Goal: Task Accomplishment & Management: Manage account settings

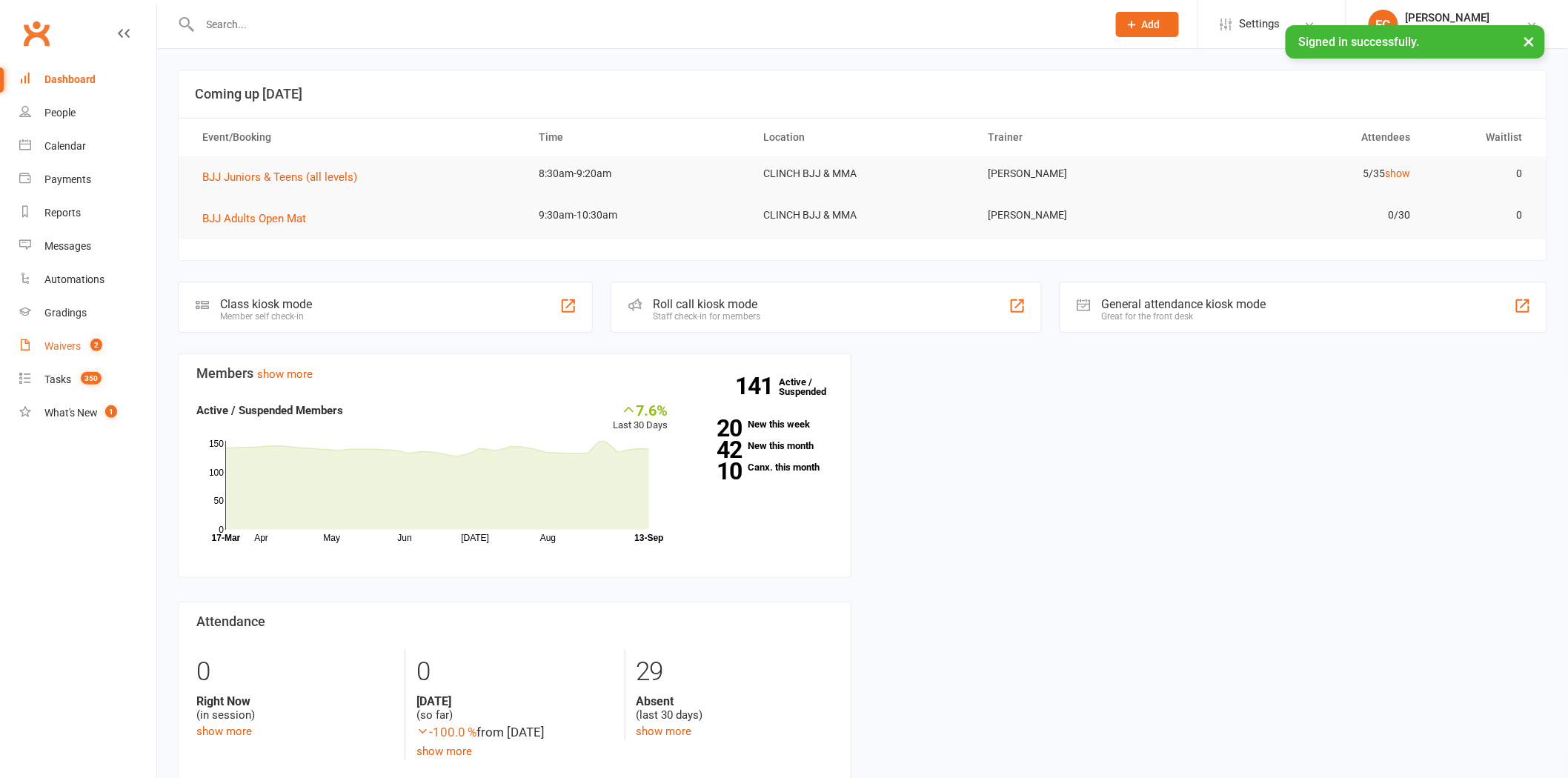
click at [64, 346] on div "Waivers" at bounding box center [62, 346] width 37 height 12
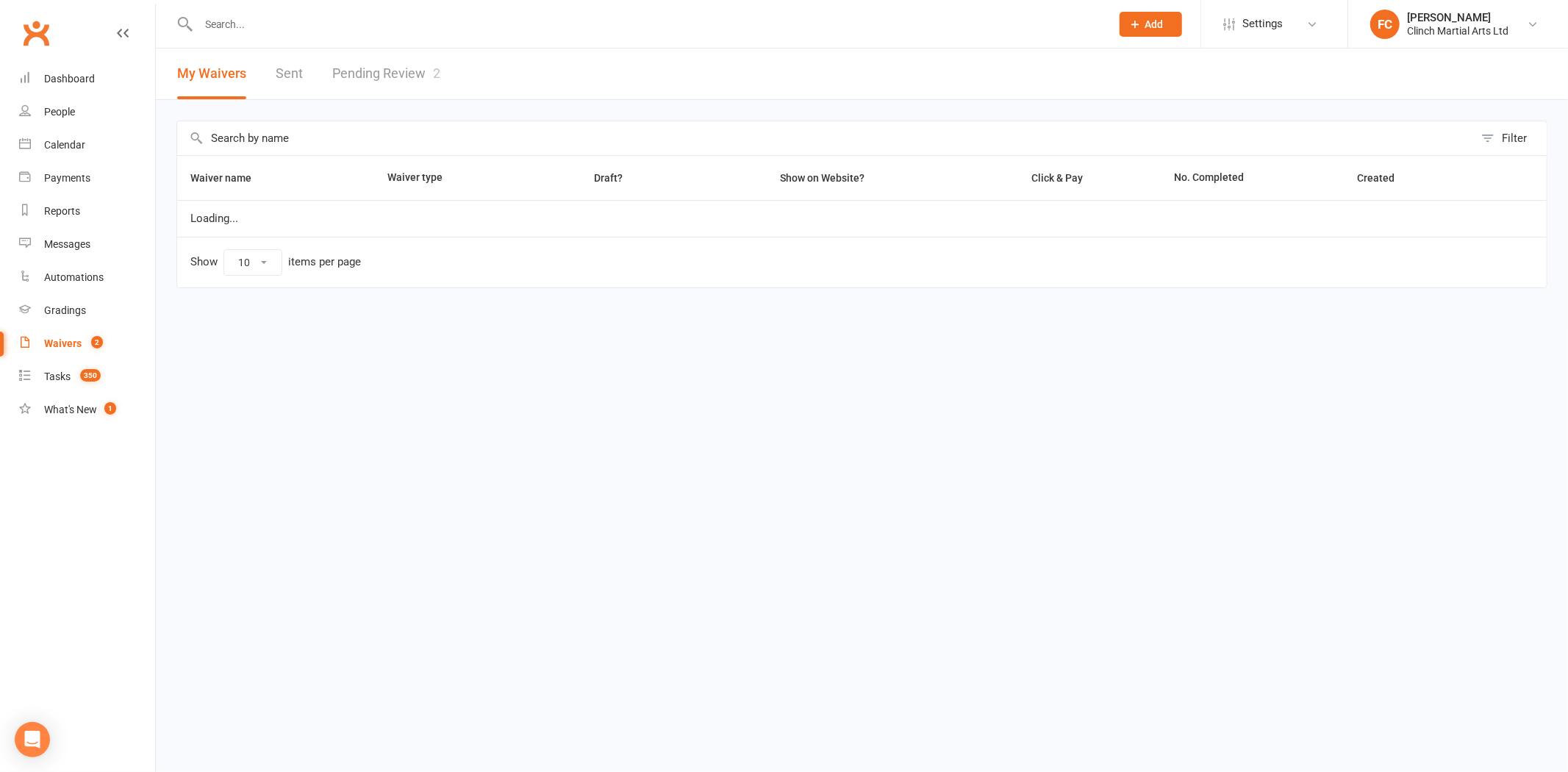
click at [381, 71] on link "Pending Review 2" at bounding box center [386, 73] width 108 height 51
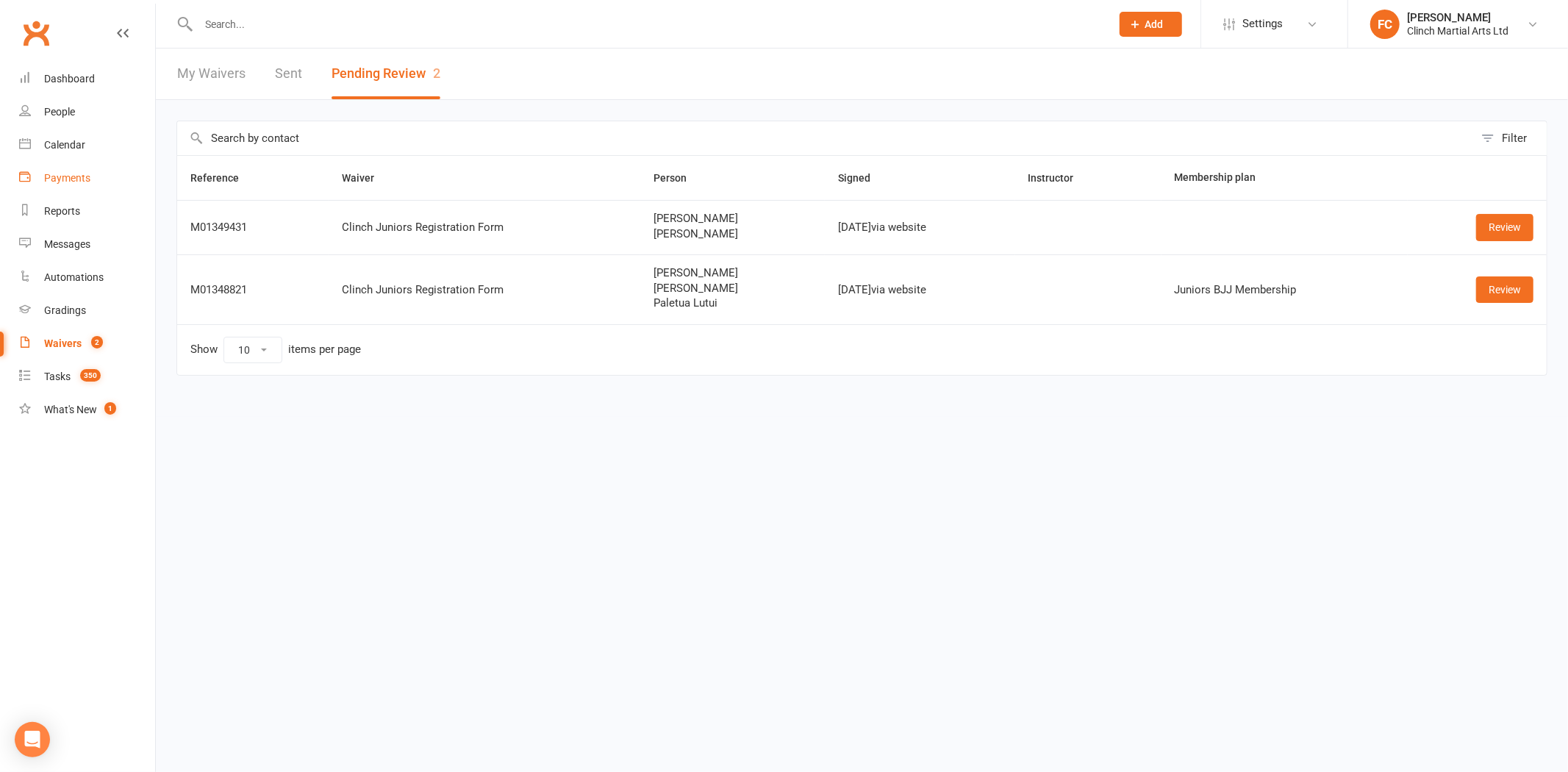
click at [61, 175] on div "Payments" at bounding box center [67, 178] width 47 height 11
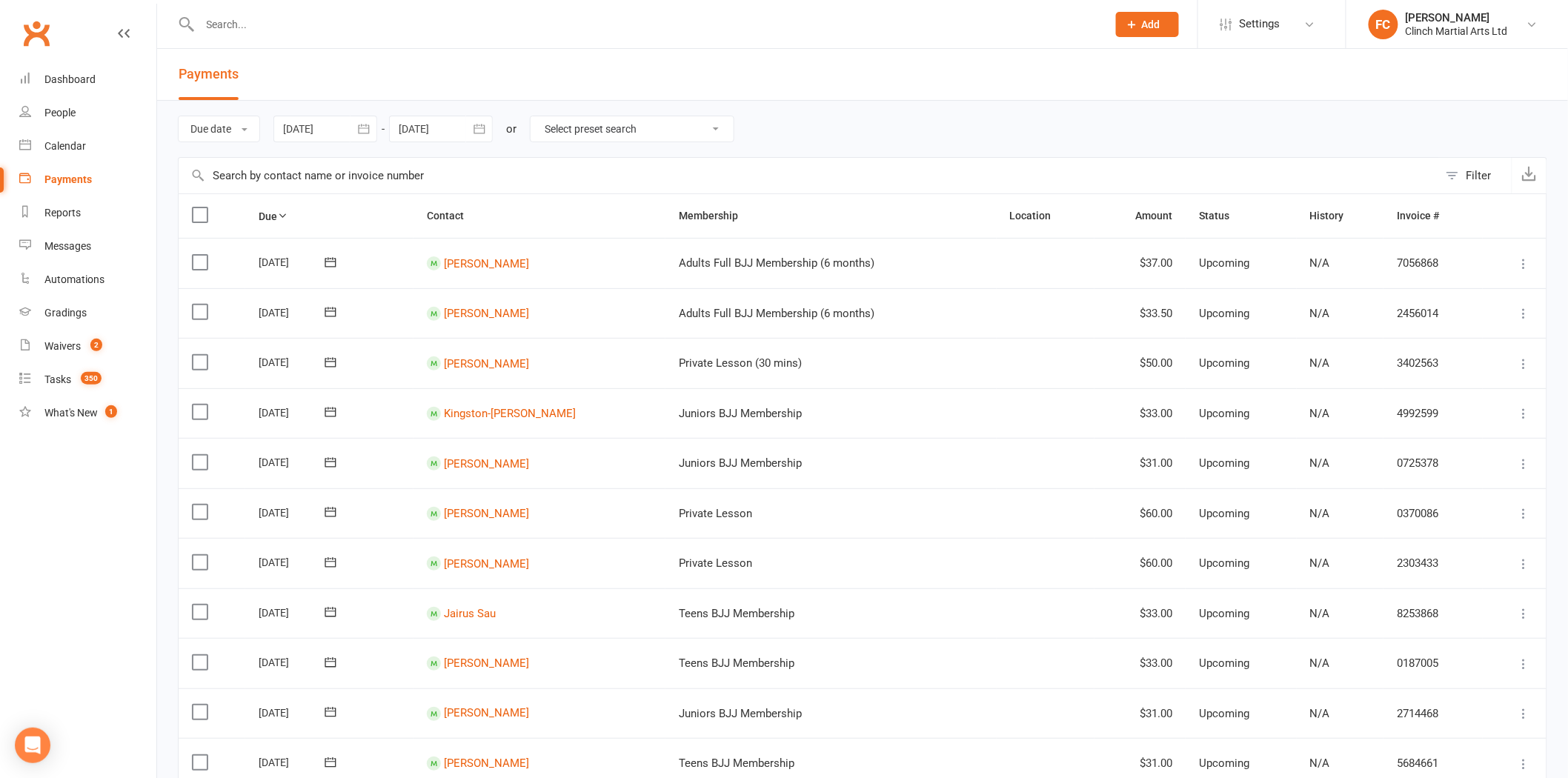
click at [1465, 179] on button "Filter" at bounding box center [1475, 175] width 73 height 36
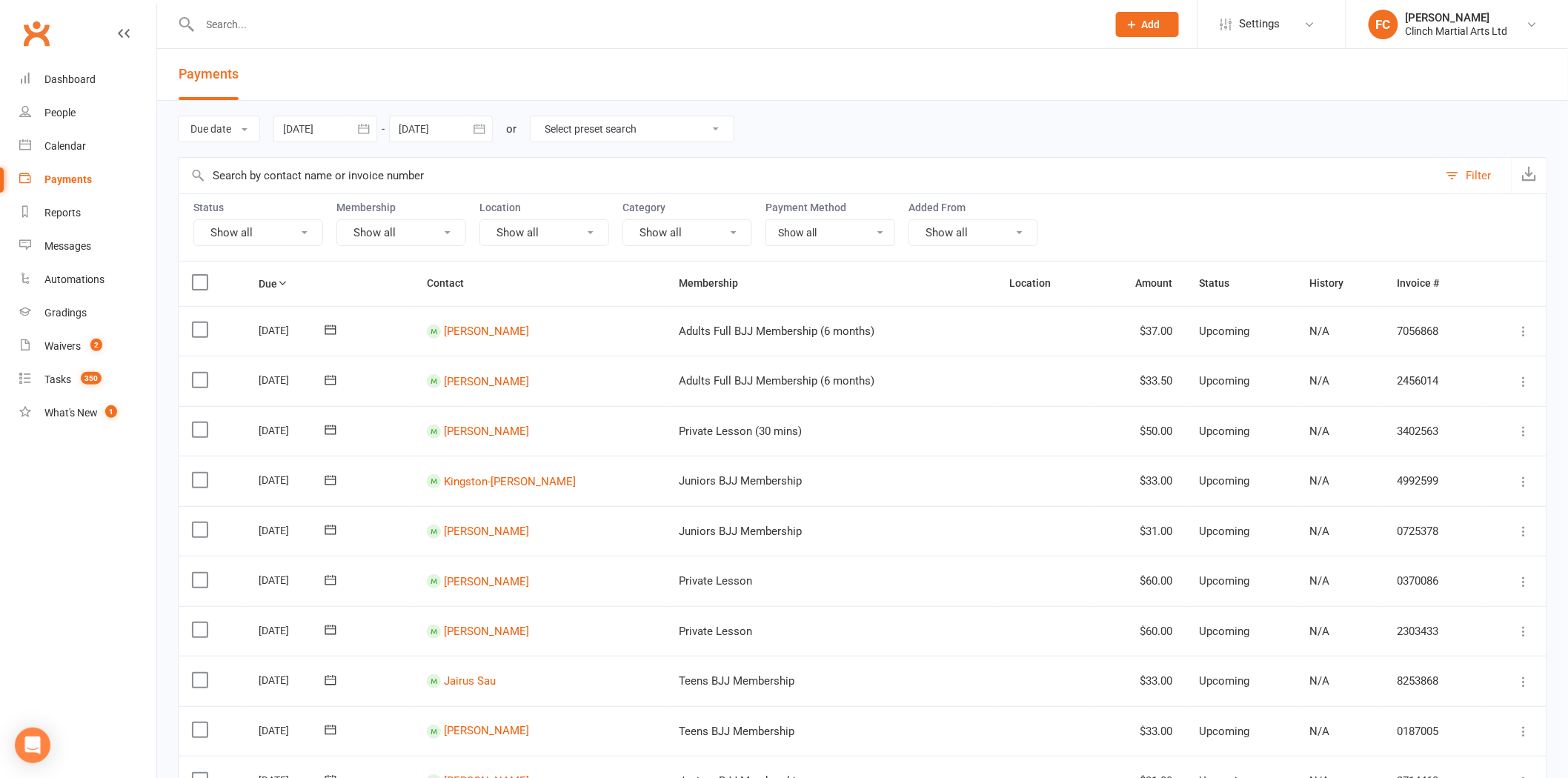
click at [222, 231] on button "Show all" at bounding box center [257, 232] width 130 height 27
click at [234, 377] on link "Failed" at bounding box center [276, 385] width 163 height 30
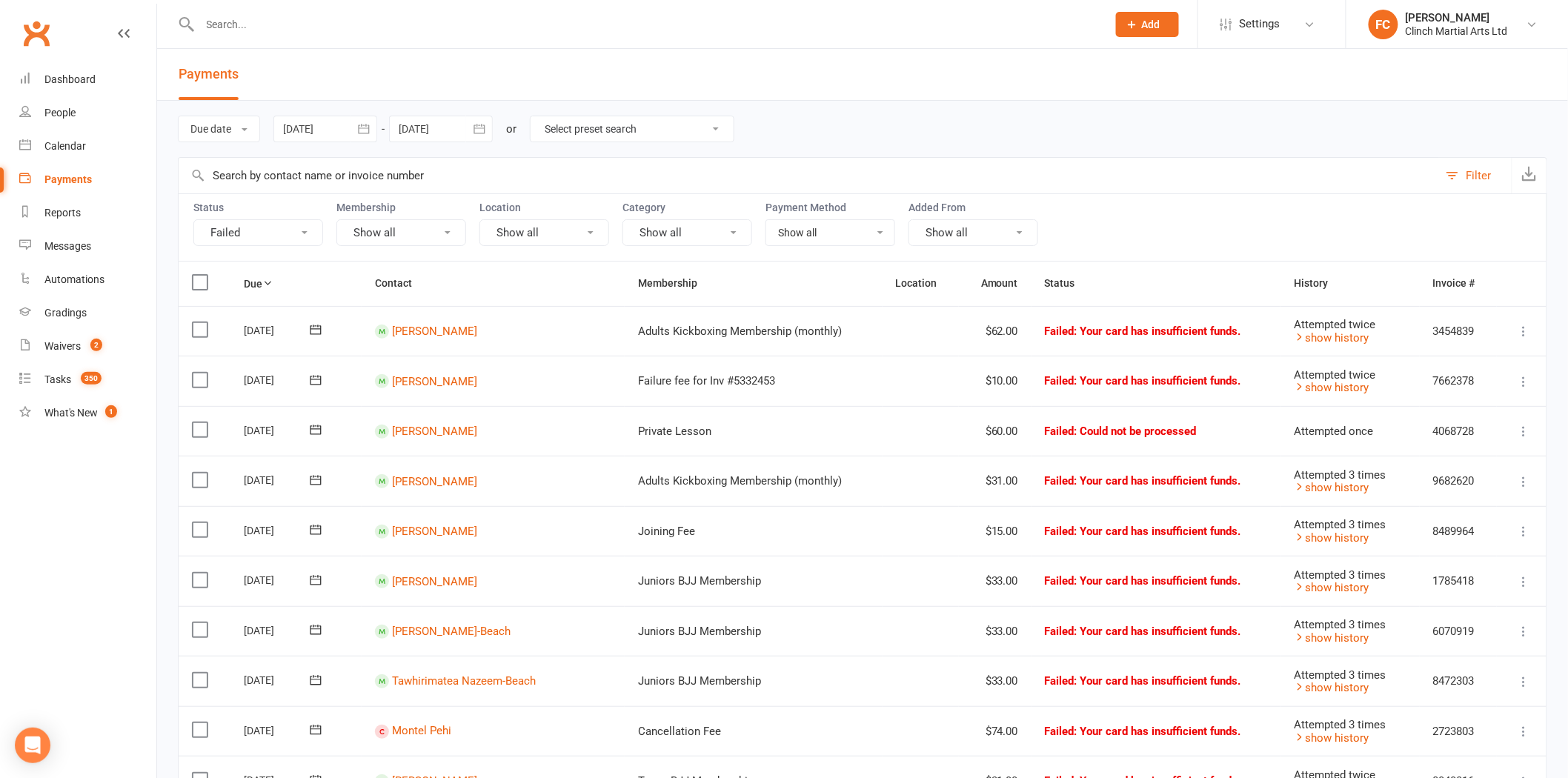
click at [79, 581] on nav "Clubworx Dashboard People Calendar Payments Reports Messages Automations Gradin…" at bounding box center [79, 393] width 158 height 778
click at [252, 231] on button "Failed" at bounding box center [257, 232] width 130 height 27
click at [233, 469] on link "Upcoming (auto-reschedule)" at bounding box center [276, 474] width 163 height 30
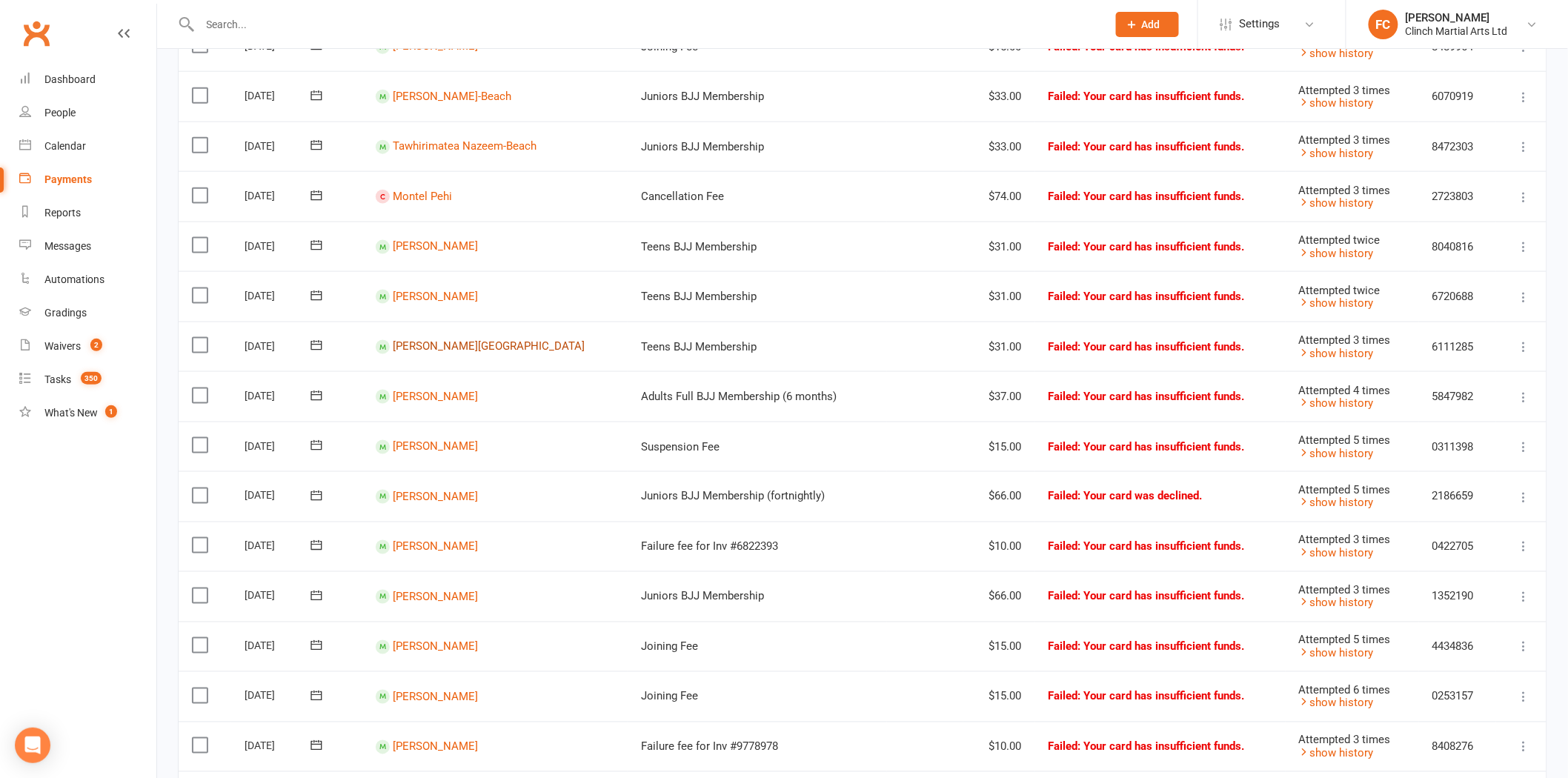
scroll to position [741, 0]
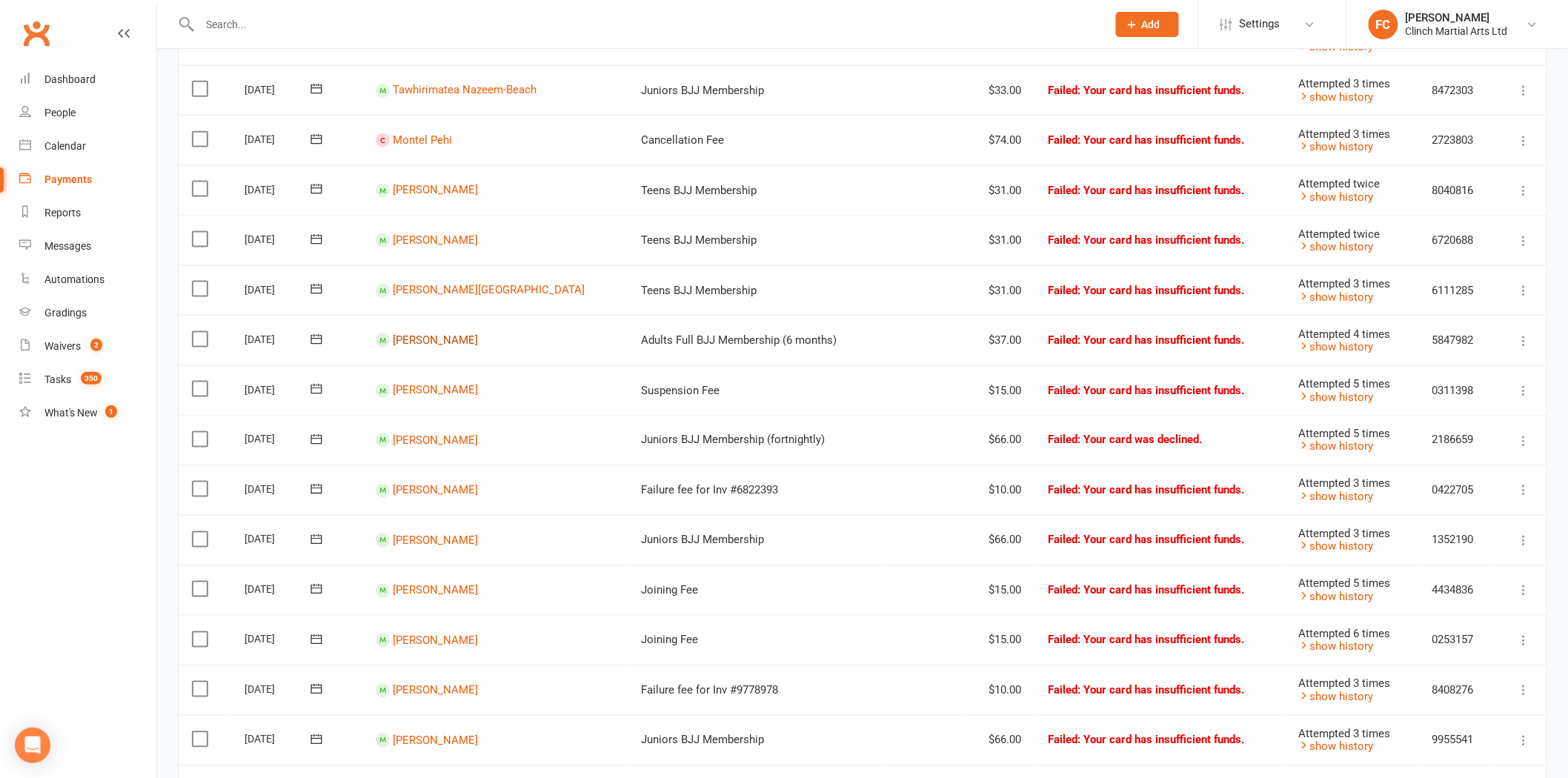
drag, startPoint x: 427, startPoint y: 336, endPoint x: 167, endPoint y: 477, distance: 295.8
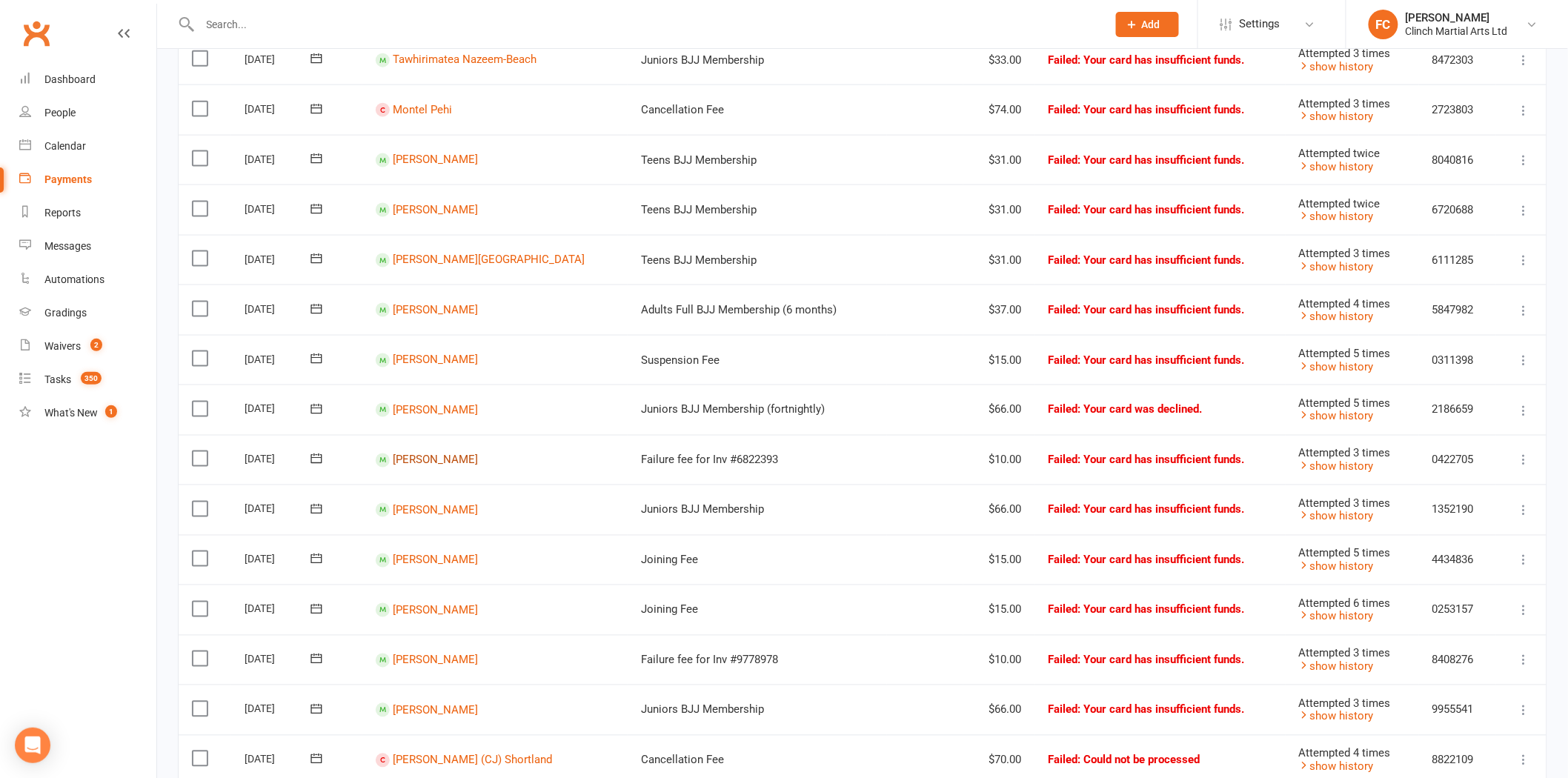
scroll to position [906, 0]
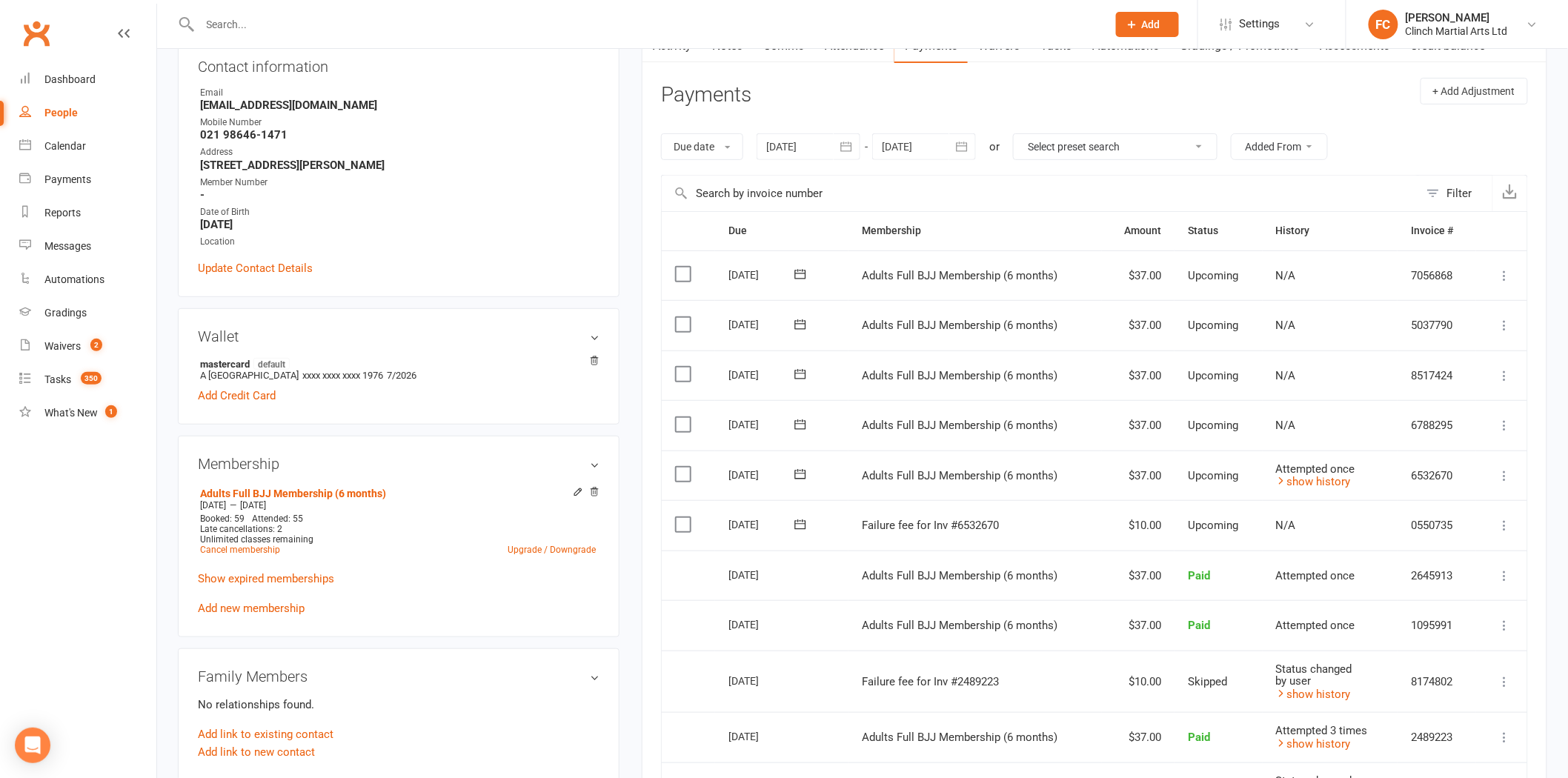
scroll to position [329, 0]
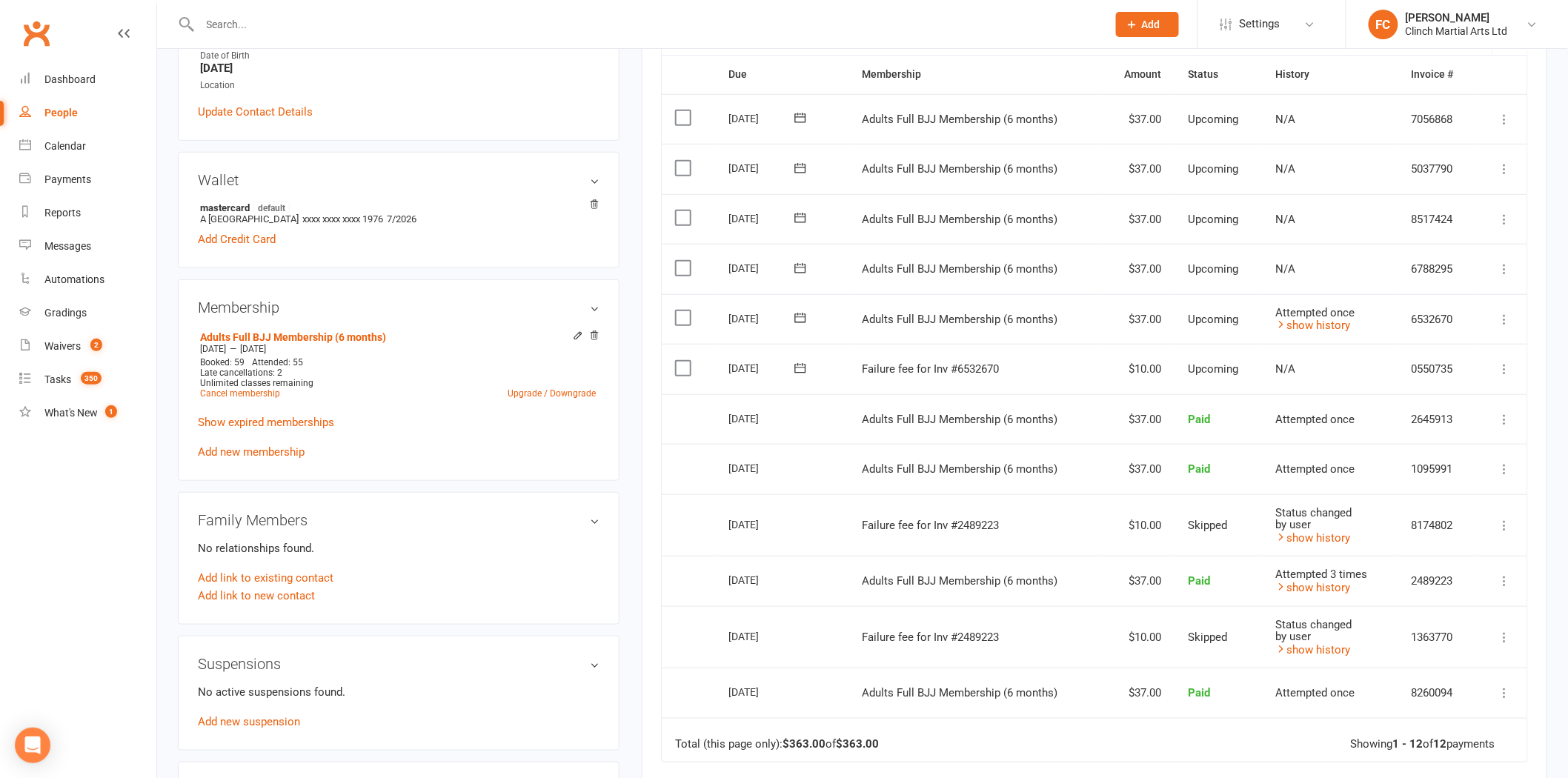
click at [796, 365] on icon at bounding box center [799, 368] width 14 height 14
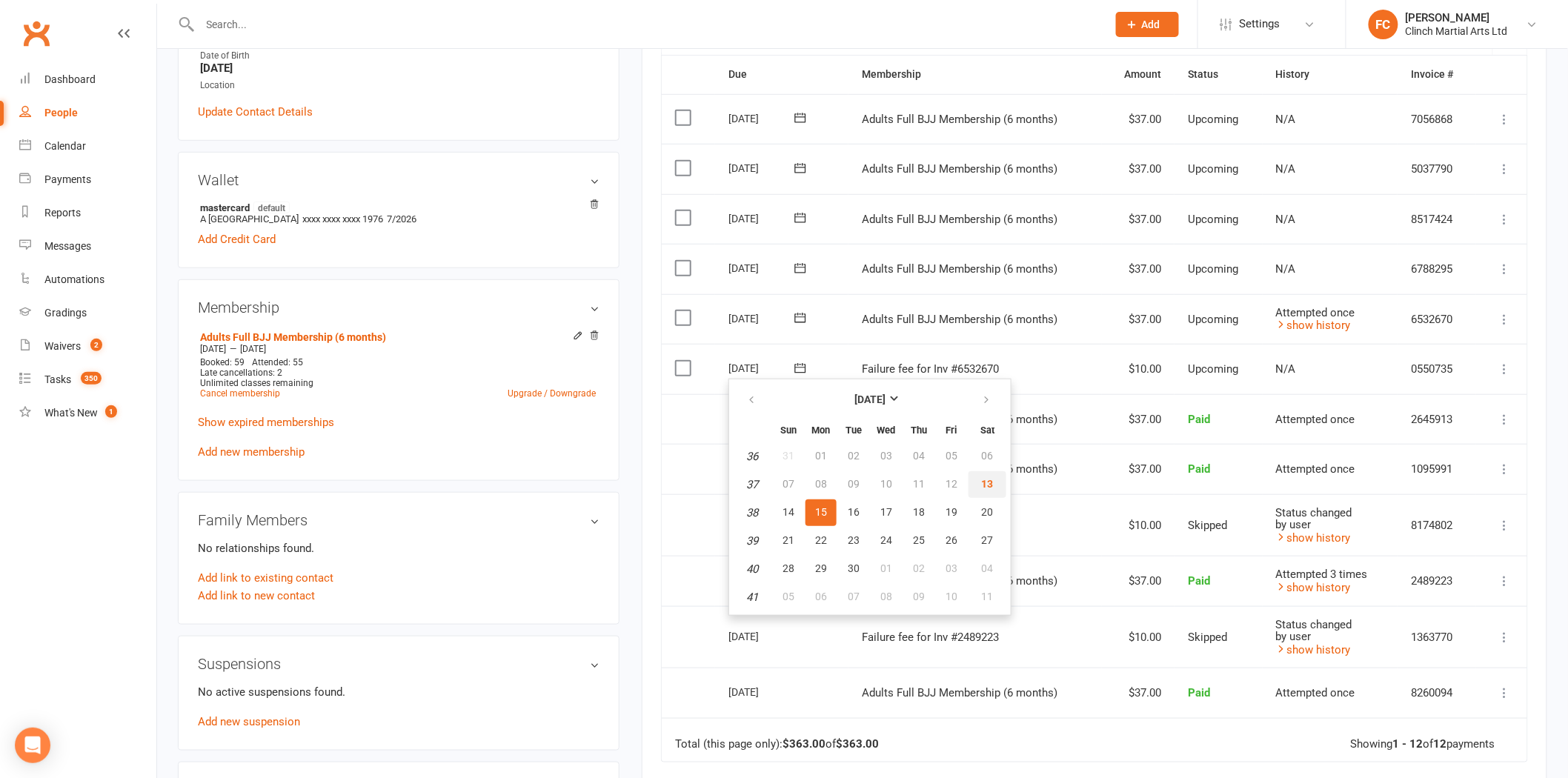
click at [982, 479] on span "13" at bounding box center [988, 484] width 12 height 12
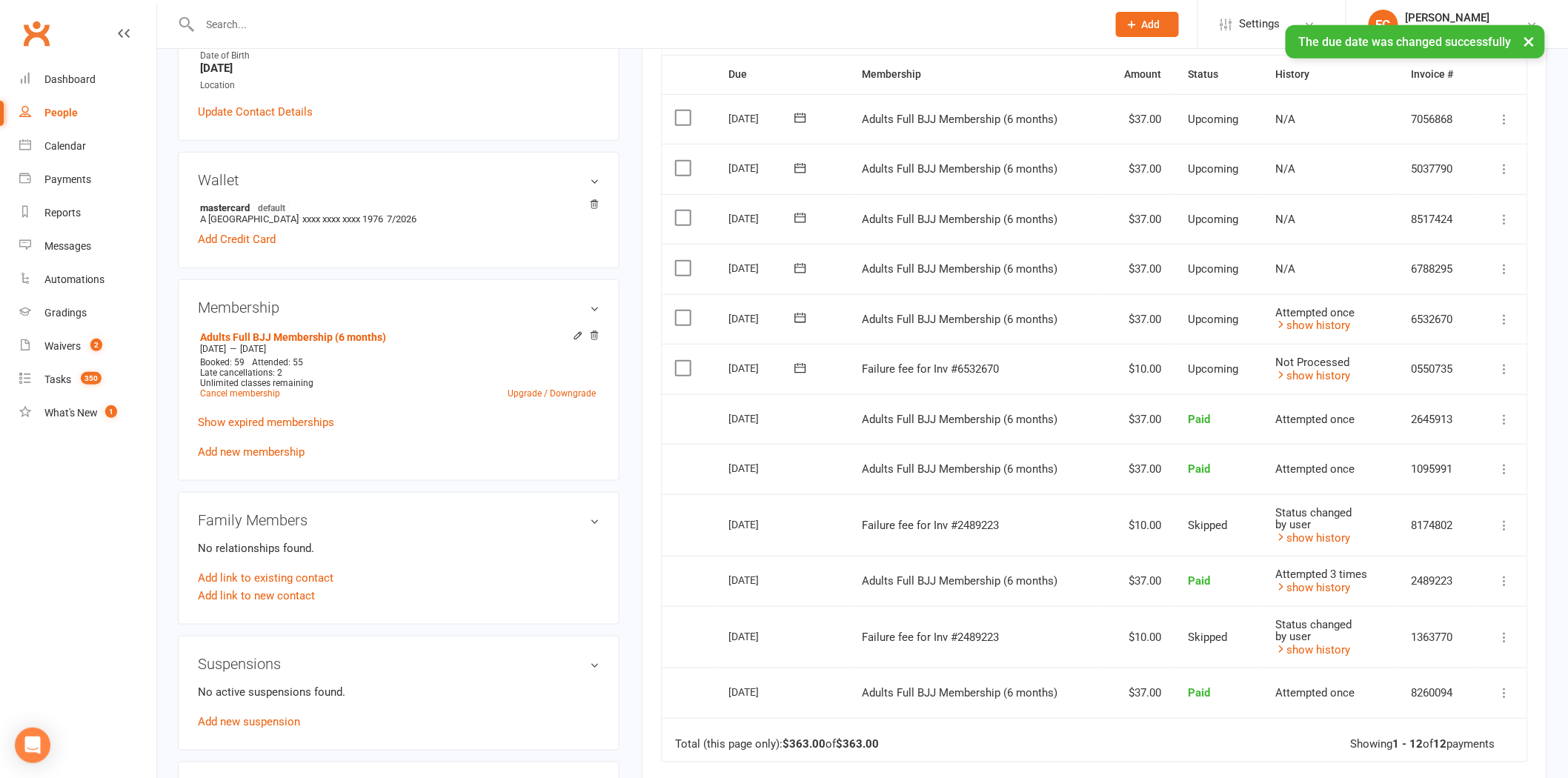
drag, startPoint x: 680, startPoint y: 364, endPoint x: 978, endPoint y: 495, distance: 325.5
click at [679, 364] on label at bounding box center [685, 368] width 20 height 14
click at [679, 361] on input "checkbox" at bounding box center [680, 361] width 10 height 0
click at [1460, 757] on button "Change status" at bounding box center [1489, 743] width 117 height 31
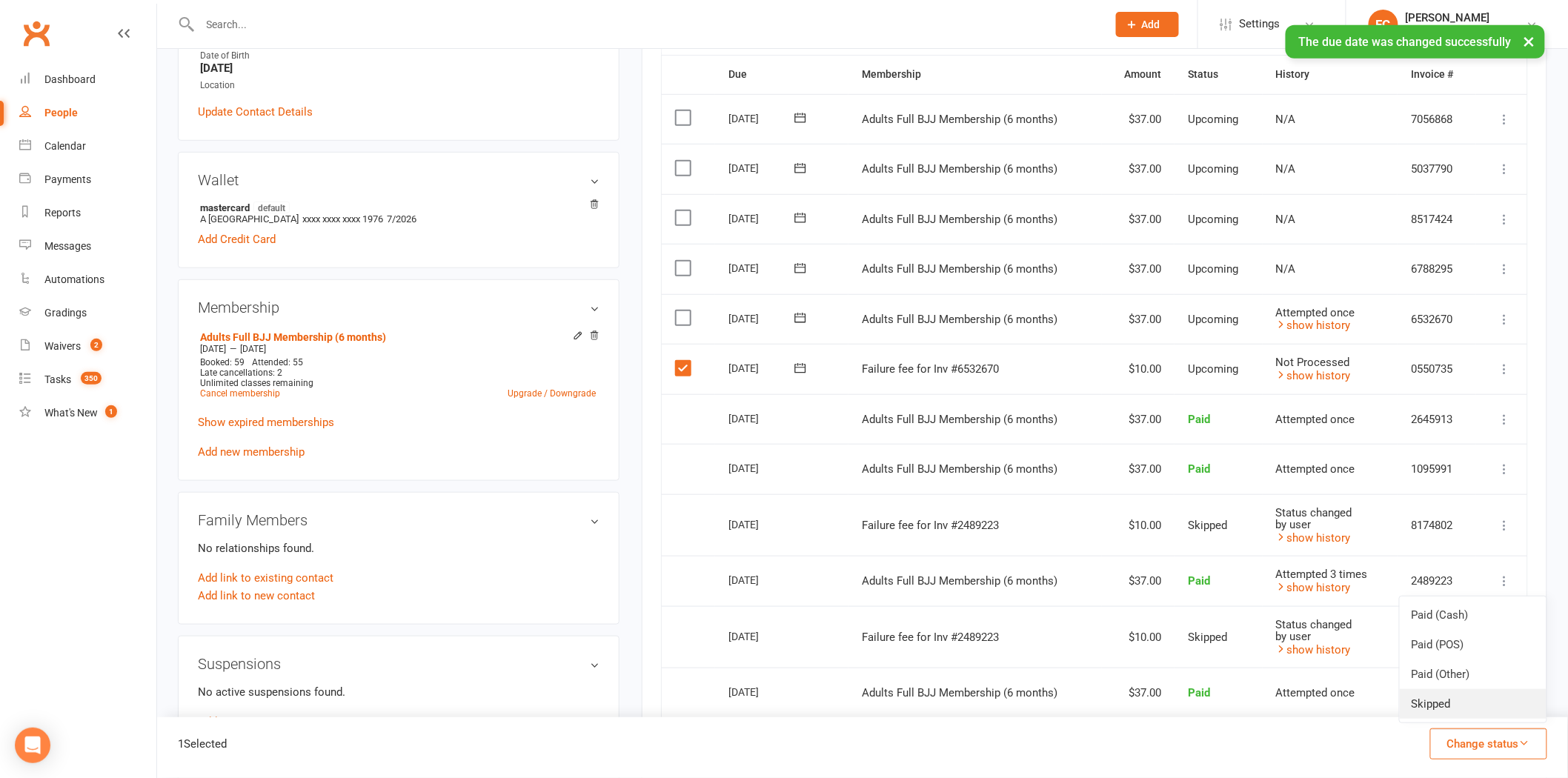
click at [1455, 712] on link "Skipped" at bounding box center [1473, 703] width 147 height 30
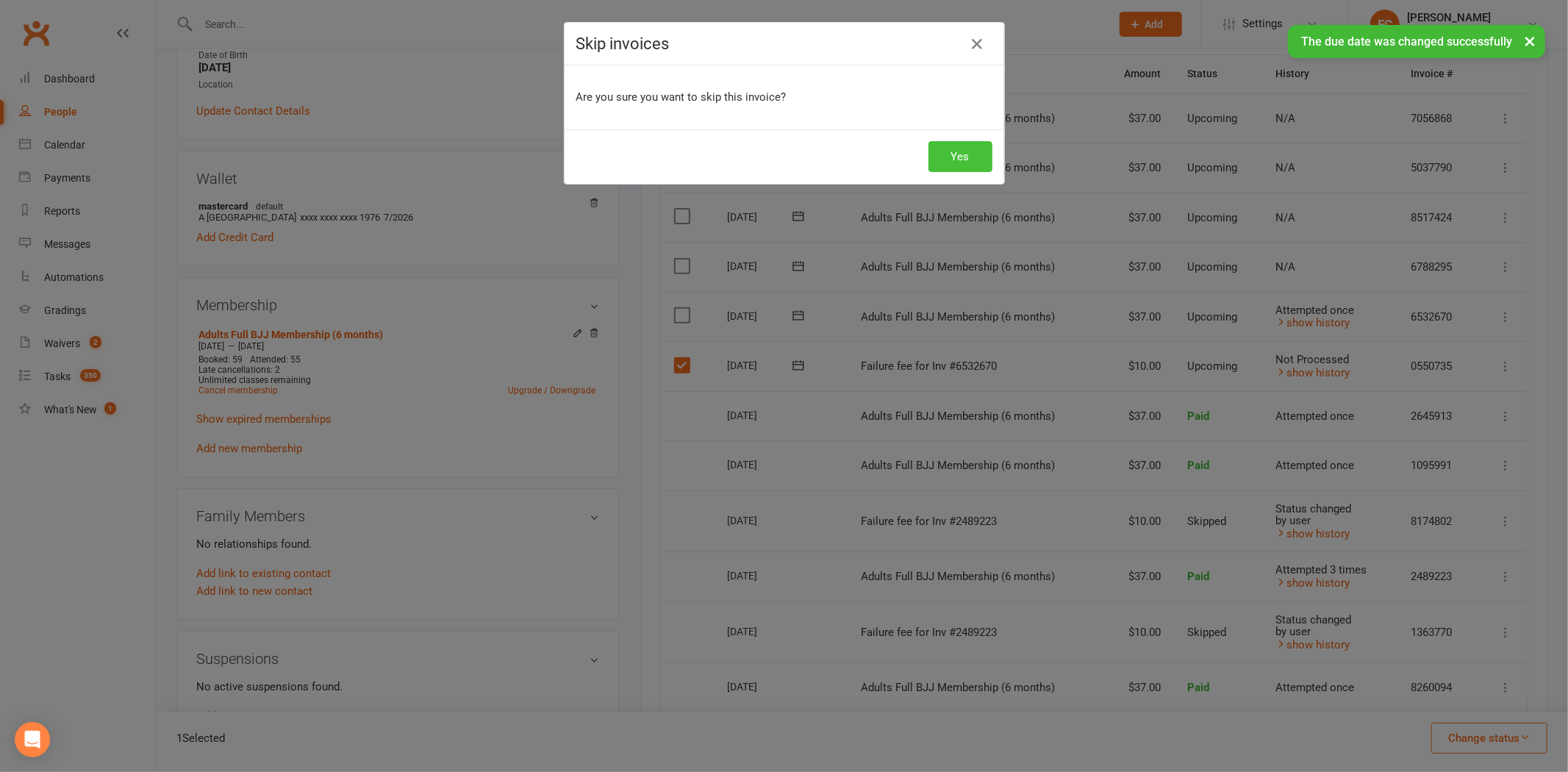
click at [946, 157] on button "Yes" at bounding box center [959, 156] width 64 height 30
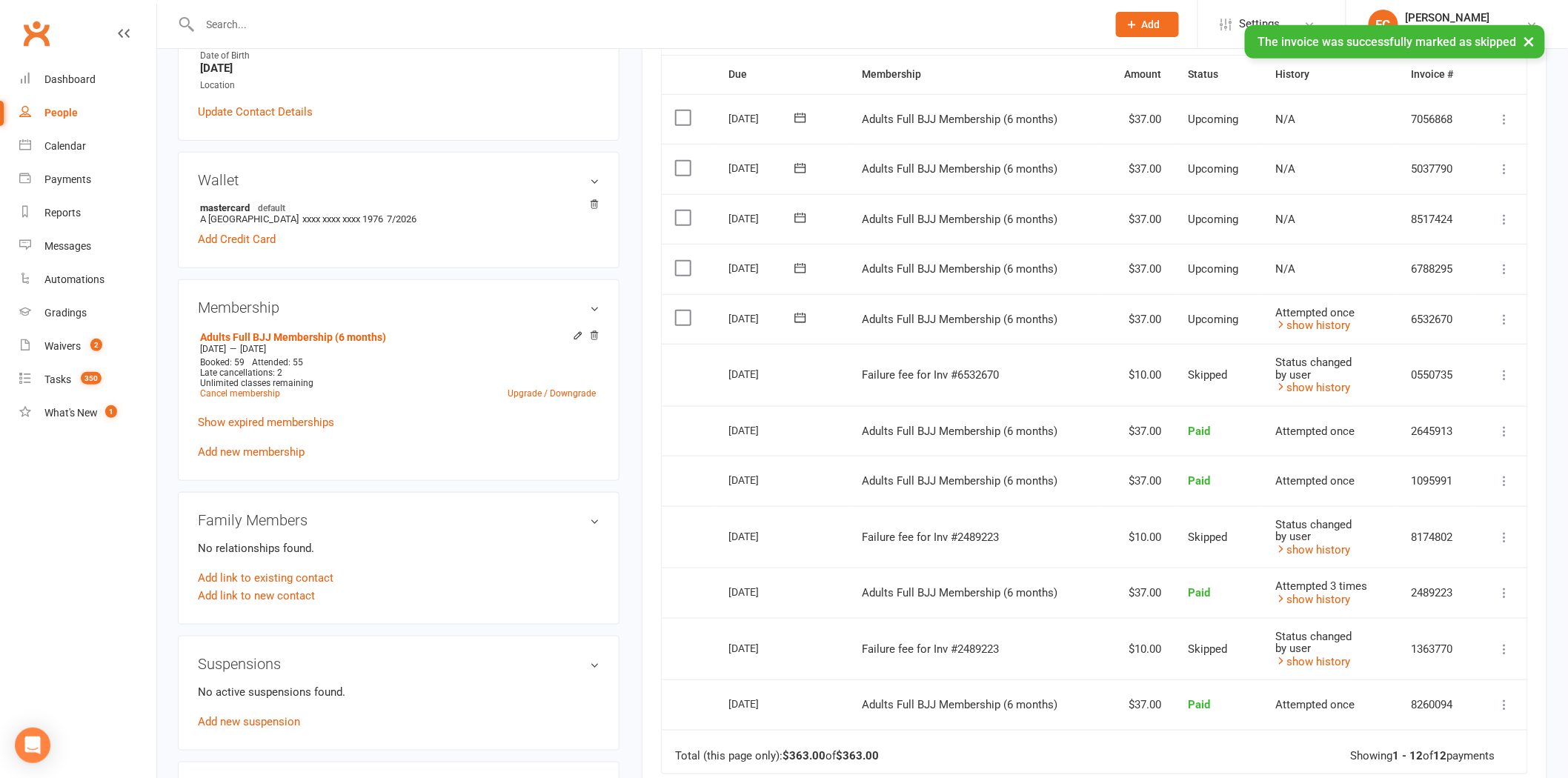
click at [797, 315] on icon at bounding box center [800, 318] width 12 height 10
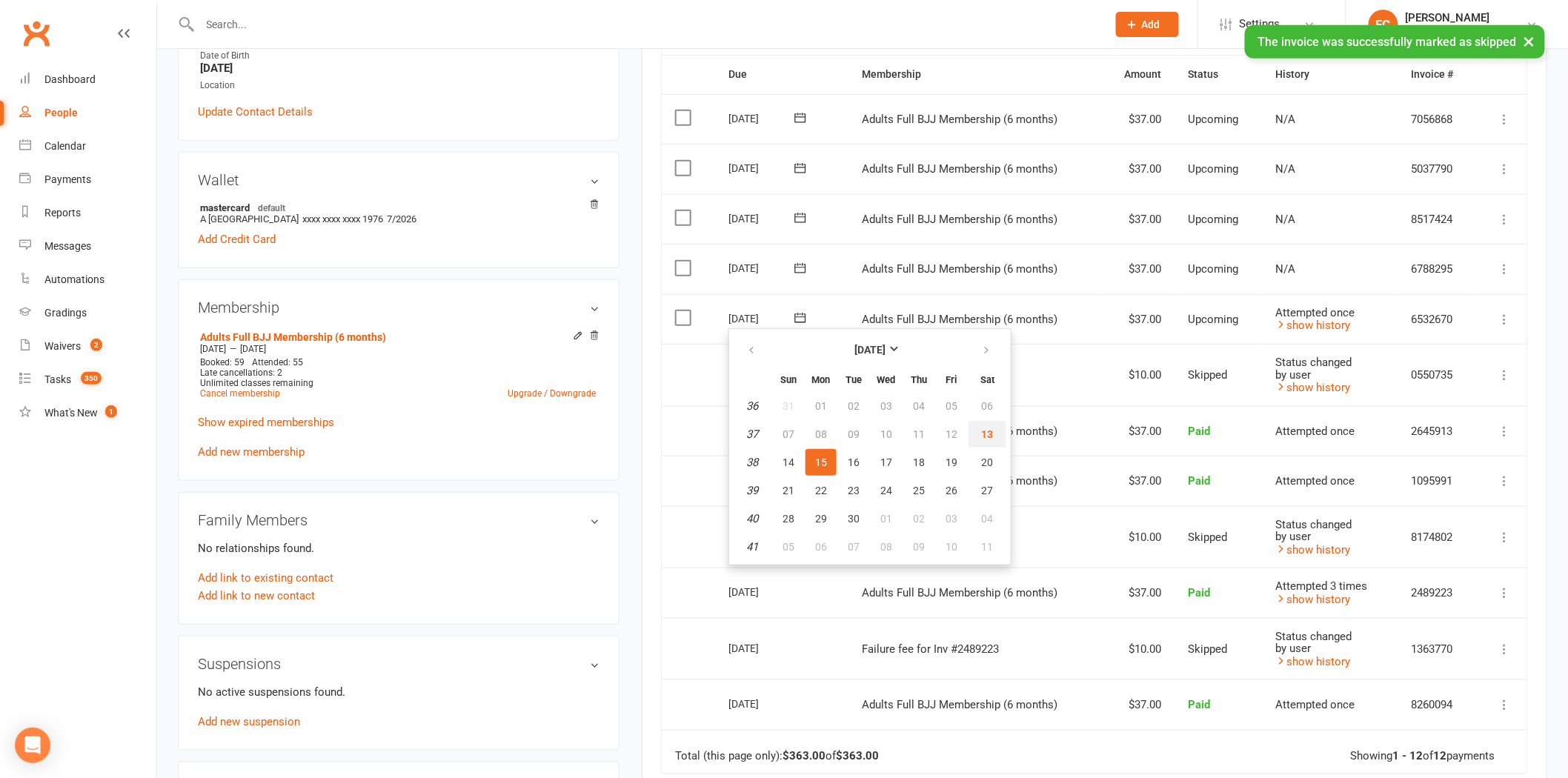
click at [984, 428] on span "13" at bounding box center [988, 434] width 12 height 12
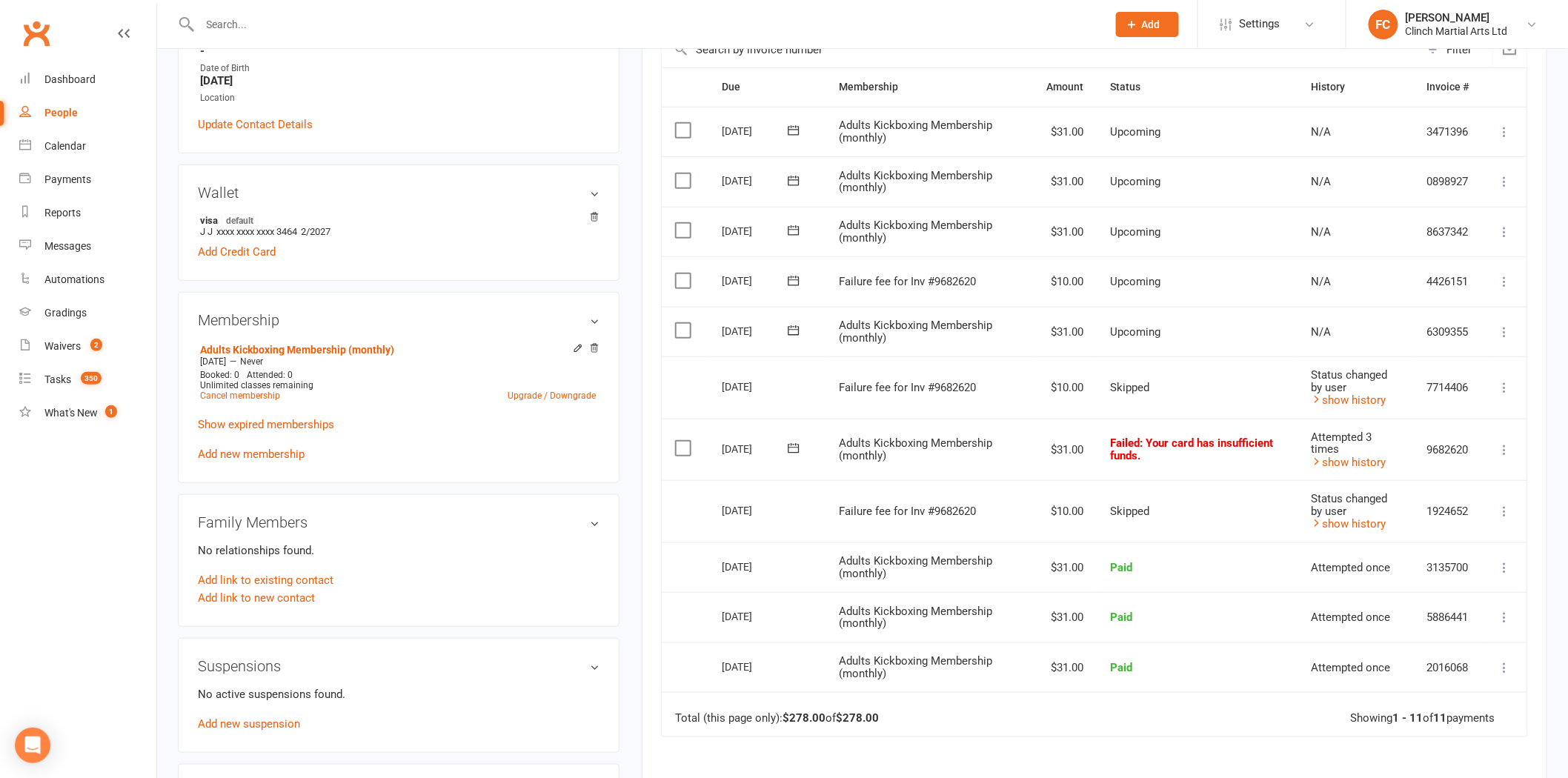
scroll to position [329, 0]
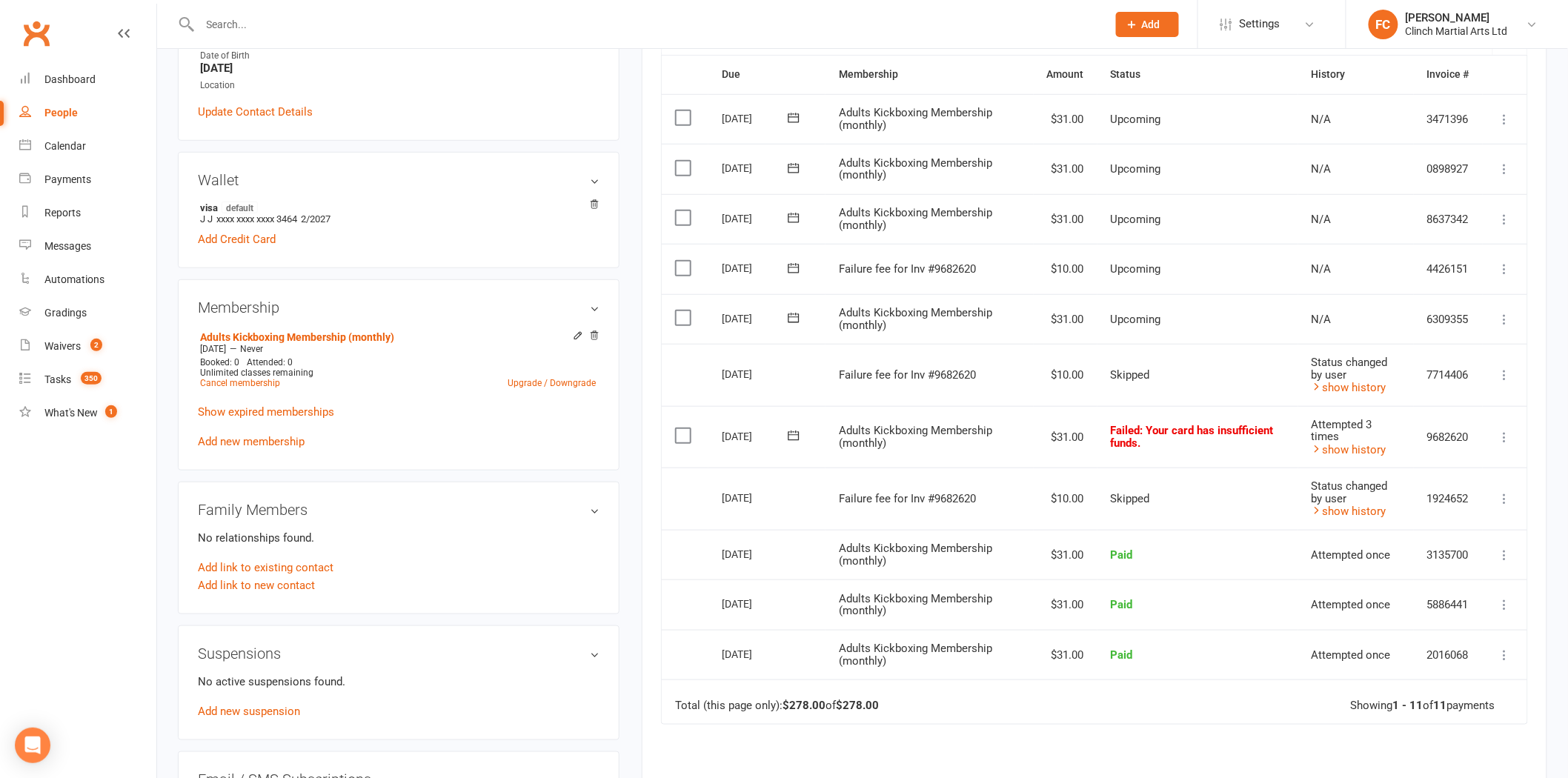
click at [795, 267] on icon at bounding box center [794, 268] width 14 height 14
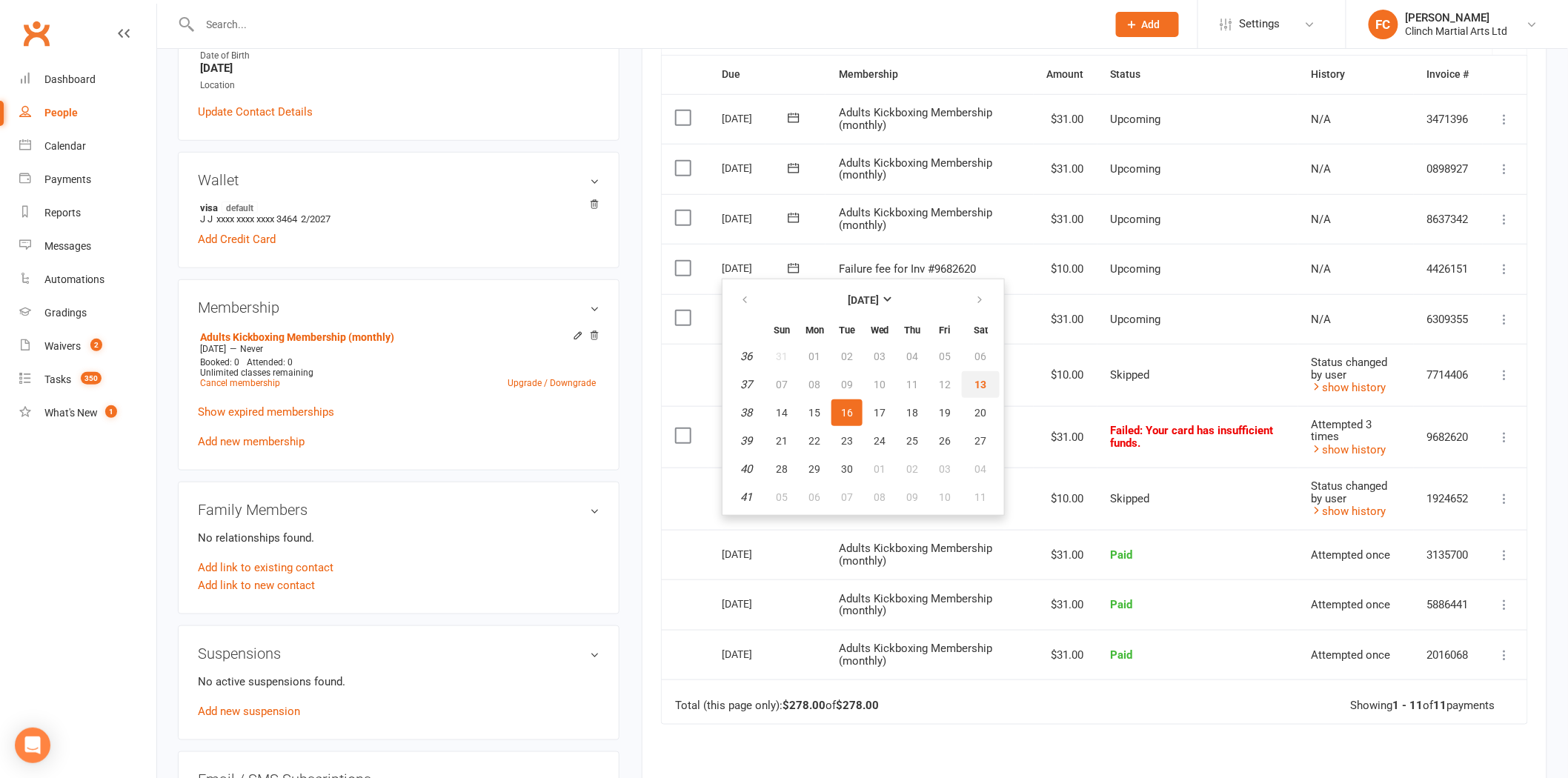
drag, startPoint x: 971, startPoint y: 380, endPoint x: 865, endPoint y: 102, distance: 297.5
click at [975, 378] on span "13" at bounding box center [981, 384] width 12 height 12
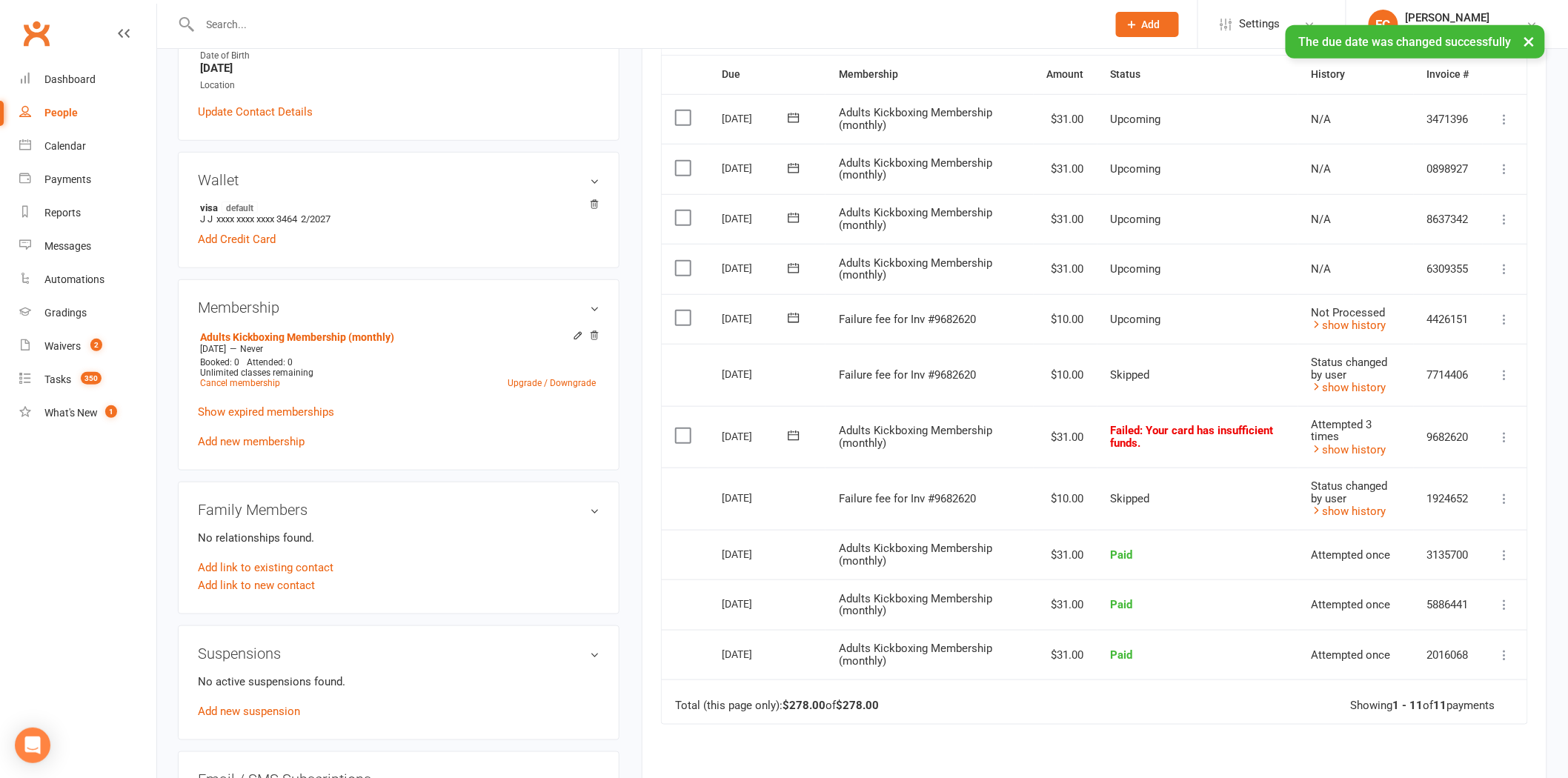
click at [677, 315] on label at bounding box center [685, 317] width 20 height 14
click at [677, 310] on input "checkbox" at bounding box center [680, 310] width 10 height 0
click at [1446, 742] on button "Change status" at bounding box center [1489, 743] width 117 height 31
click at [1439, 699] on link "Skipped" at bounding box center [1473, 703] width 147 height 30
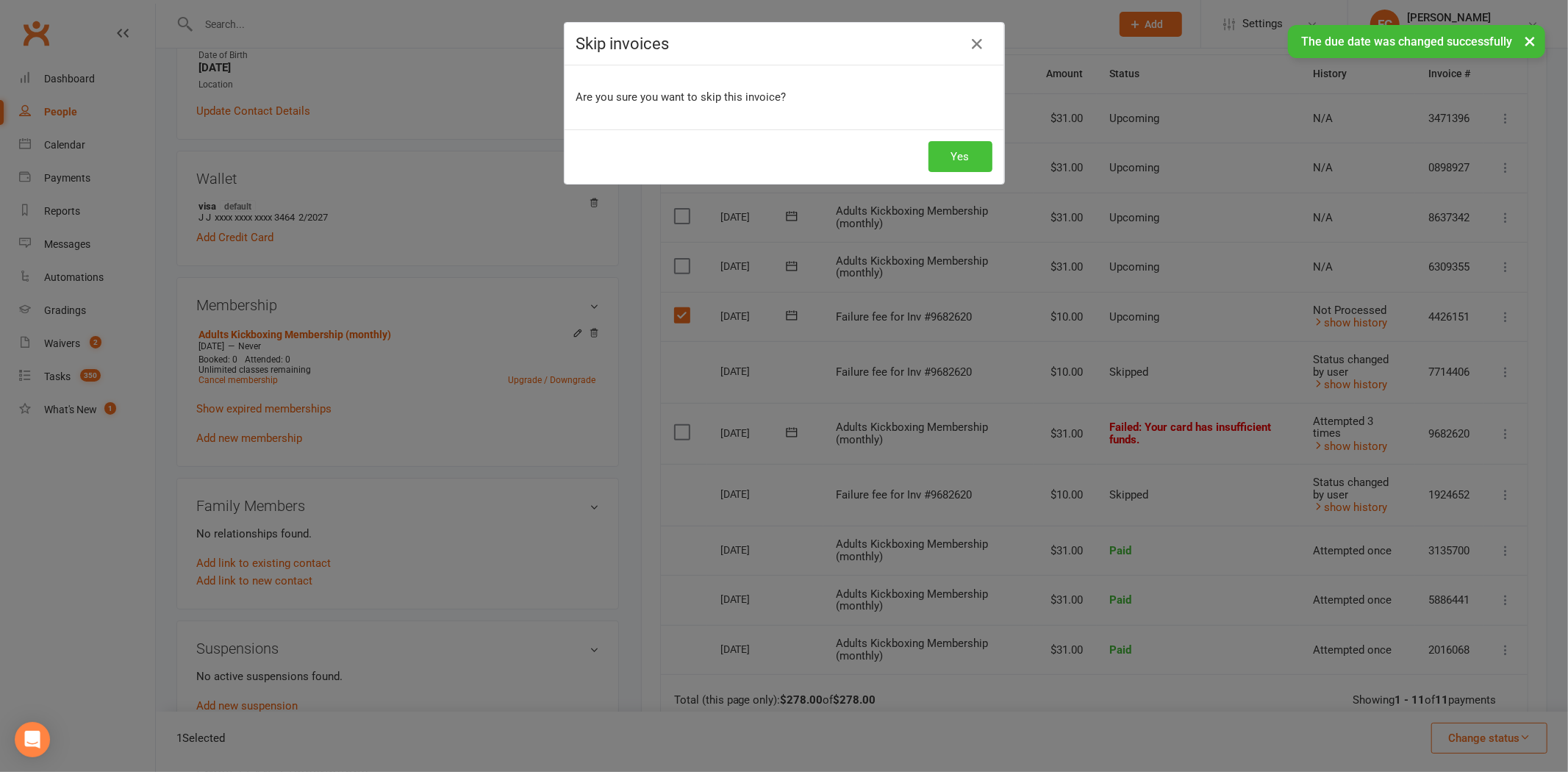
drag, startPoint x: 945, startPoint y: 149, endPoint x: 946, endPoint y: 170, distance: 21.0
click at [945, 148] on button "Yes" at bounding box center [959, 156] width 64 height 30
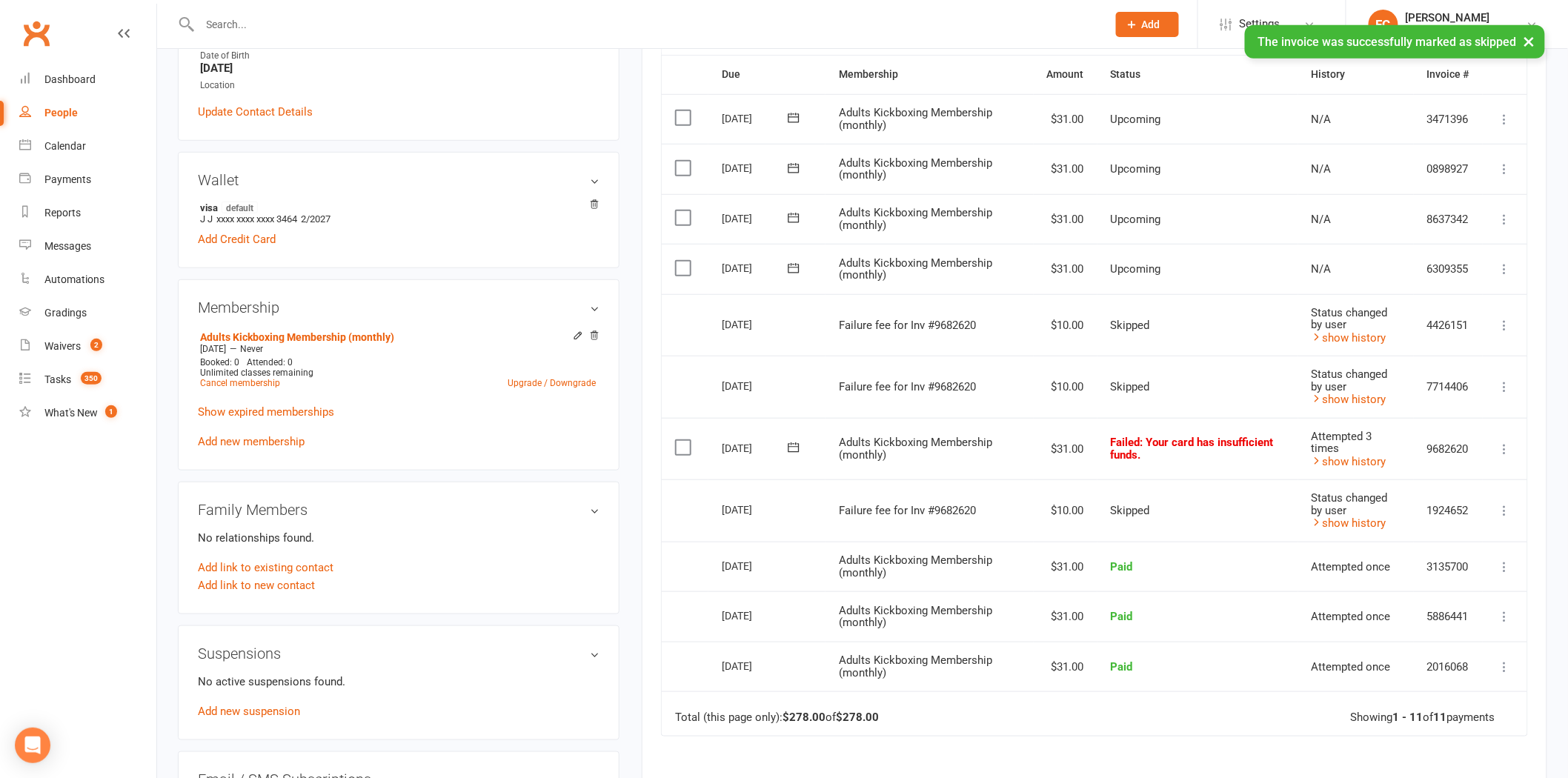
click at [793, 443] on icon at bounding box center [794, 447] width 14 height 14
drag, startPoint x: 977, startPoint y: 559, endPoint x: 858, endPoint y: 101, distance: 473.2
click at [975, 559] on span "13" at bounding box center [981, 562] width 12 height 12
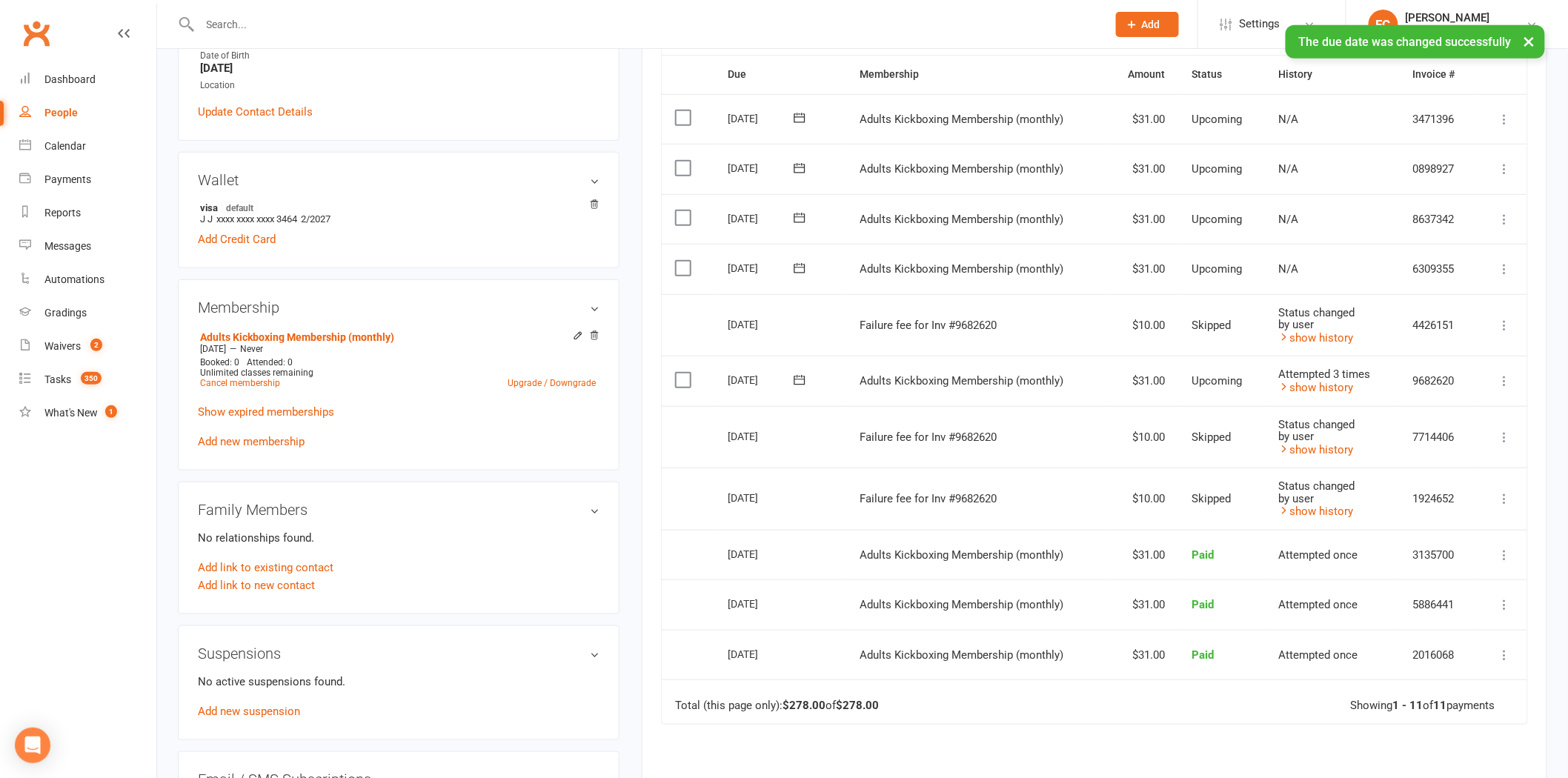
click at [700, 473] on td "Select this" at bounding box center [688, 498] width 53 height 62
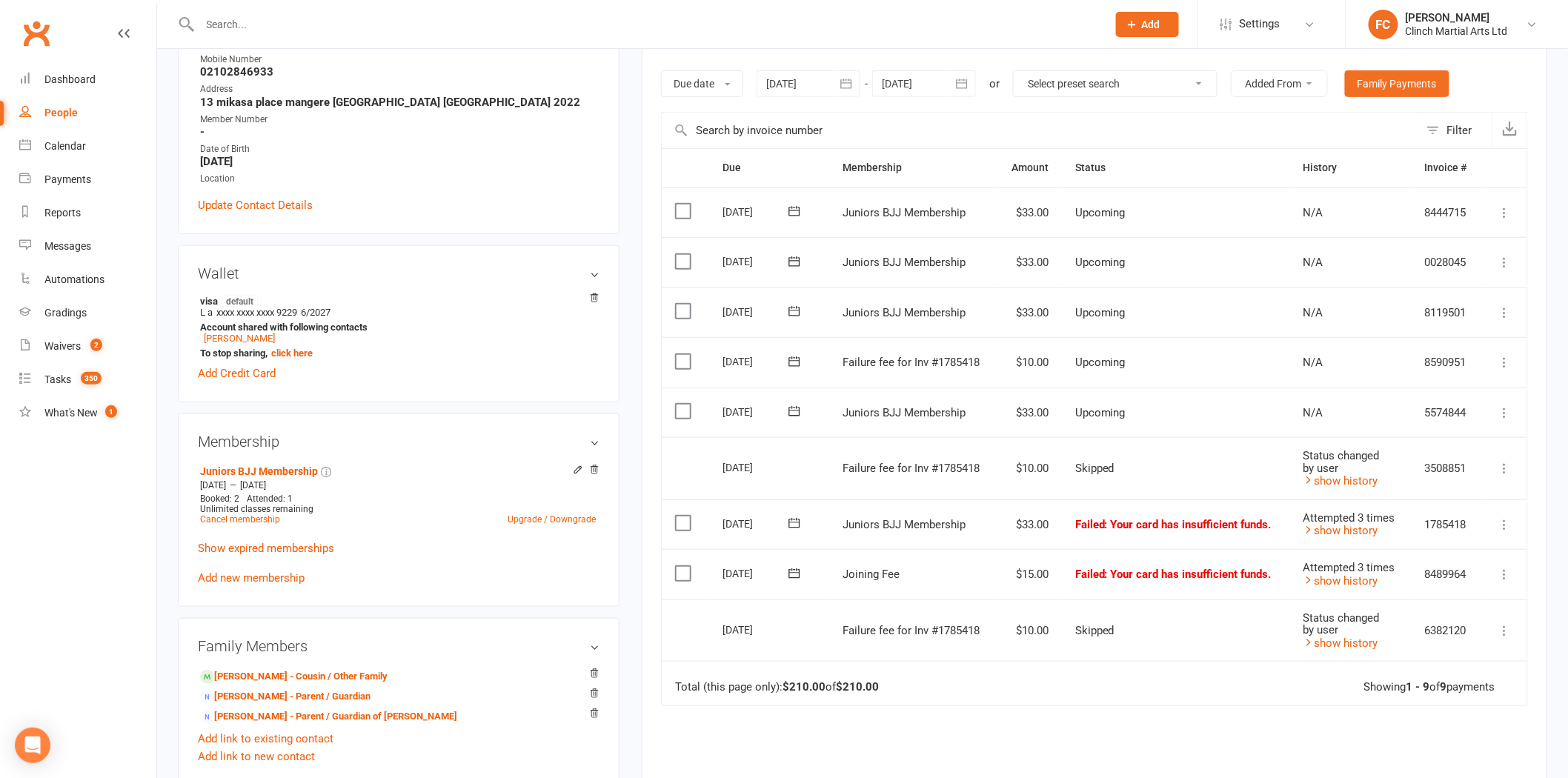
scroll to position [247, 0]
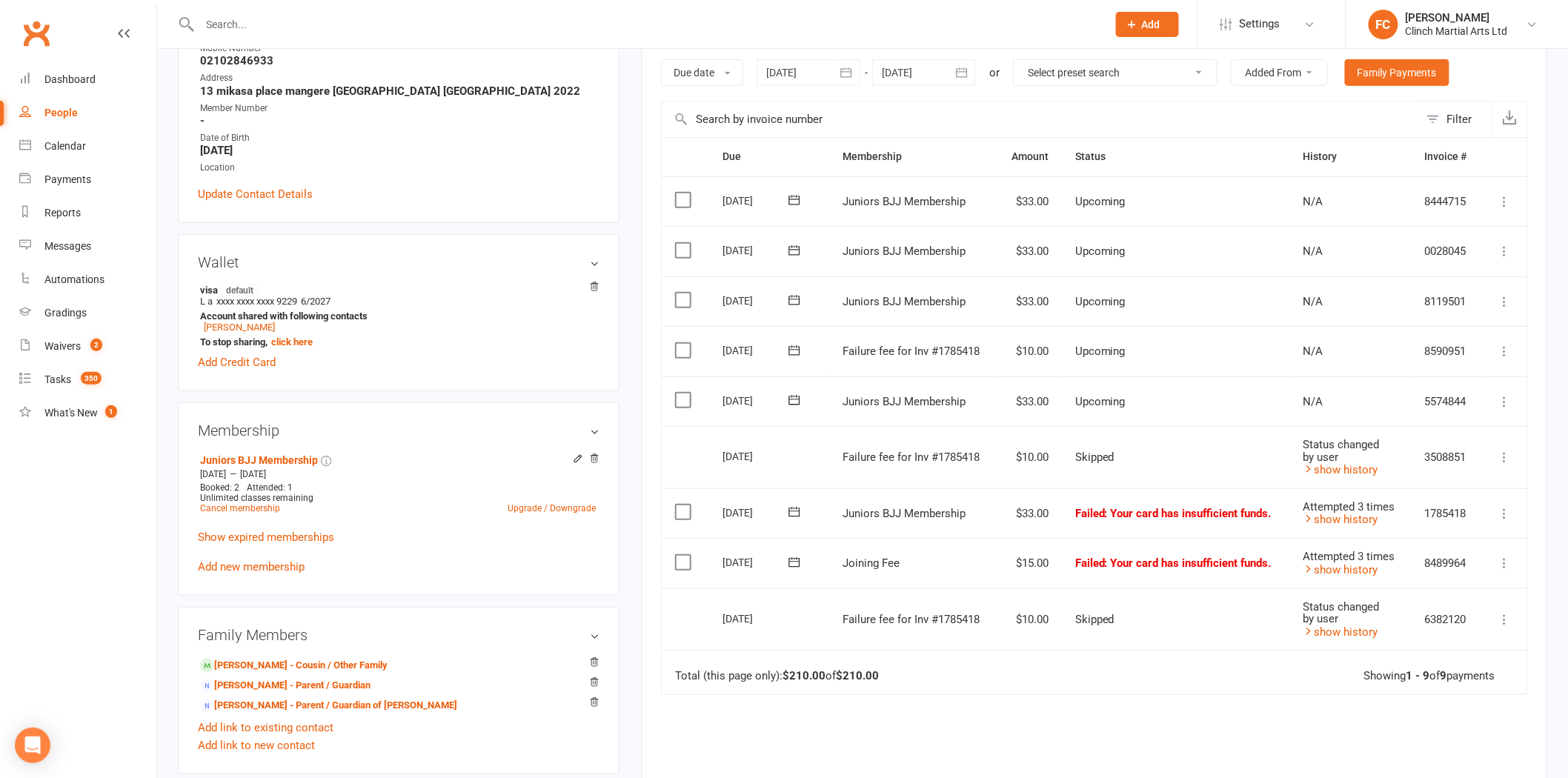
click at [791, 344] on icon at bounding box center [794, 350] width 14 height 14
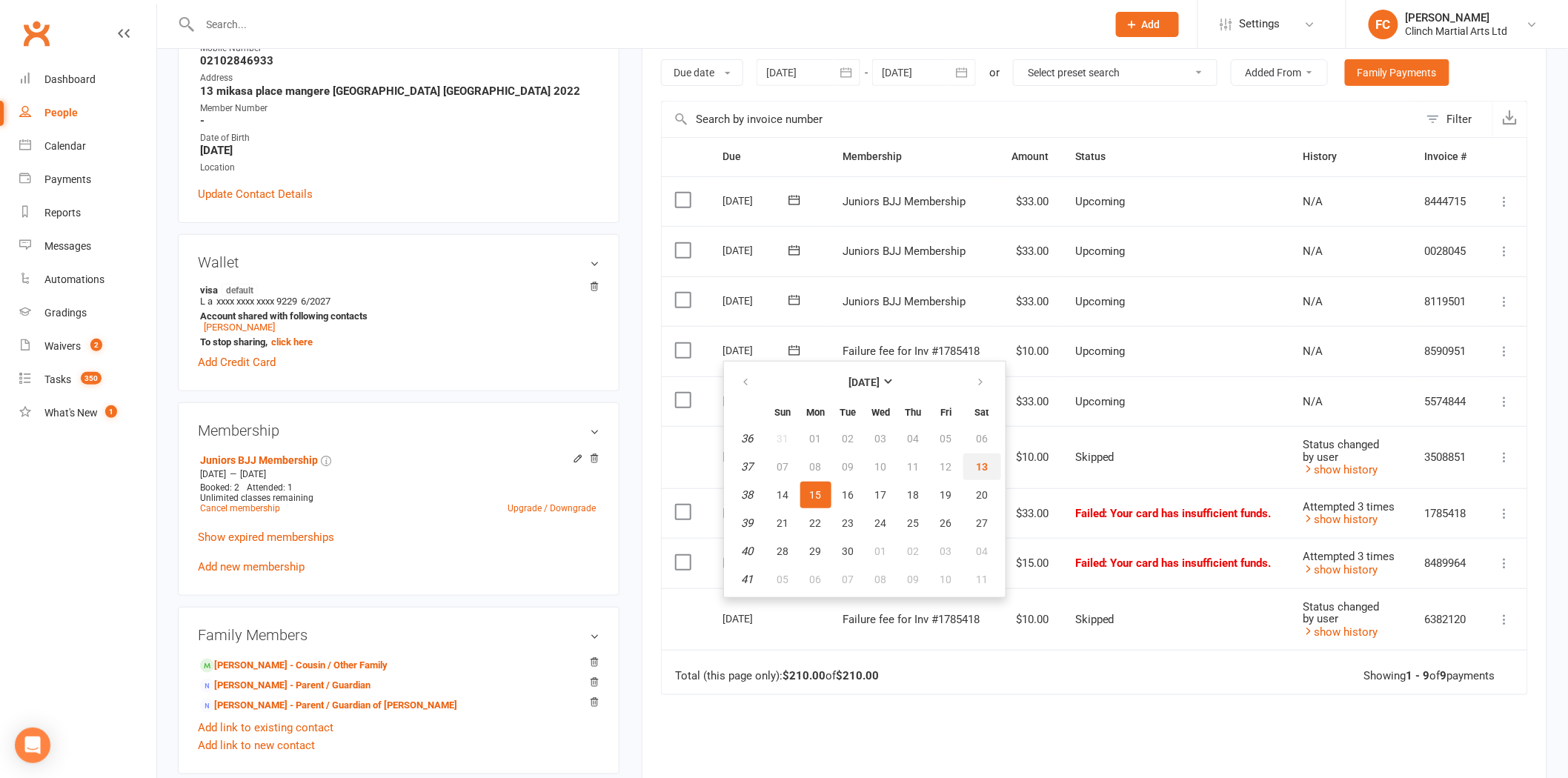
click at [968, 468] on button "13" at bounding box center [982, 467] width 37 height 27
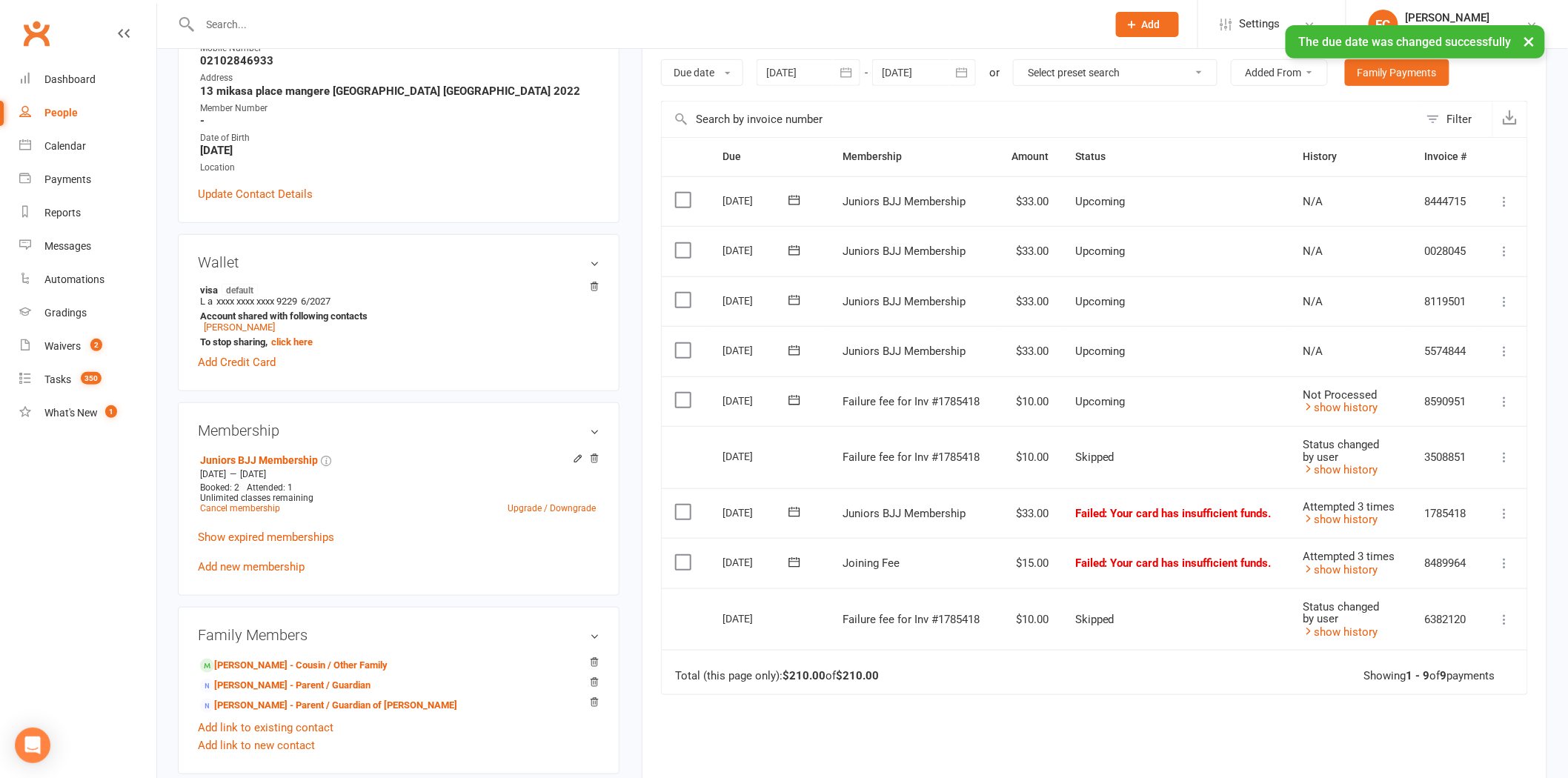
drag, startPoint x: 682, startPoint y: 401, endPoint x: 1031, endPoint y: 507, distance: 364.7
click at [680, 401] on label at bounding box center [685, 400] width 20 height 14
click at [680, 393] on input "checkbox" at bounding box center [680, 393] width 10 height 0
click at [1462, 748] on button "Change status" at bounding box center [1489, 743] width 117 height 31
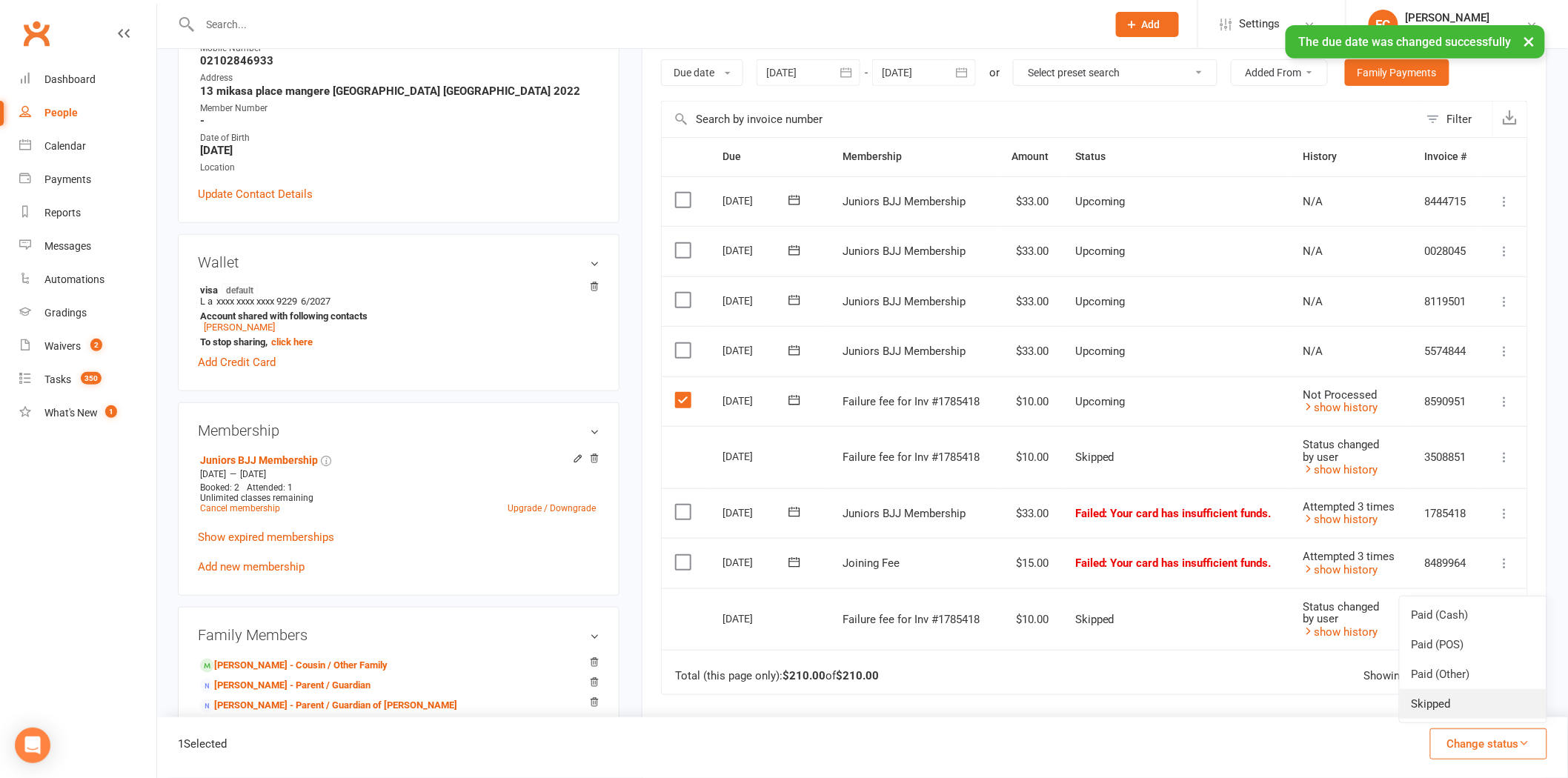
click at [1441, 712] on link "Skipped" at bounding box center [1473, 703] width 147 height 30
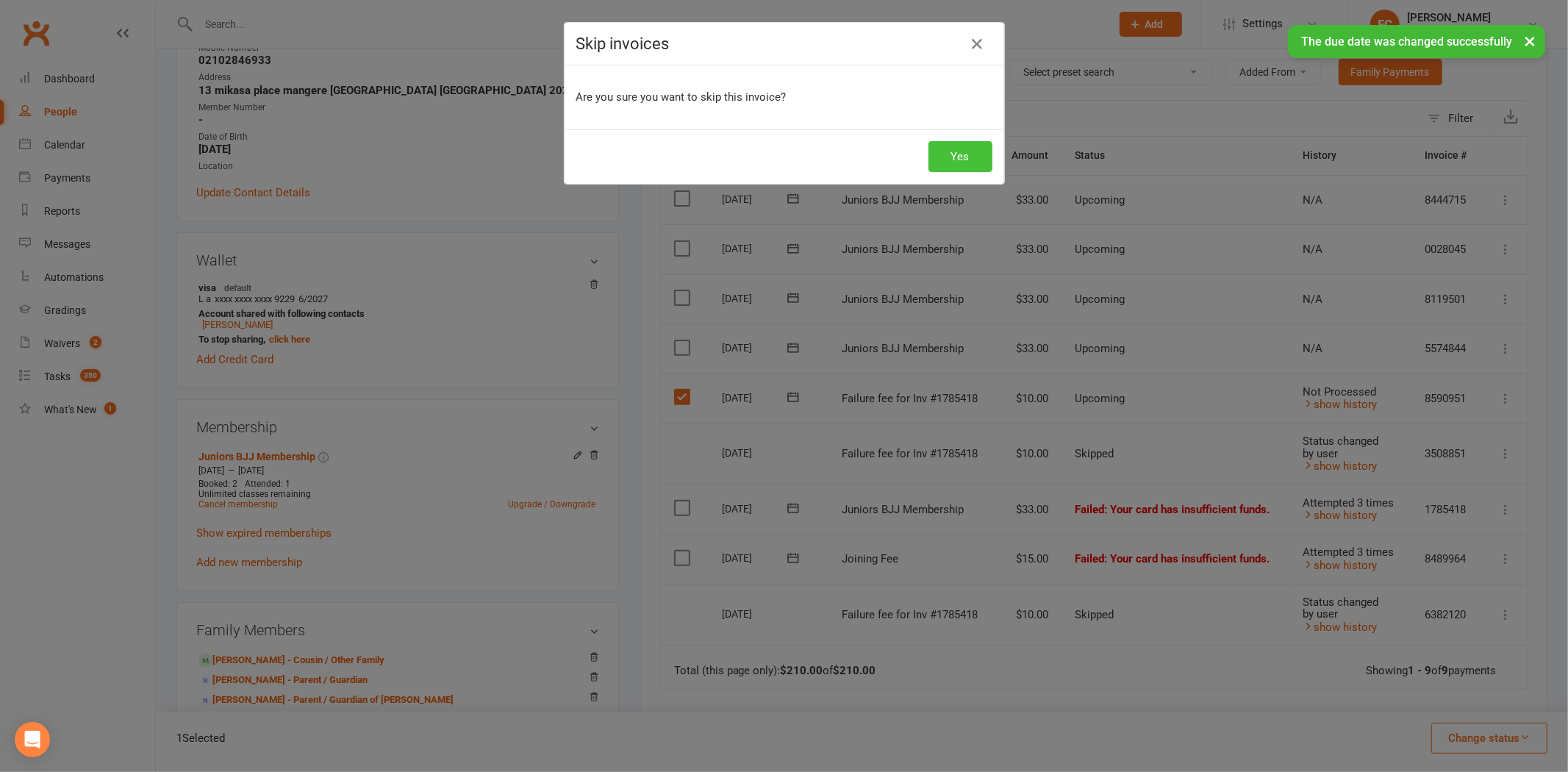
click at [960, 149] on button "Yes" at bounding box center [959, 156] width 64 height 30
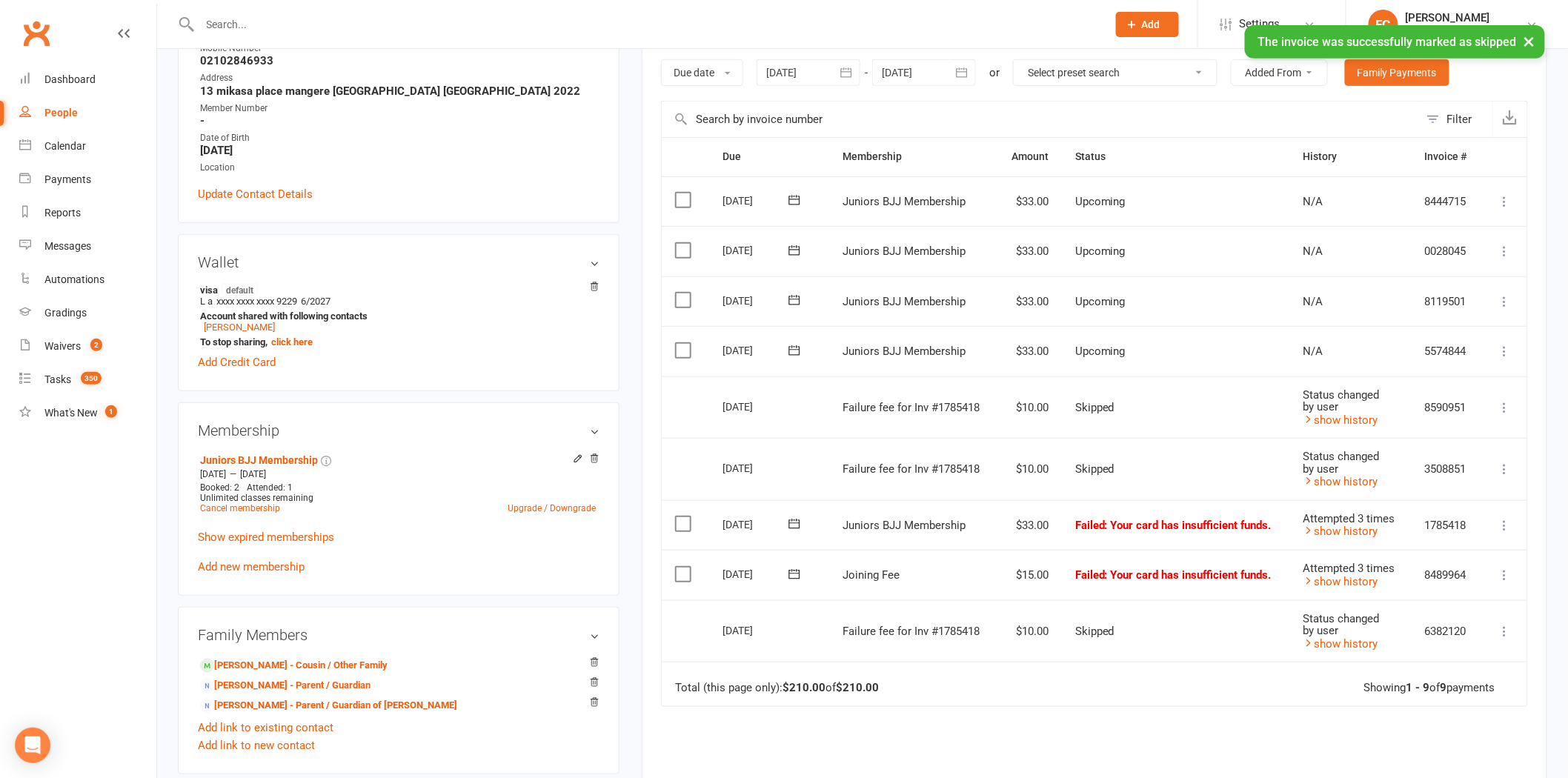
click at [795, 522] on icon at bounding box center [796, 523] width 12 height 10
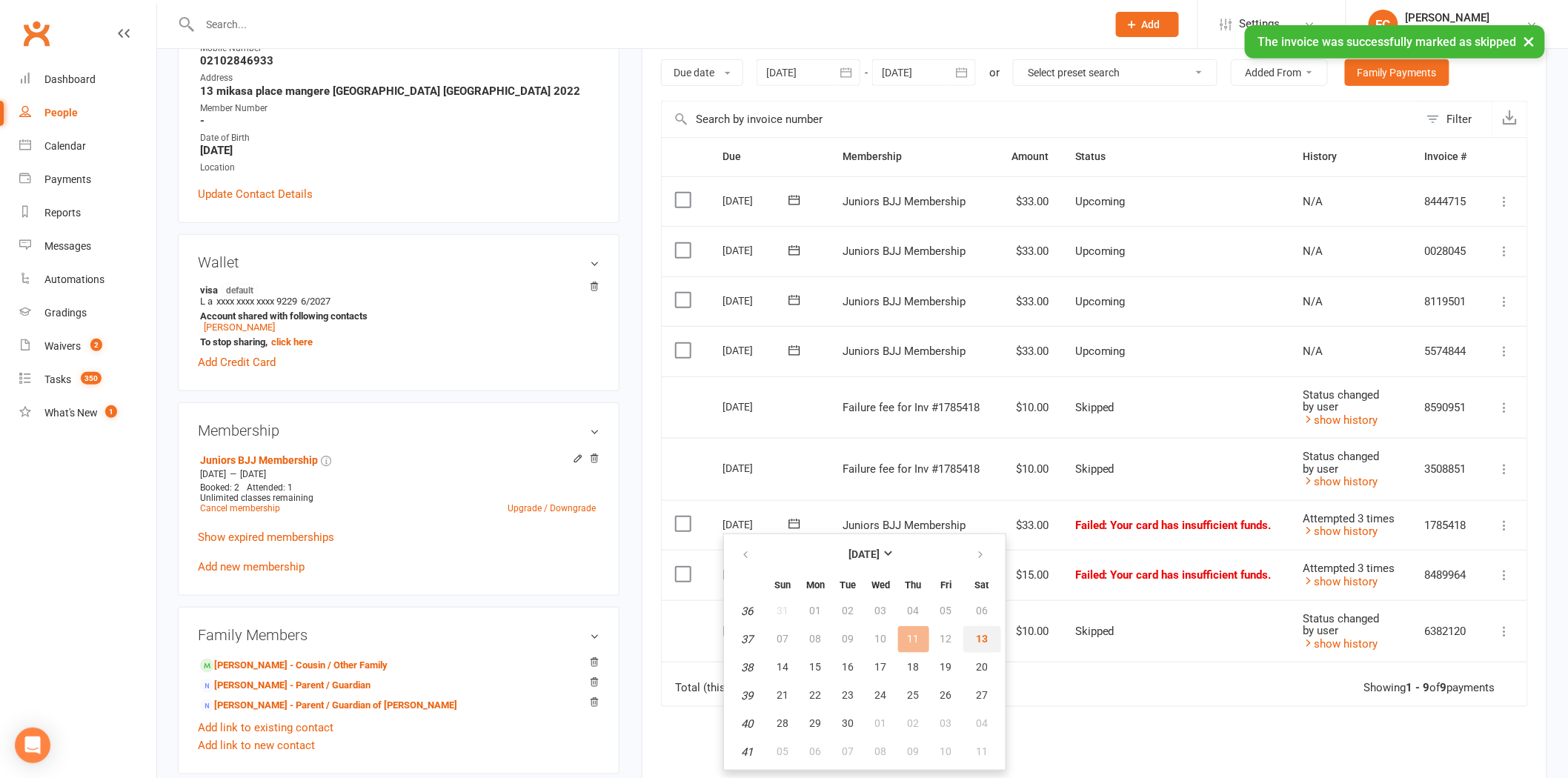
click at [976, 644] on button "13" at bounding box center [982, 640] width 37 height 27
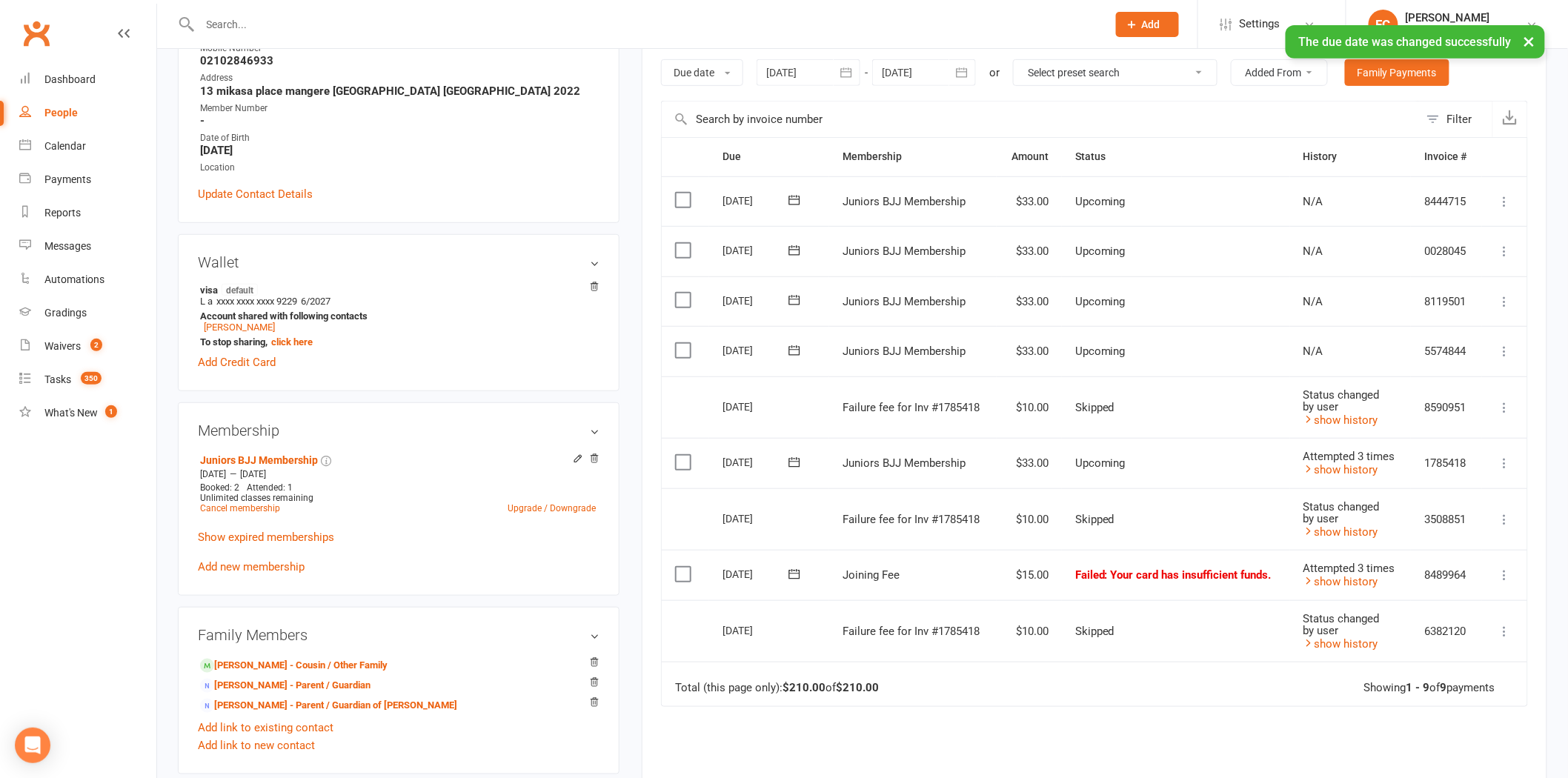
click at [791, 575] on icon at bounding box center [794, 573] width 14 height 14
click at [967, 686] on button "13" at bounding box center [982, 690] width 37 height 27
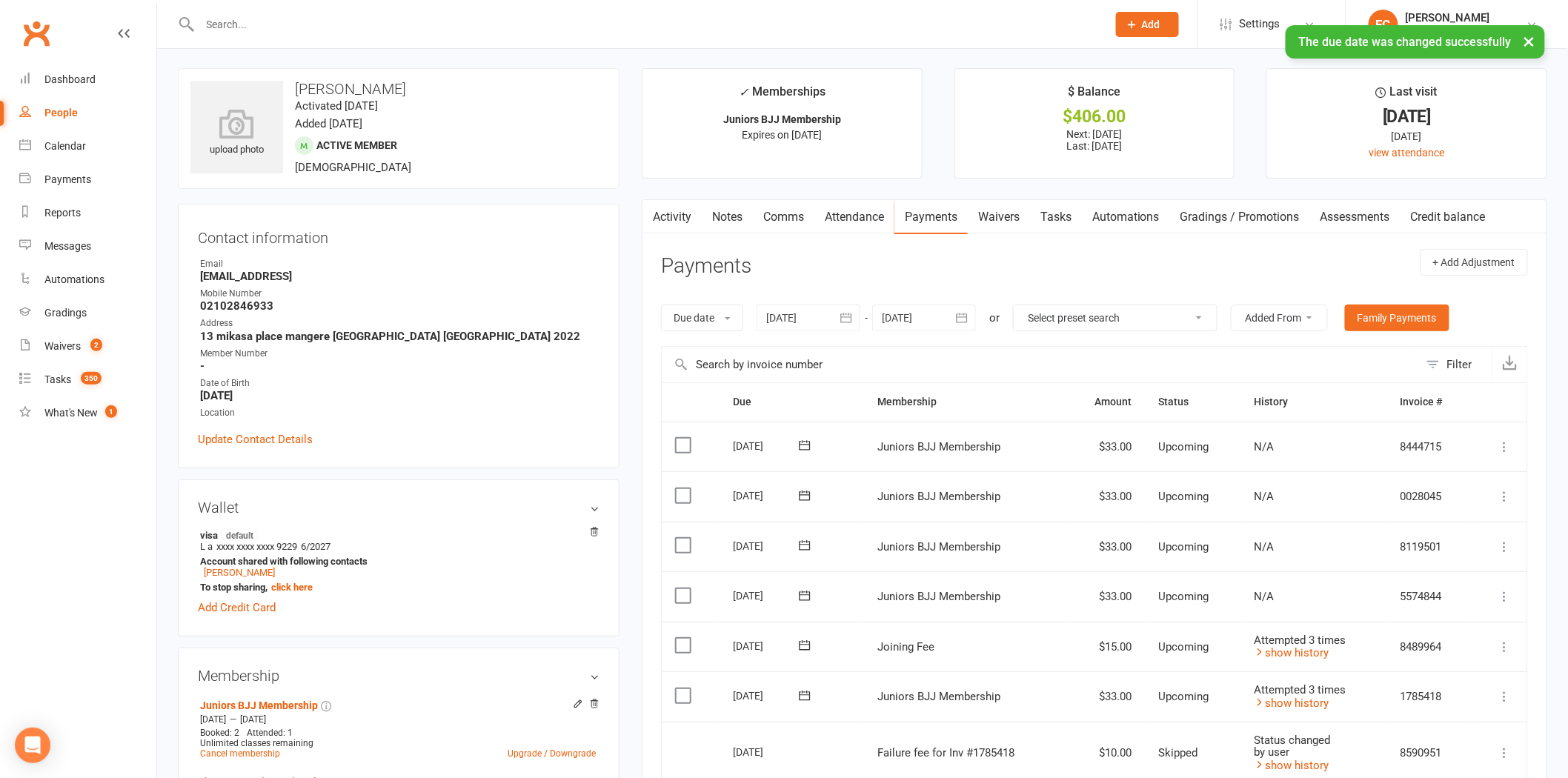
scroll to position [0, 0]
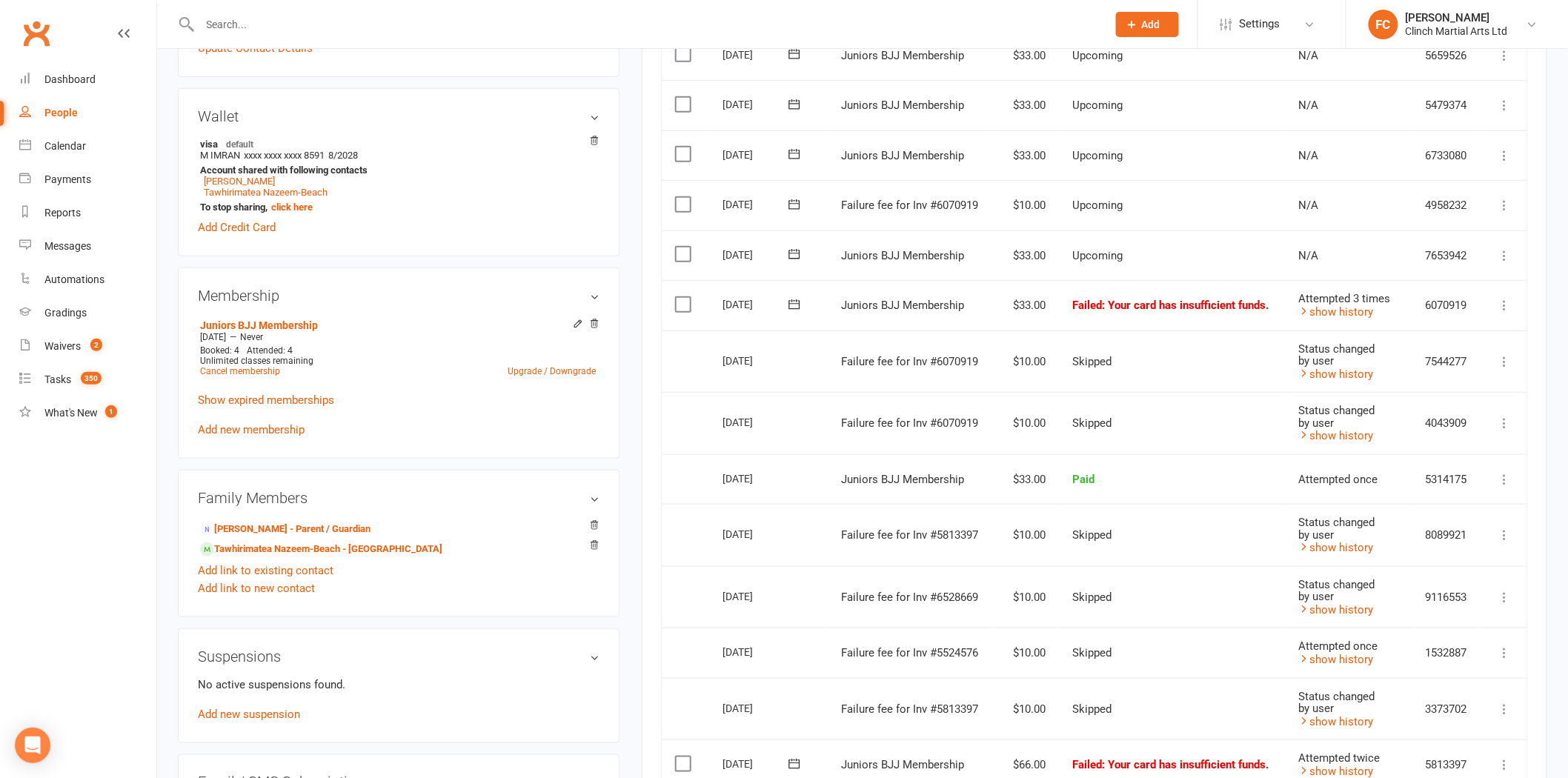
scroll to position [411, 0]
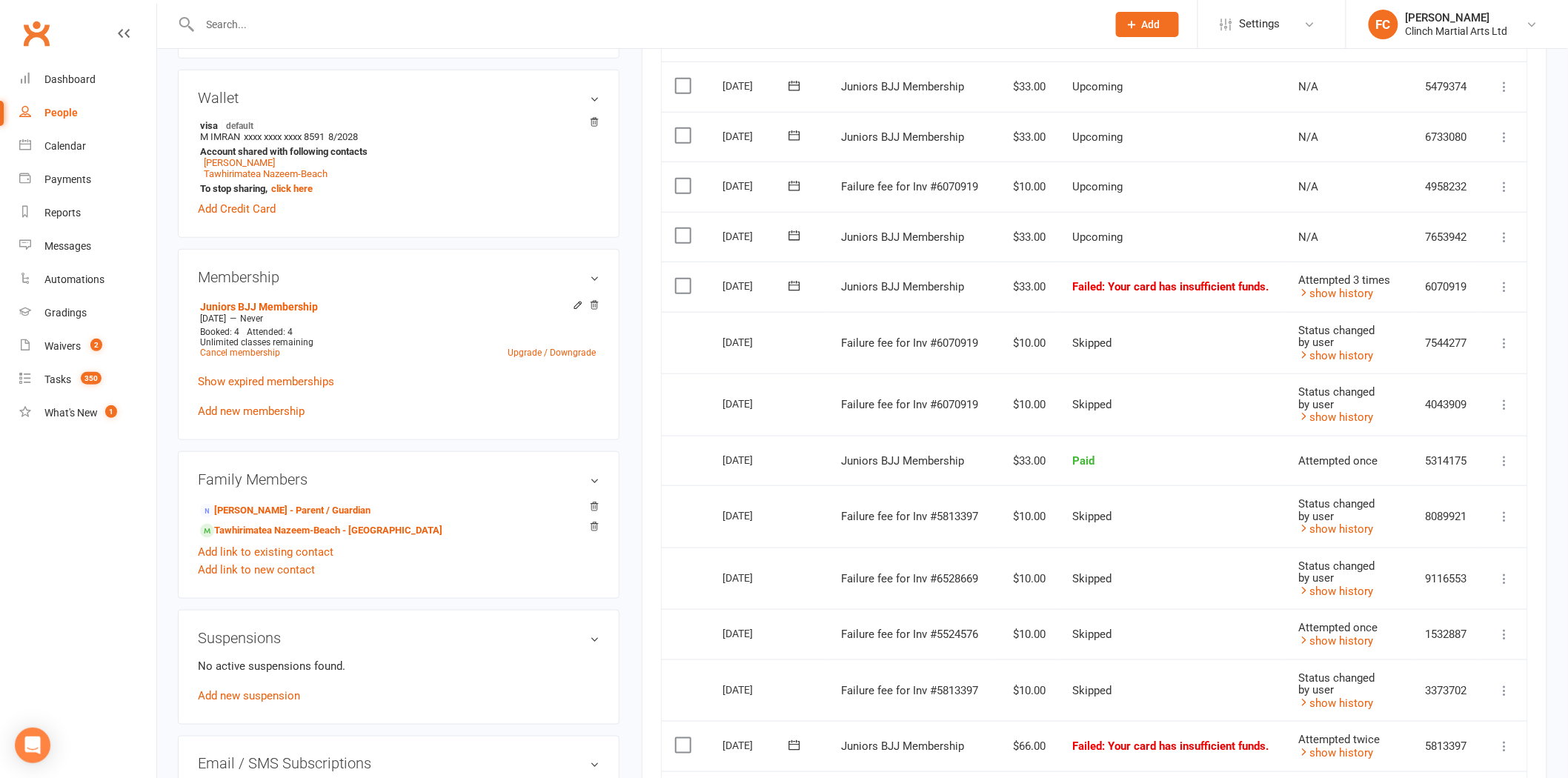
click at [796, 182] on icon at bounding box center [795, 185] width 12 height 10
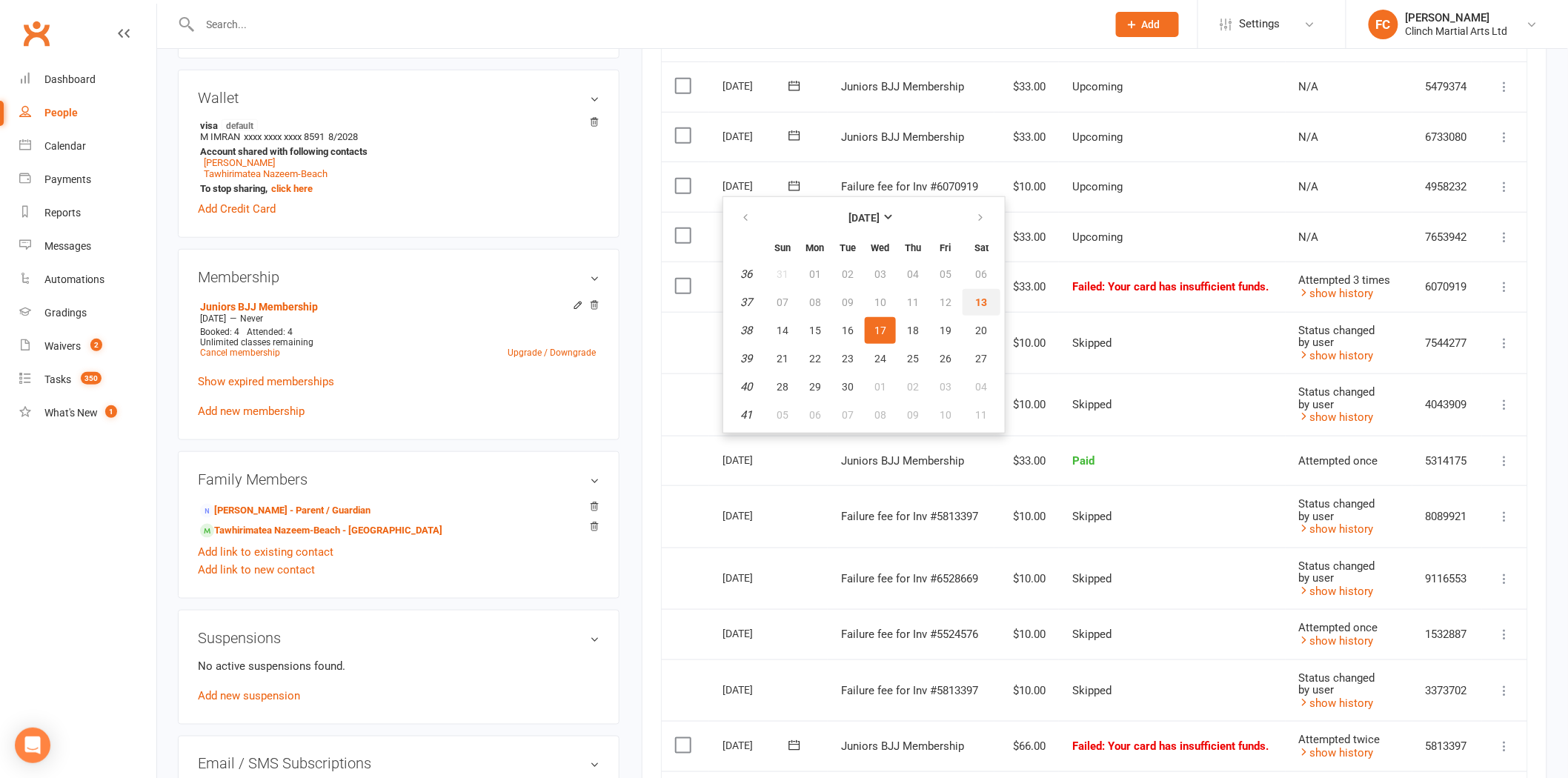
drag, startPoint x: 966, startPoint y: 297, endPoint x: 868, endPoint y: 97, distance: 222.7
click at [968, 297] on button "13" at bounding box center [981, 303] width 37 height 27
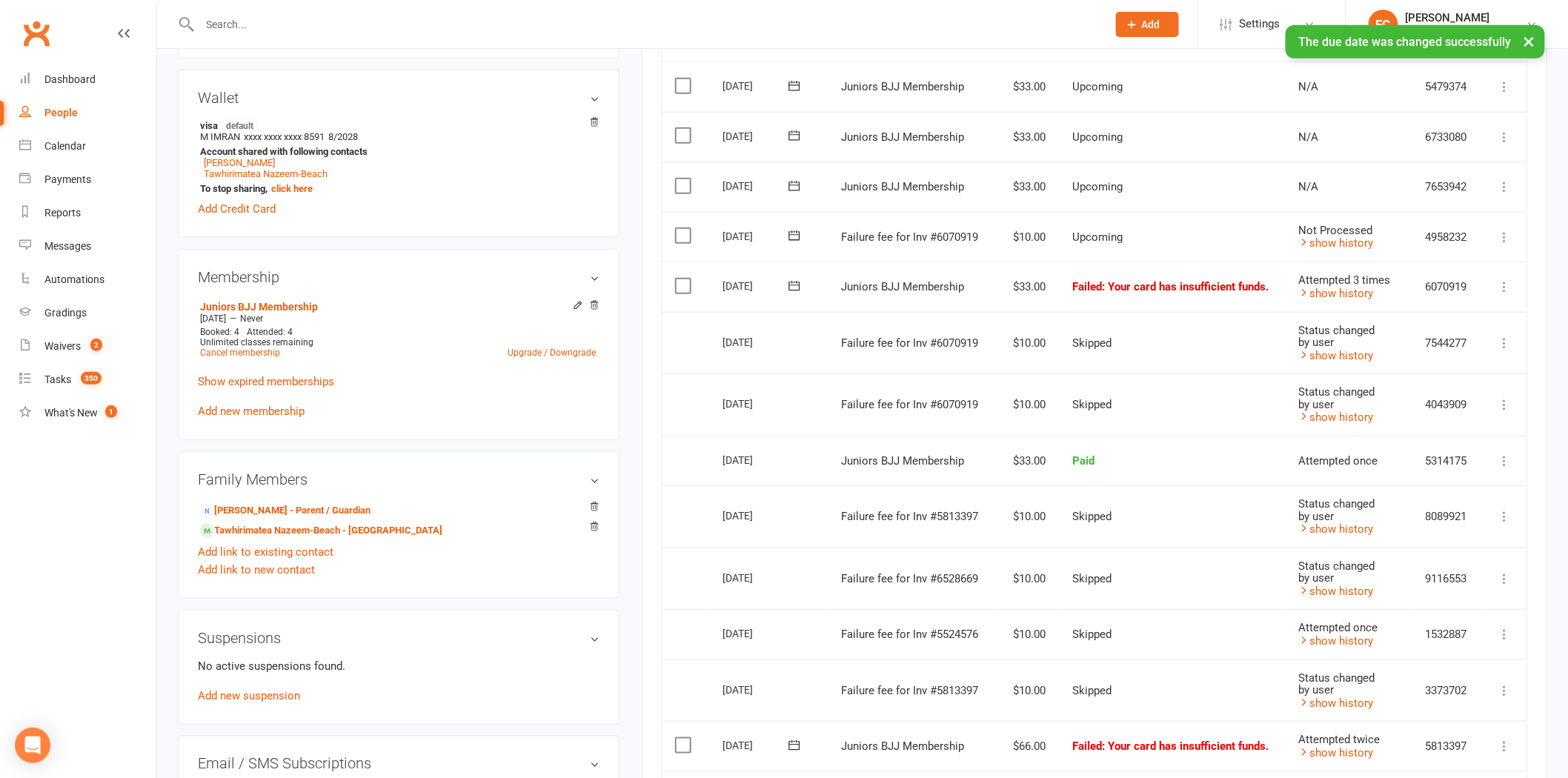
click at [680, 235] on label at bounding box center [685, 235] width 20 height 14
click at [680, 229] on input "checkbox" at bounding box center [680, 229] width 10 height 0
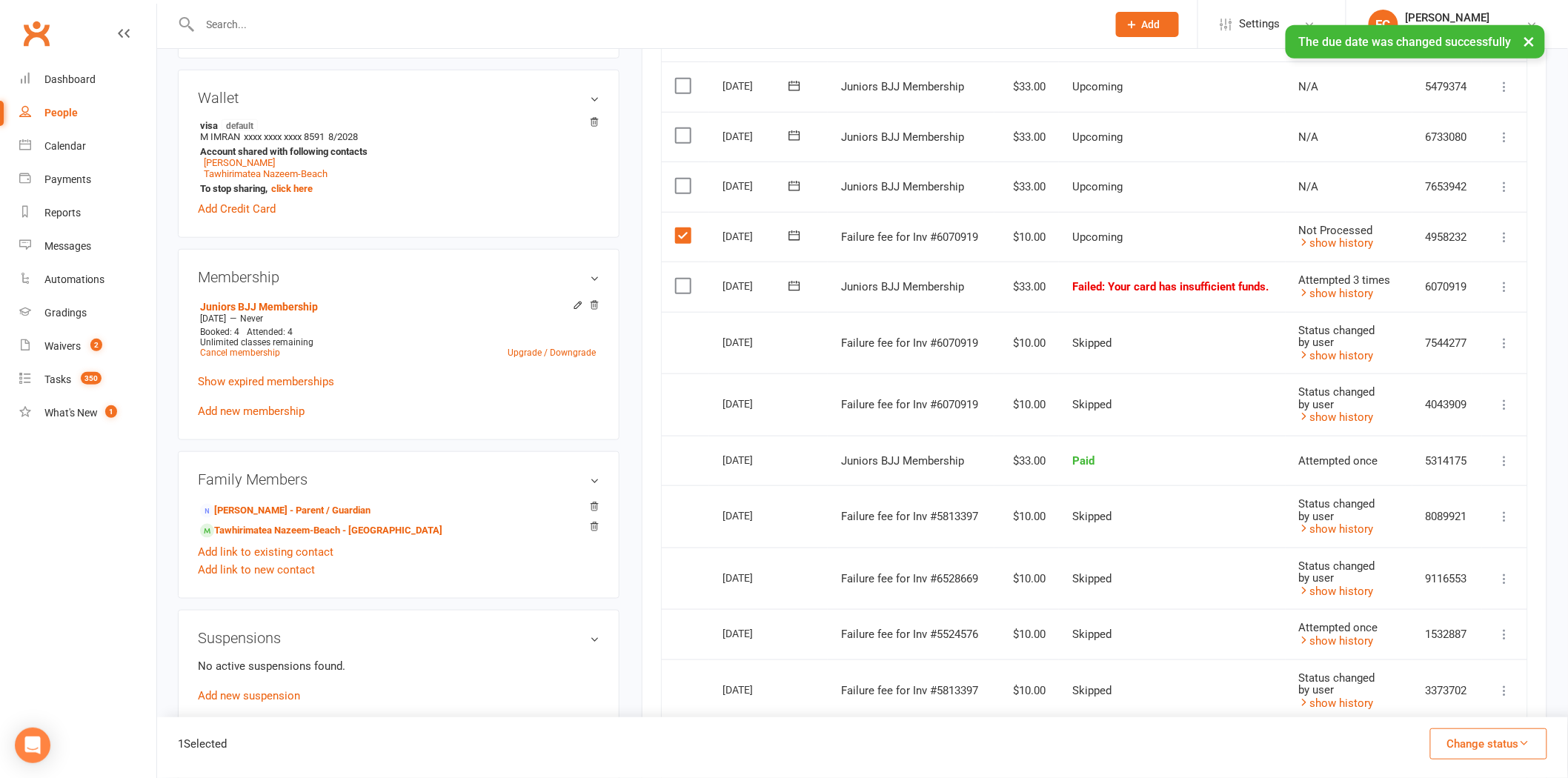
click at [1454, 740] on button "Change status" at bounding box center [1489, 743] width 117 height 31
click at [1450, 704] on link "Skipped" at bounding box center [1473, 703] width 147 height 30
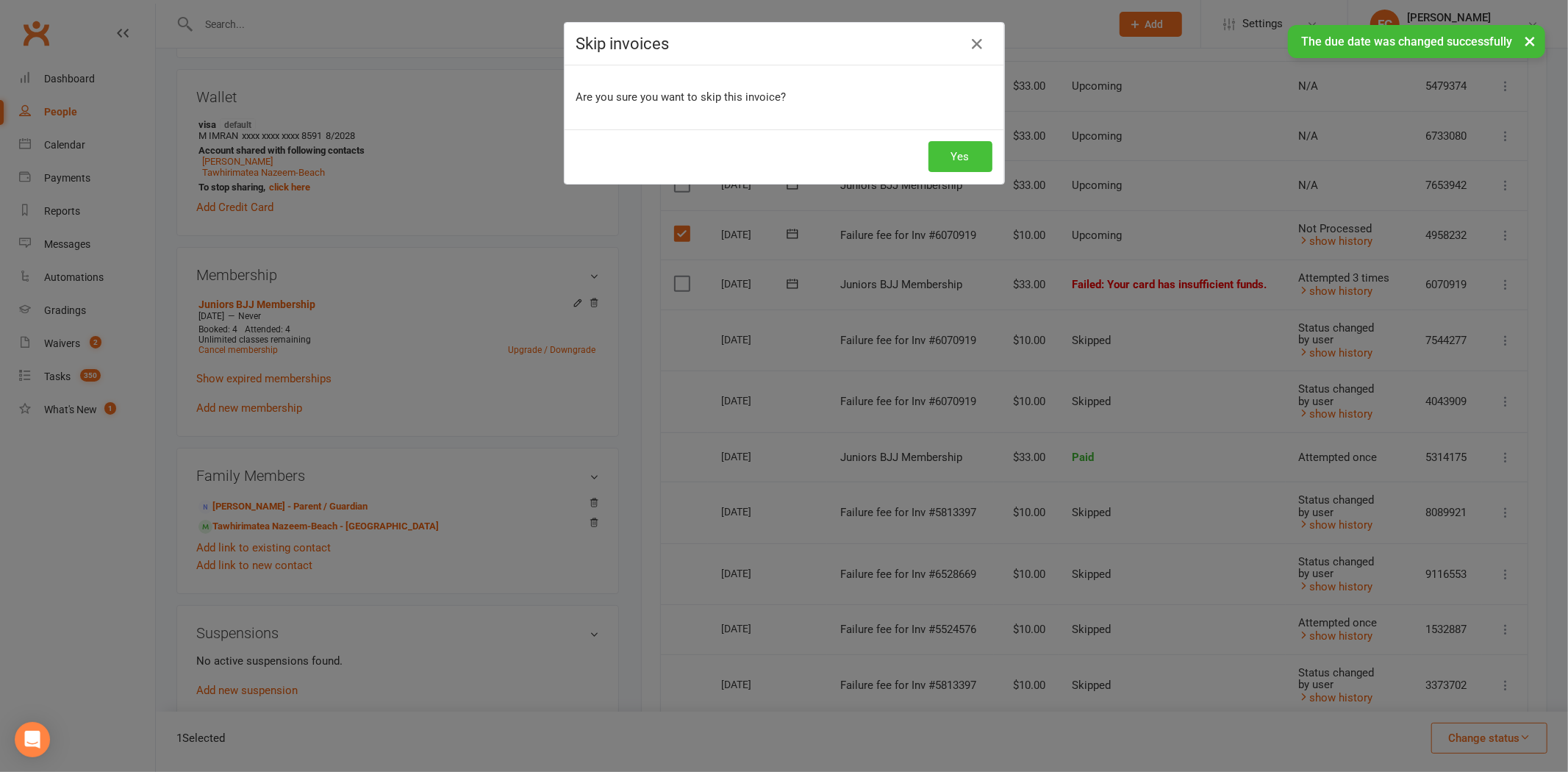
click at [947, 152] on button "Yes" at bounding box center [959, 156] width 64 height 30
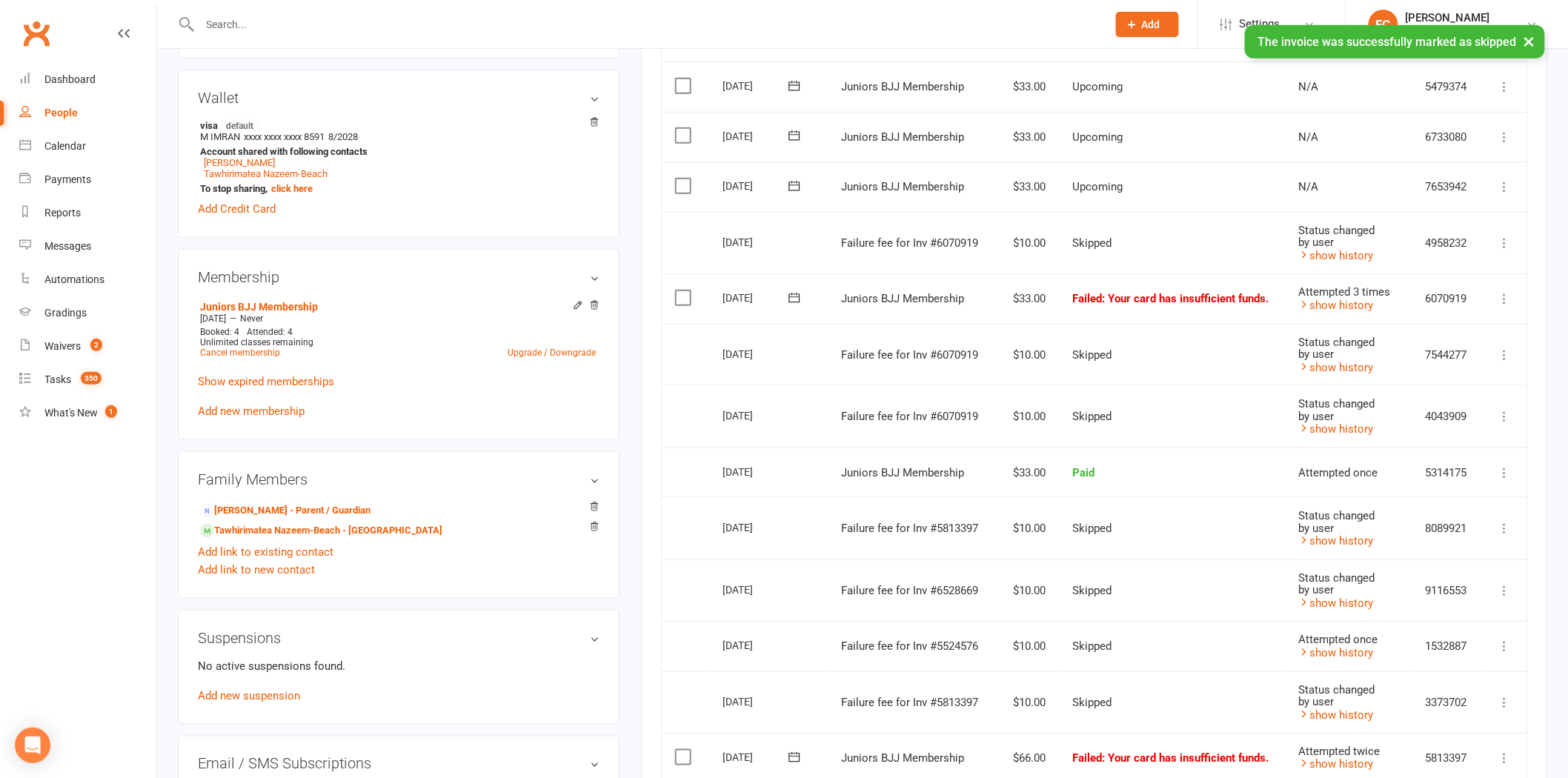
click at [795, 295] on icon at bounding box center [794, 297] width 14 height 14
drag, startPoint x: 974, startPoint y: 410, endPoint x: 868, endPoint y: 106, distance: 322.0
click at [976, 408] on span "13" at bounding box center [982, 413] width 12 height 12
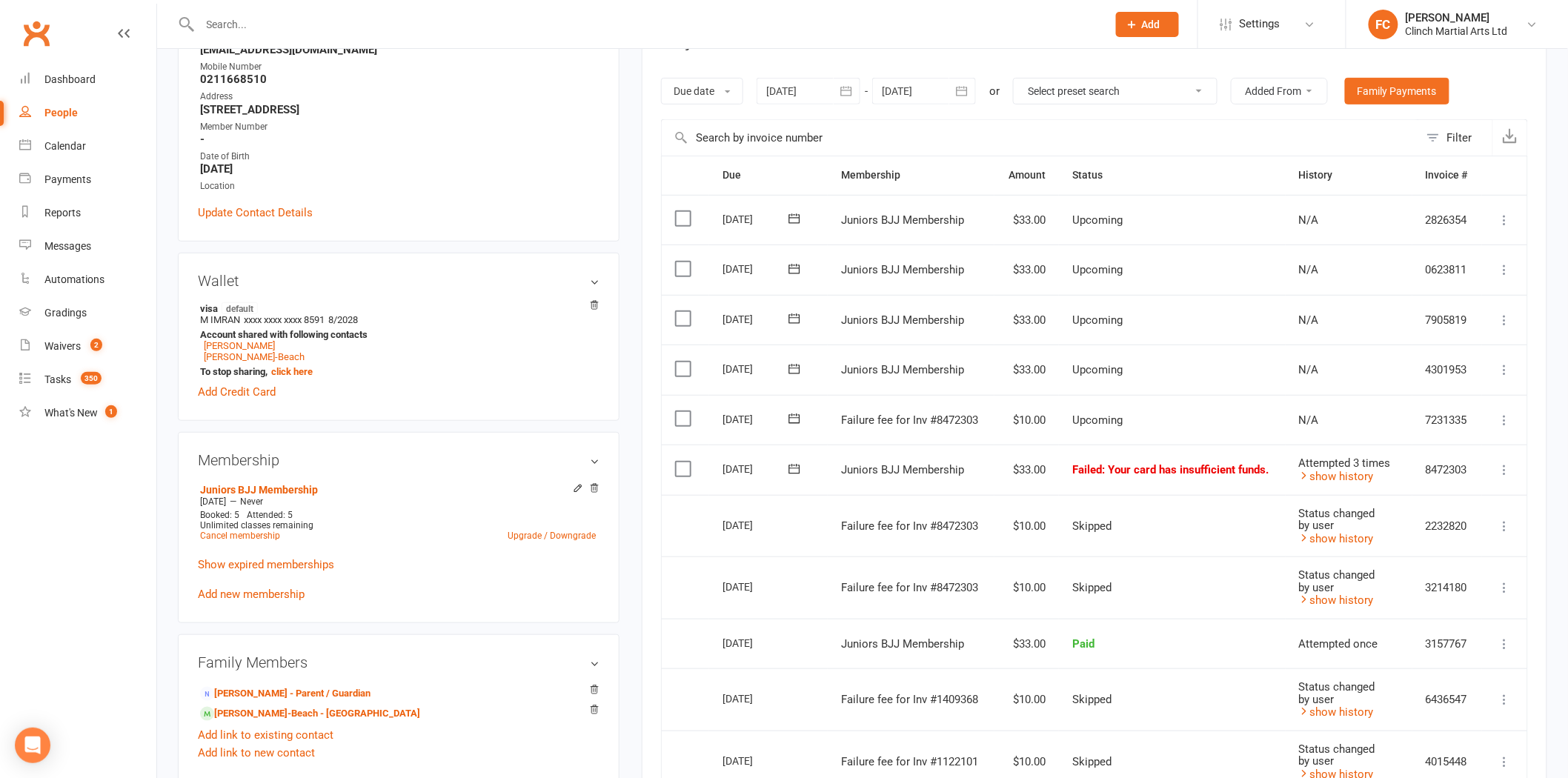
scroll to position [247, 0]
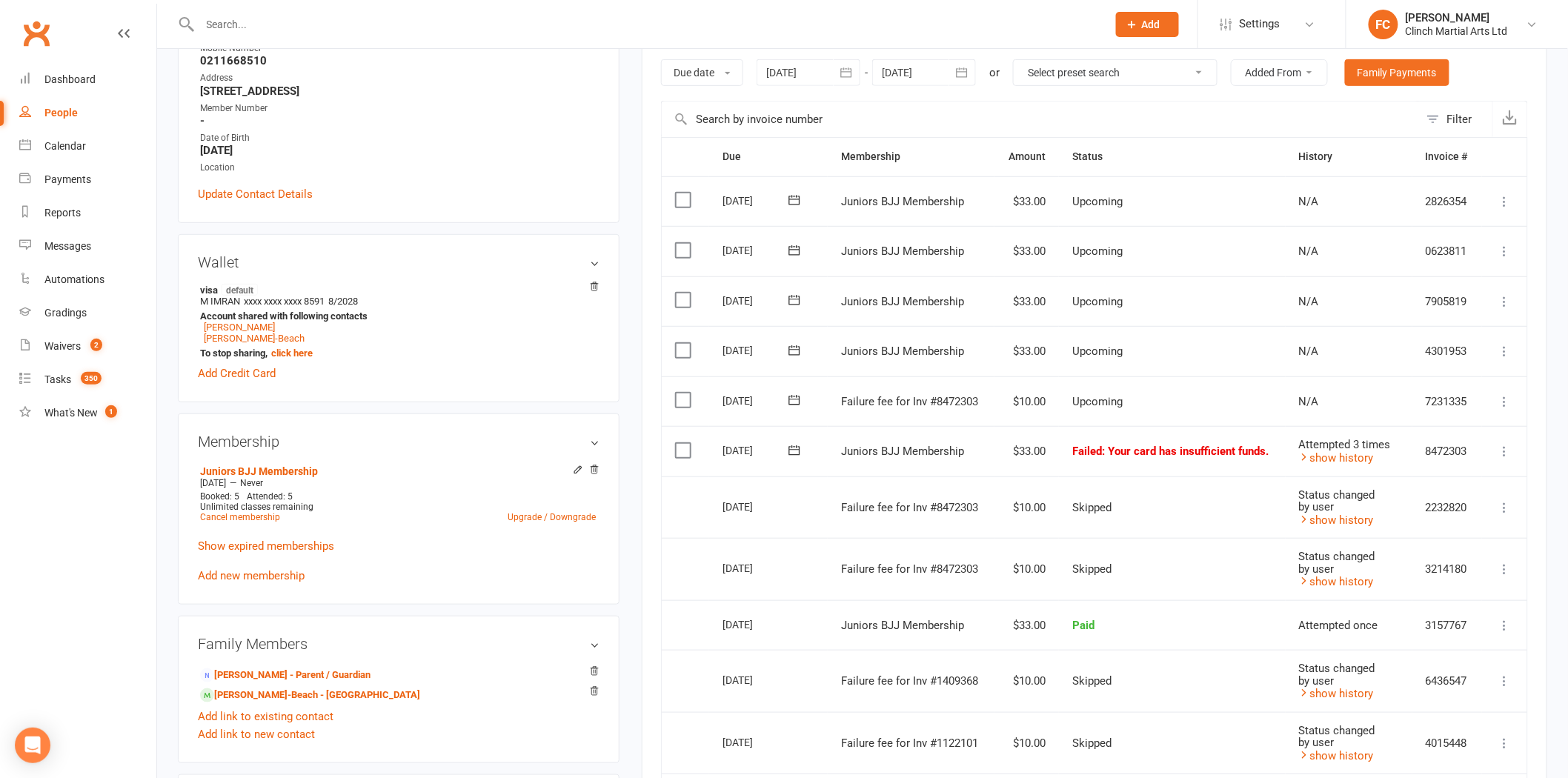
click at [793, 401] on icon at bounding box center [794, 400] width 14 height 14
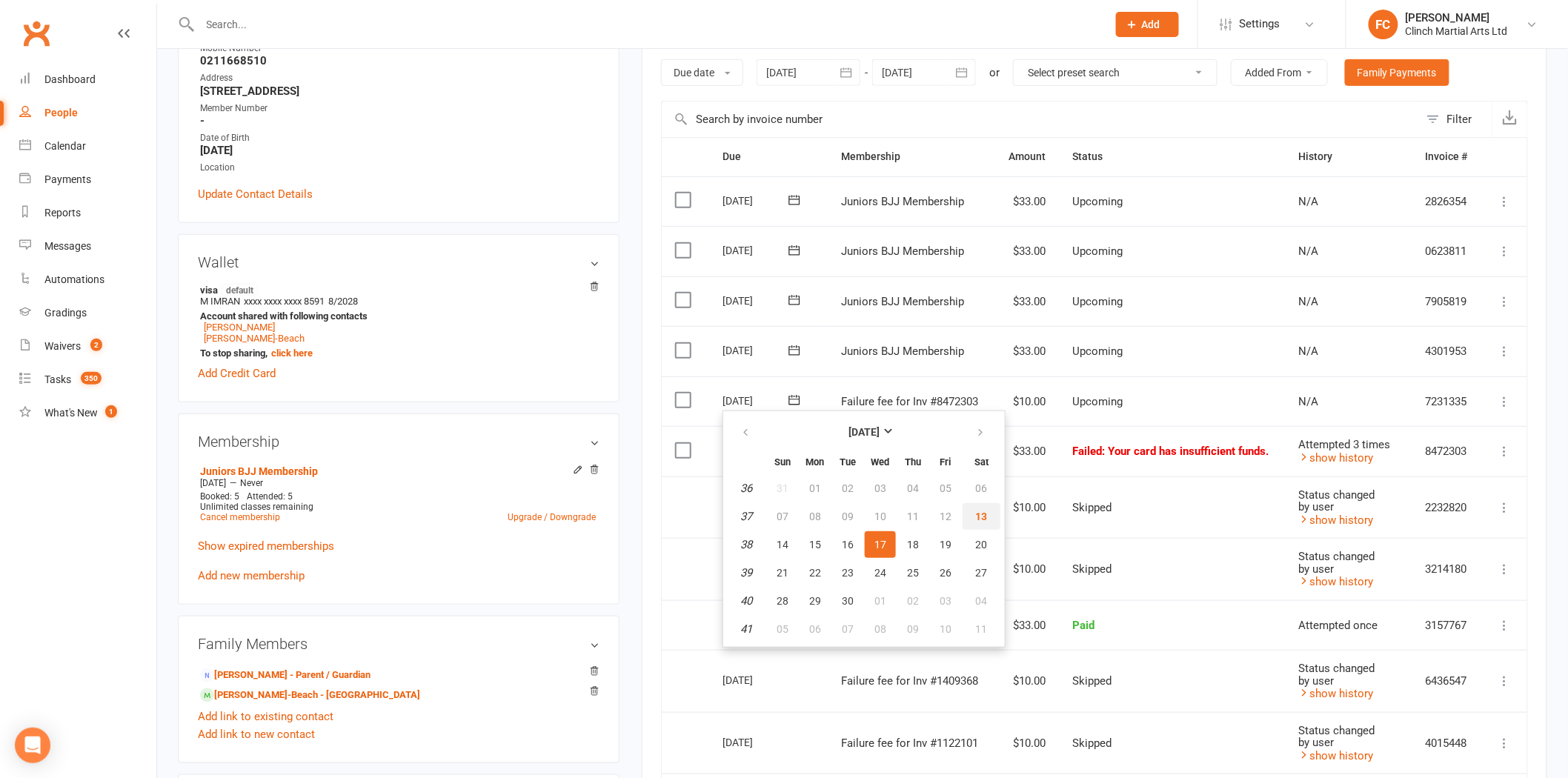
drag, startPoint x: 975, startPoint y: 514, endPoint x: 871, endPoint y: 99, distance: 427.8
click at [976, 511] on span "13" at bounding box center [982, 517] width 12 height 12
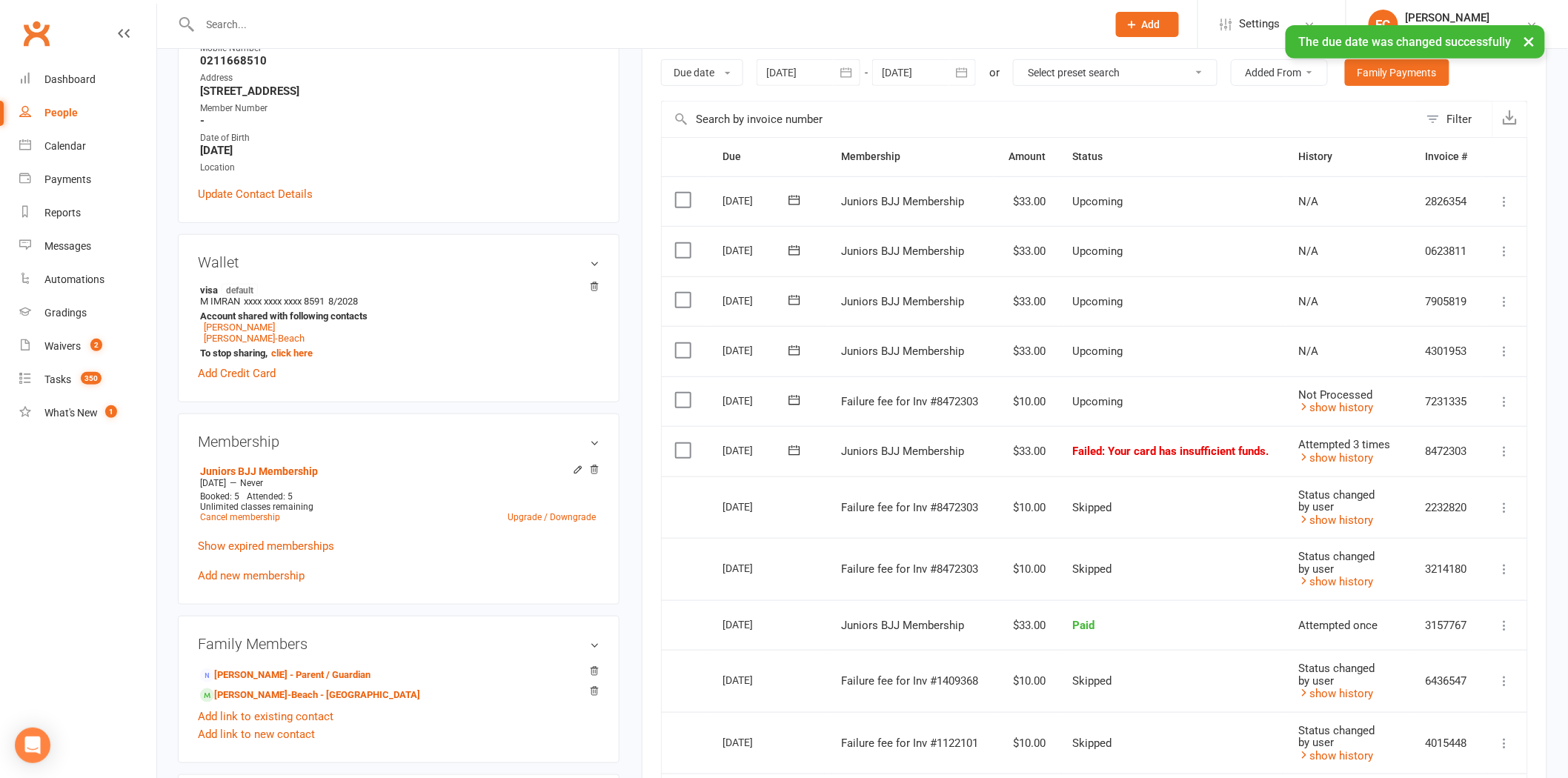
click at [676, 399] on label at bounding box center [685, 400] width 20 height 14
click at [676, 393] on input "checkbox" at bounding box center [680, 393] width 10 height 0
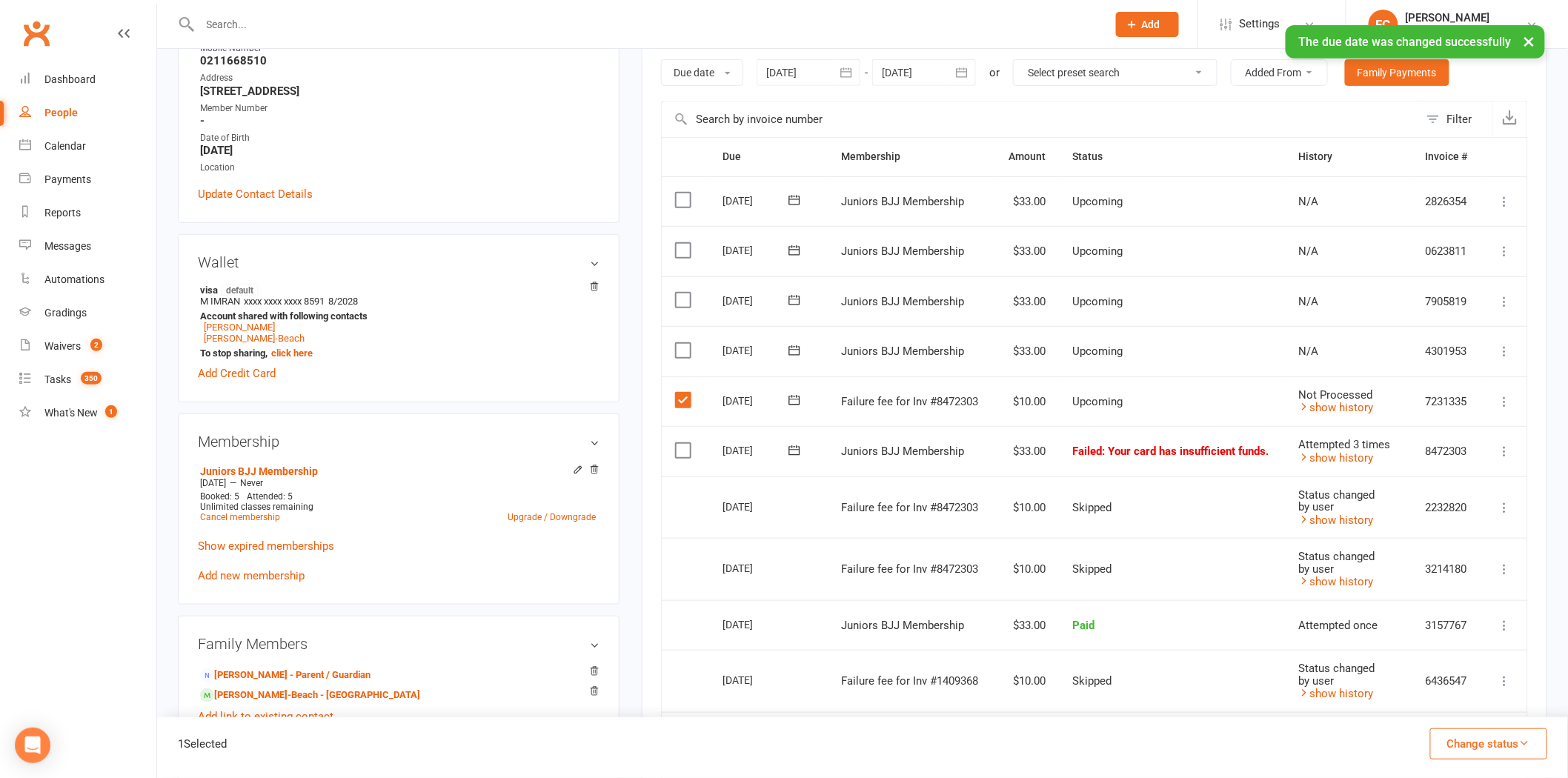
drag, startPoint x: 1468, startPoint y: 745, endPoint x: 1462, endPoint y: 699, distance: 46.4
click at [1469, 744] on button "Change status" at bounding box center [1489, 743] width 117 height 31
click at [1461, 696] on link "Skipped" at bounding box center [1473, 703] width 147 height 30
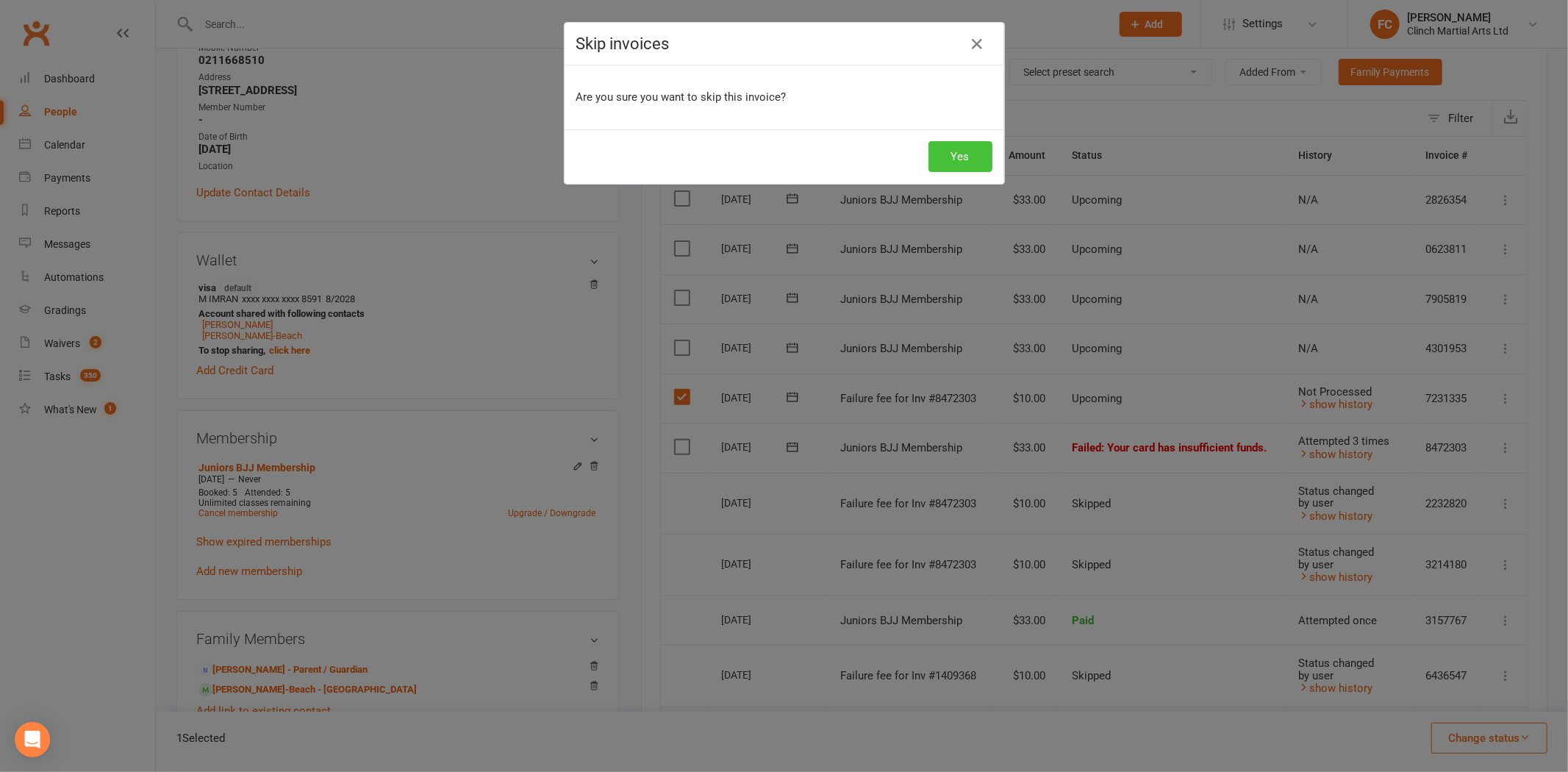
click at [951, 156] on button "Yes" at bounding box center [959, 156] width 64 height 30
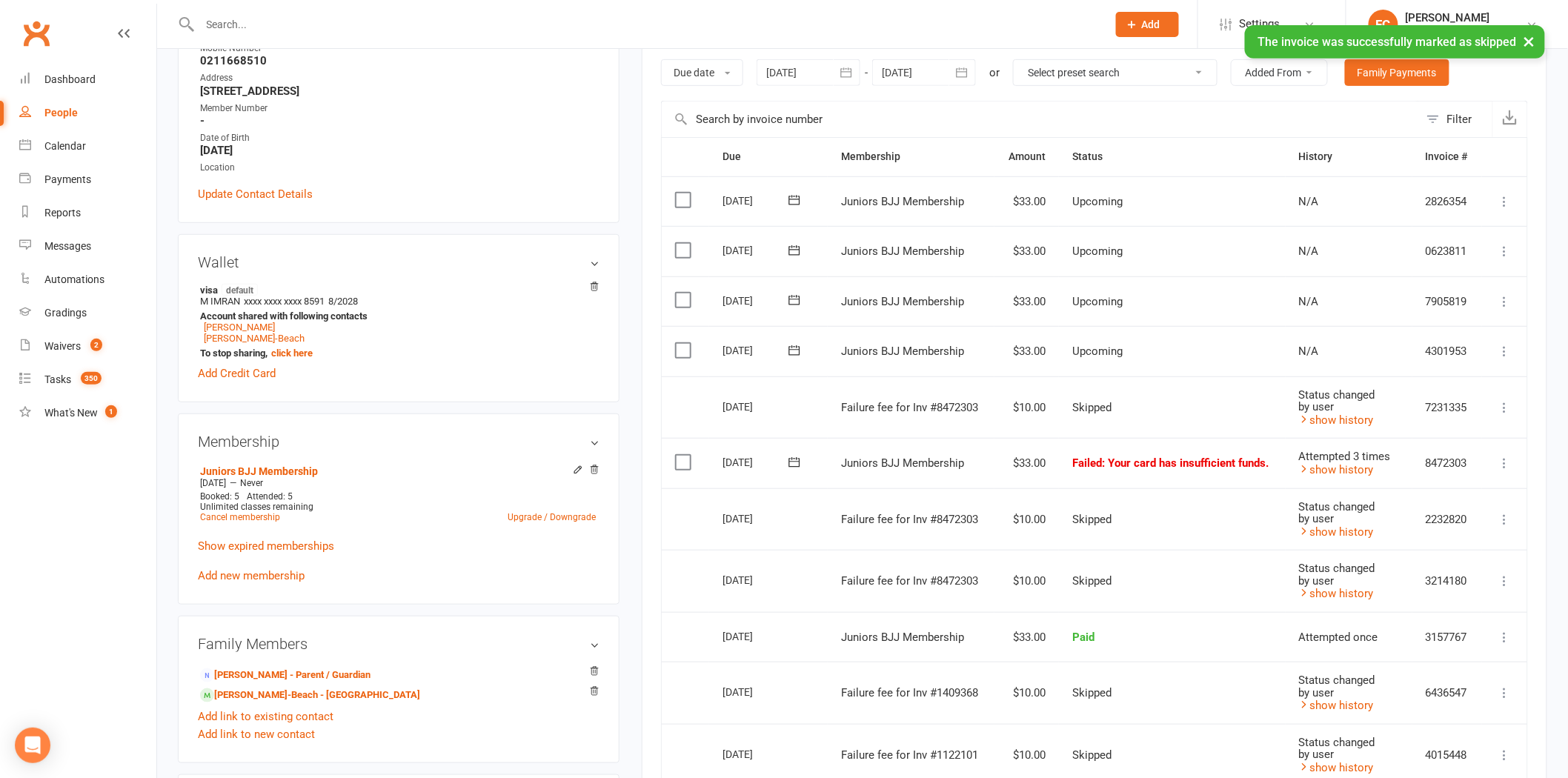
click at [790, 455] on icon at bounding box center [794, 462] width 14 height 14
click at [976, 581] on button "13" at bounding box center [981, 578] width 37 height 27
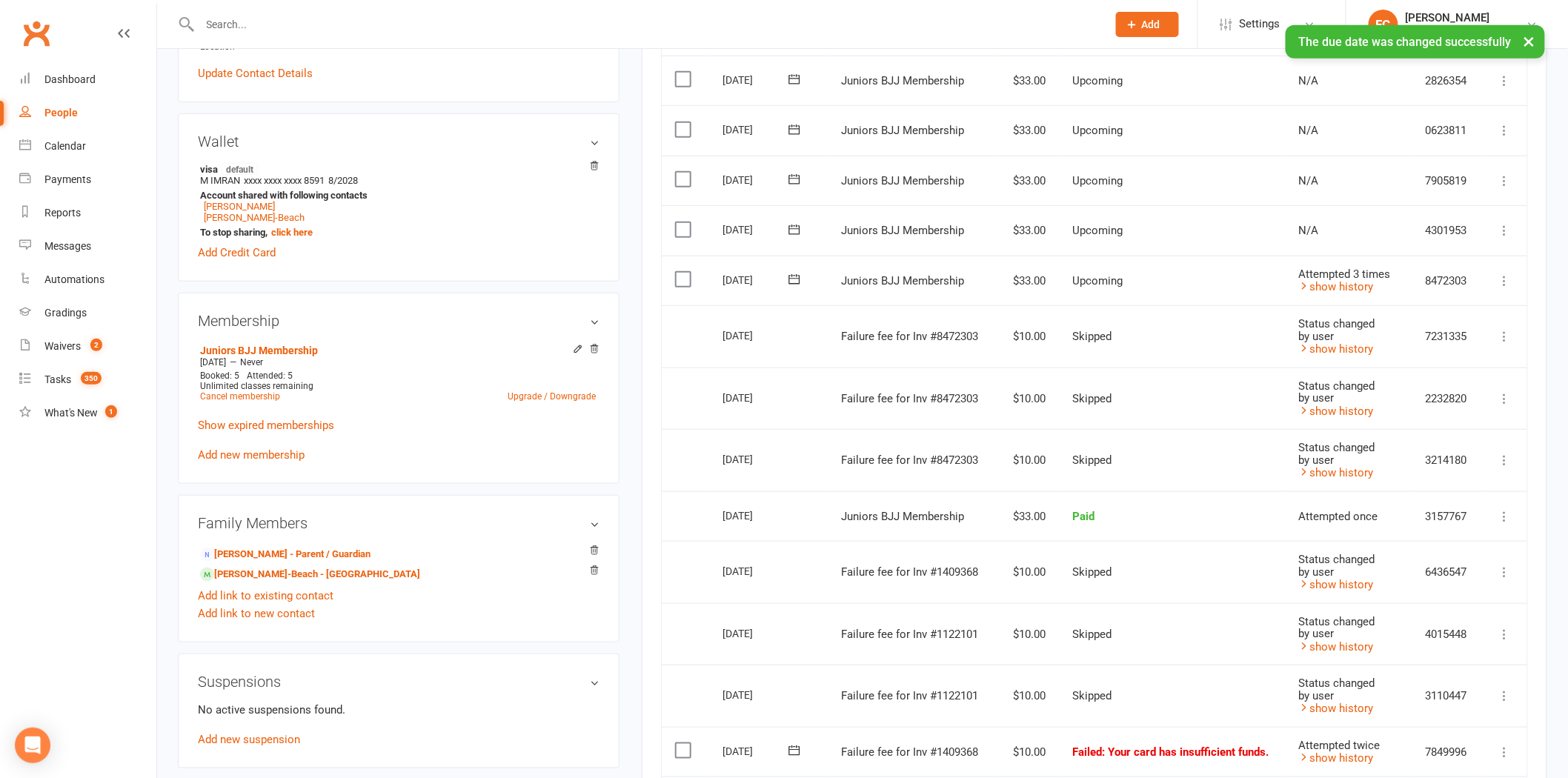
scroll to position [164, 0]
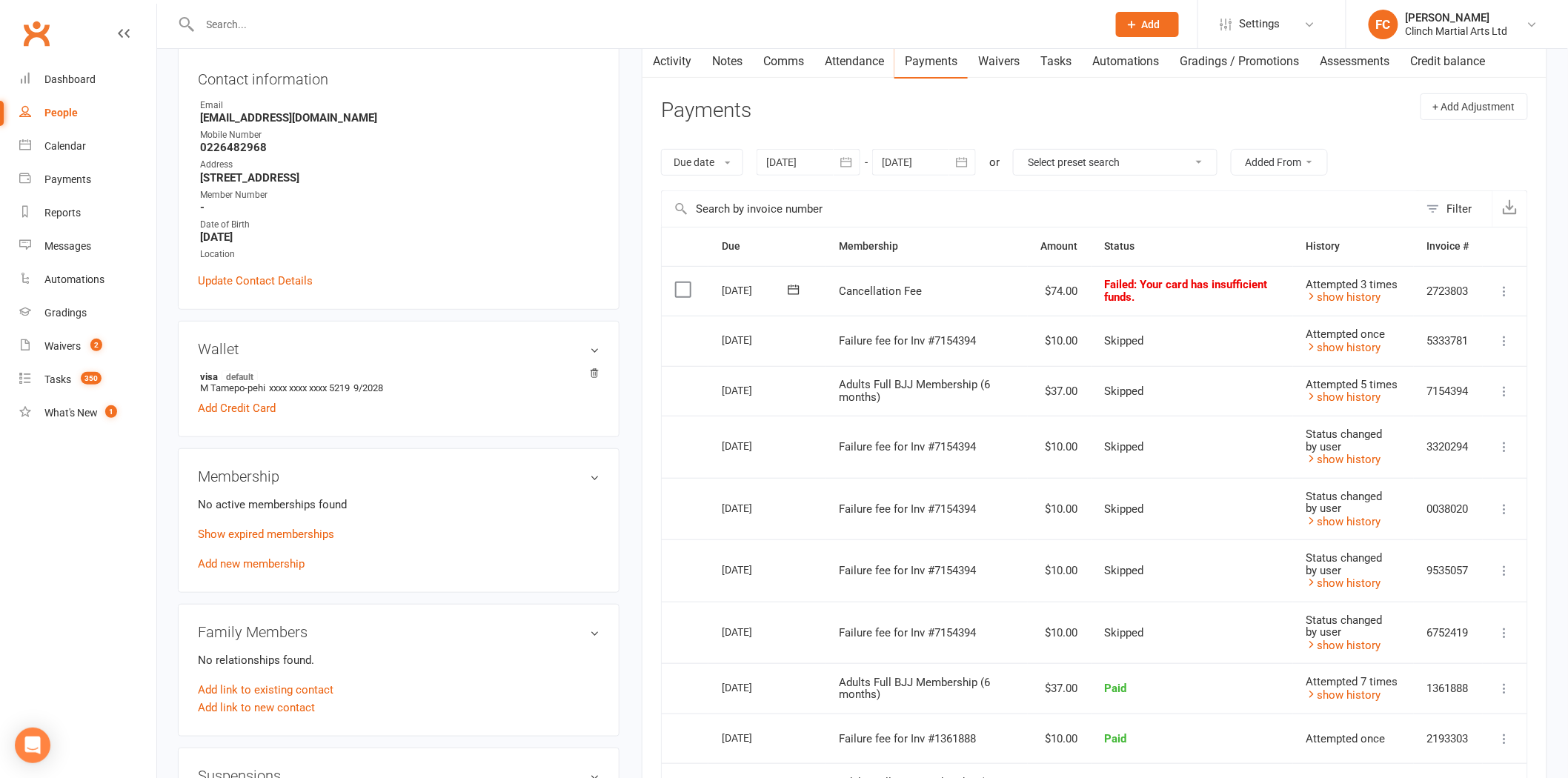
scroll to position [247, 0]
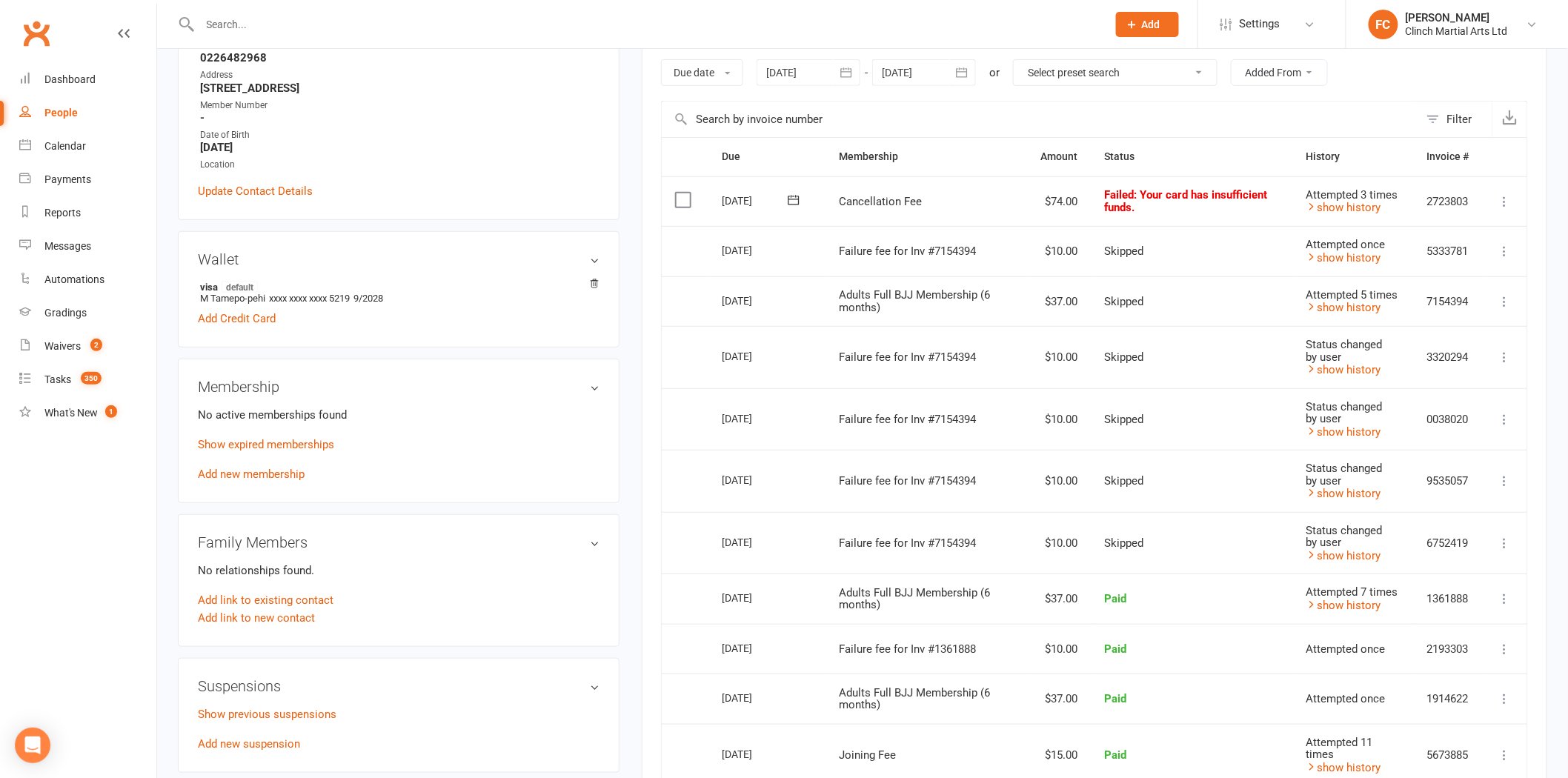
click at [790, 197] on icon at bounding box center [794, 200] width 12 height 10
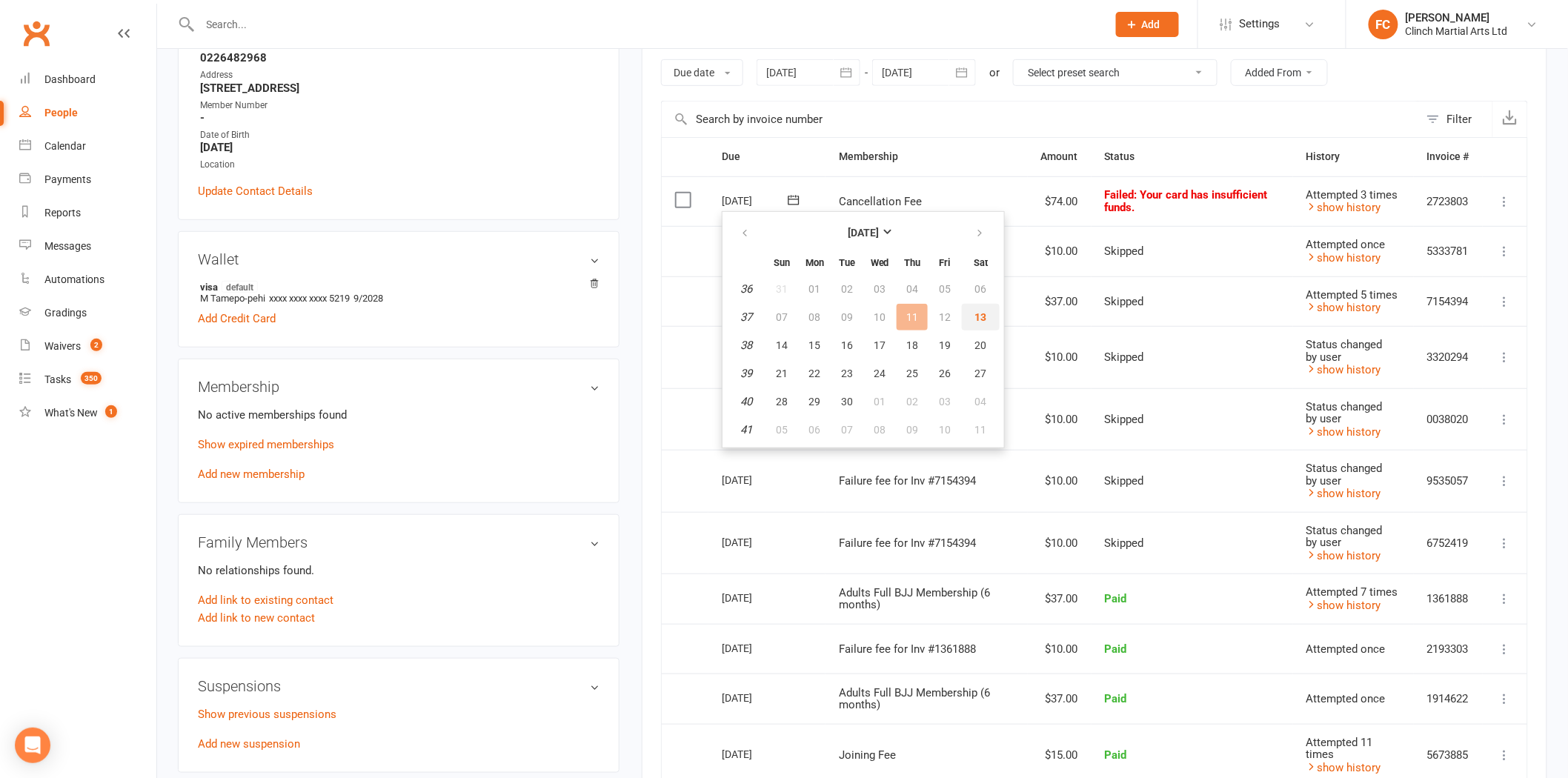
click at [981, 312] on button "13" at bounding box center [980, 317] width 37 height 27
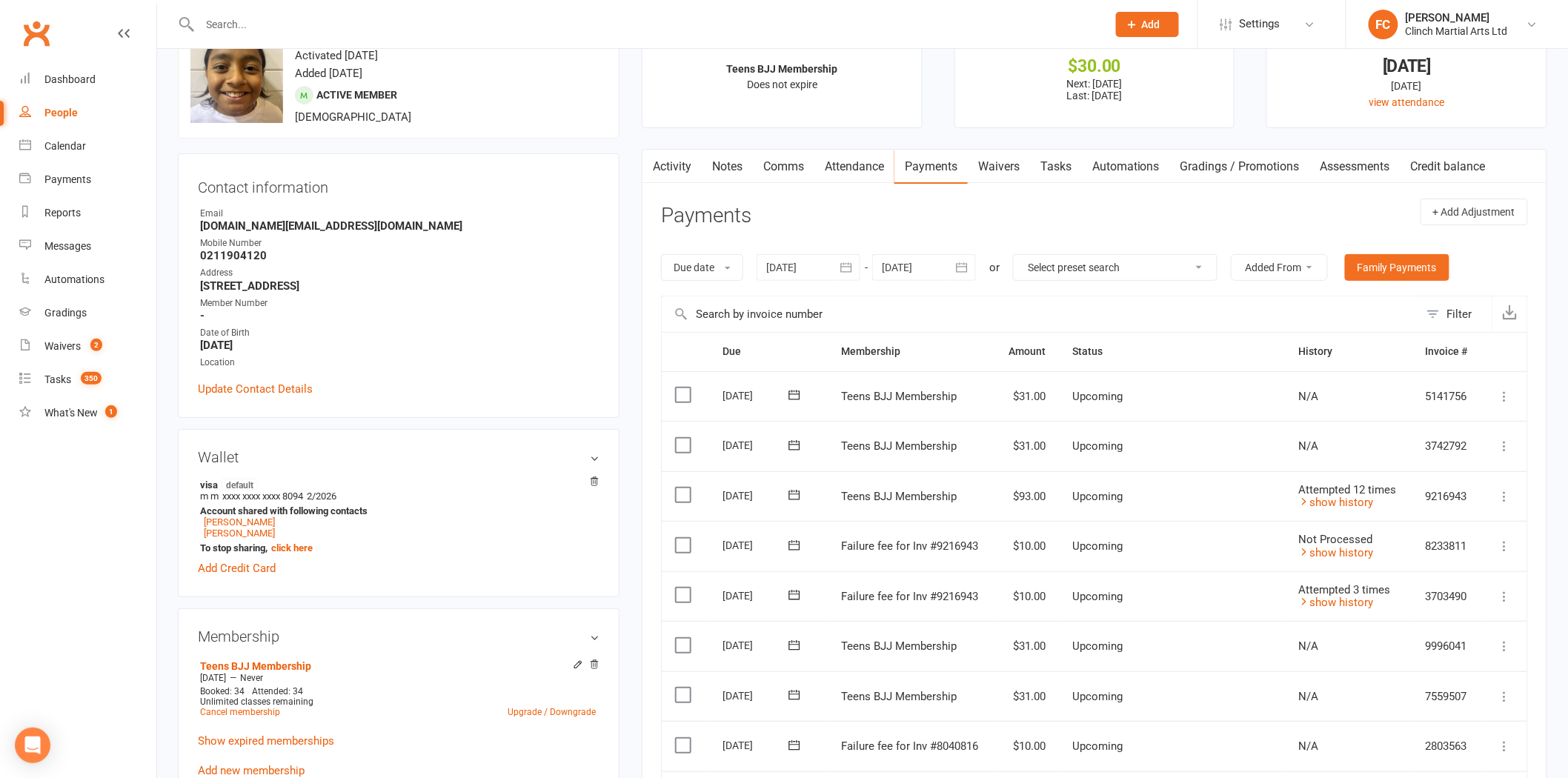
scroll to position [411, 0]
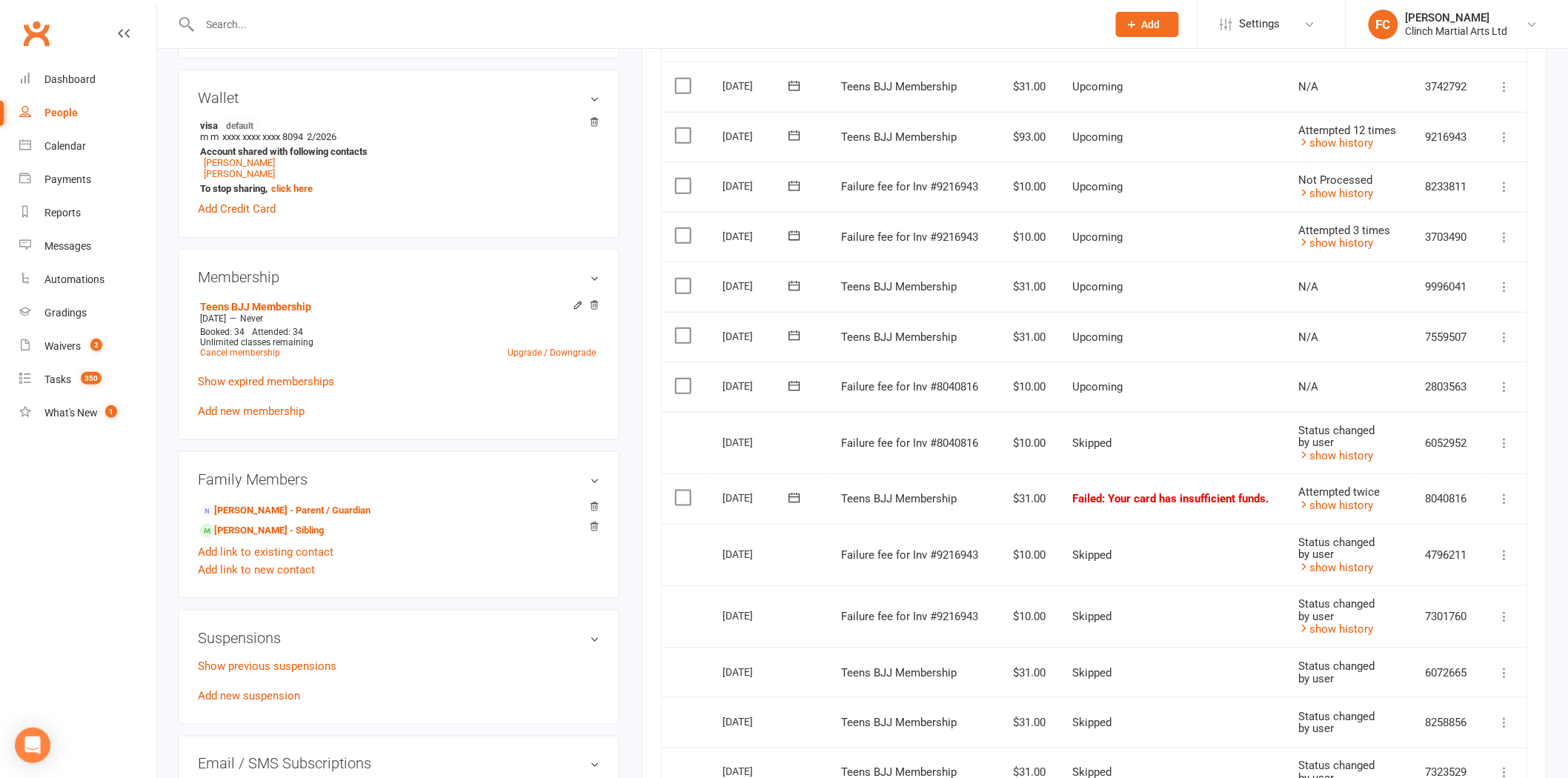
click at [796, 384] on icon at bounding box center [795, 386] width 12 height 10
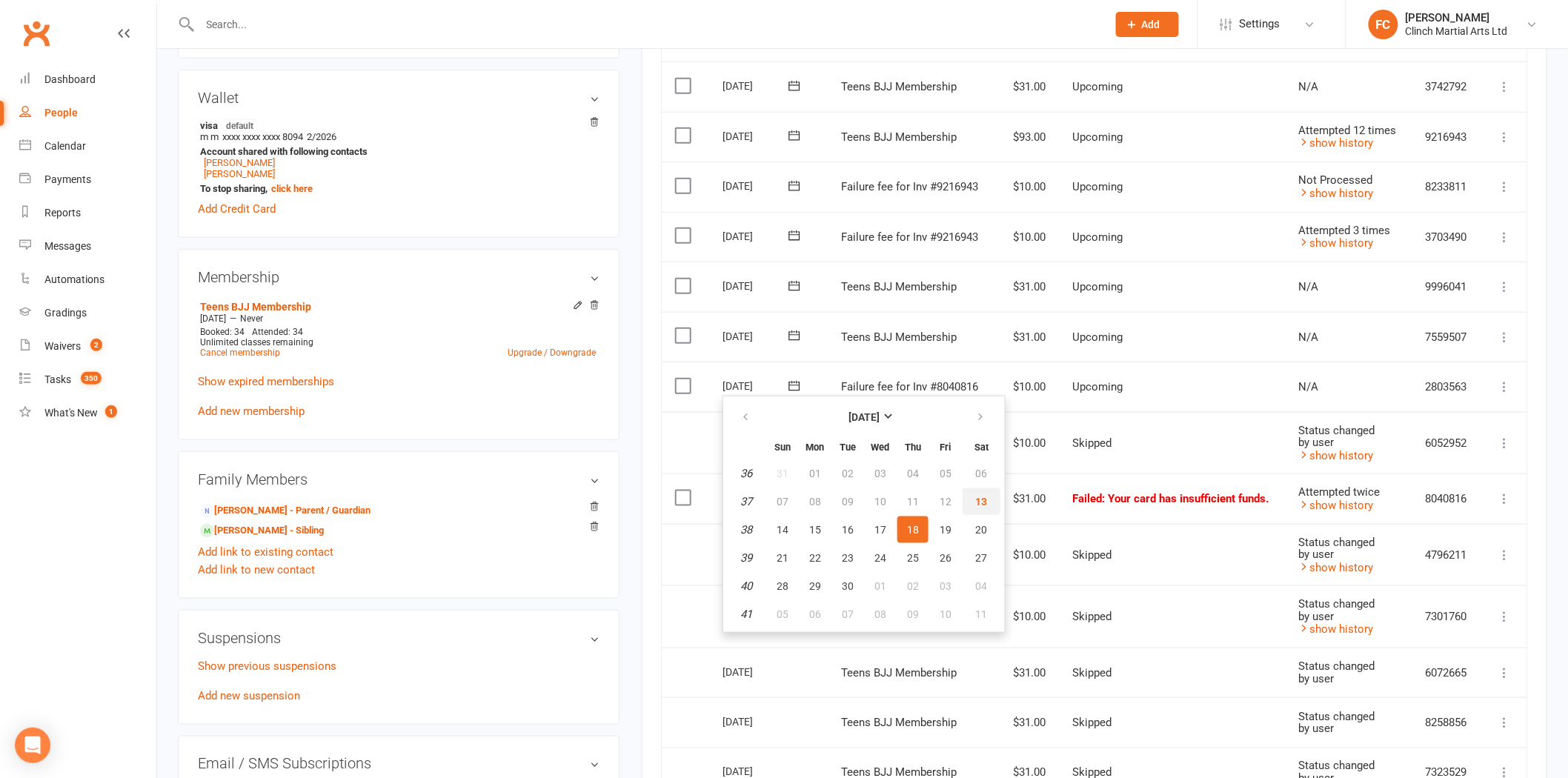
click at [966, 495] on button "13" at bounding box center [981, 501] width 37 height 27
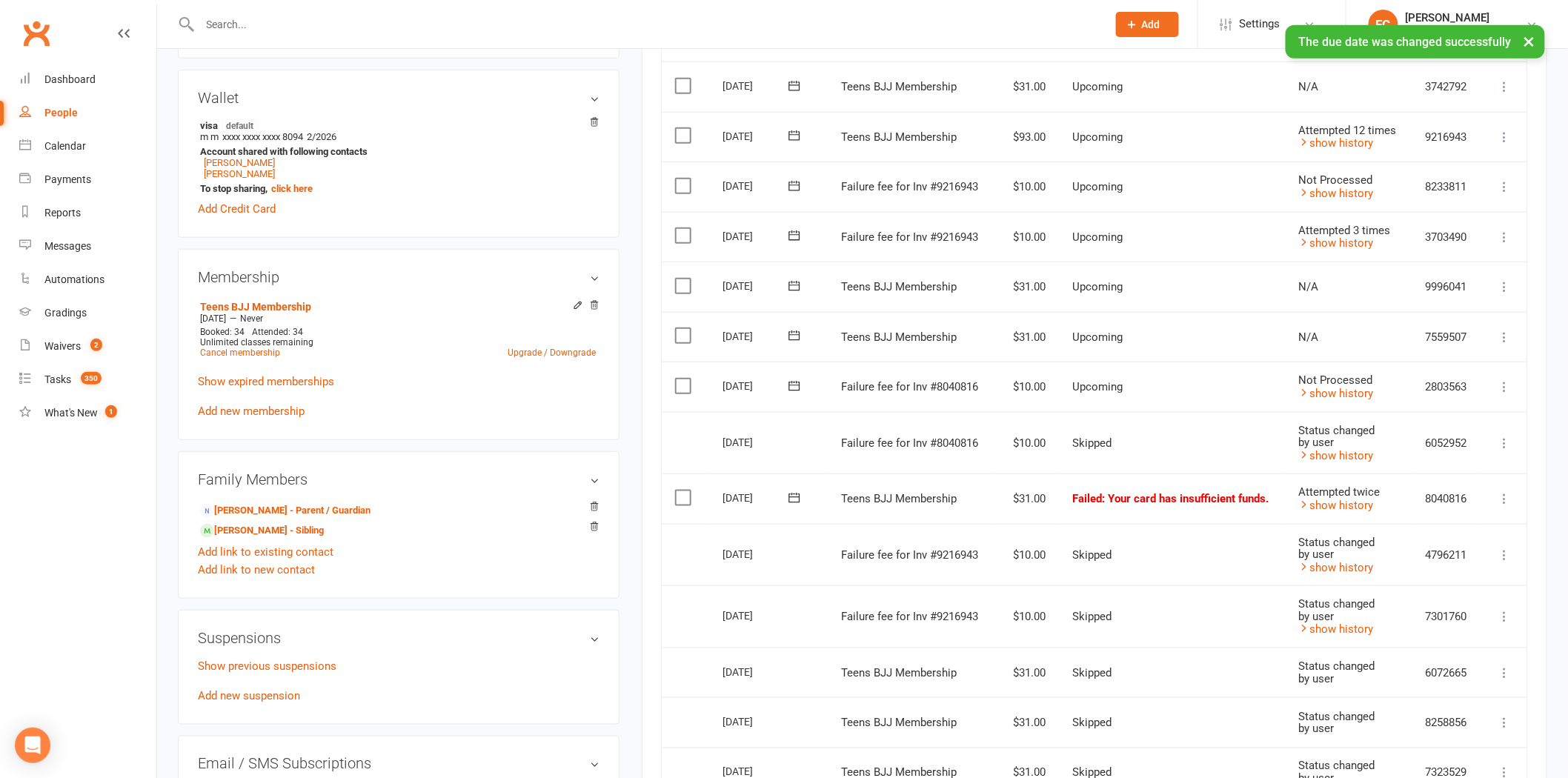
click at [676, 383] on label at bounding box center [685, 385] width 20 height 14
click at [676, 378] on input "checkbox" at bounding box center [680, 378] width 10 height 0
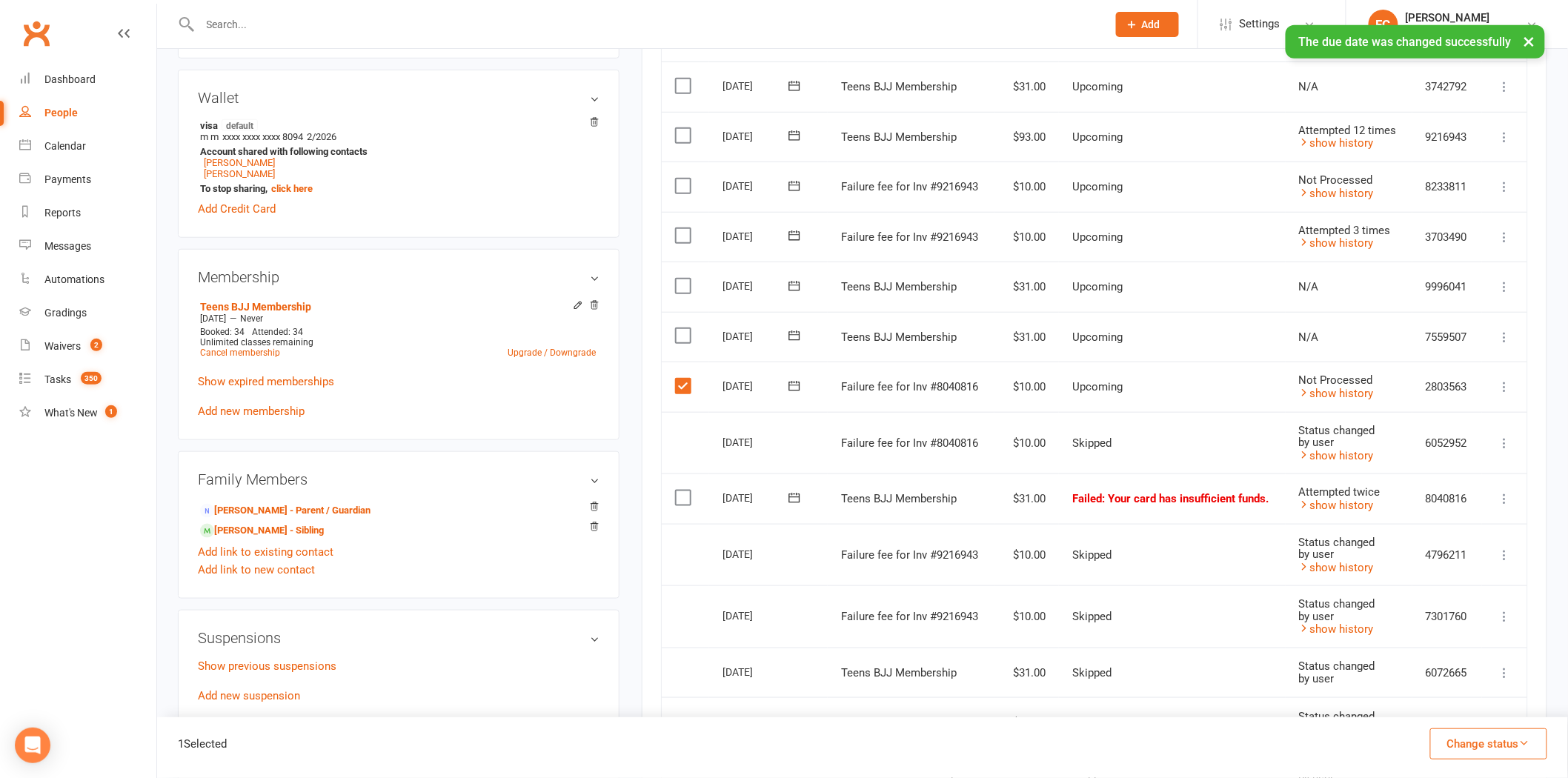
click at [1478, 744] on button "Change status" at bounding box center [1489, 743] width 117 height 31
click at [1463, 717] on link "Skipped" at bounding box center [1473, 703] width 147 height 30
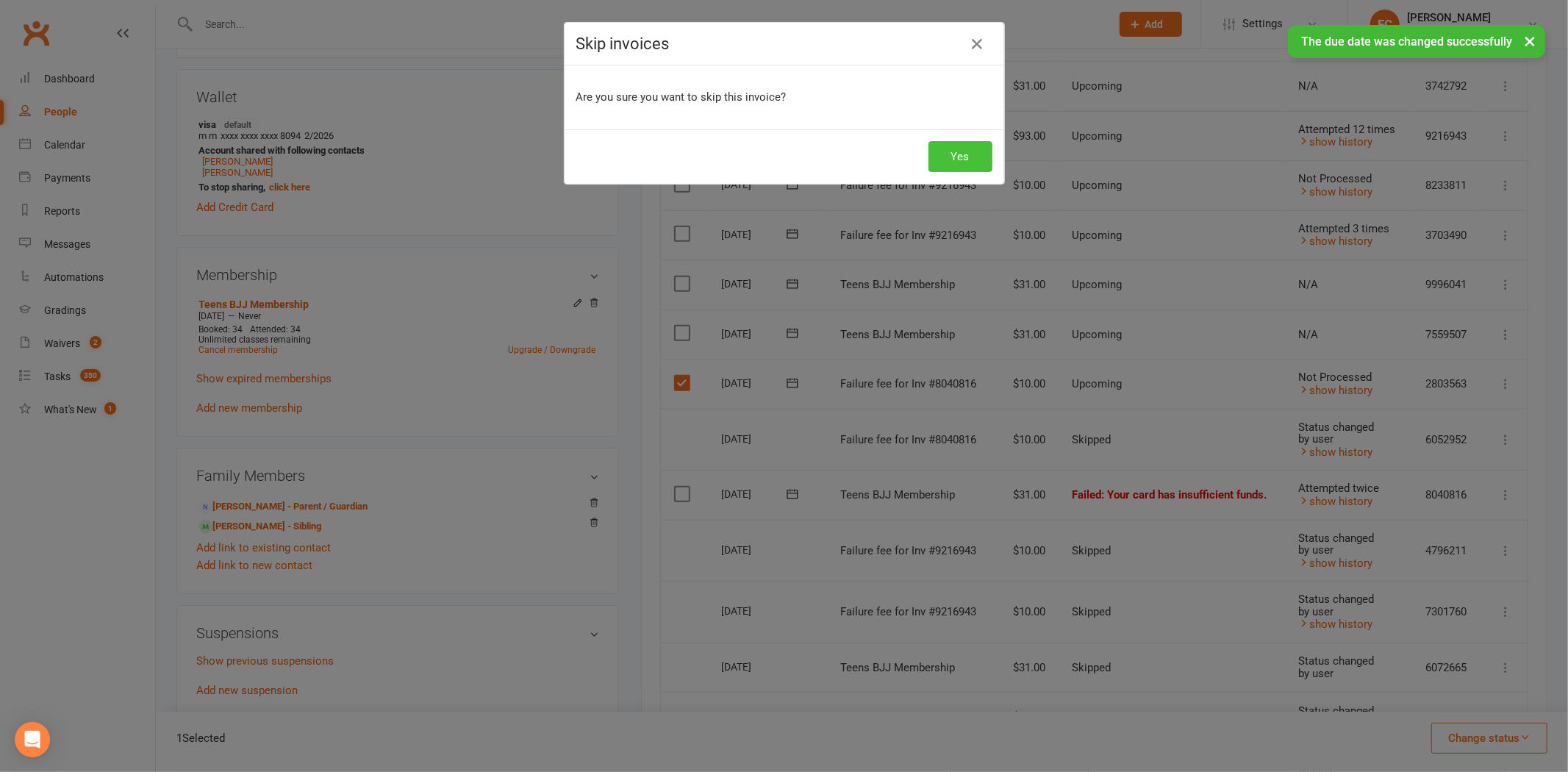
click at [957, 159] on button "Yes" at bounding box center [959, 156] width 64 height 30
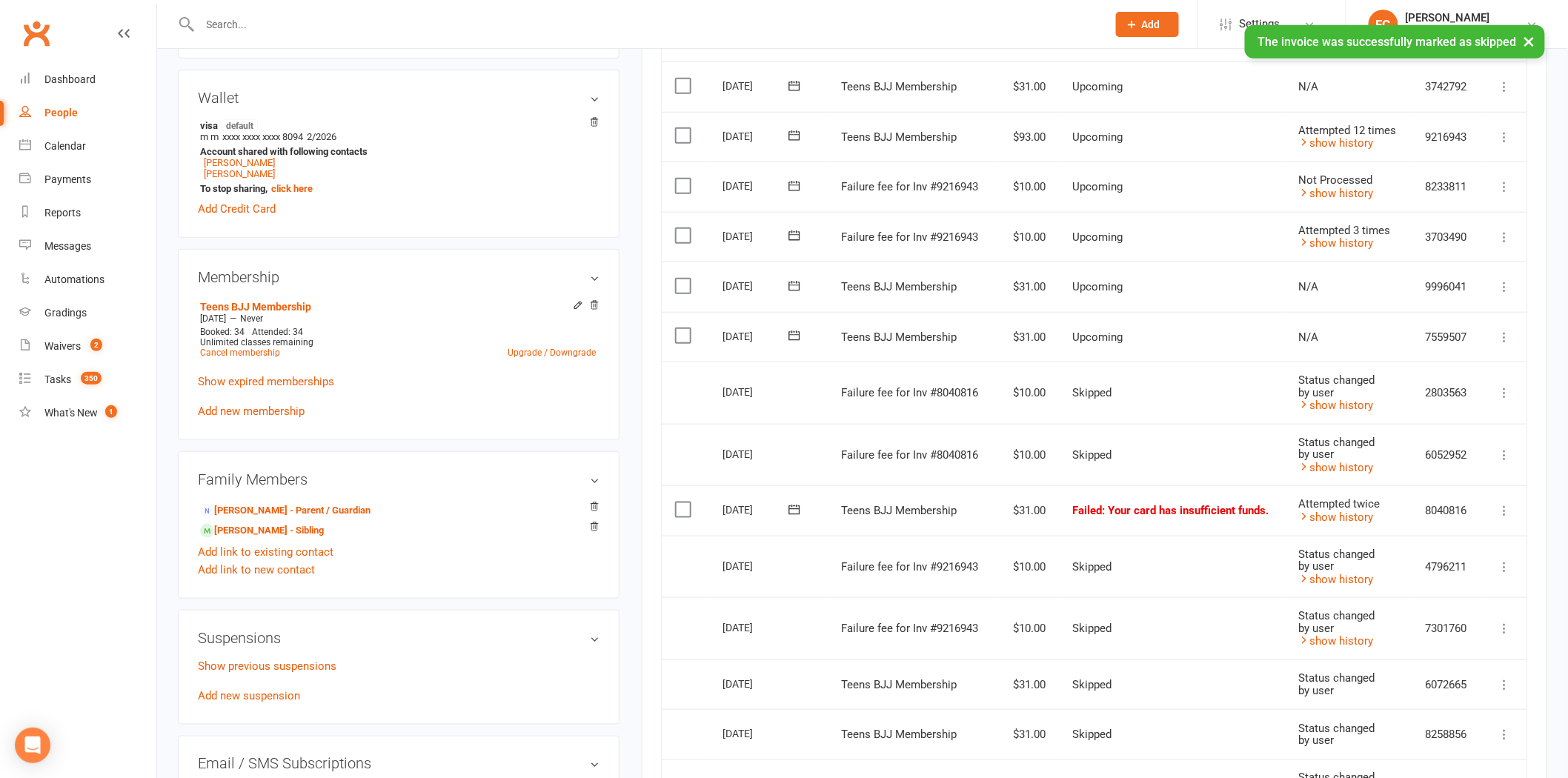
click at [792, 502] on icon at bounding box center [794, 509] width 14 height 14
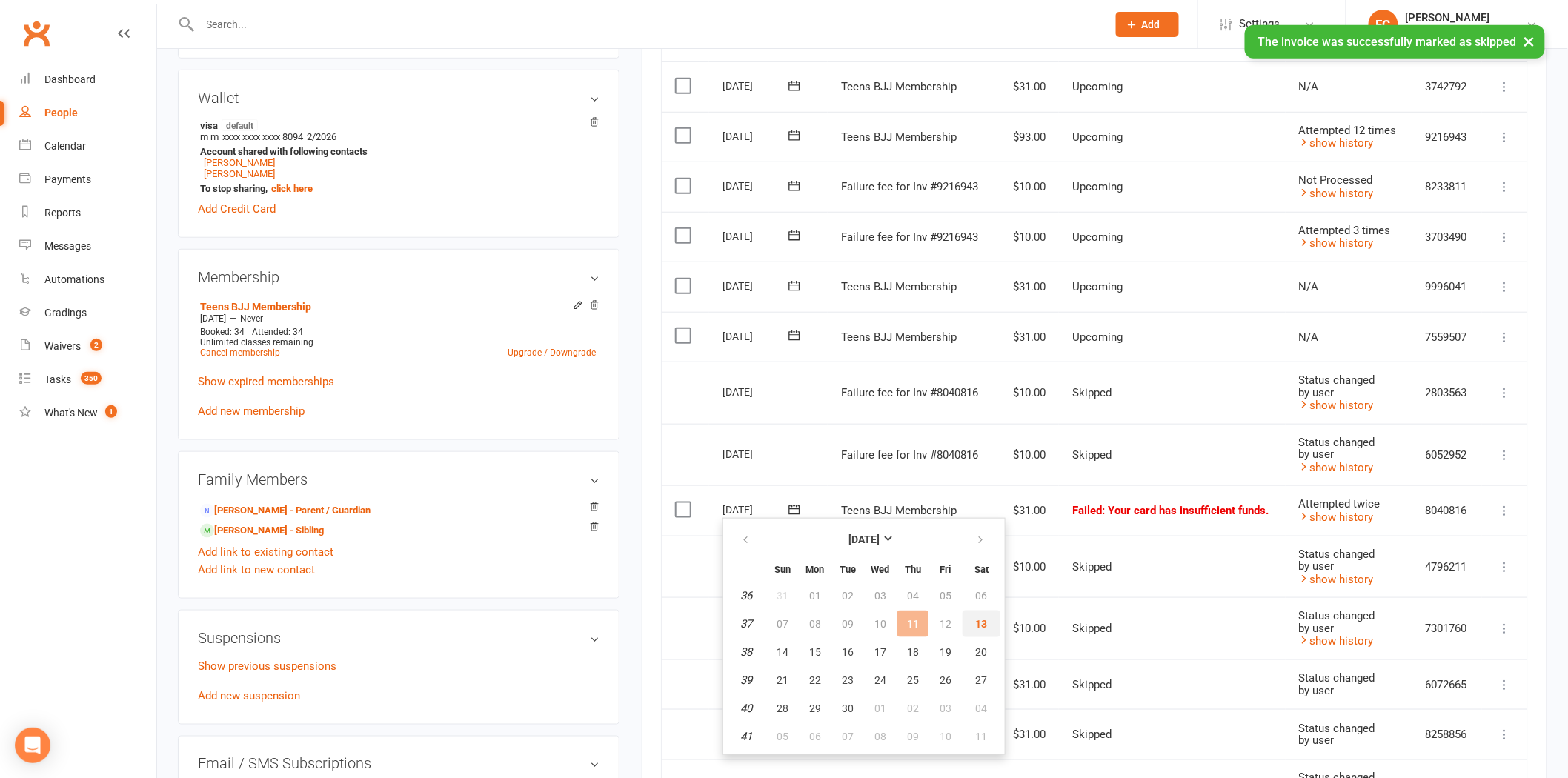
click at [965, 620] on button "13" at bounding box center [981, 624] width 37 height 27
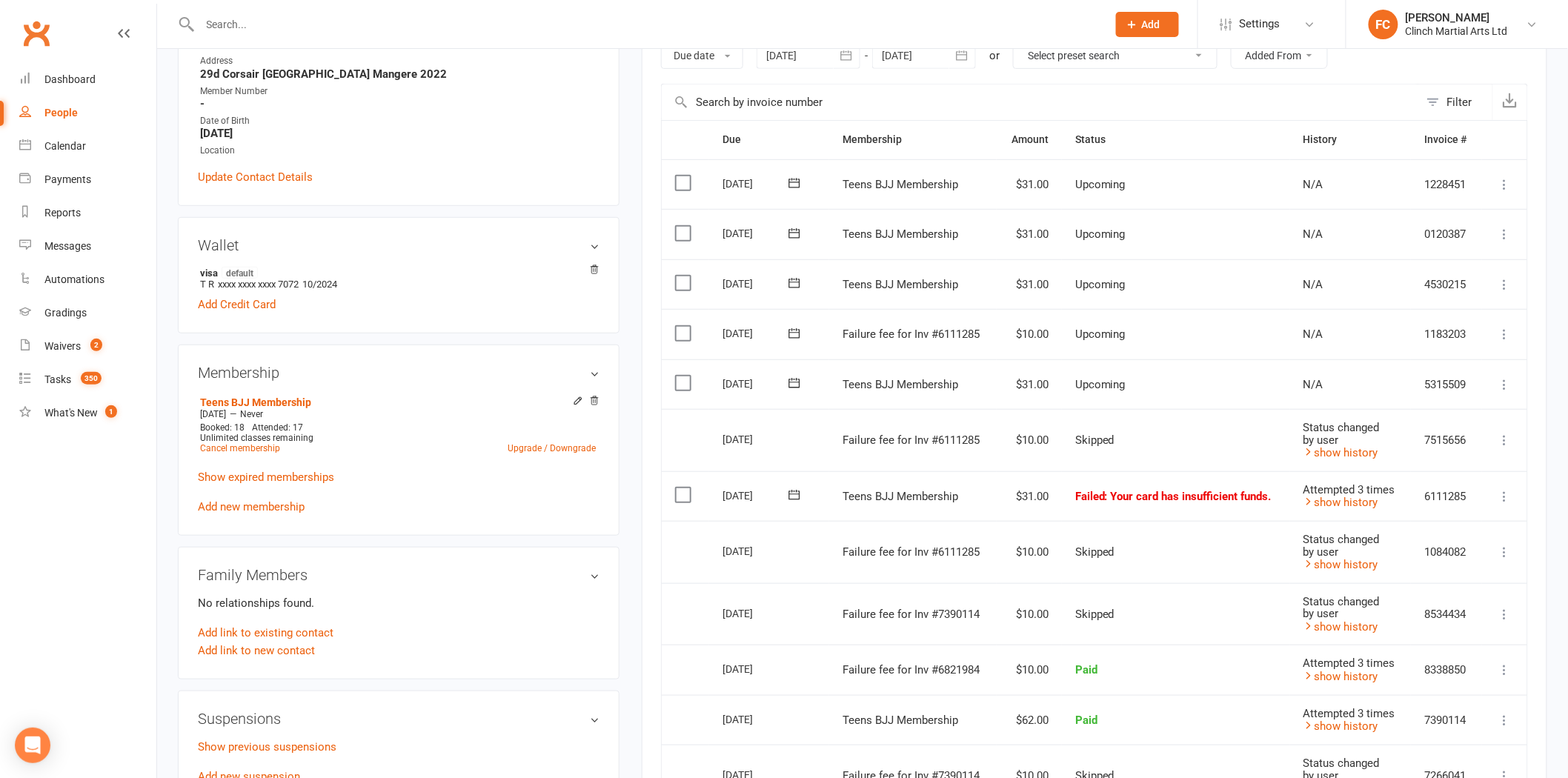
scroll to position [329, 0]
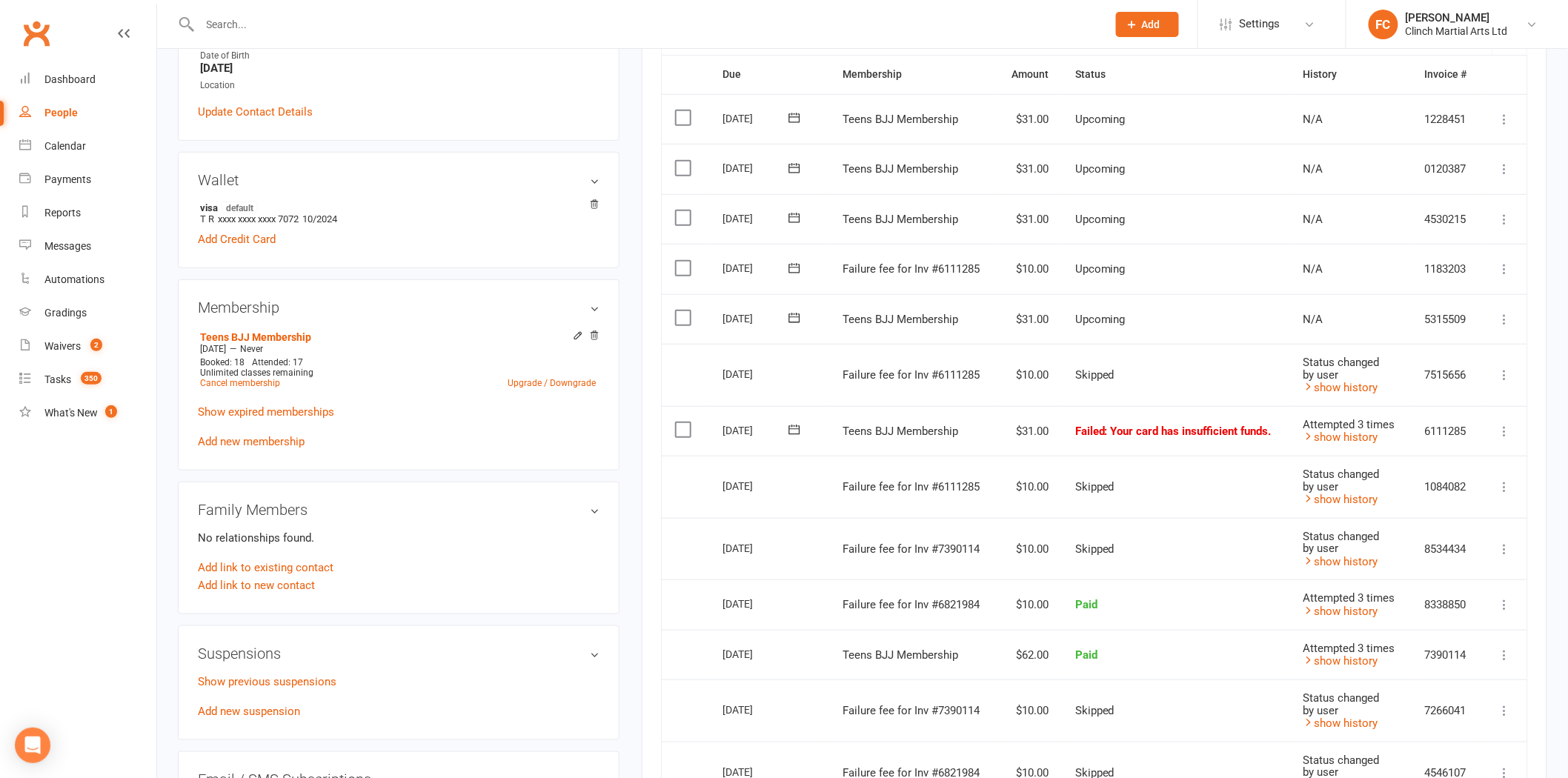
click at [794, 269] on icon at bounding box center [794, 268] width 14 height 14
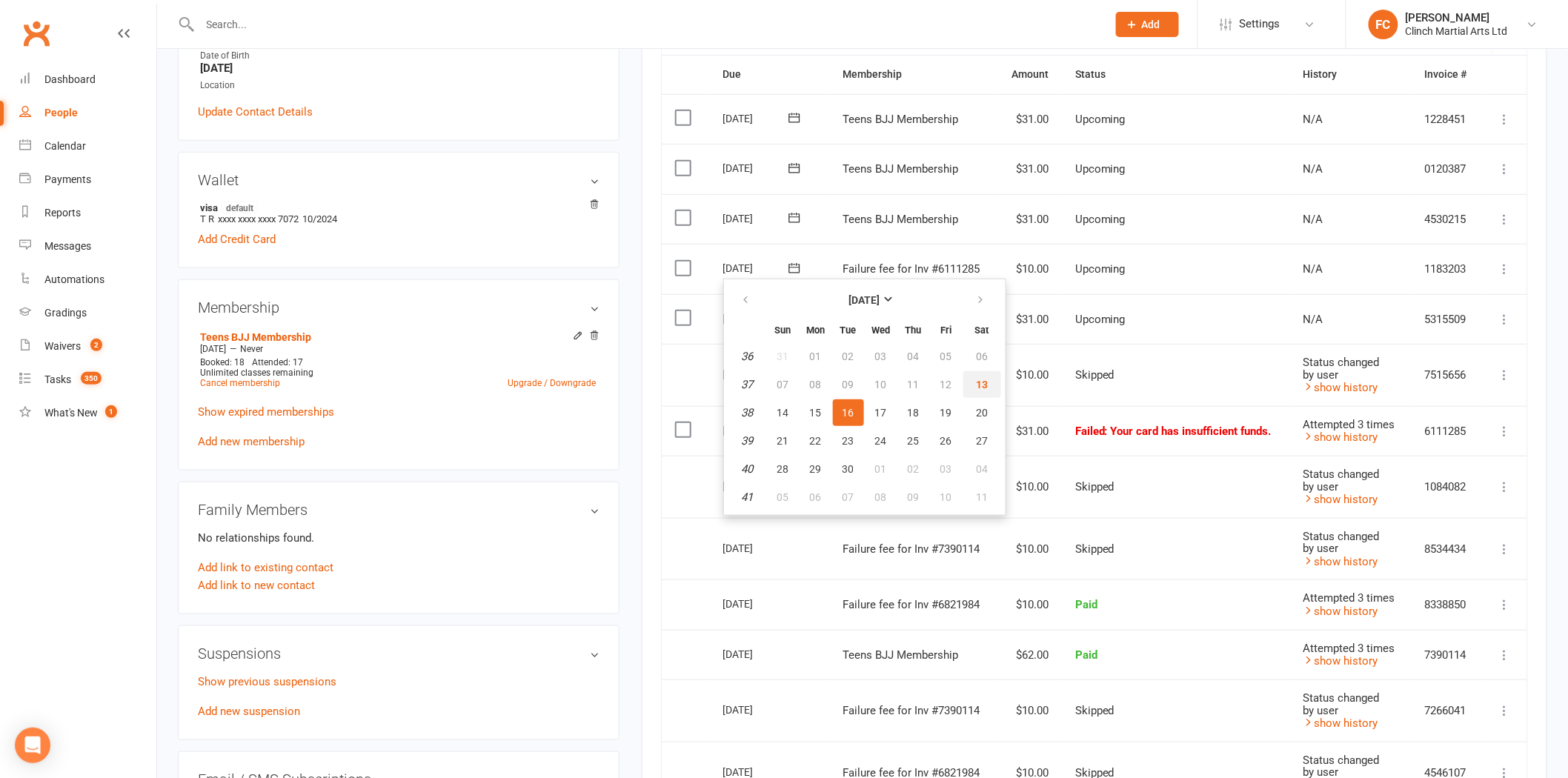
click at [974, 374] on button "13" at bounding box center [982, 385] width 37 height 27
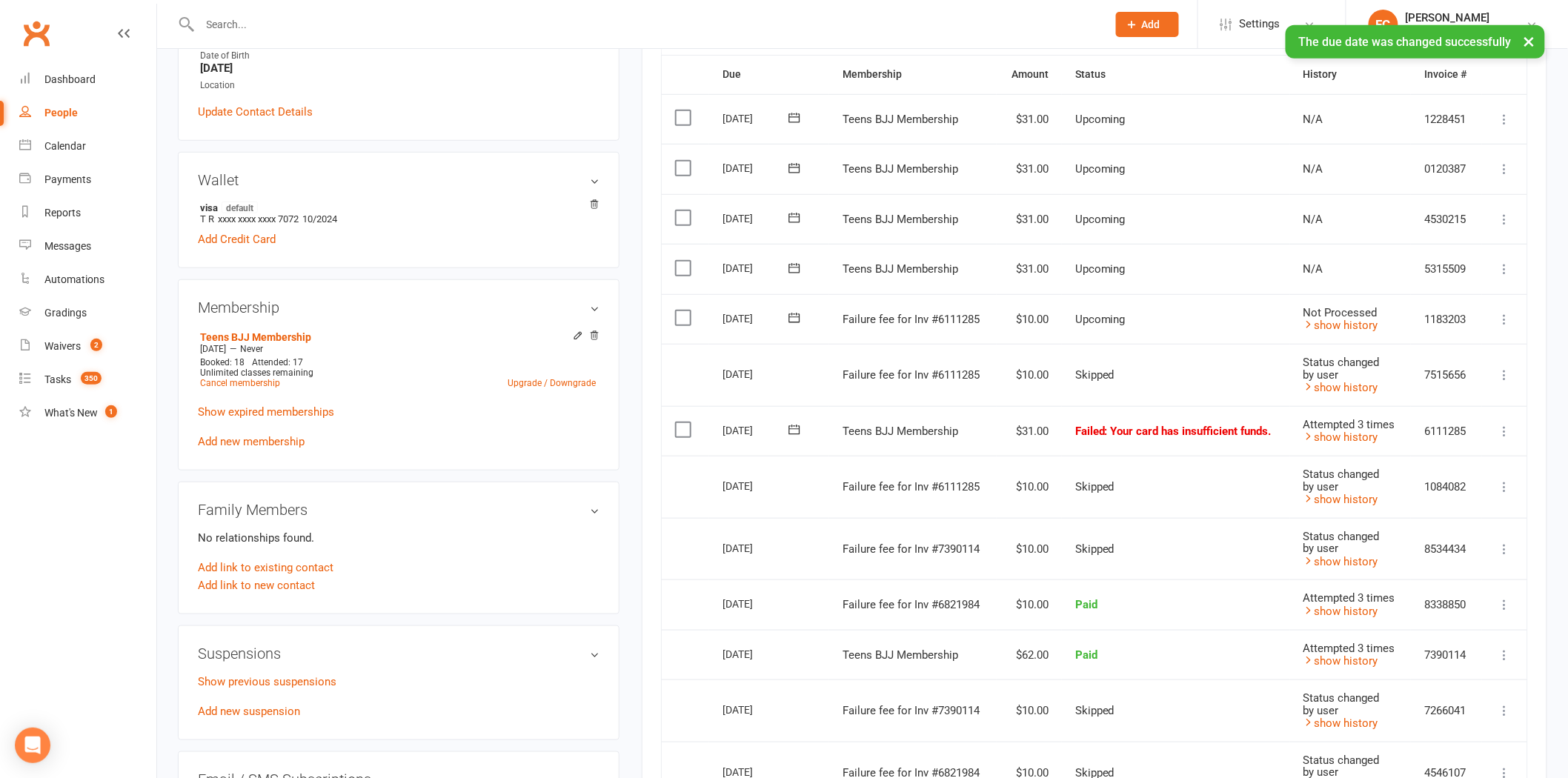
click at [677, 316] on label at bounding box center [685, 317] width 20 height 14
click at [677, 310] on input "checkbox" at bounding box center [680, 310] width 10 height 0
click at [1487, 745] on button "Change status" at bounding box center [1489, 743] width 117 height 31
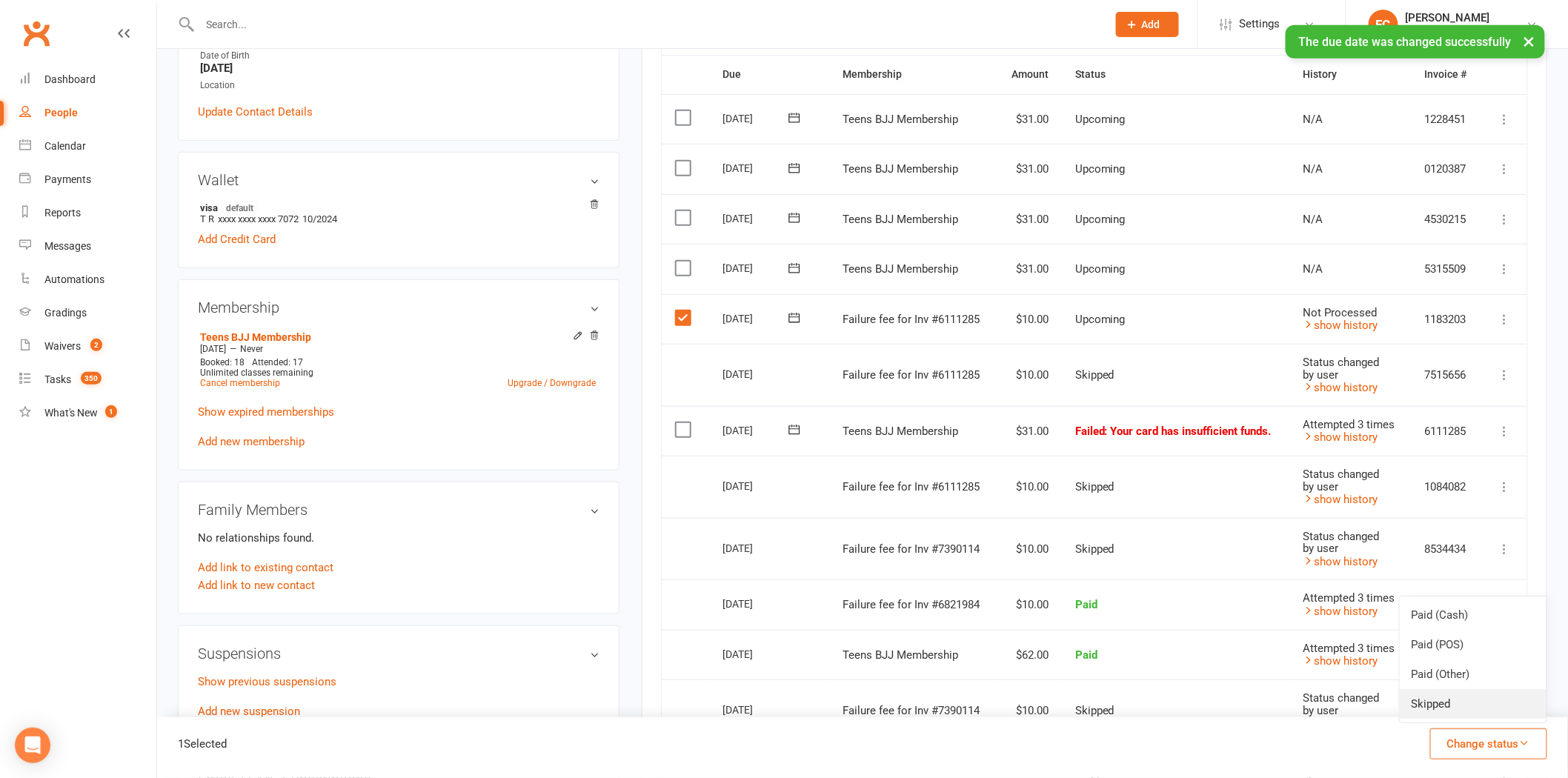
click at [1475, 702] on link "Skipped" at bounding box center [1473, 703] width 147 height 30
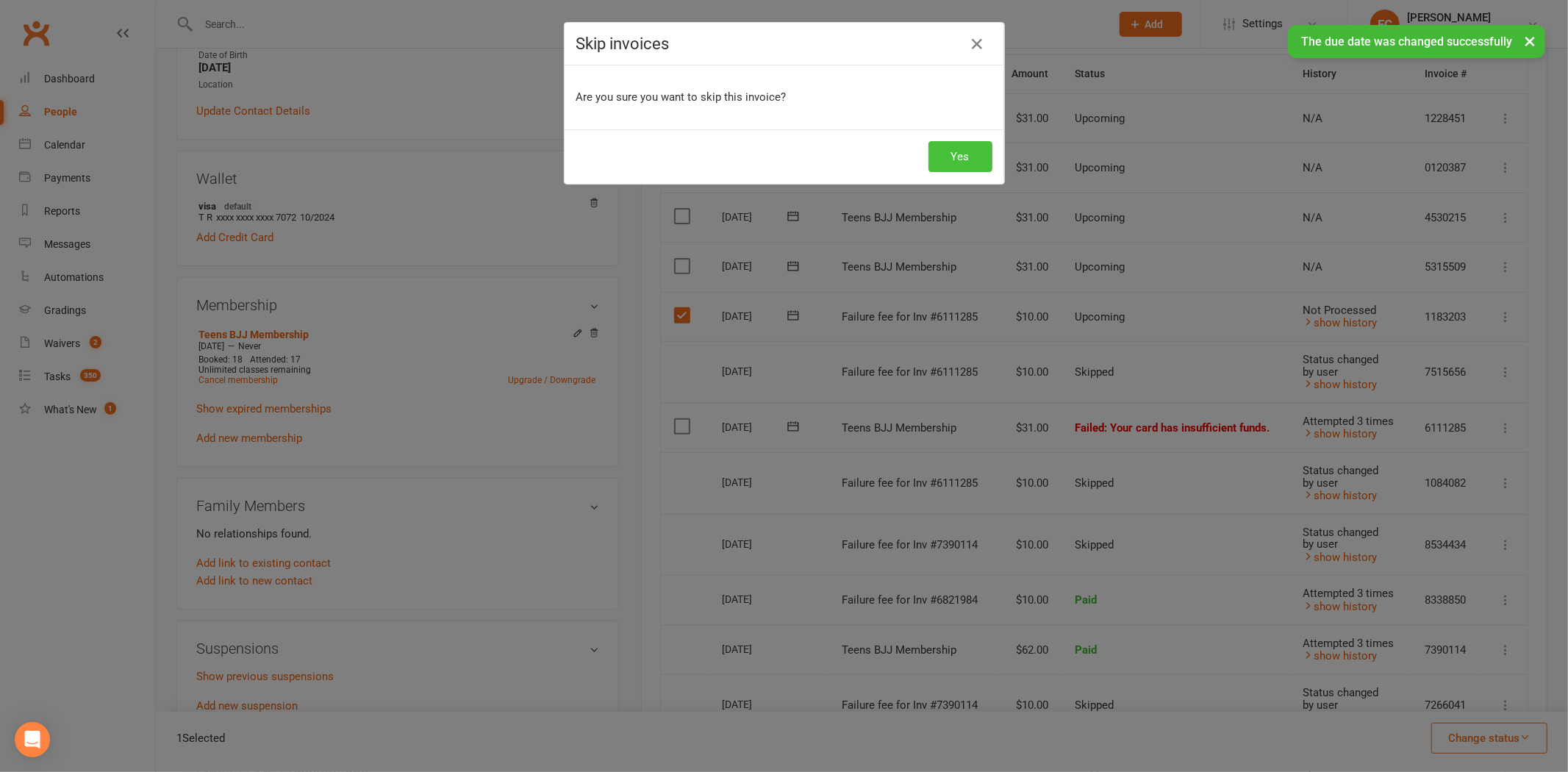
click at [958, 156] on button "Yes" at bounding box center [959, 156] width 64 height 30
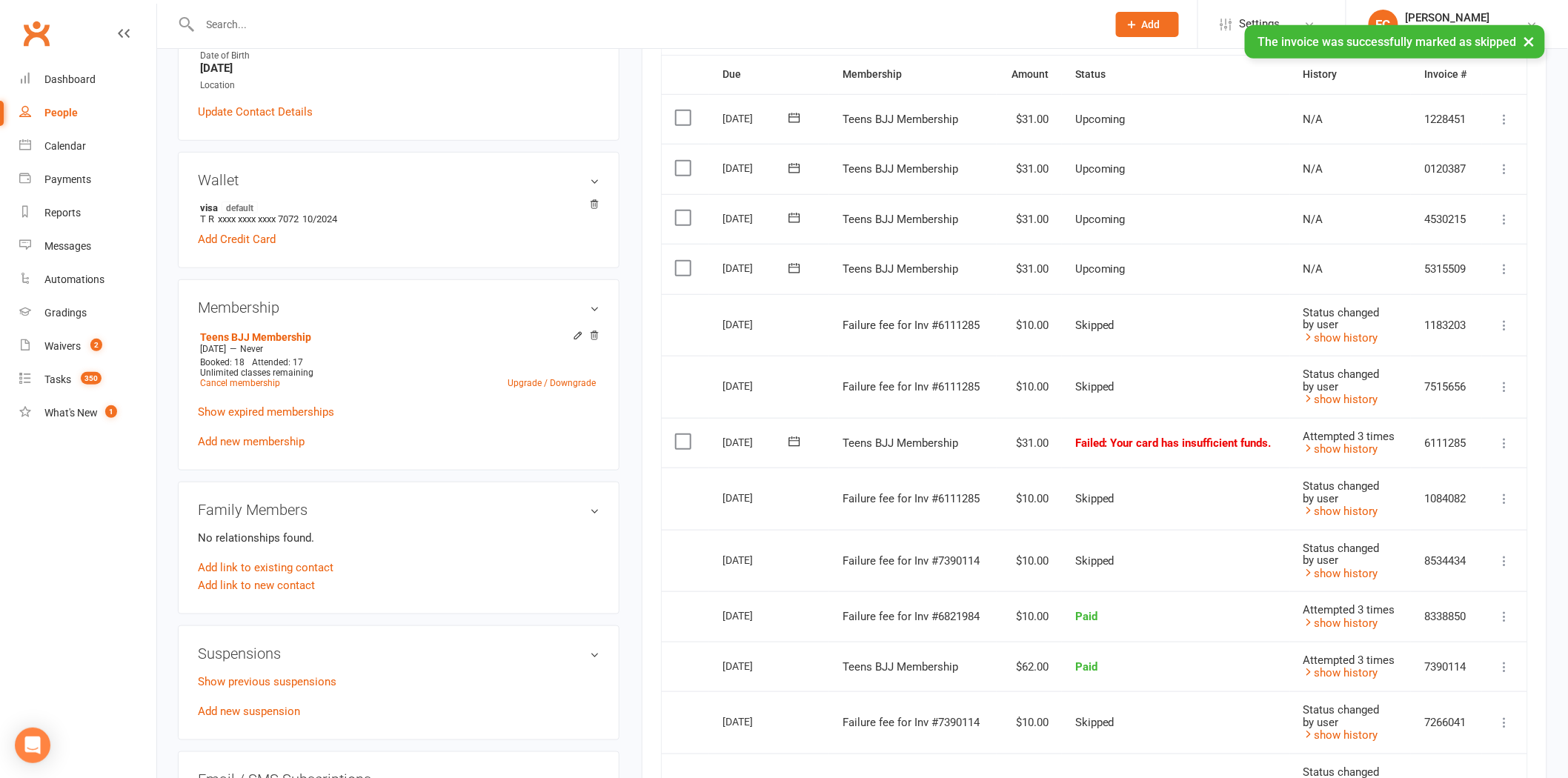
click at [792, 441] on icon at bounding box center [794, 441] width 14 height 14
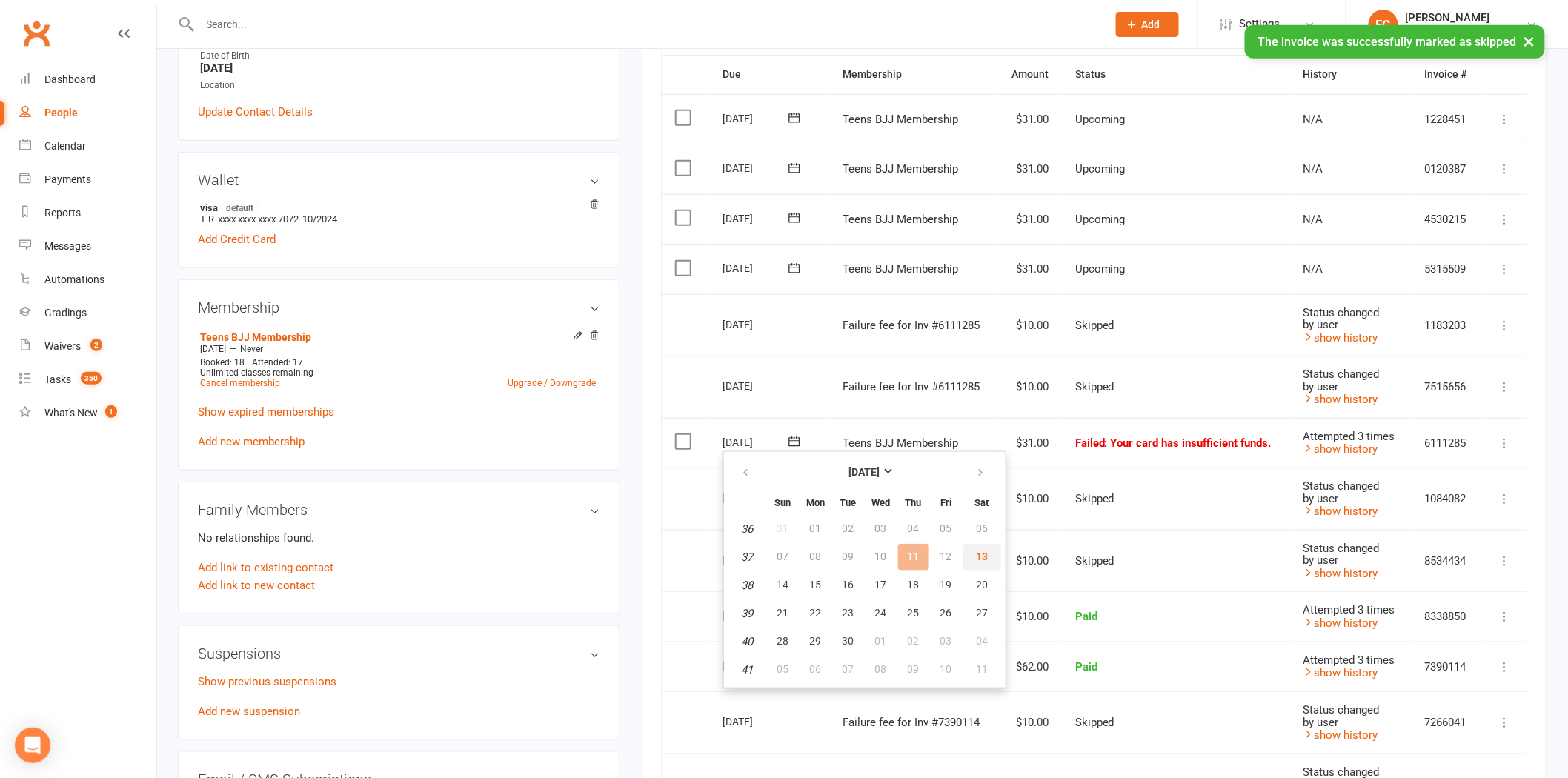
click at [976, 556] on span "13" at bounding box center [982, 556] width 12 height 12
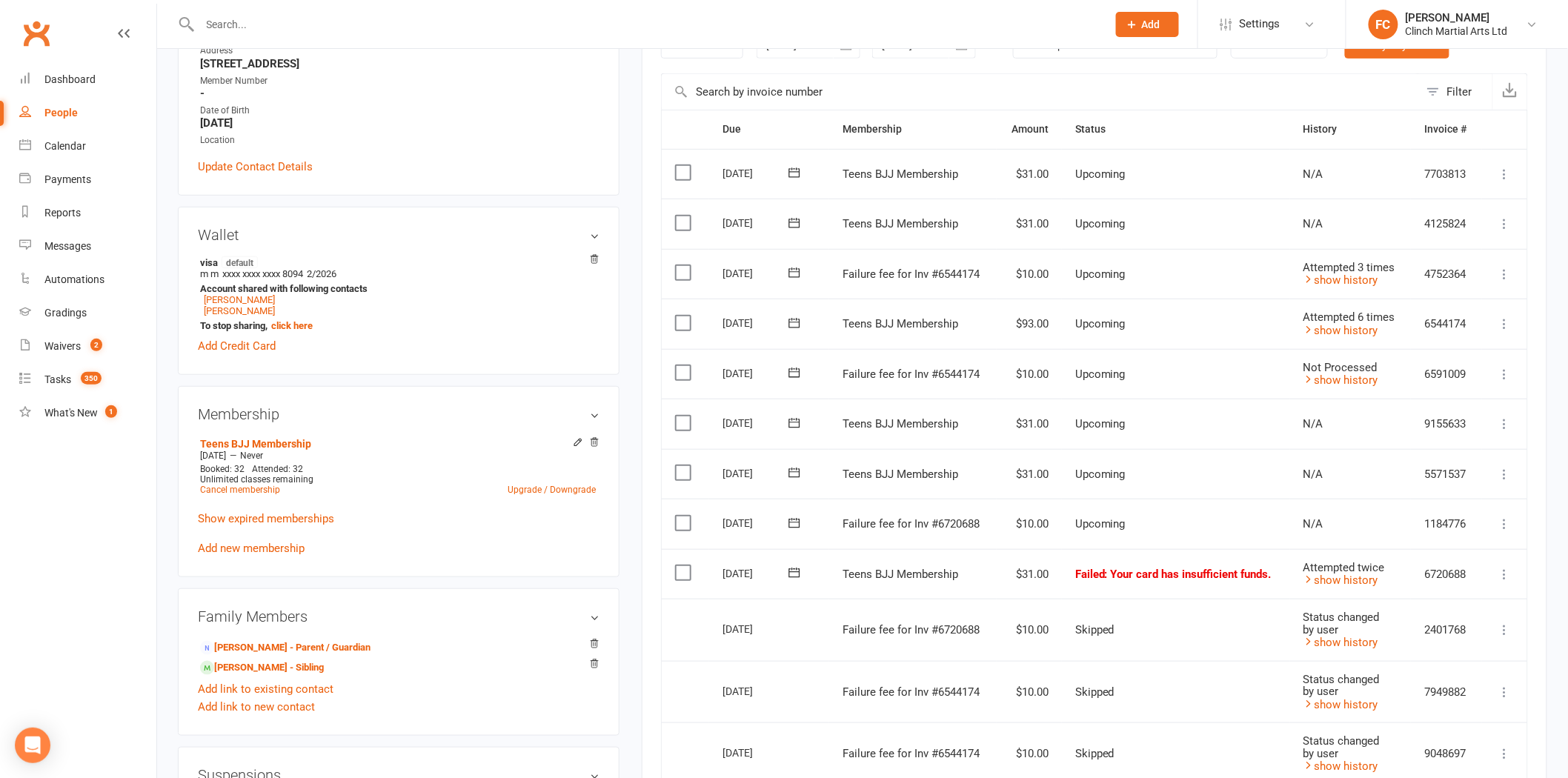
scroll to position [329, 0]
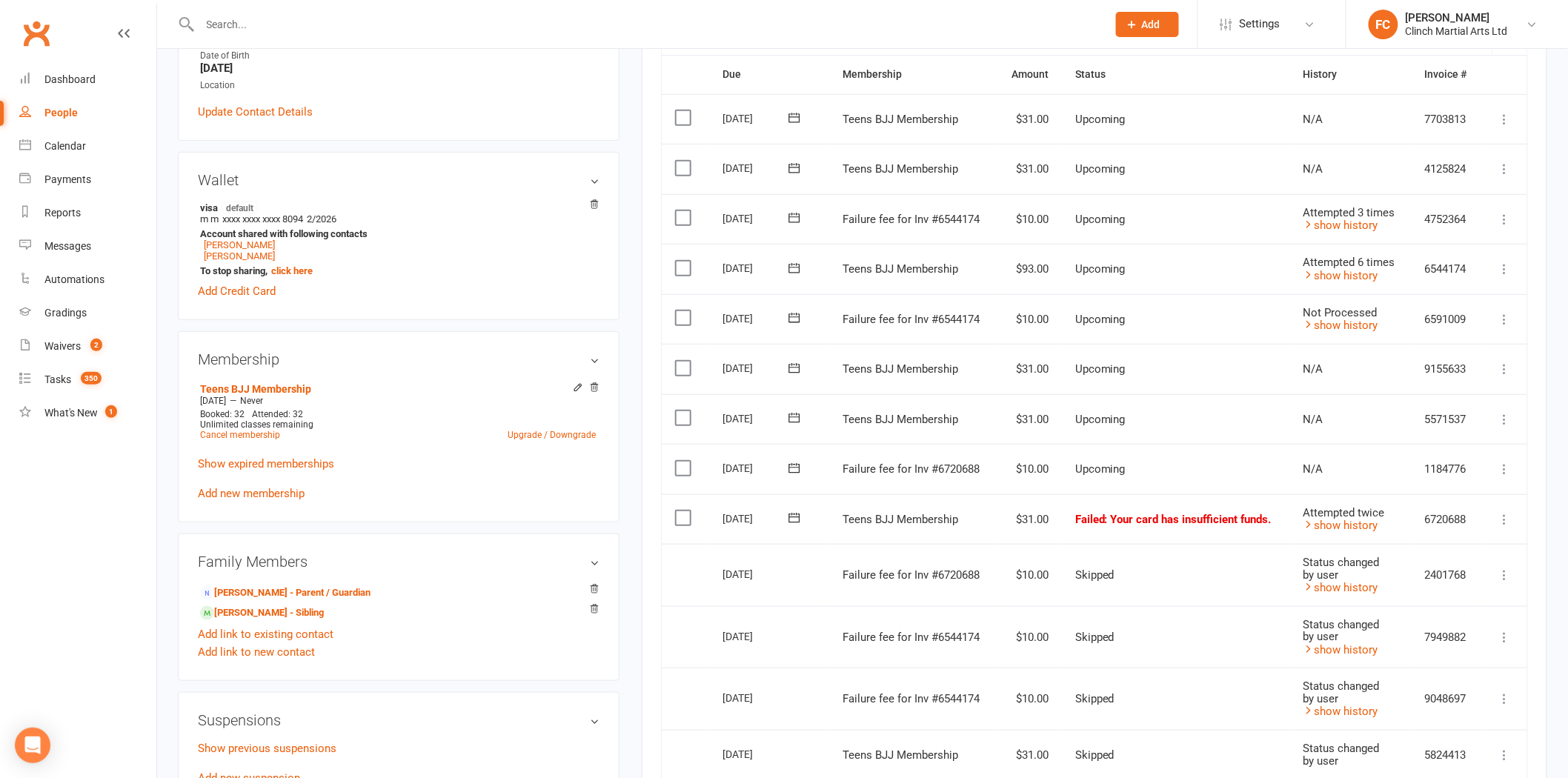
click at [792, 468] on icon at bounding box center [794, 468] width 14 height 14
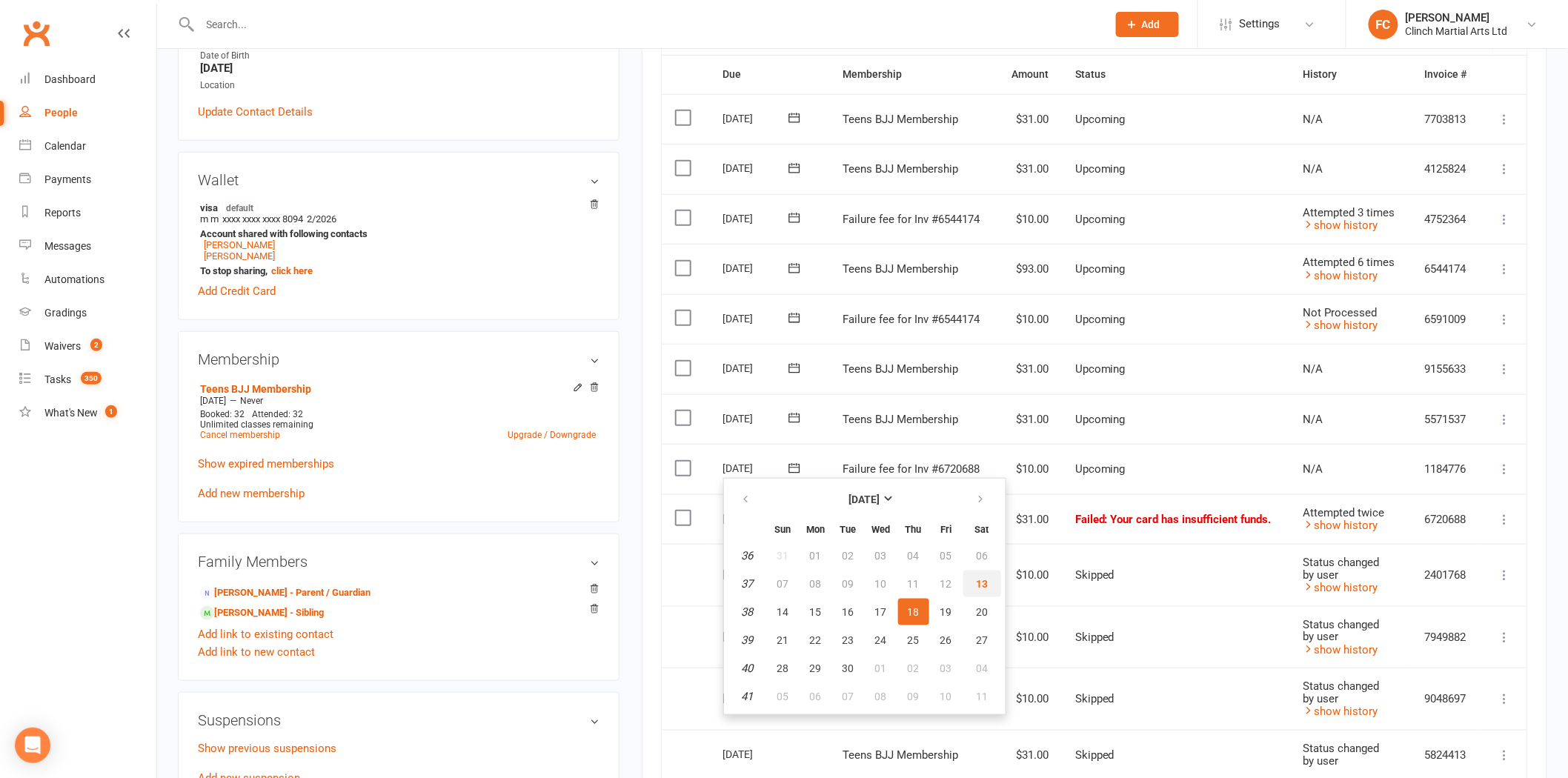
click at [977, 579] on span "13" at bounding box center [982, 584] width 12 height 12
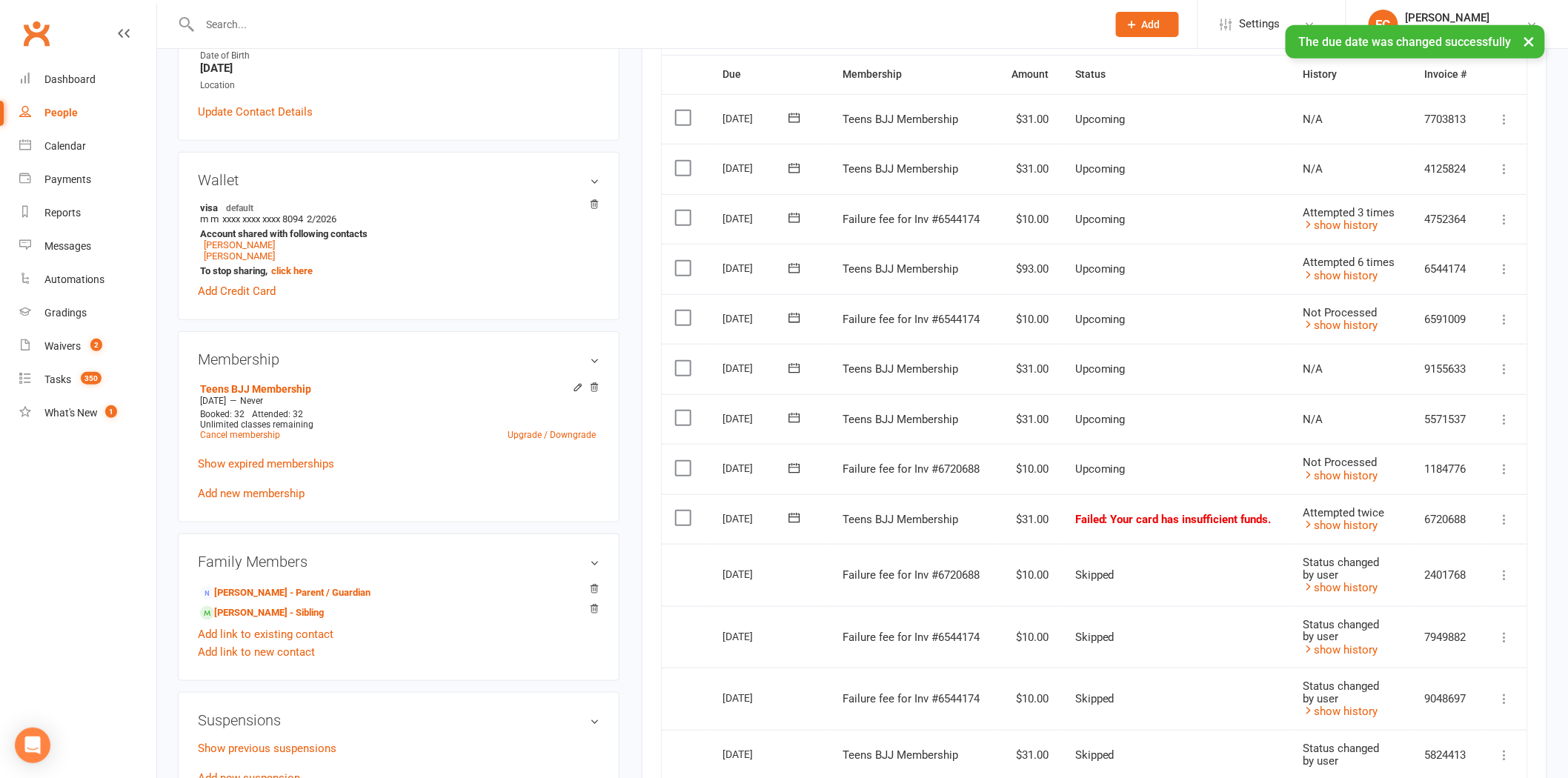
click at [679, 469] on label at bounding box center [685, 468] width 20 height 14
click at [679, 461] on input "checkbox" at bounding box center [680, 461] width 10 height 0
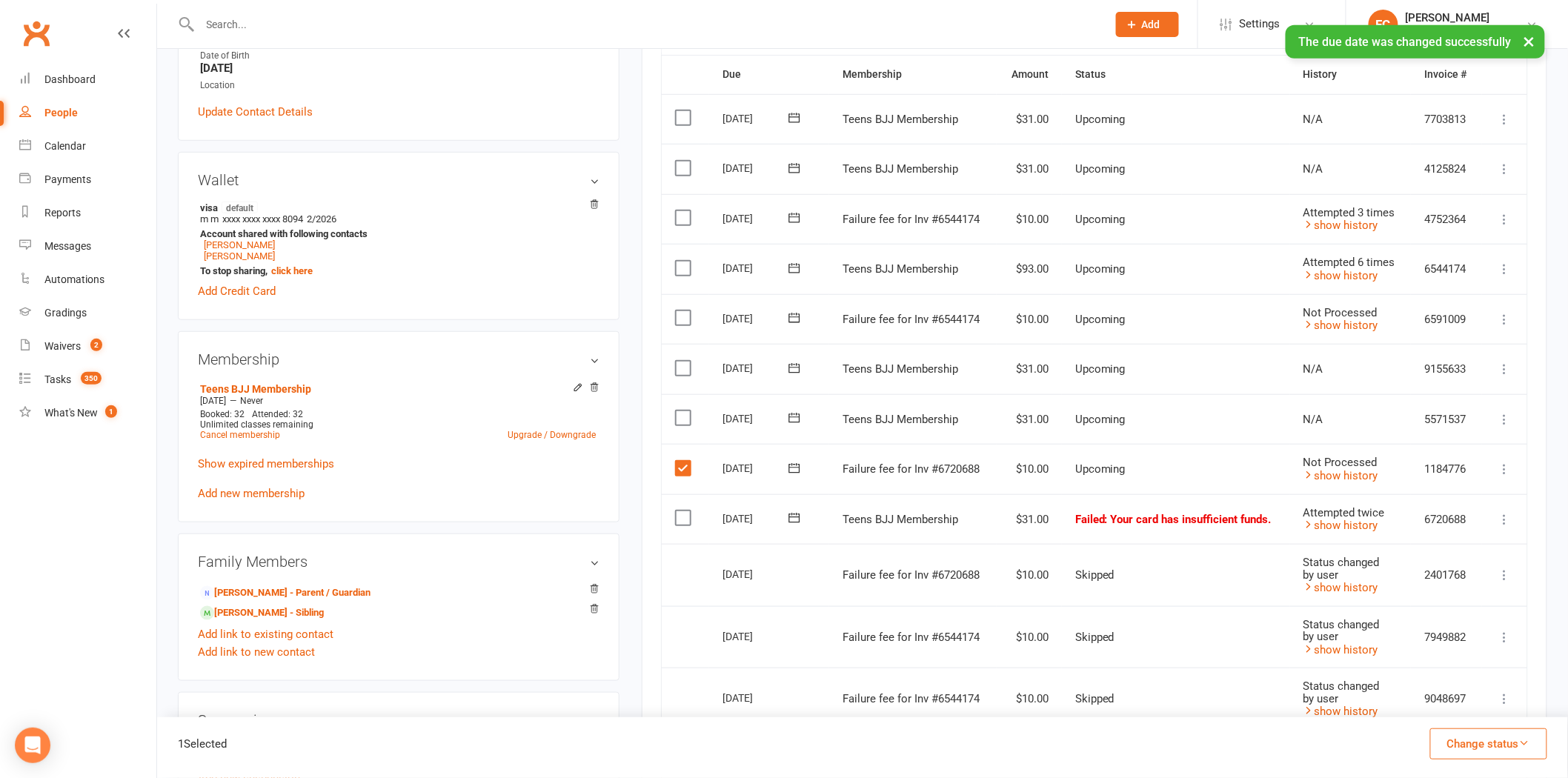
drag, startPoint x: 1470, startPoint y: 739, endPoint x: 1463, endPoint y: 732, distance: 9.9
click at [1468, 738] on button "Change status" at bounding box center [1489, 743] width 117 height 31
click at [1453, 715] on link "Skipped" at bounding box center [1473, 703] width 147 height 30
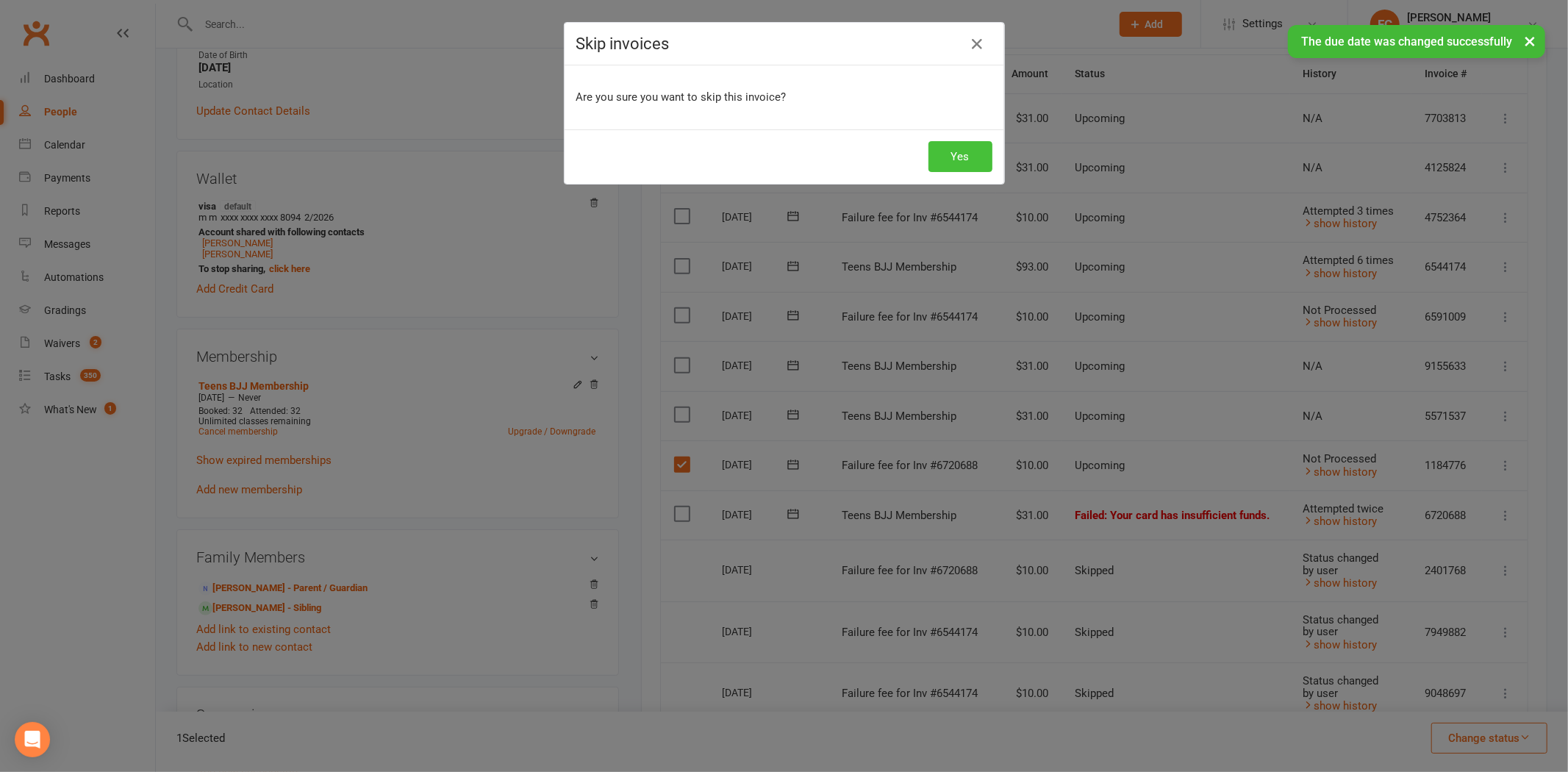
click at [950, 154] on button "Yes" at bounding box center [959, 156] width 64 height 30
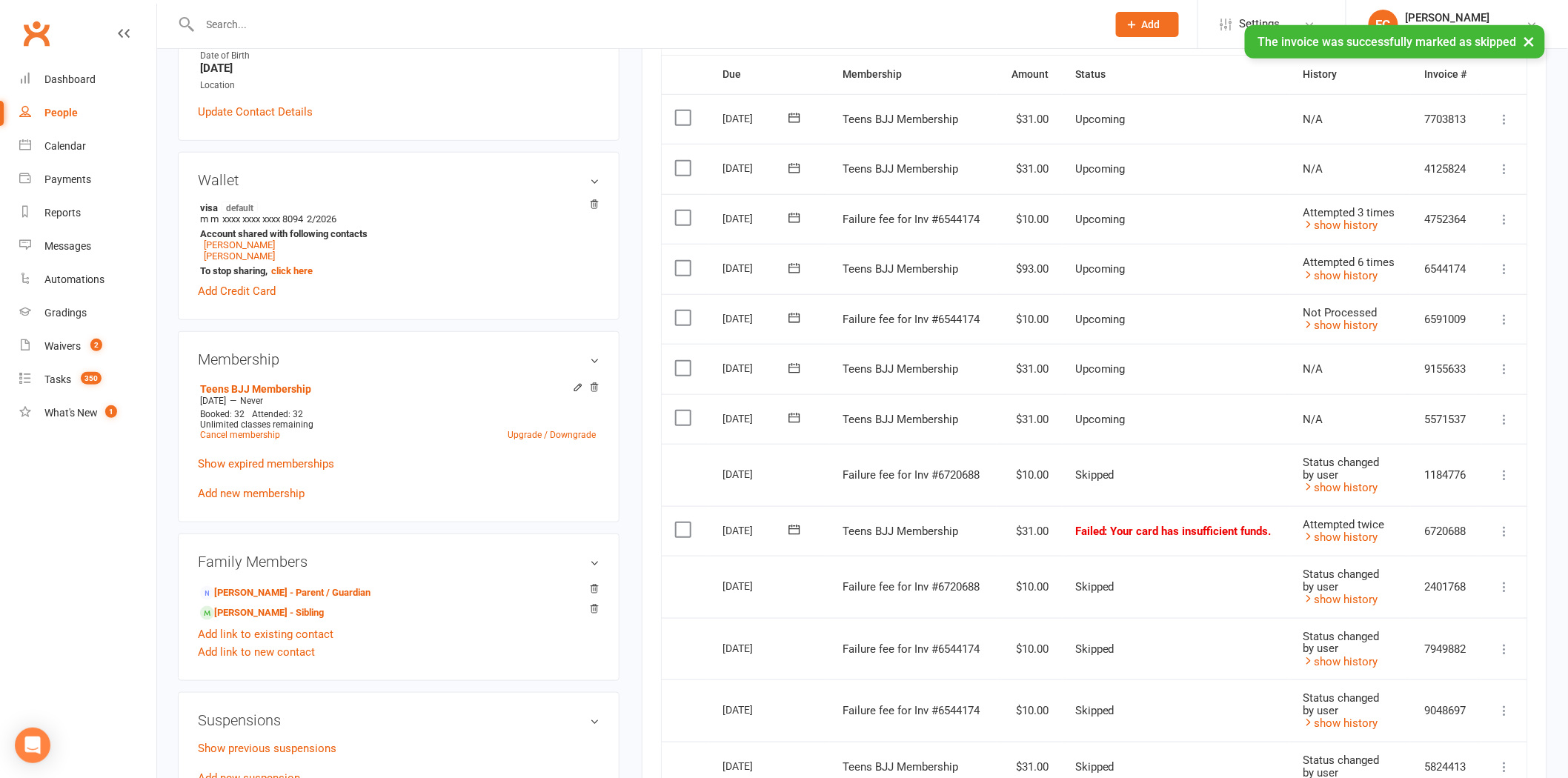
click at [795, 527] on icon at bounding box center [796, 529] width 12 height 10
click at [966, 644] on button "13" at bounding box center [982, 645] width 37 height 27
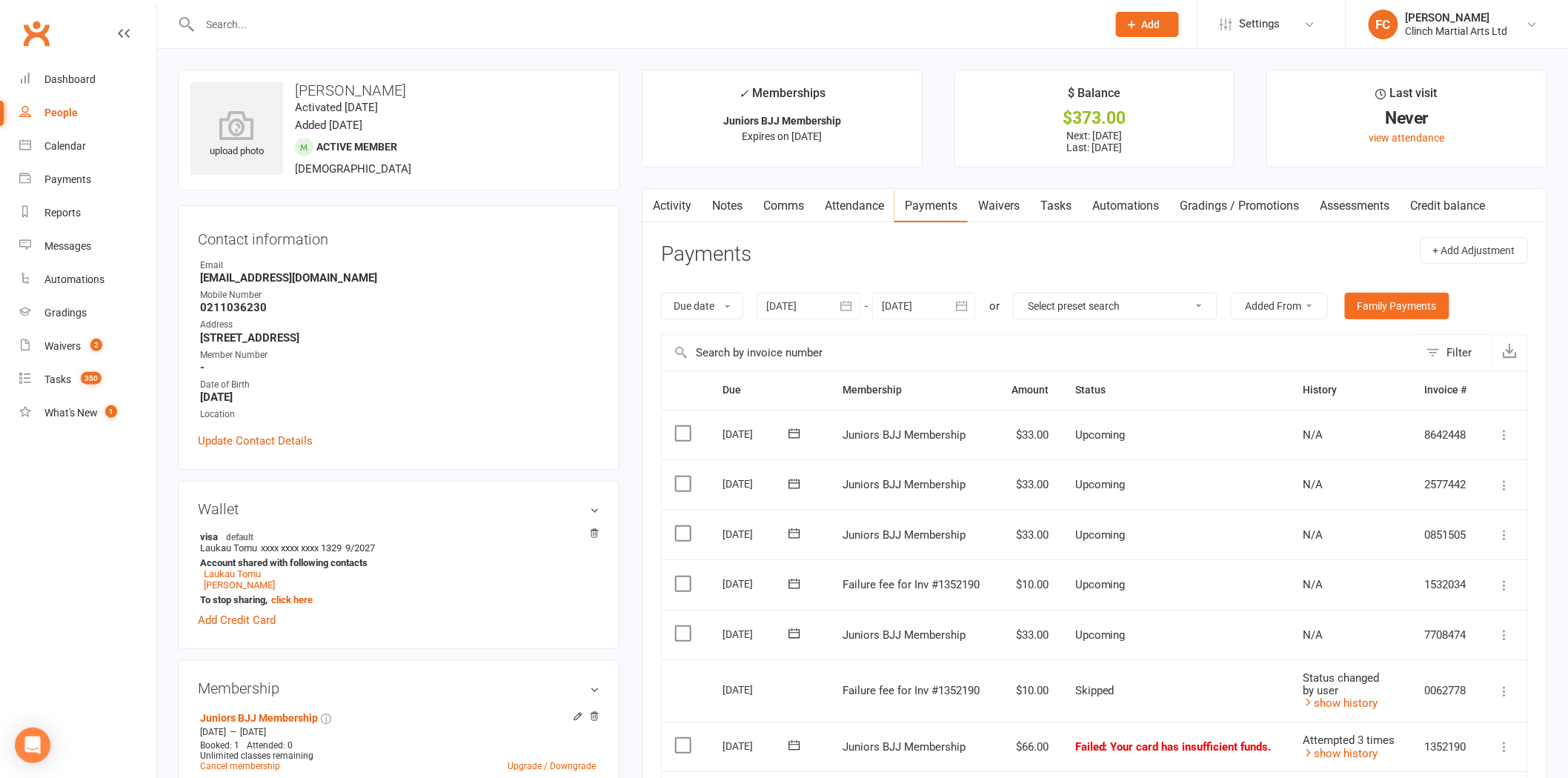
drag, startPoint x: 646, startPoint y: 270, endPoint x: 736, endPoint y: 450, distance: 201.2
drag, startPoint x: 736, startPoint y: 450, endPoint x: 627, endPoint y: 476, distance: 112.1
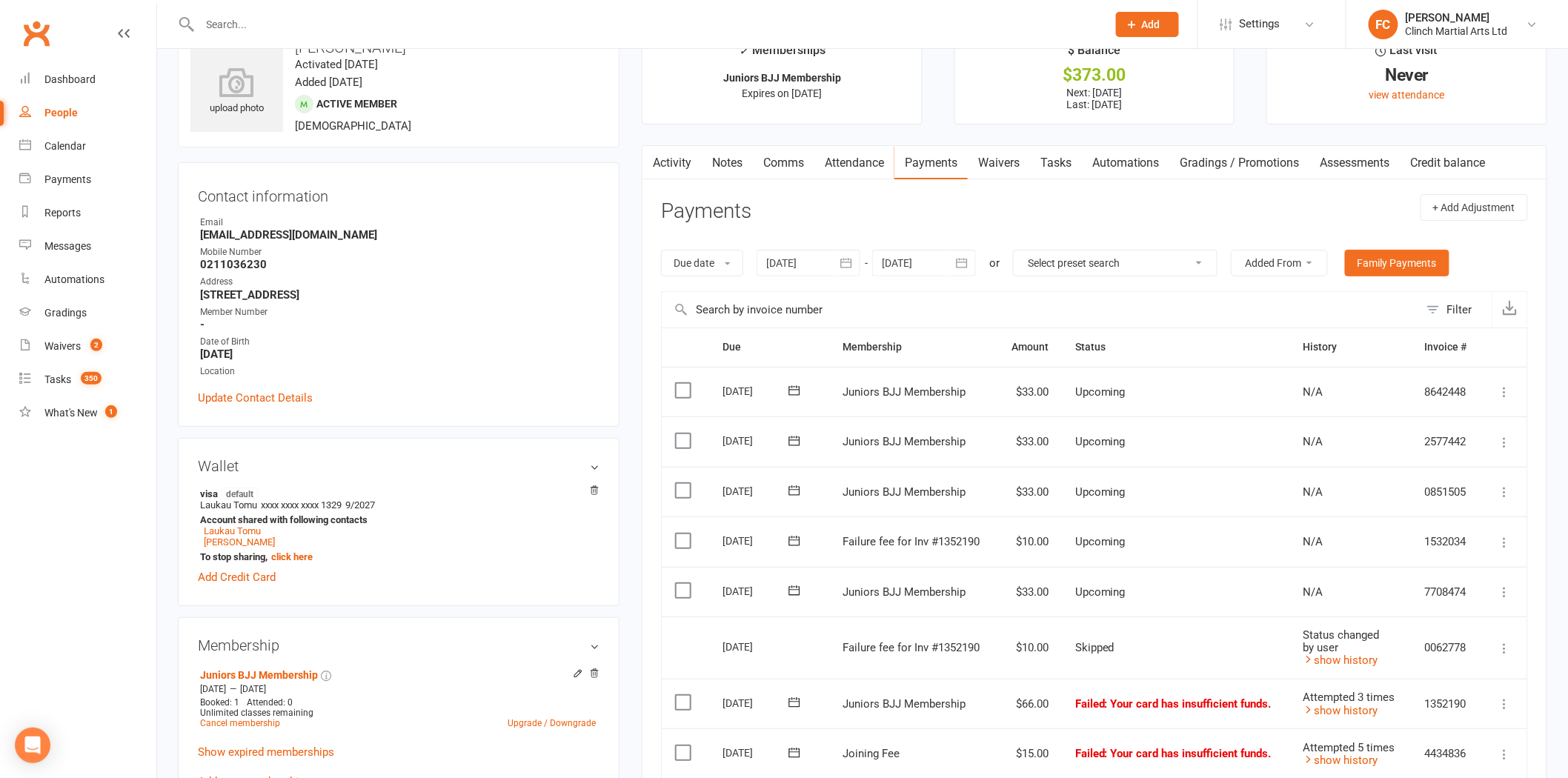
scroll to position [329, 0]
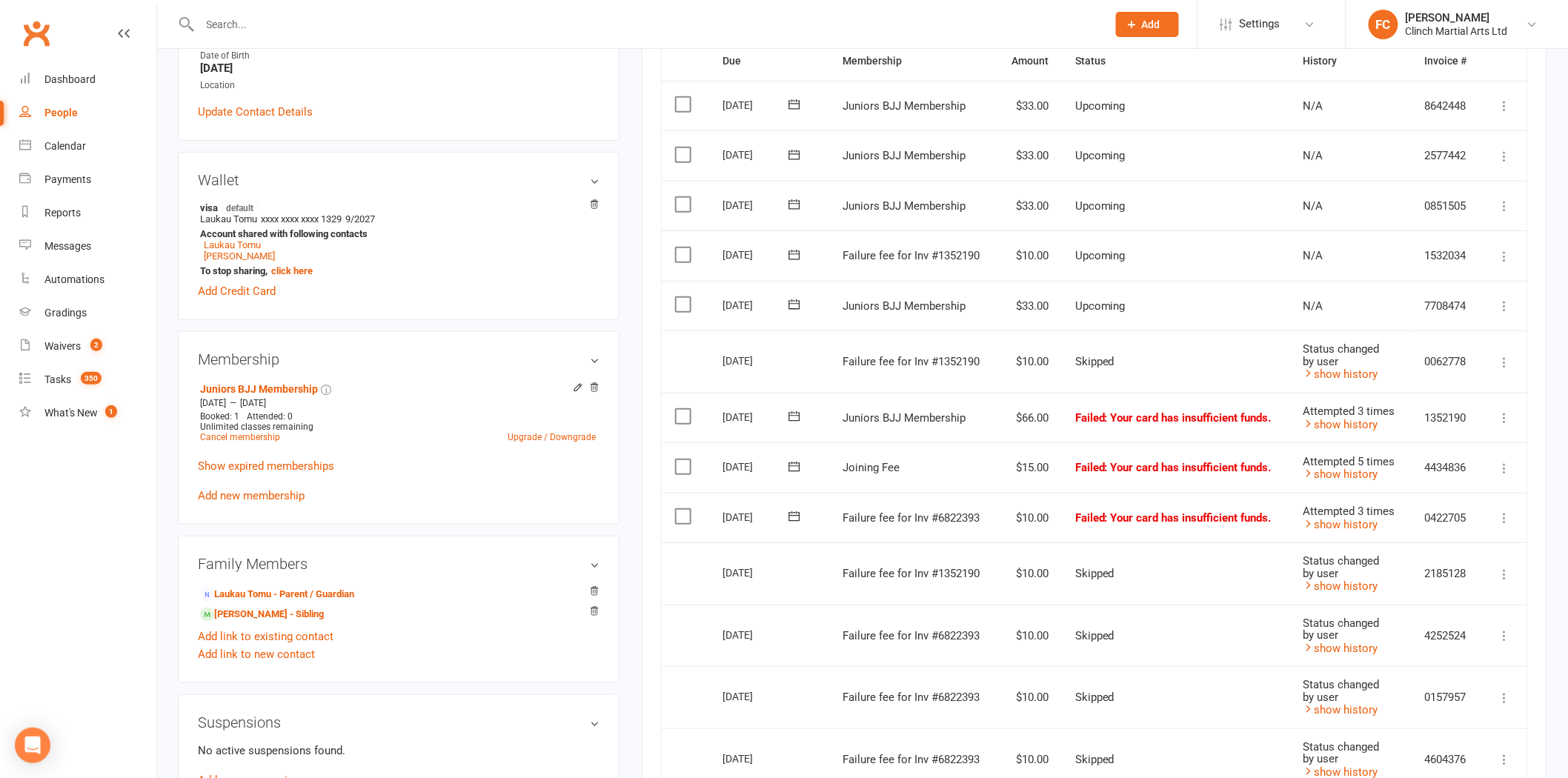
click at [791, 252] on icon at bounding box center [794, 255] width 14 height 14
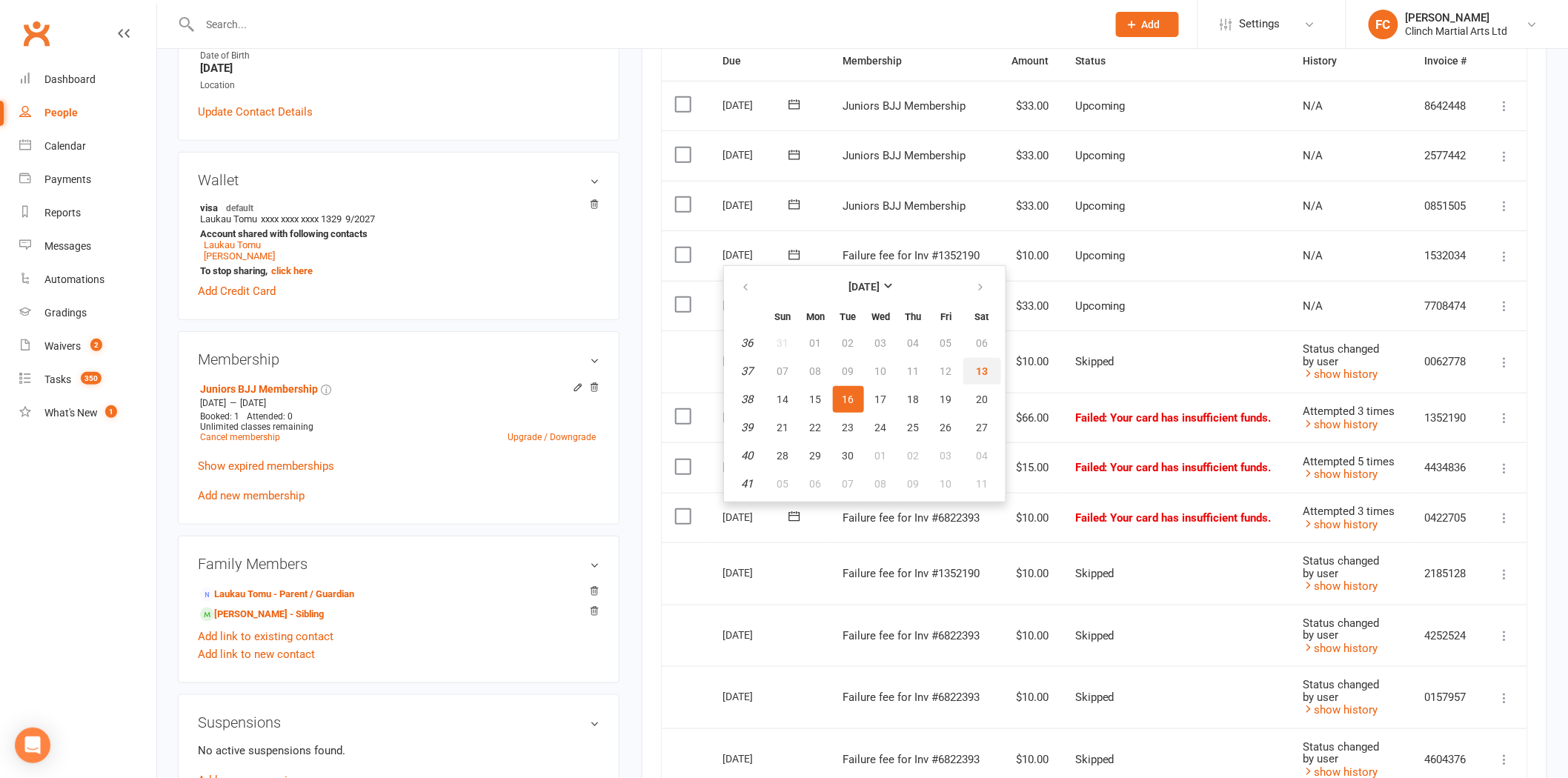
click at [974, 375] on button "13" at bounding box center [982, 372] width 37 height 27
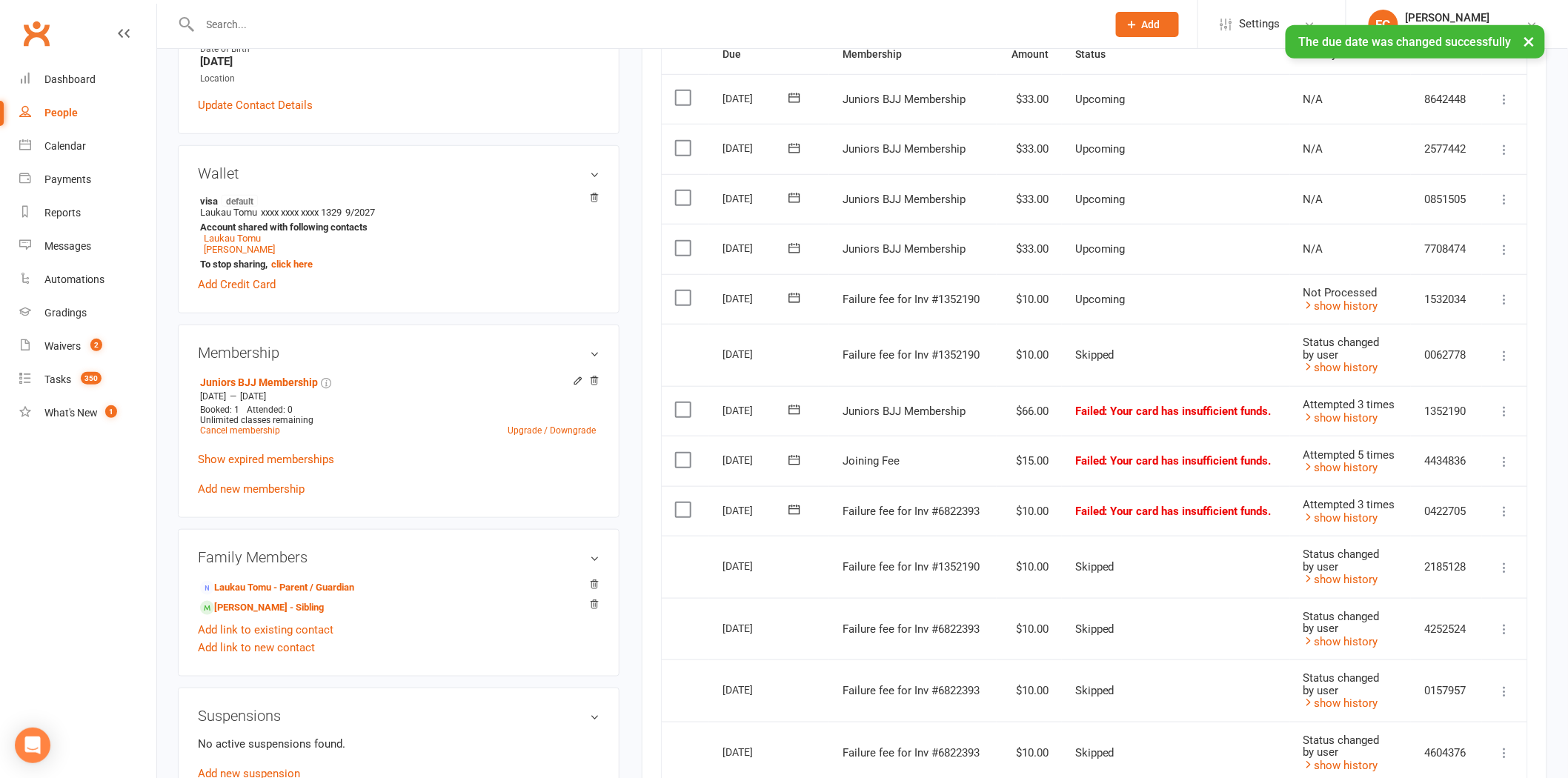
scroll to position [411, 0]
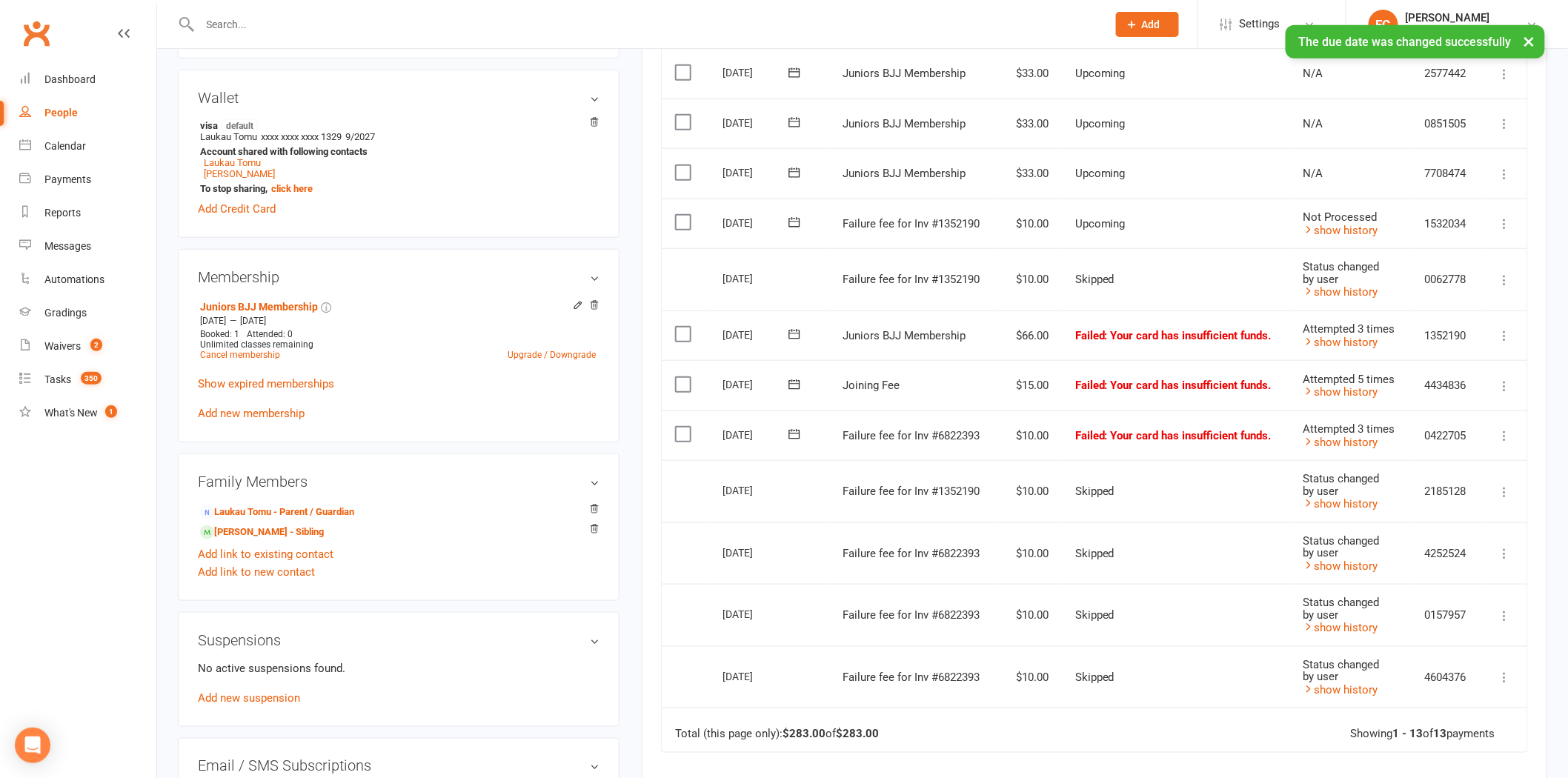
click at [680, 222] on label at bounding box center [685, 222] width 20 height 14
click at [680, 215] on input "checkbox" at bounding box center [680, 215] width 10 height 0
click at [1464, 742] on button "Change status" at bounding box center [1489, 743] width 117 height 31
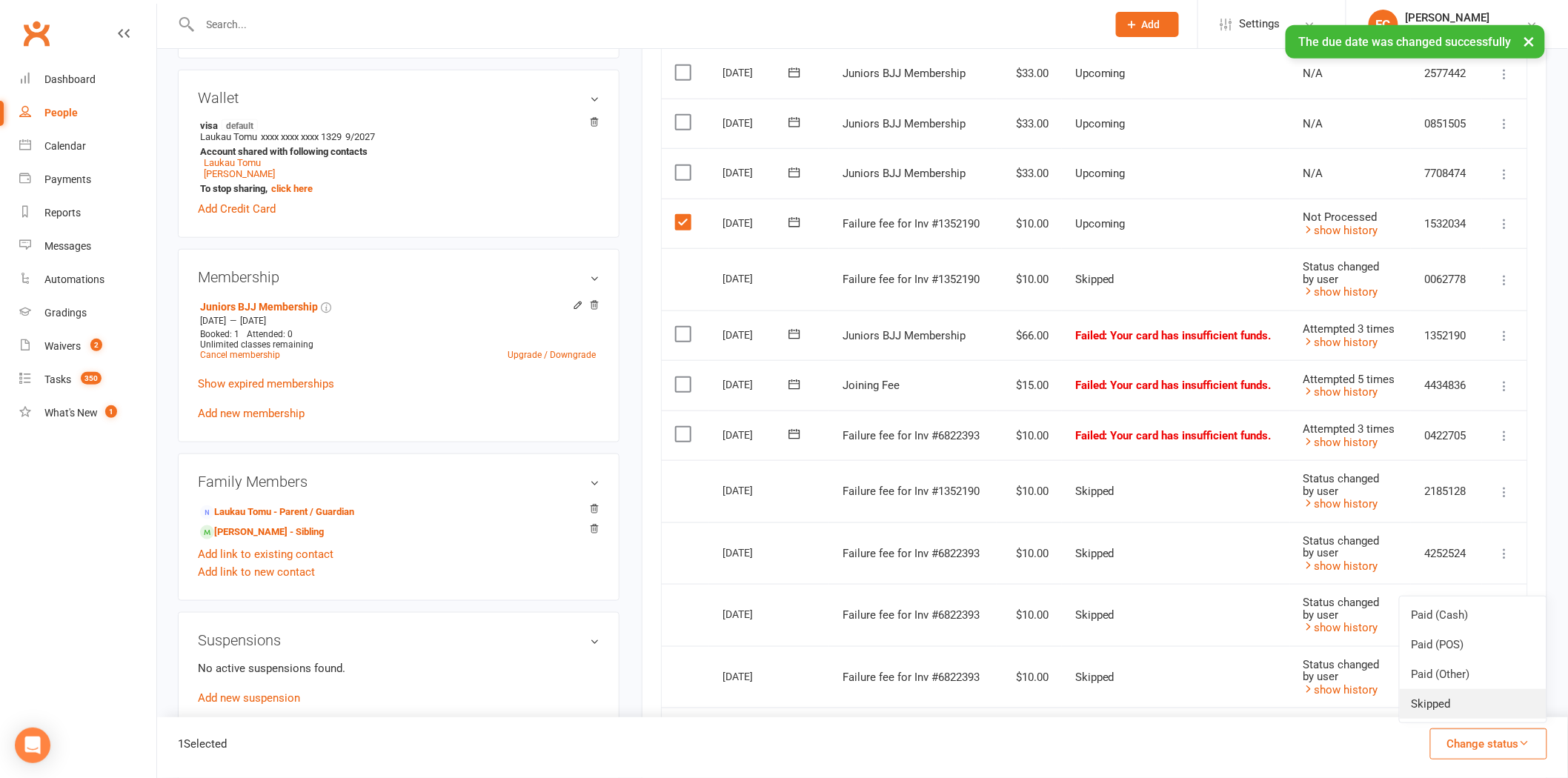
click at [1452, 713] on link "Skipped" at bounding box center [1473, 703] width 147 height 30
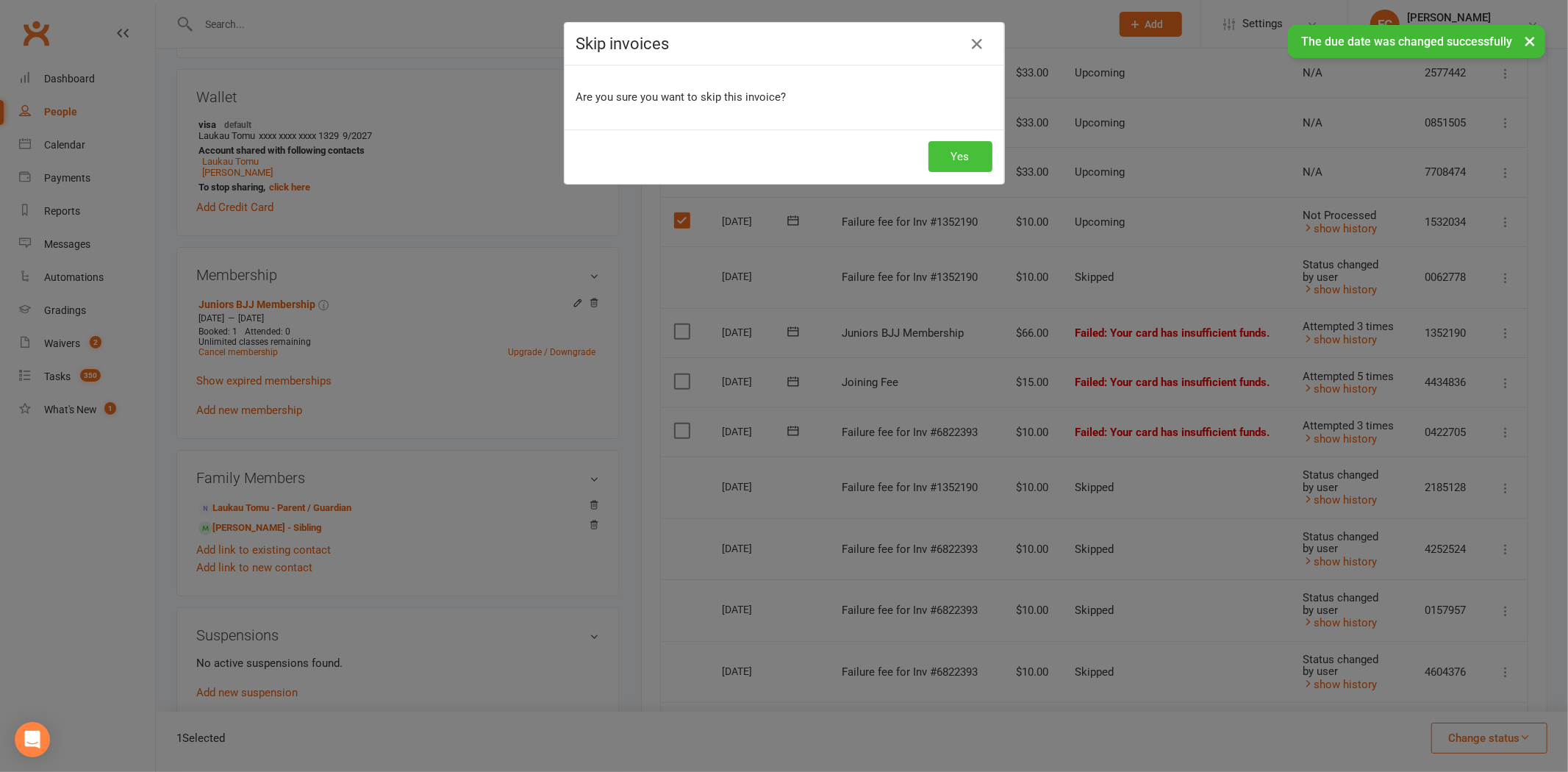
click at [940, 162] on button "Yes" at bounding box center [959, 156] width 64 height 30
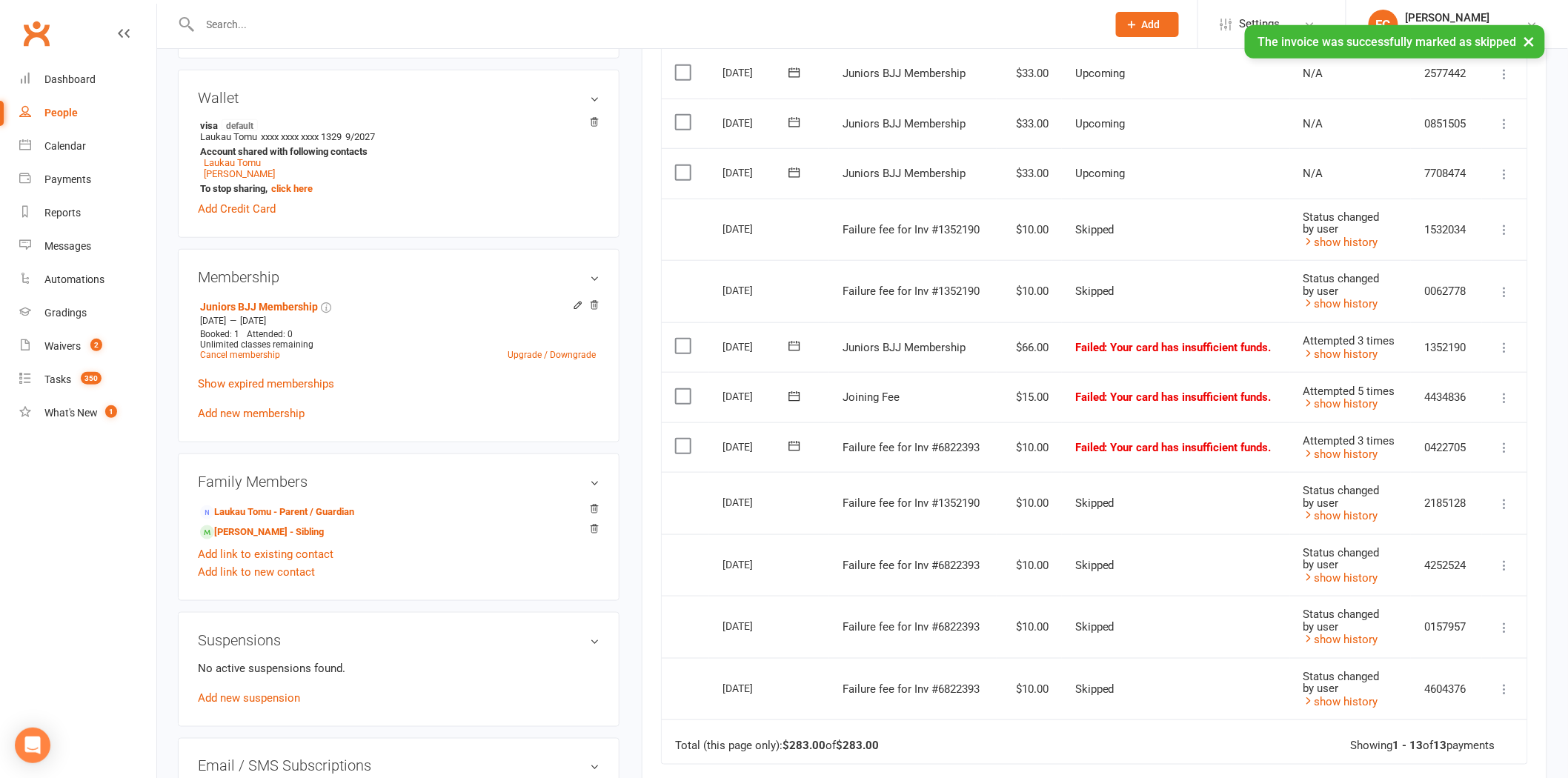
click at [791, 344] on icon at bounding box center [796, 347] width 12 height 10
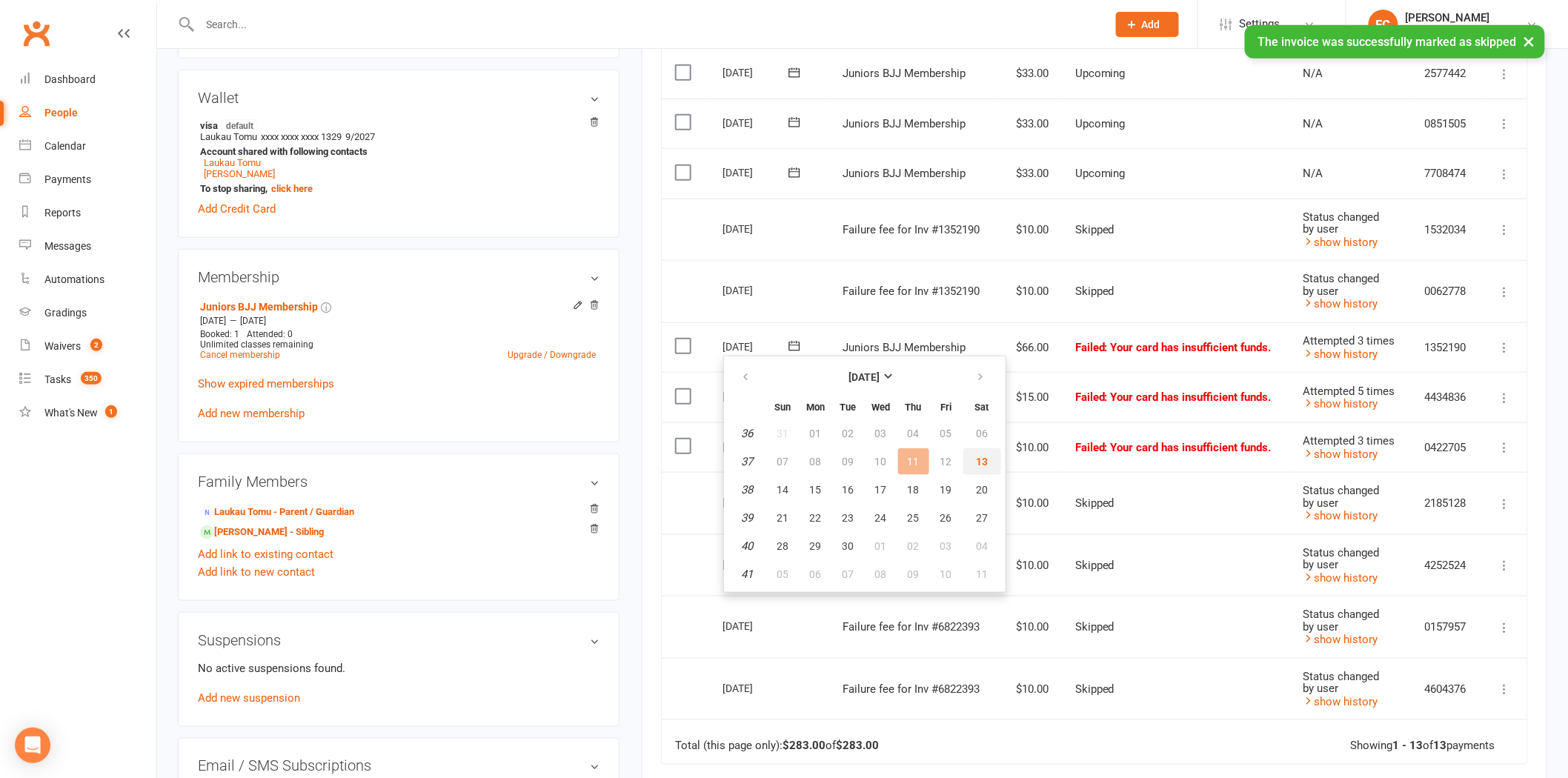
click at [964, 452] on button "13" at bounding box center [982, 462] width 37 height 27
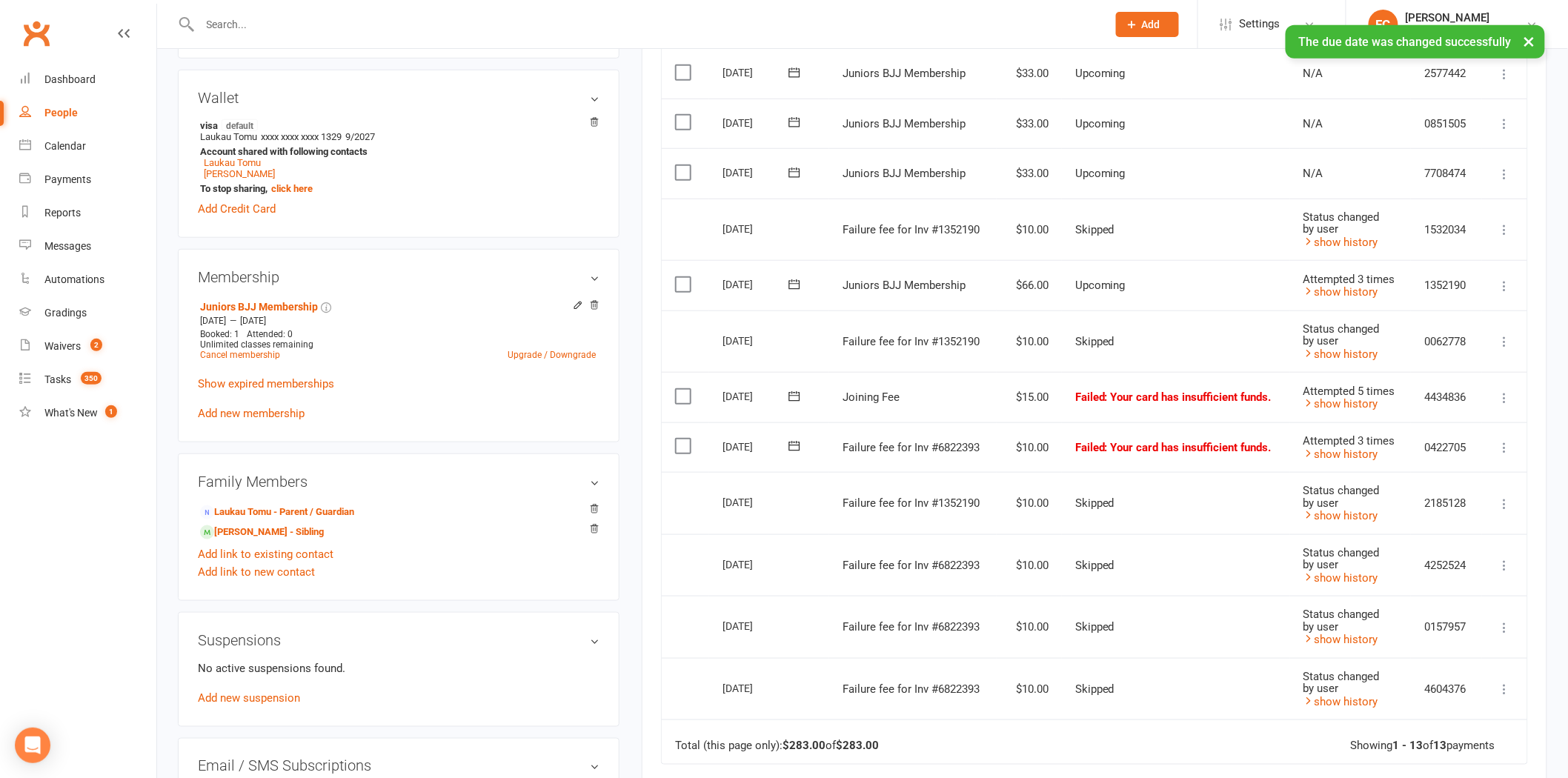
click at [793, 391] on icon at bounding box center [796, 396] width 12 height 10
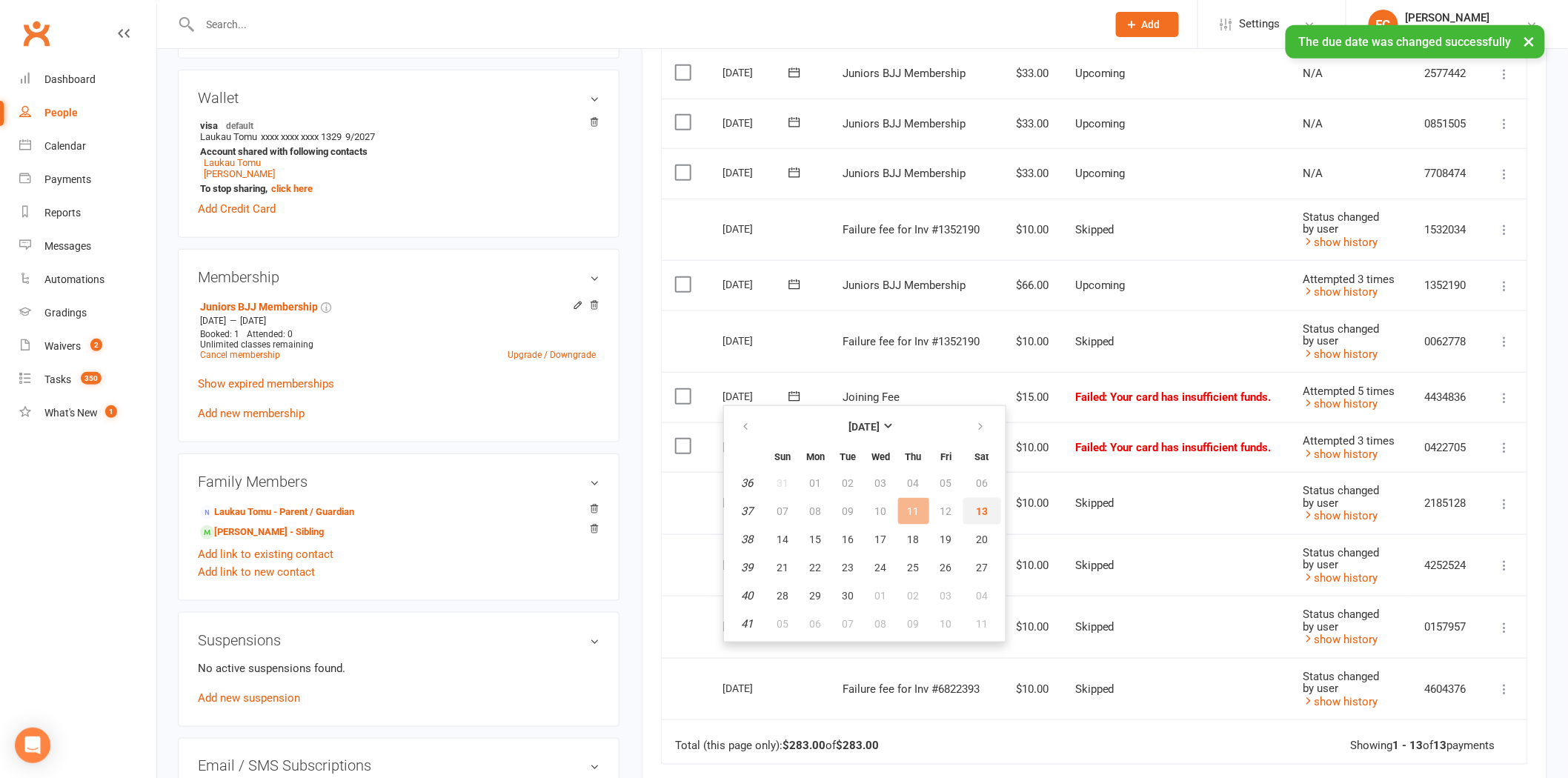
click at [976, 505] on span "13" at bounding box center [982, 511] width 12 height 12
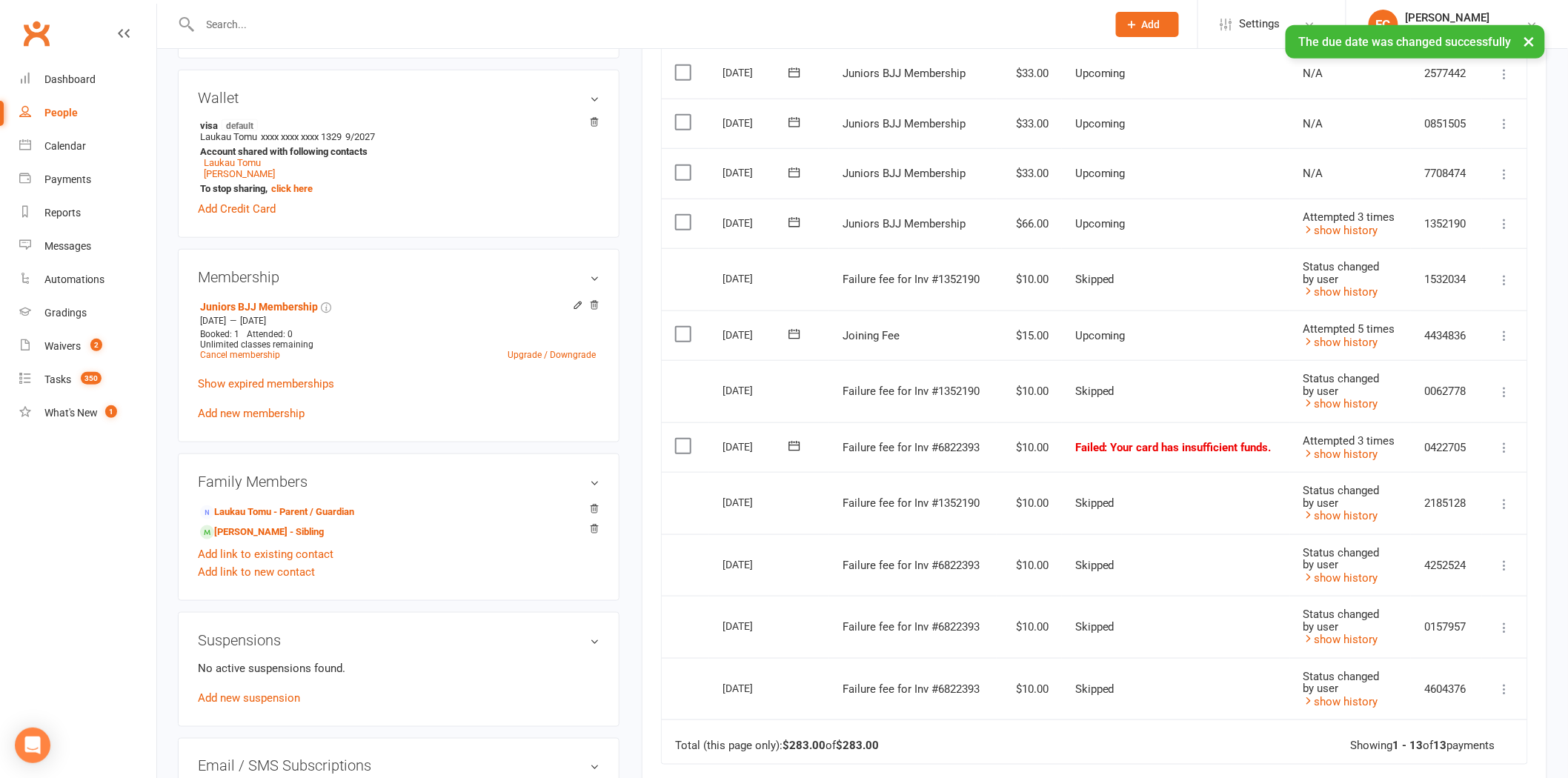
click at [789, 442] on icon at bounding box center [794, 446] width 14 height 14
click at [964, 558] on button "13" at bounding box center [982, 561] width 37 height 27
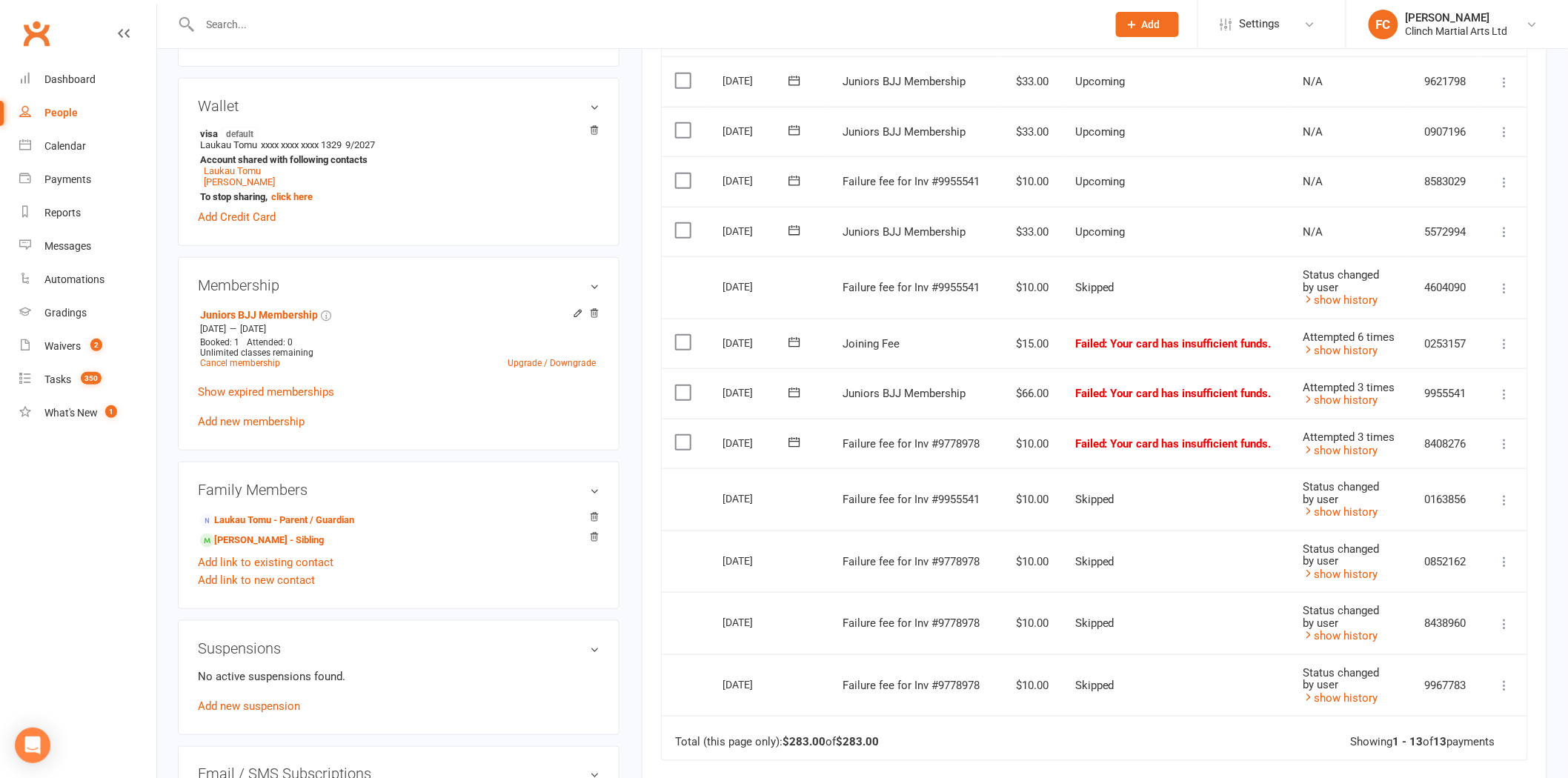
scroll to position [411, 0]
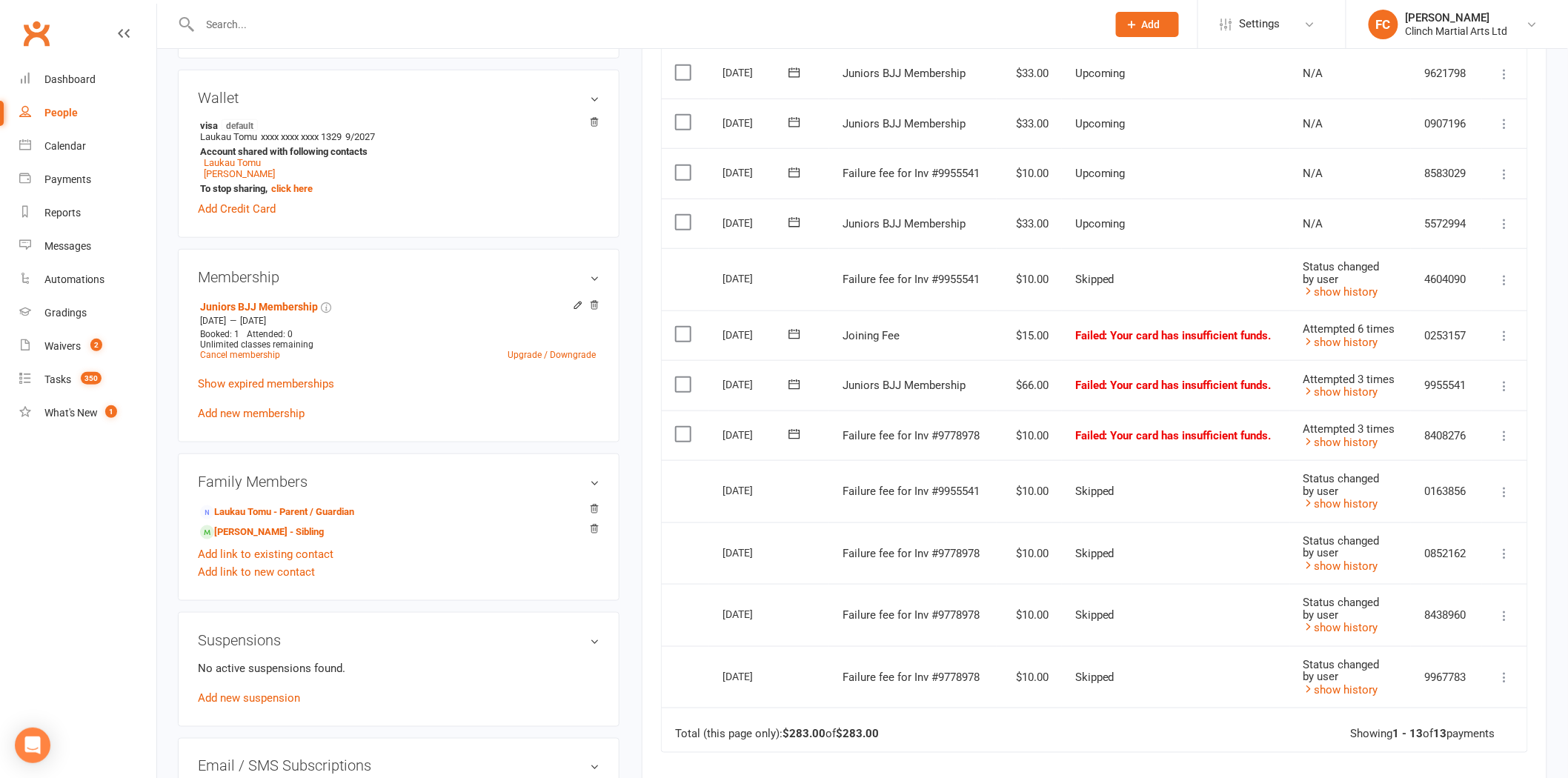
click at [792, 167] on icon at bounding box center [794, 172] width 14 height 14
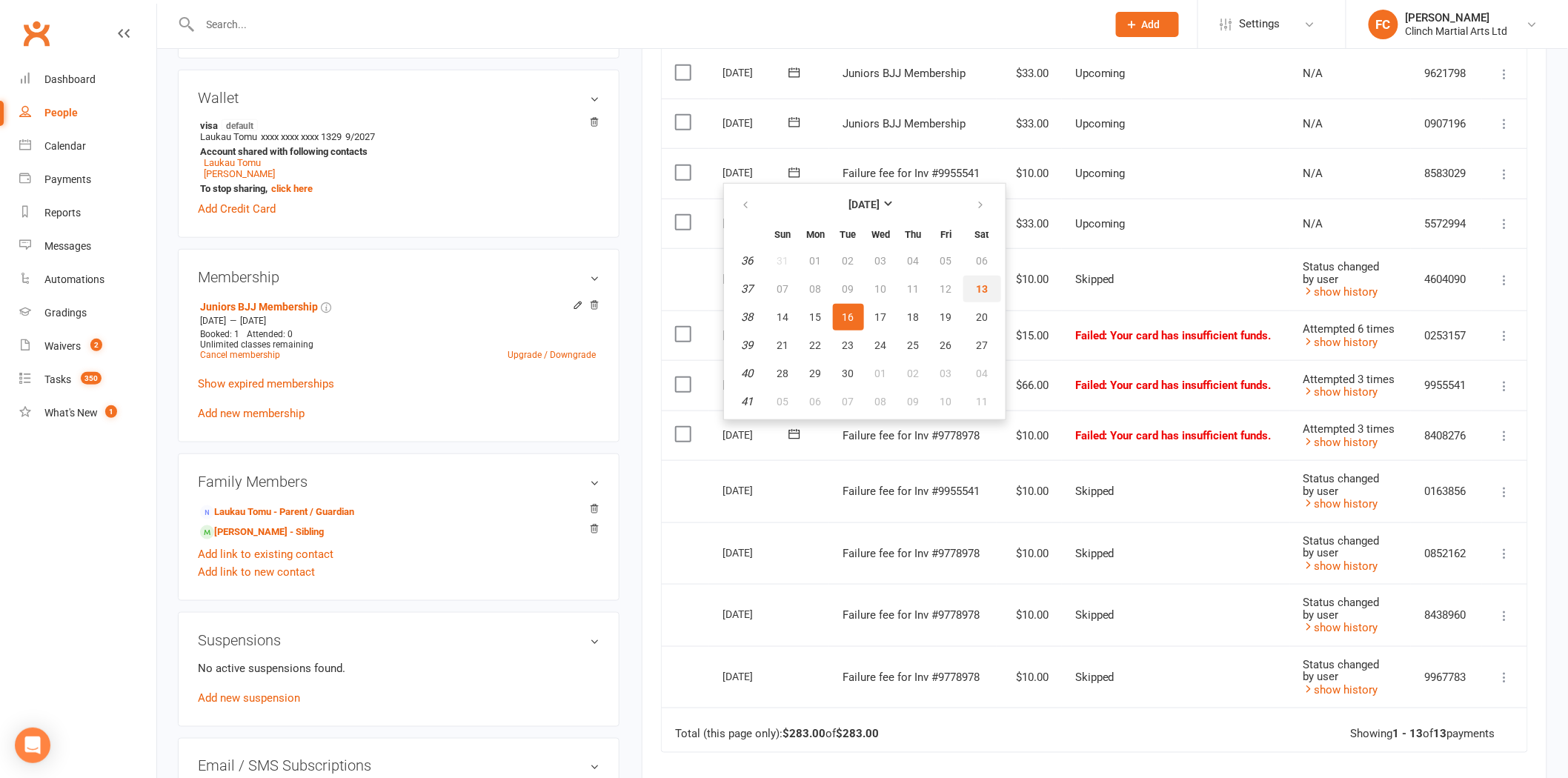
click at [979, 283] on span "13" at bounding box center [982, 289] width 12 height 12
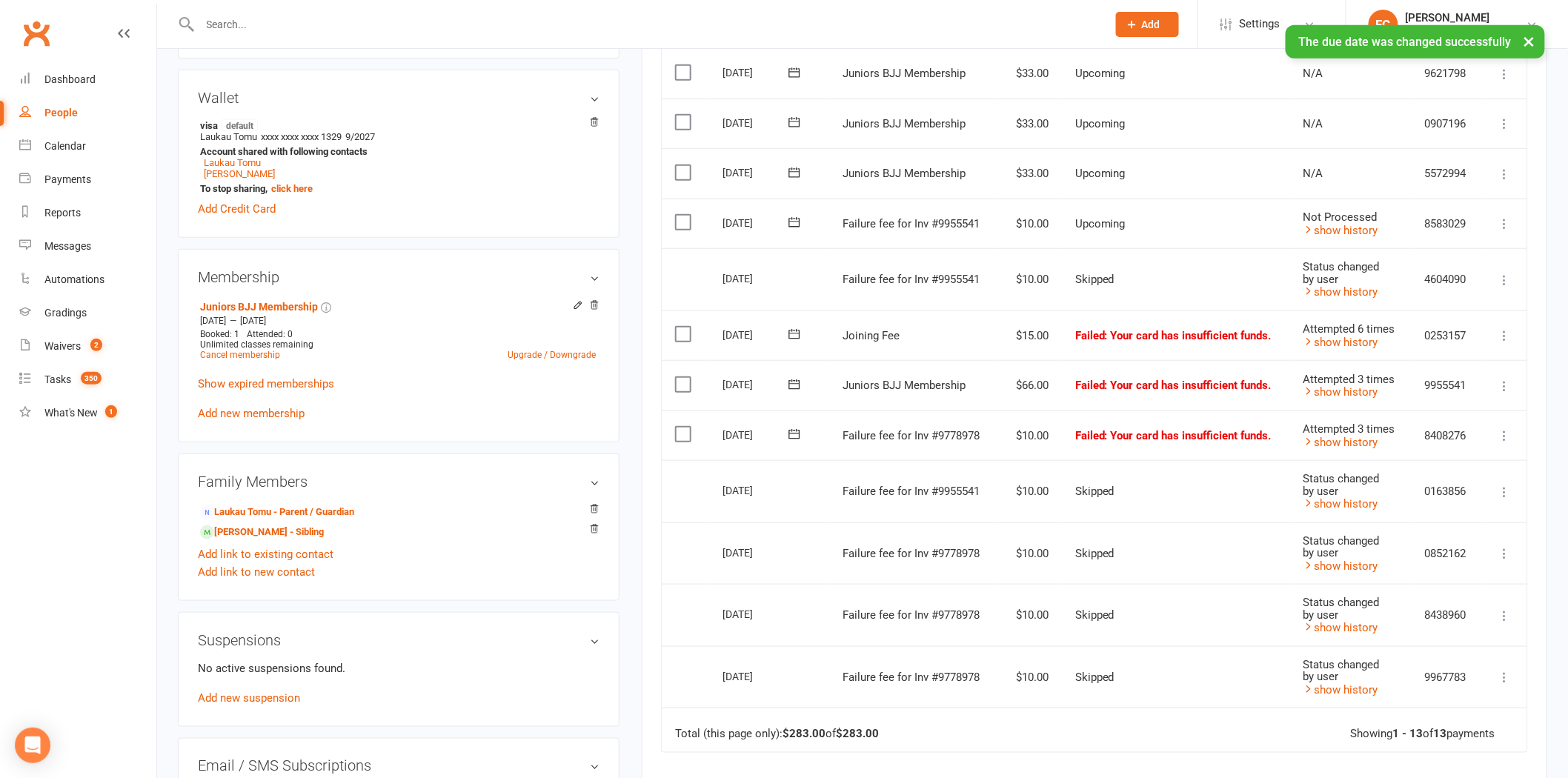
click at [679, 222] on label at bounding box center [685, 222] width 20 height 14
click at [679, 215] on input "checkbox" at bounding box center [680, 215] width 10 height 0
click at [1461, 738] on button "Change status" at bounding box center [1489, 743] width 117 height 31
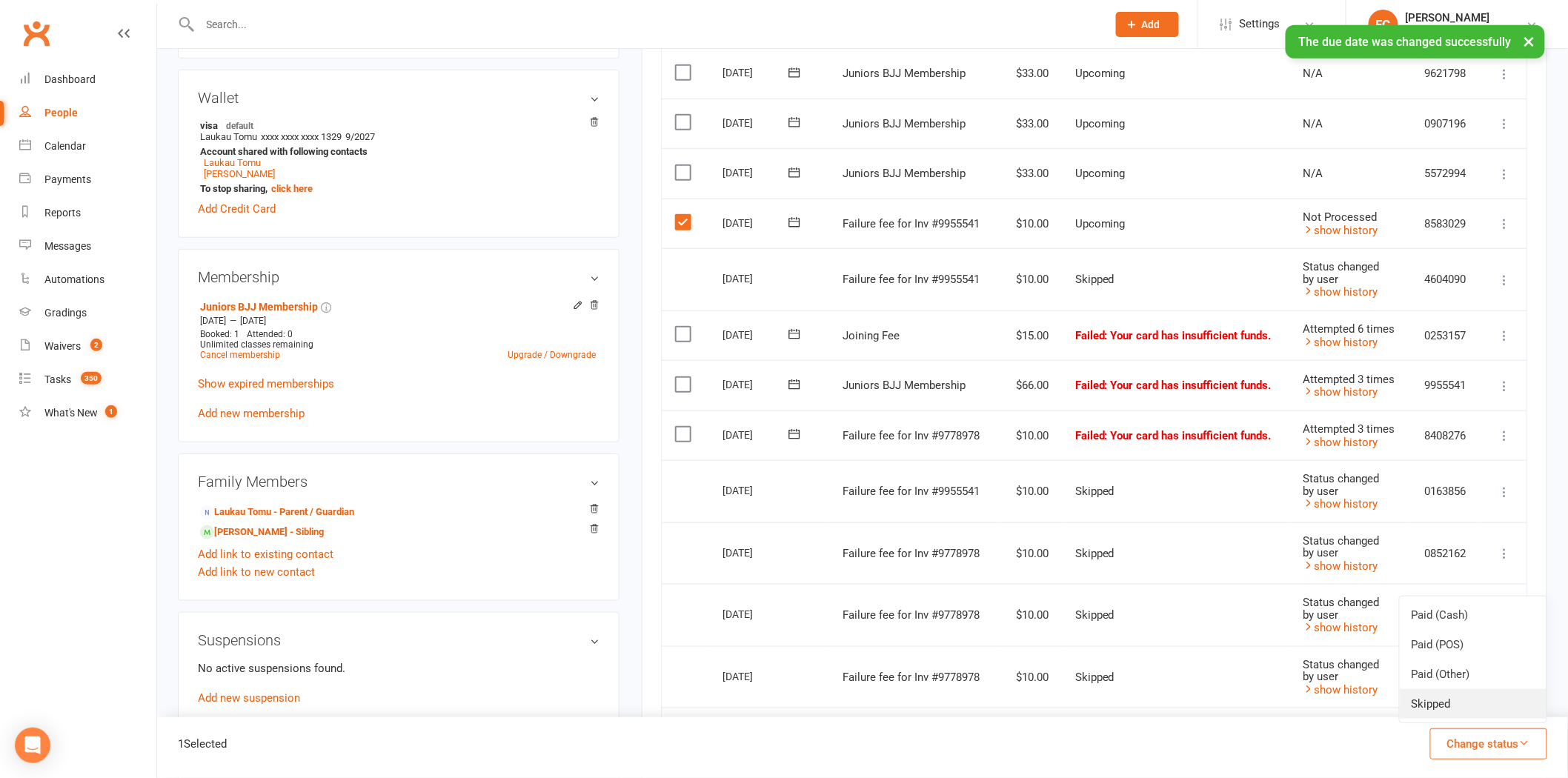
click at [1451, 709] on link "Skipped" at bounding box center [1473, 703] width 147 height 30
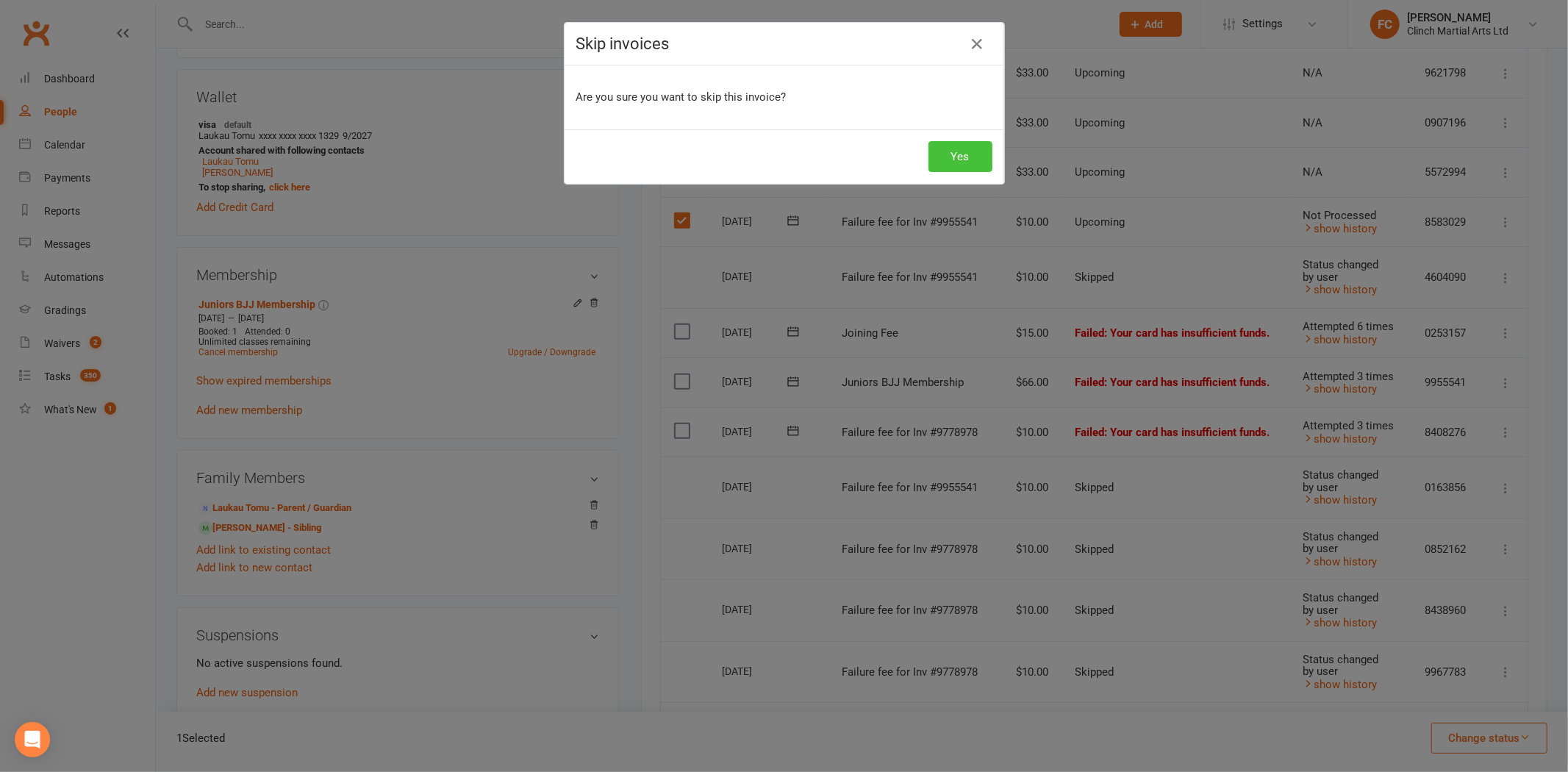
click at [954, 152] on button "Yes" at bounding box center [959, 156] width 64 height 30
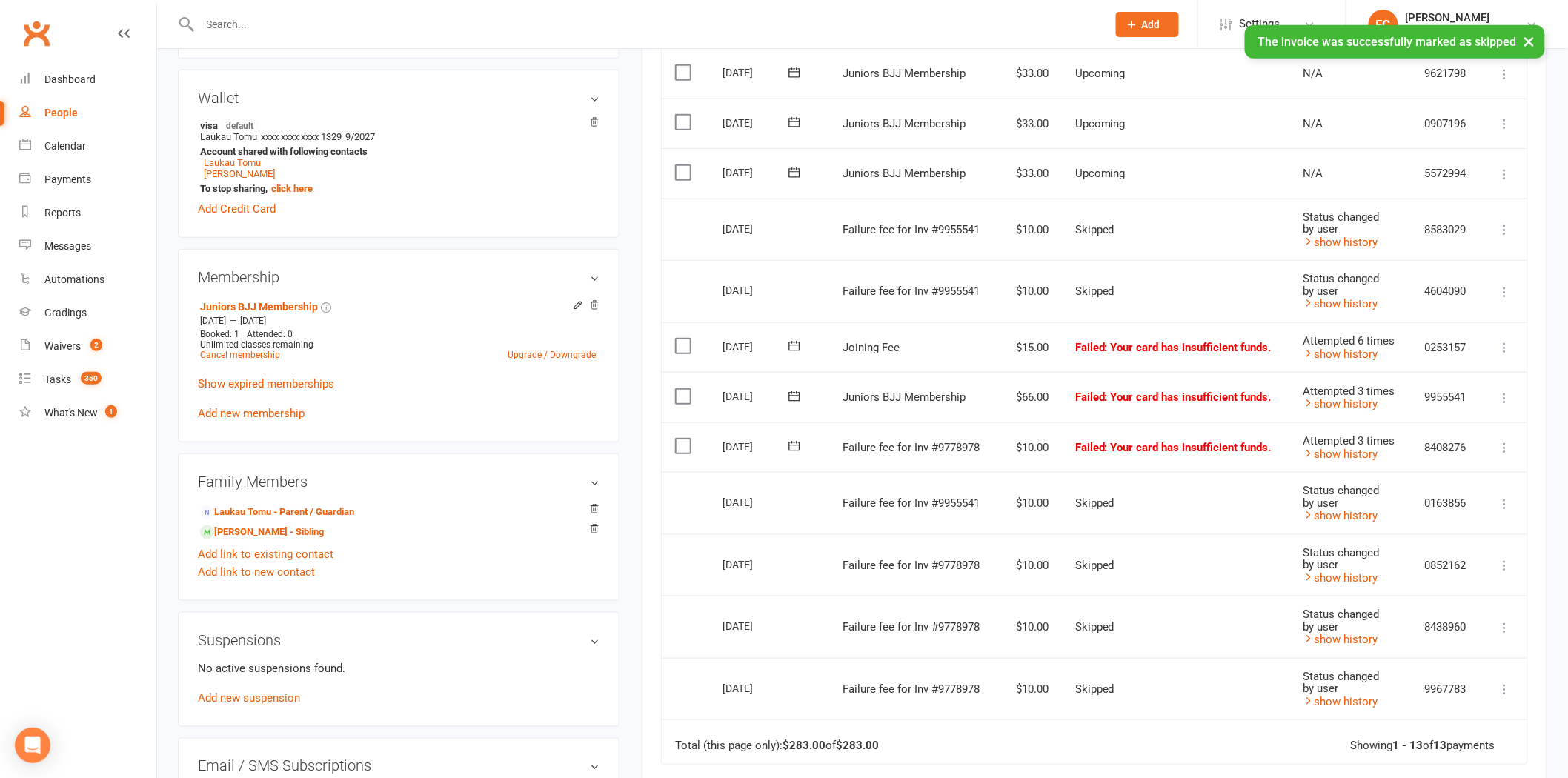
click at [795, 346] on icon at bounding box center [794, 346] width 14 height 14
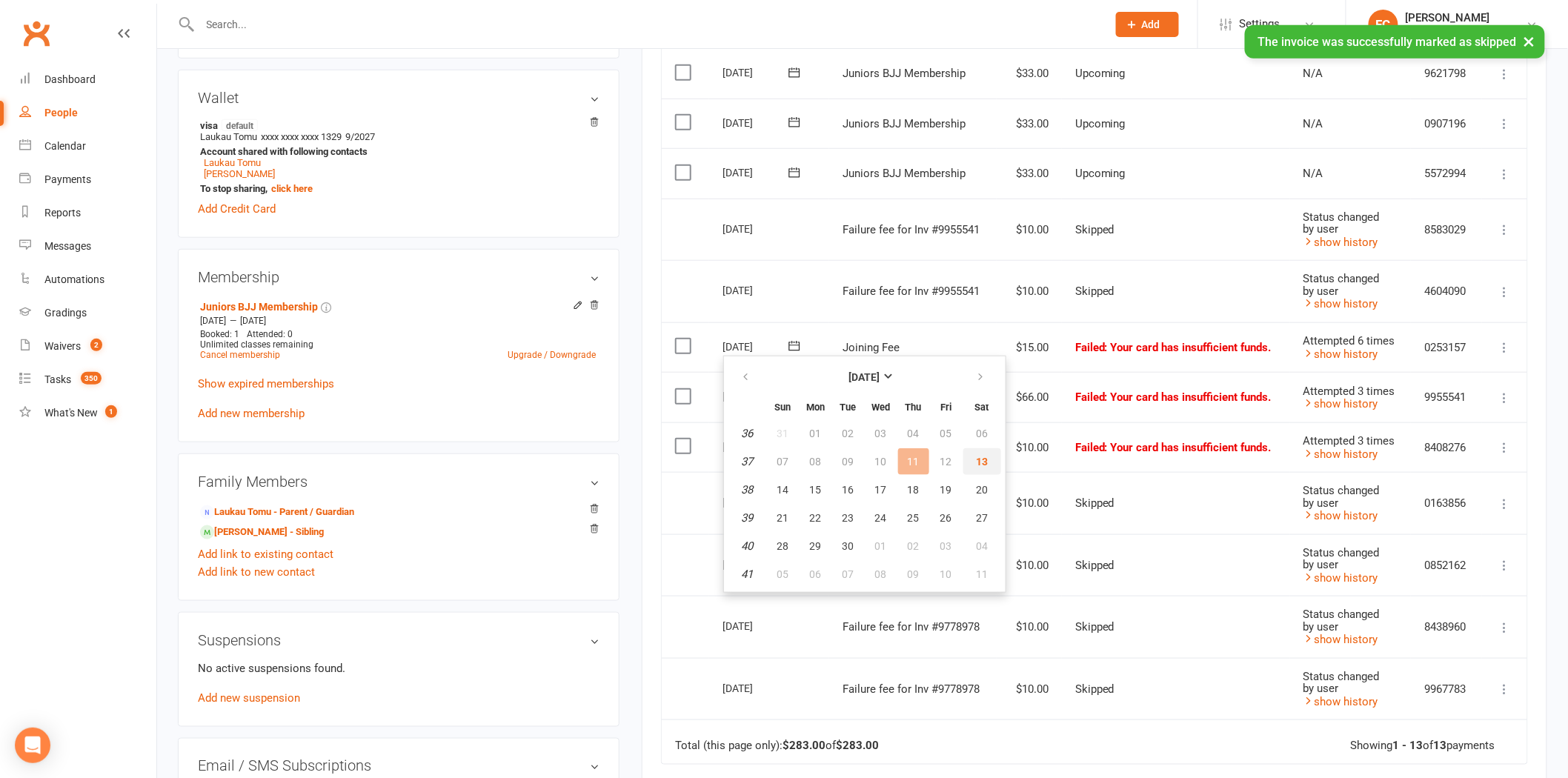
click at [976, 462] on span "13" at bounding box center [982, 461] width 12 height 12
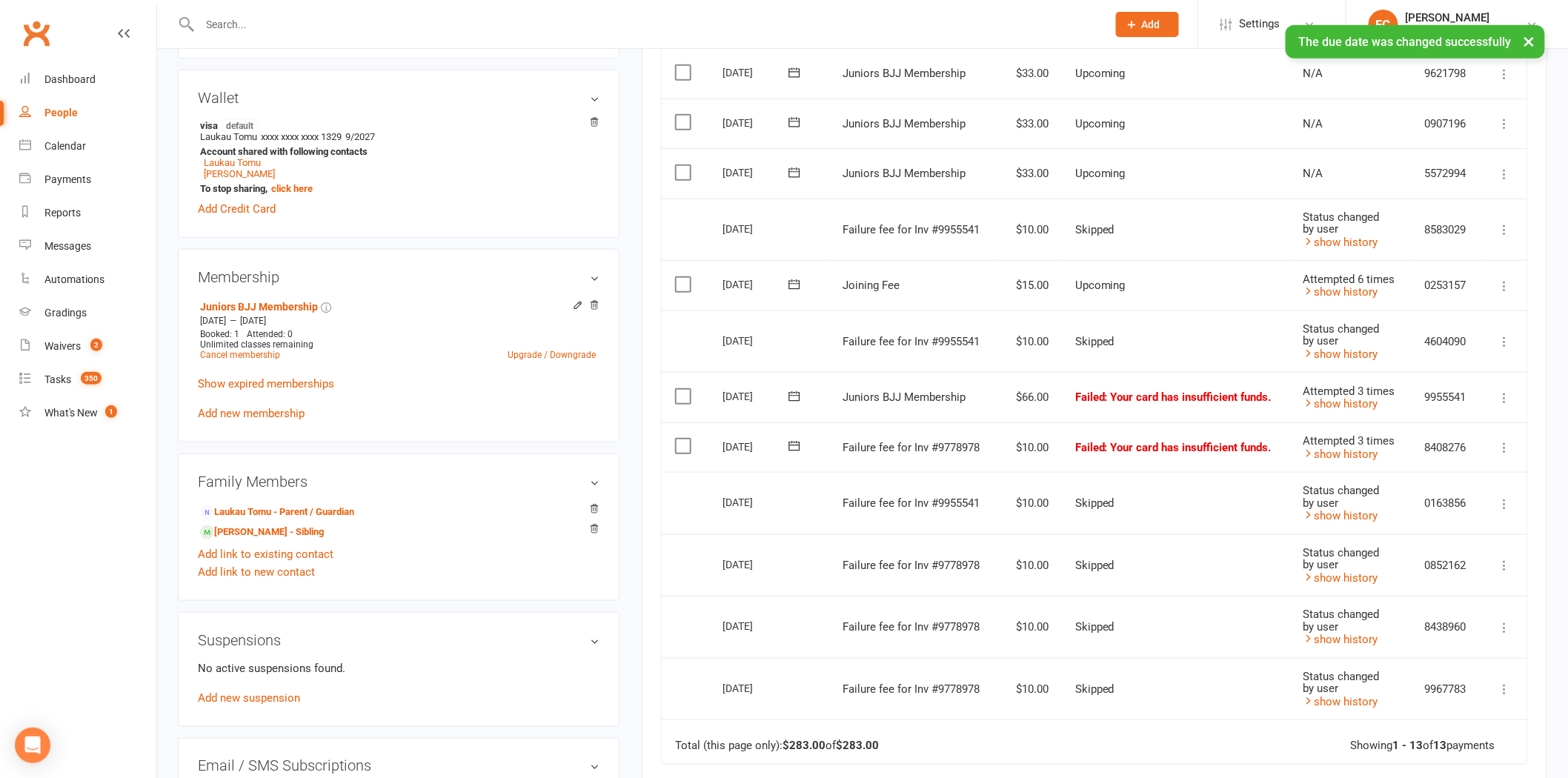
click at [796, 393] on icon at bounding box center [794, 396] width 14 height 14
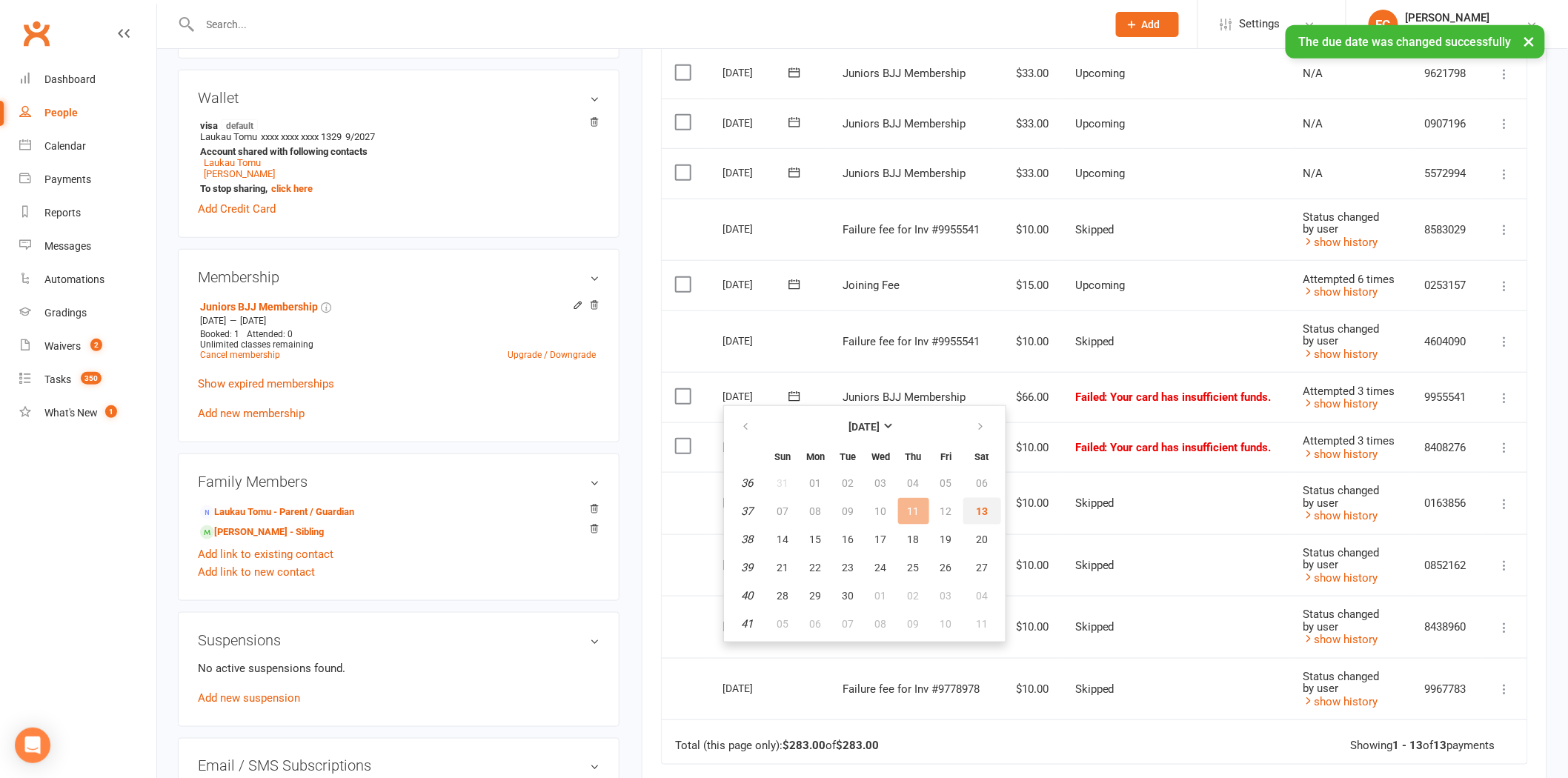
click at [964, 509] on button "13" at bounding box center [982, 511] width 37 height 27
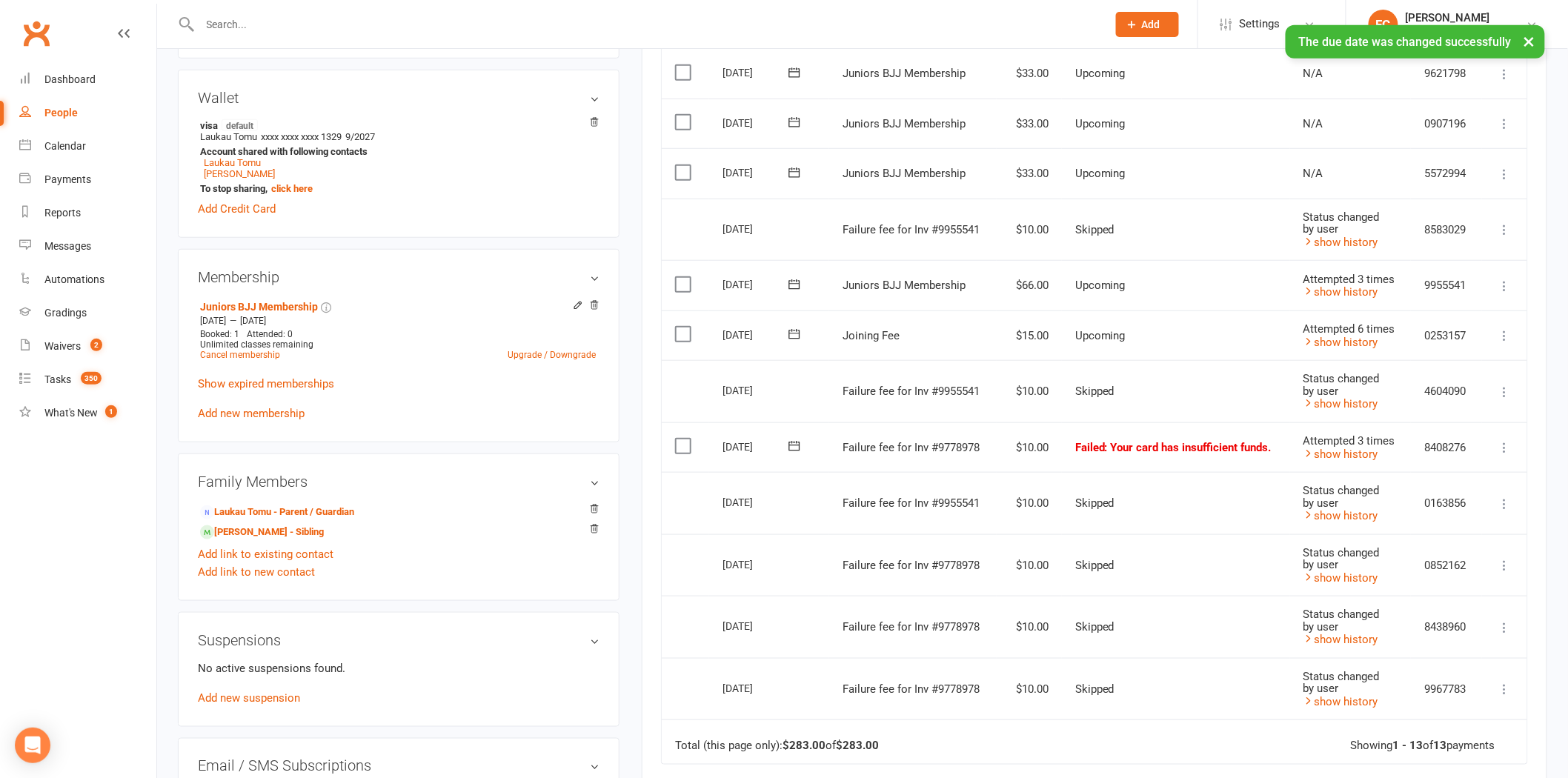
click at [795, 448] on icon at bounding box center [794, 446] width 14 height 14
click at [978, 566] on button "13" at bounding box center [982, 561] width 37 height 27
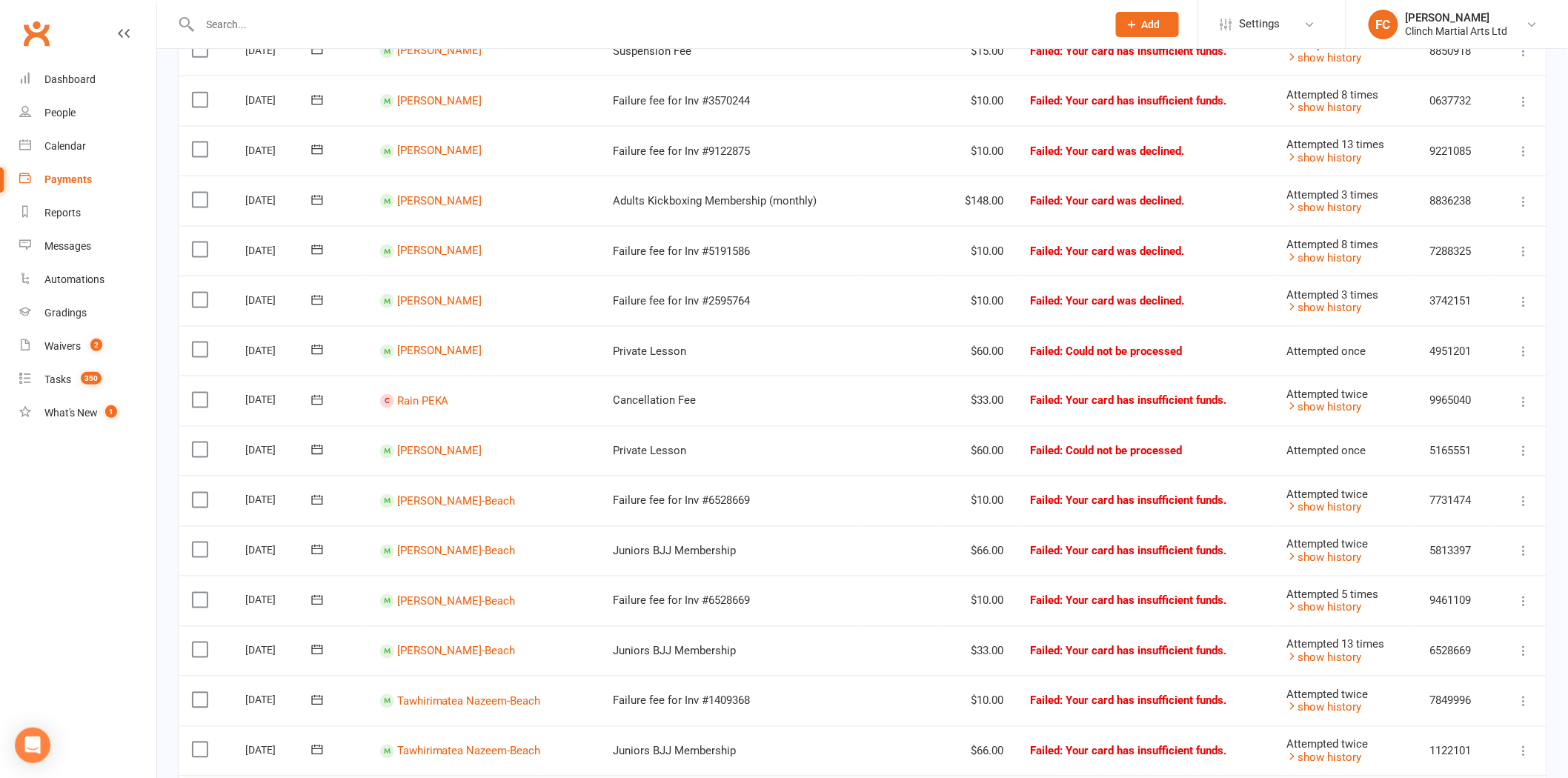
scroll to position [987, 0]
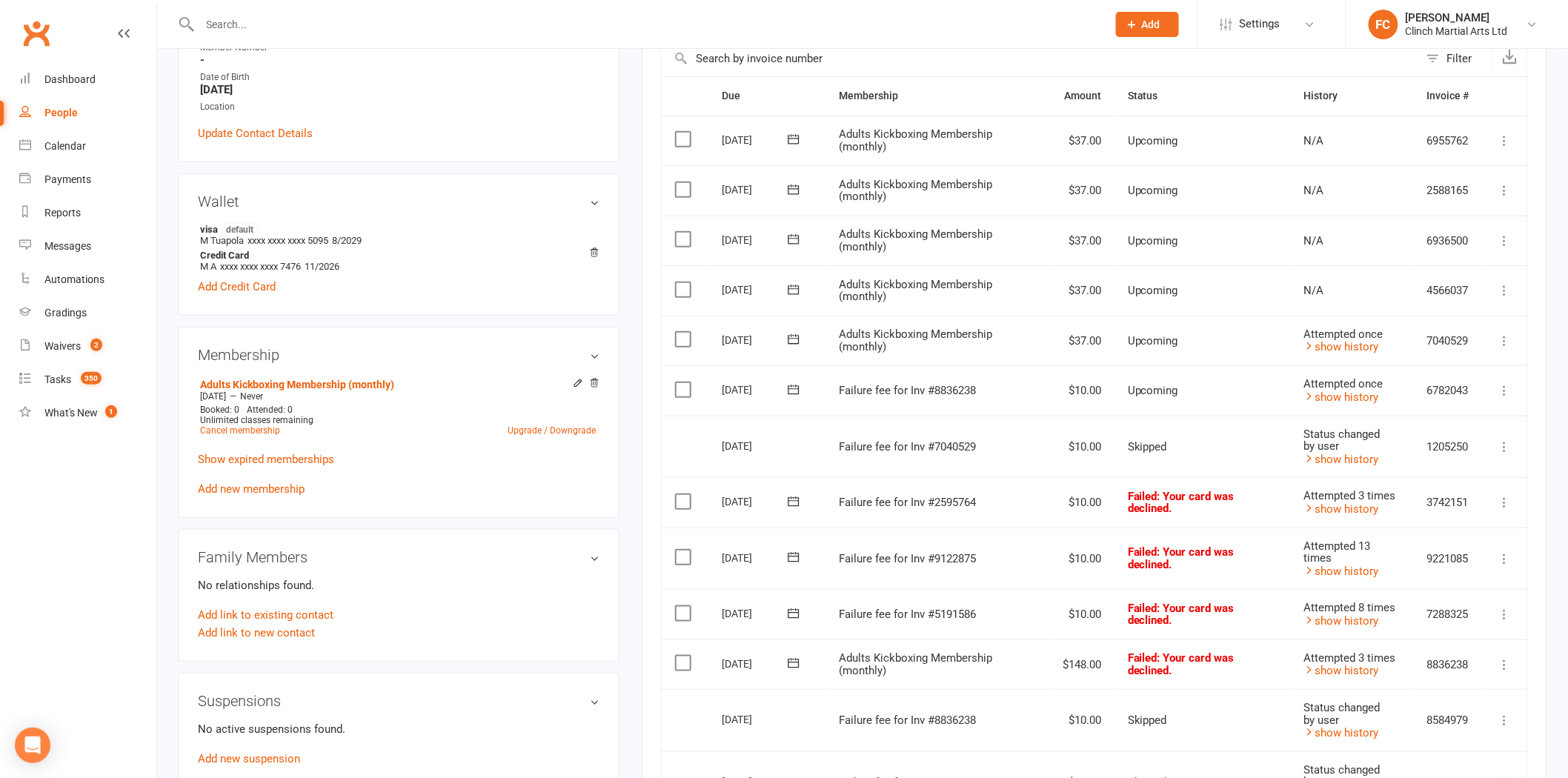
scroll to position [329, 0]
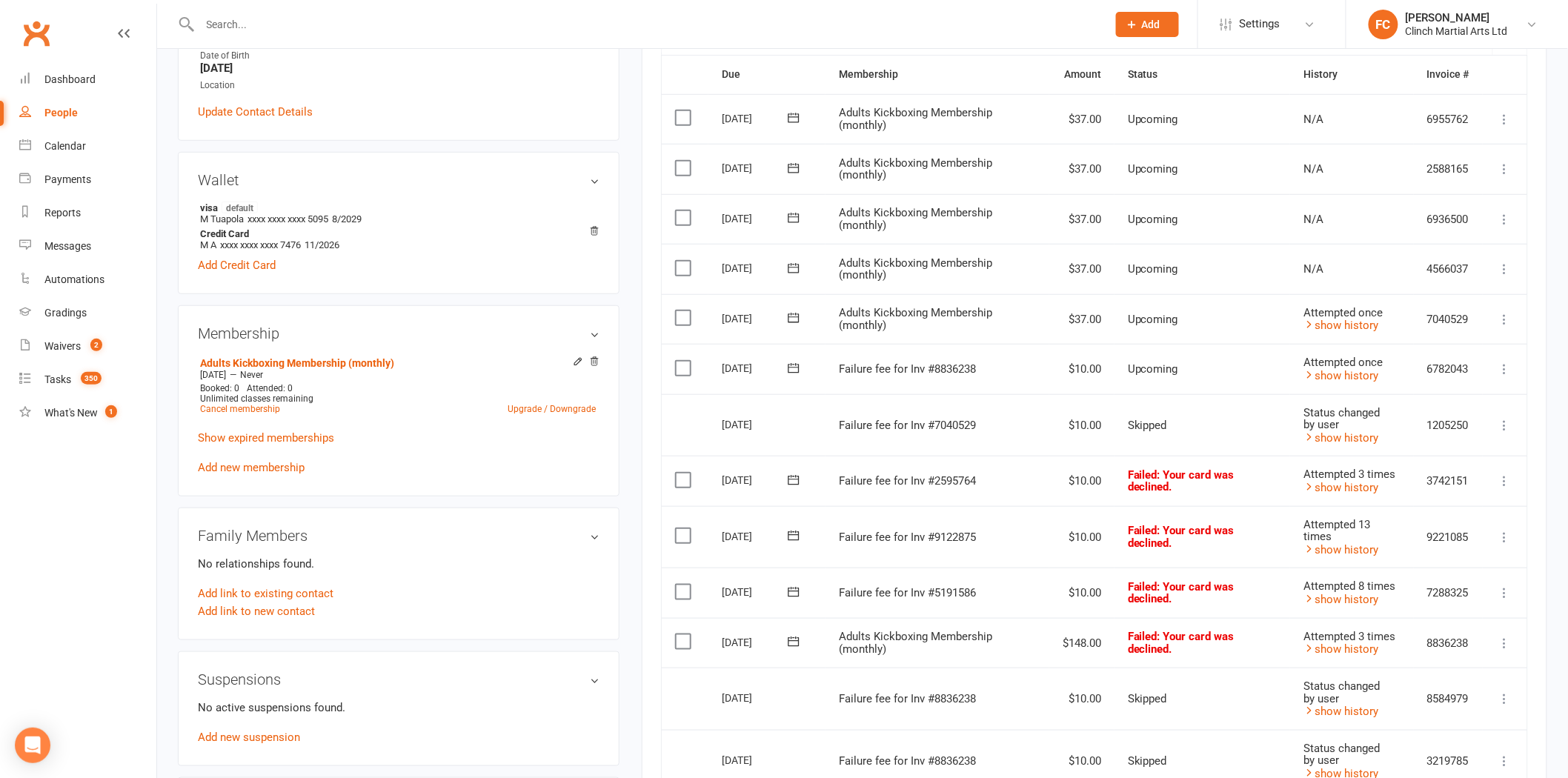
click at [787, 367] on icon at bounding box center [794, 368] width 14 height 14
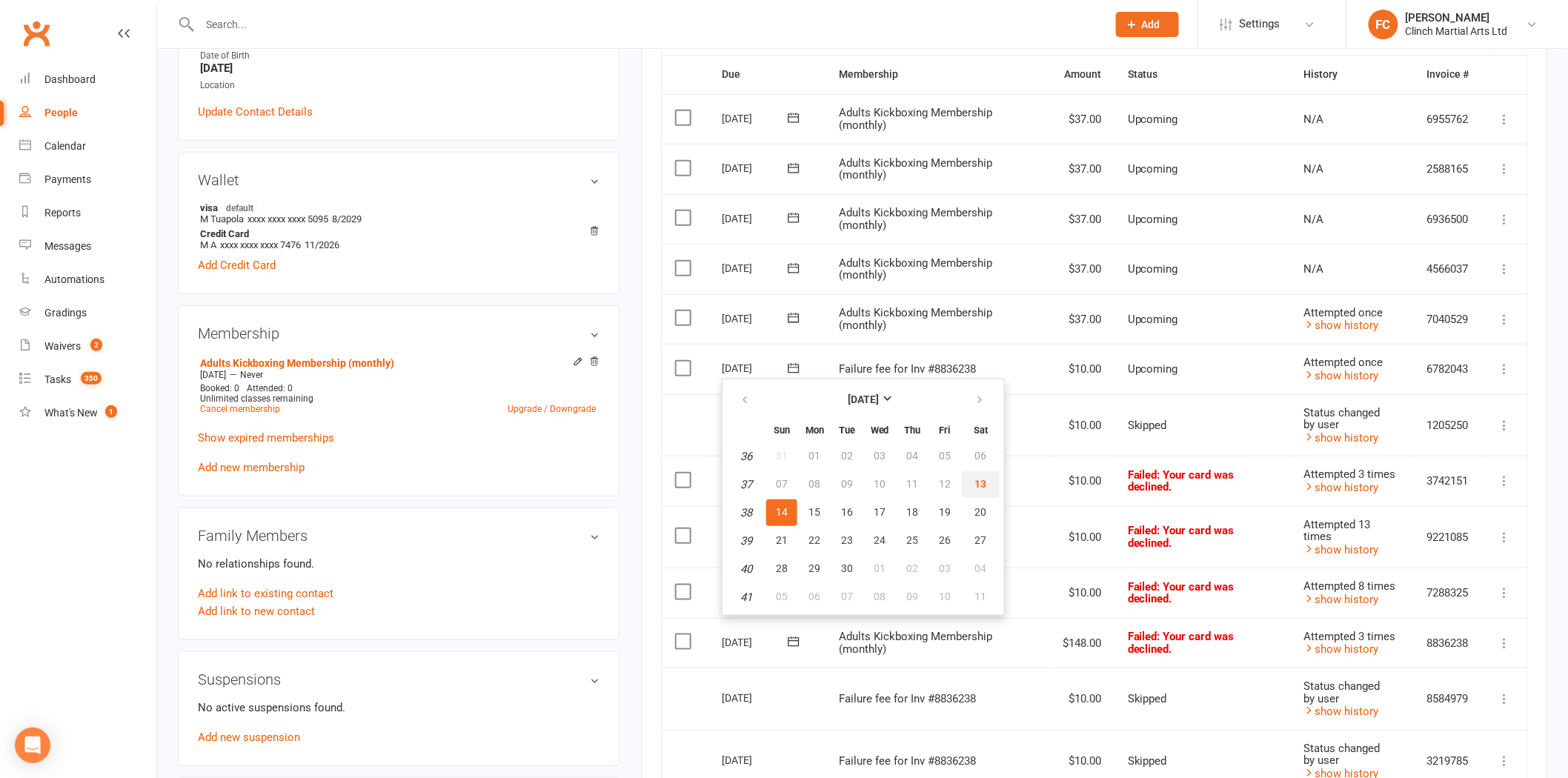
click at [968, 473] on button "13" at bounding box center [980, 485] width 37 height 27
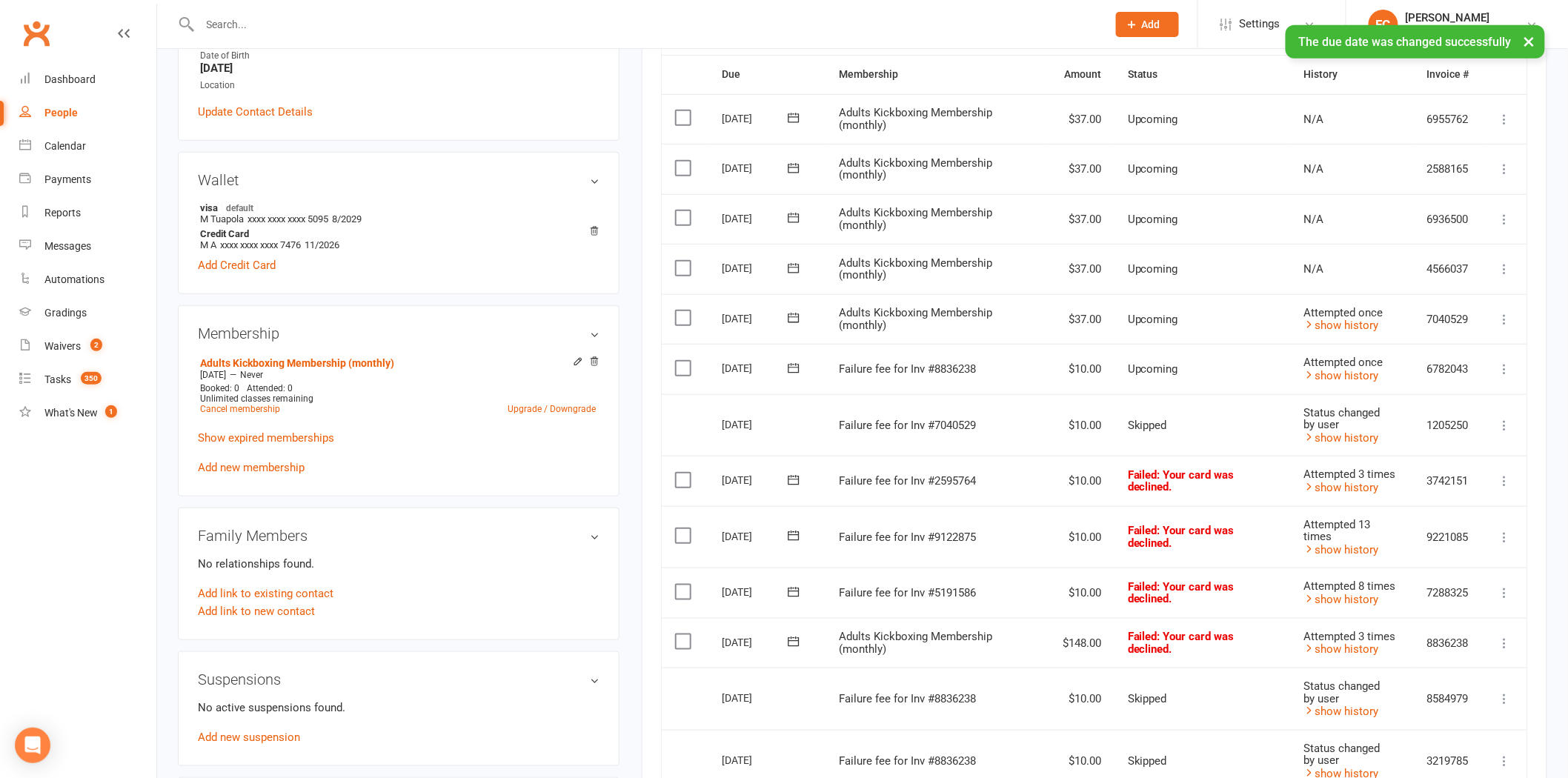
click at [673, 364] on td "Select this" at bounding box center [685, 369] width 47 height 50
click at [678, 361] on label at bounding box center [685, 368] width 20 height 14
click at [678, 361] on input "checkbox" at bounding box center [680, 361] width 10 height 0
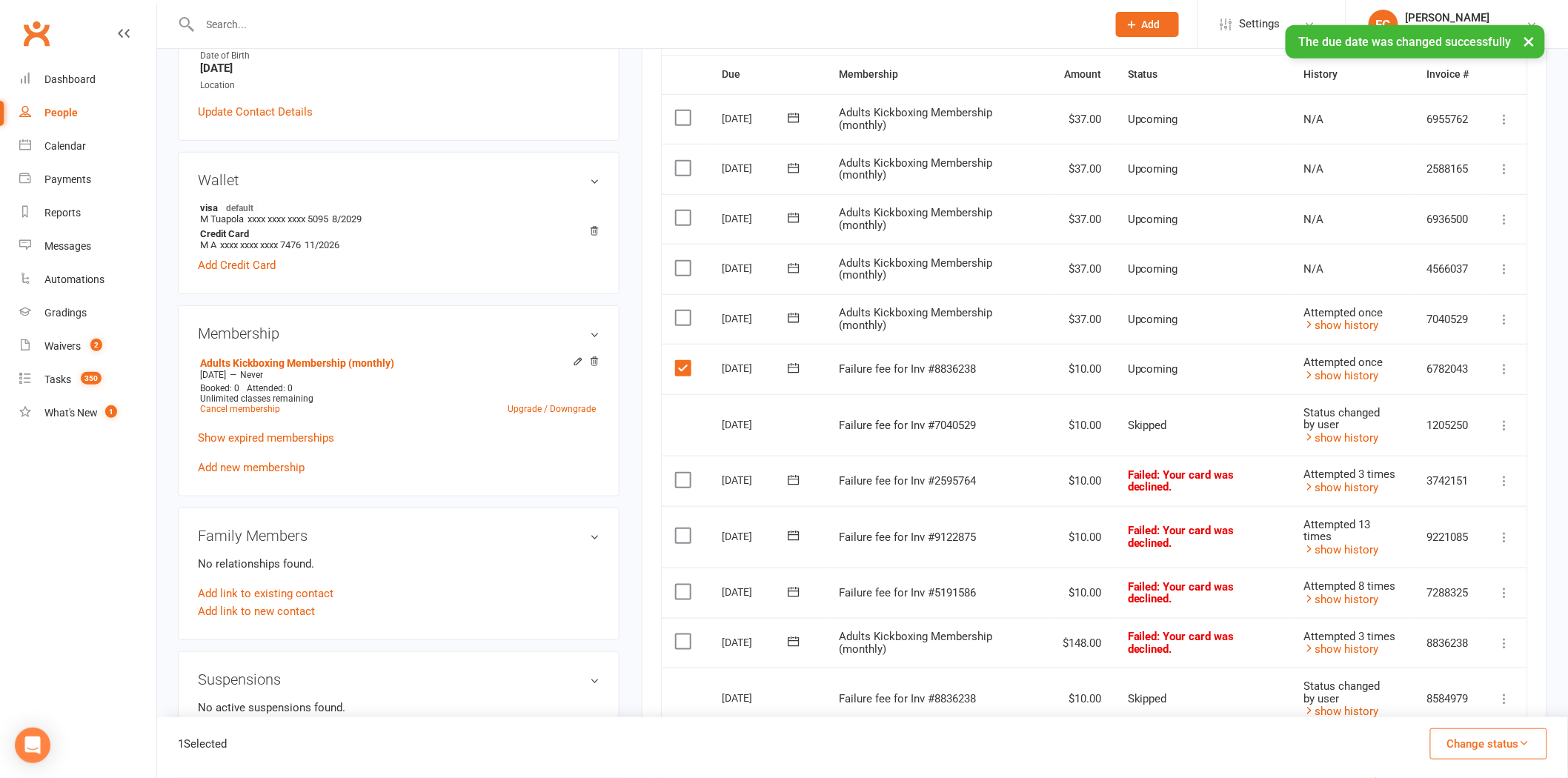
click at [1484, 742] on button "Change status" at bounding box center [1489, 743] width 117 height 31
click at [1477, 708] on link "Skipped" at bounding box center [1473, 703] width 147 height 30
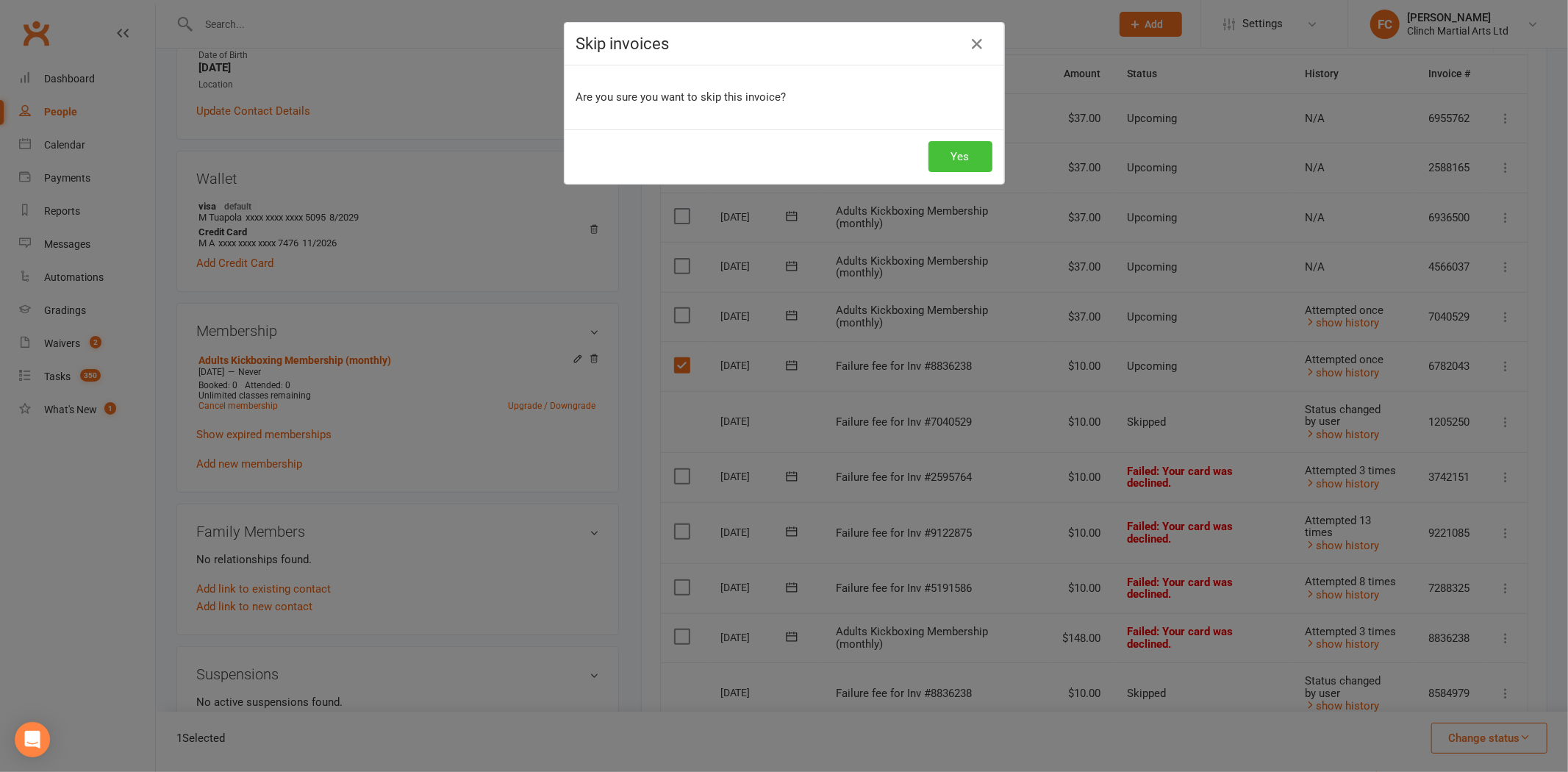
click at [950, 152] on button "Yes" at bounding box center [959, 156] width 64 height 30
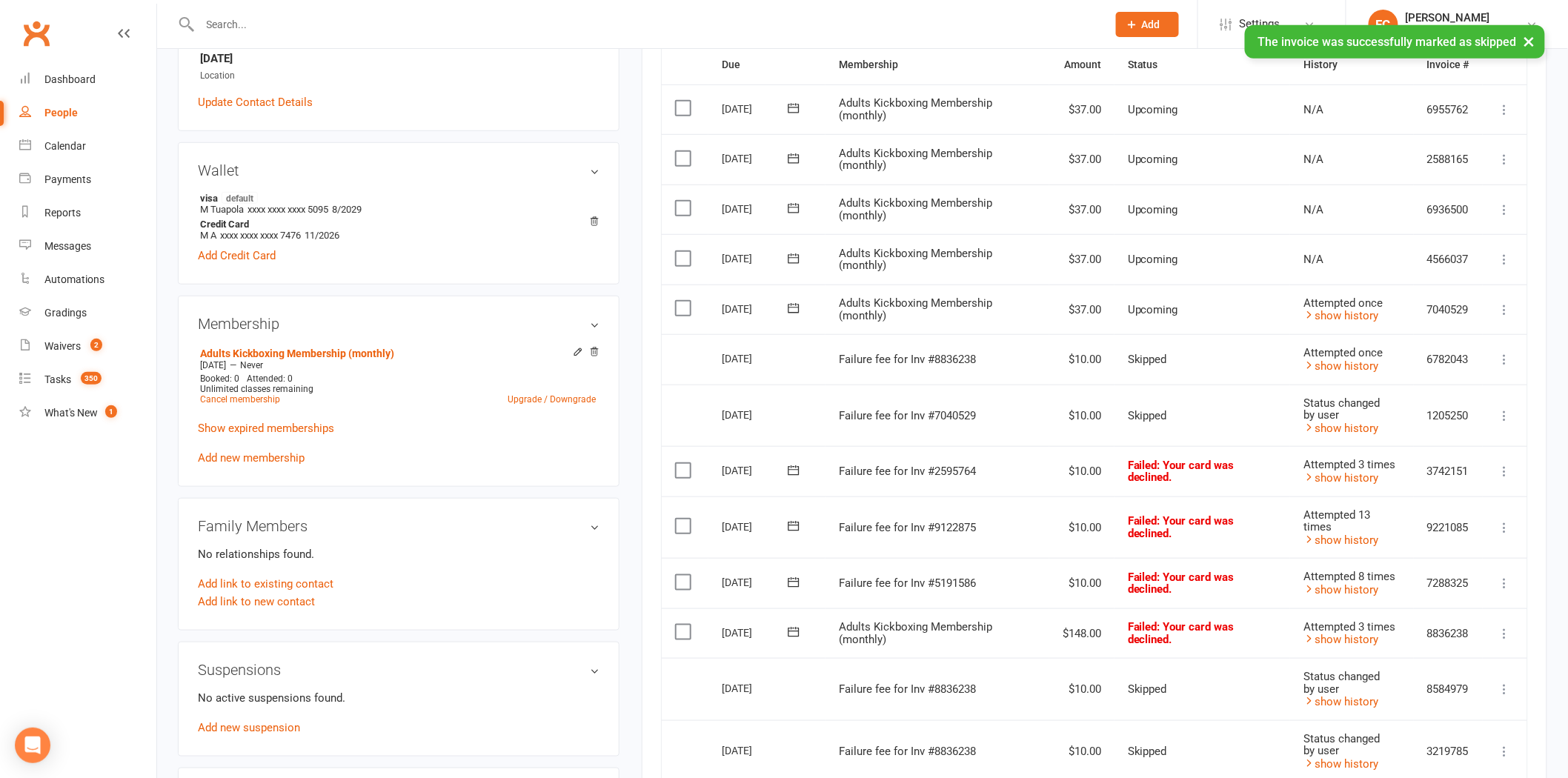
scroll to position [411, 0]
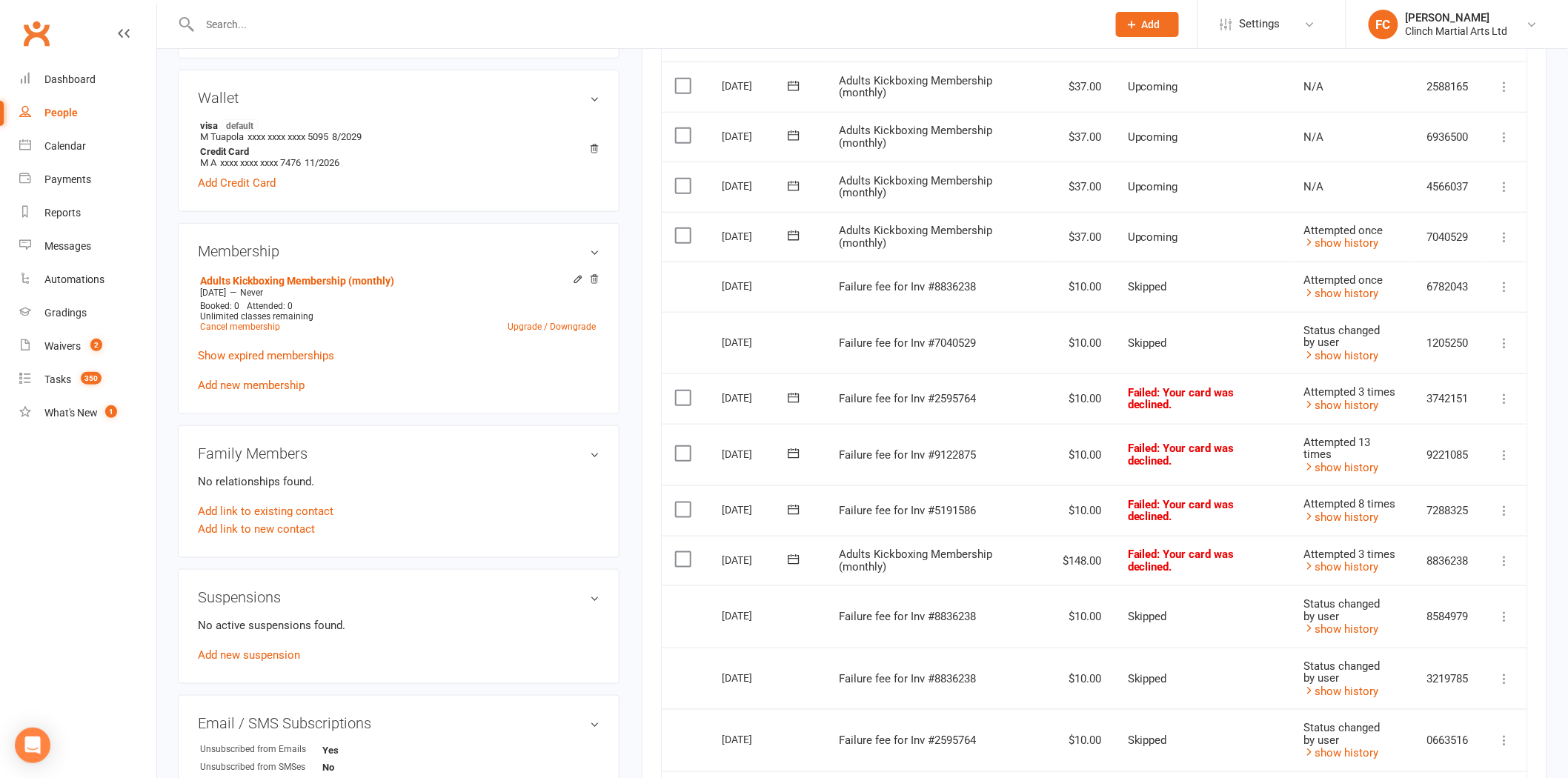
click at [789, 394] on icon at bounding box center [794, 398] width 12 height 10
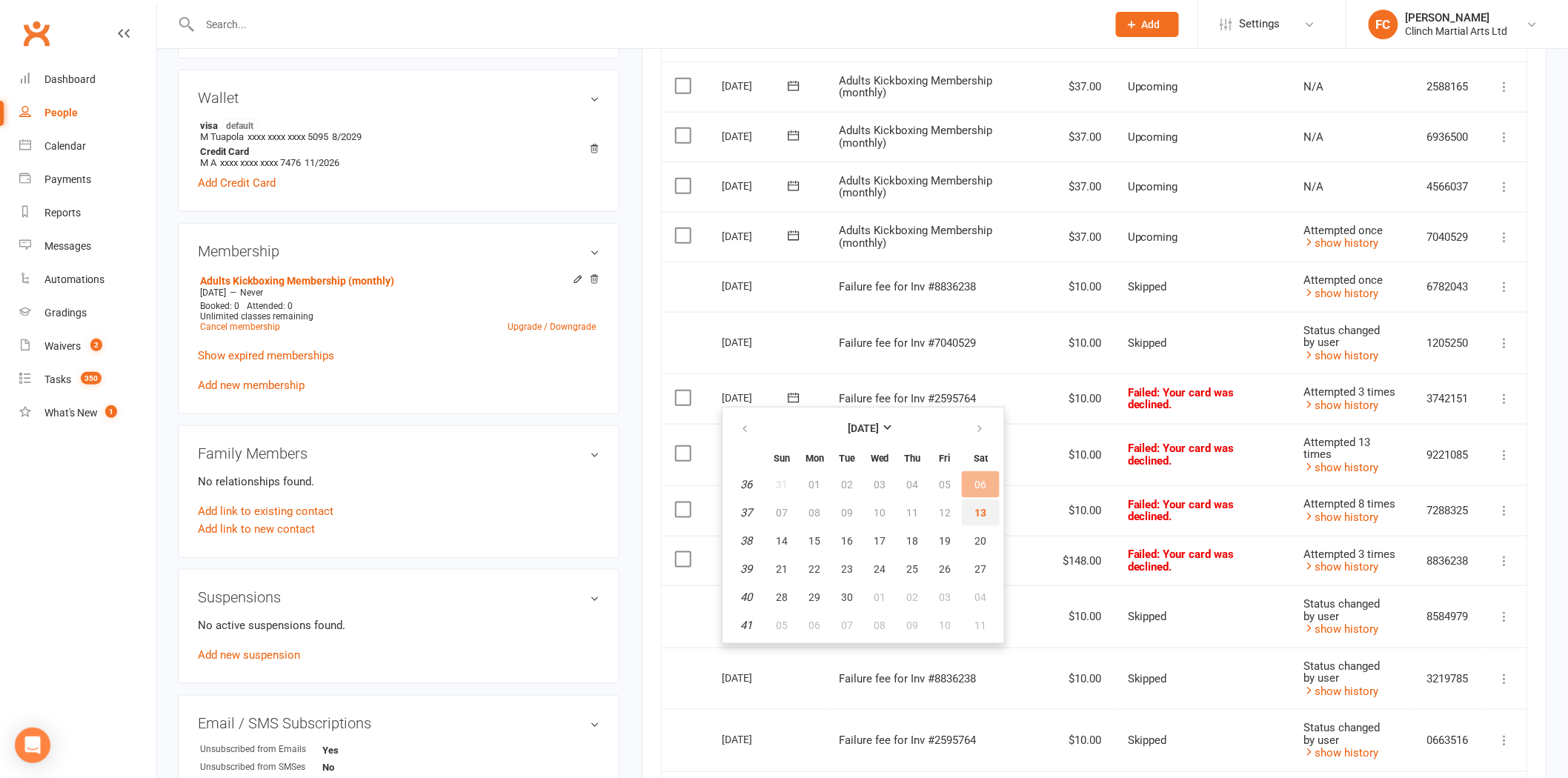
click at [975, 509] on span "13" at bounding box center [981, 513] width 12 height 12
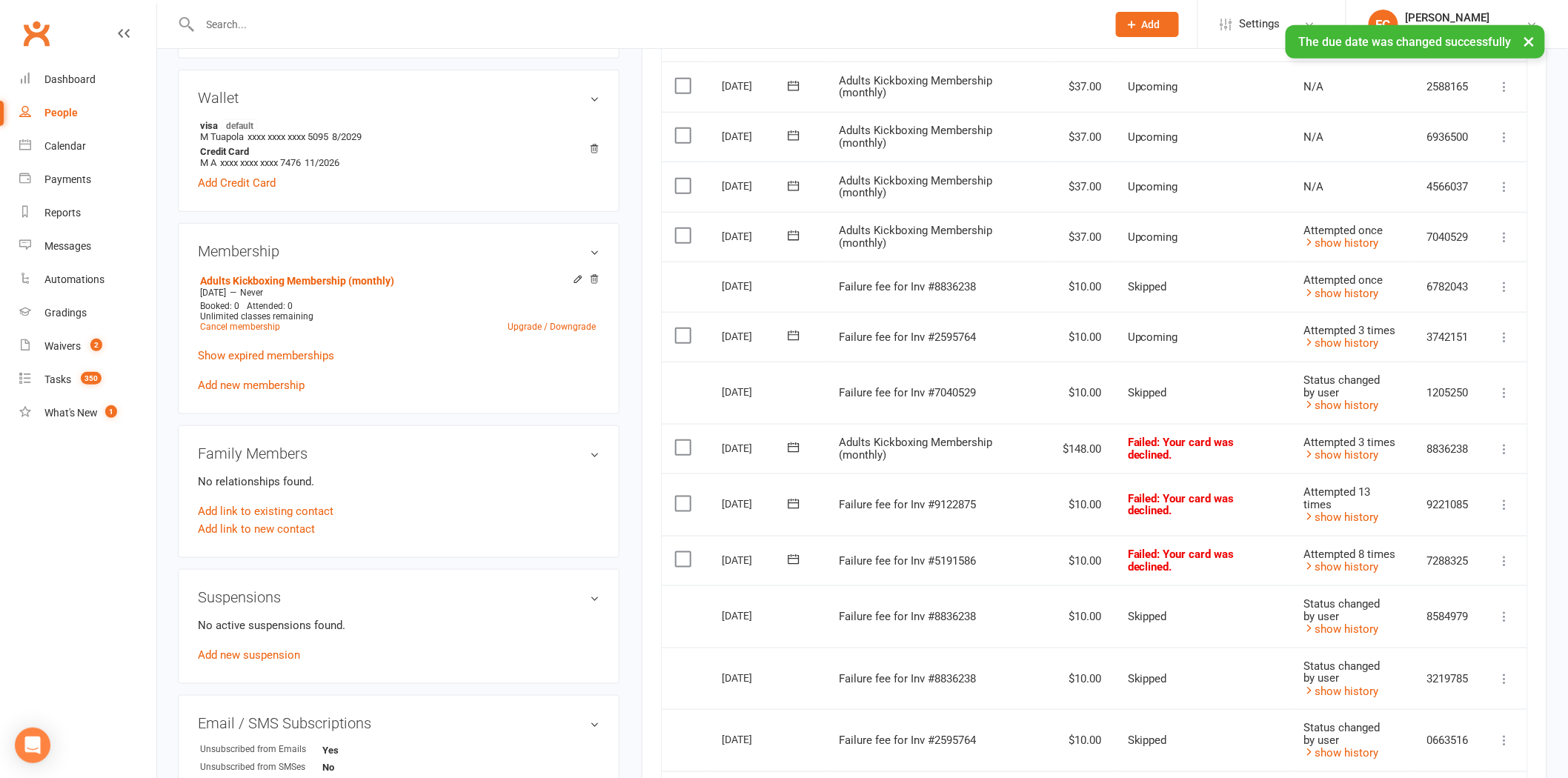
click at [789, 440] on icon at bounding box center [794, 447] width 14 height 14
click at [977, 556] on span "13" at bounding box center [981, 562] width 12 height 12
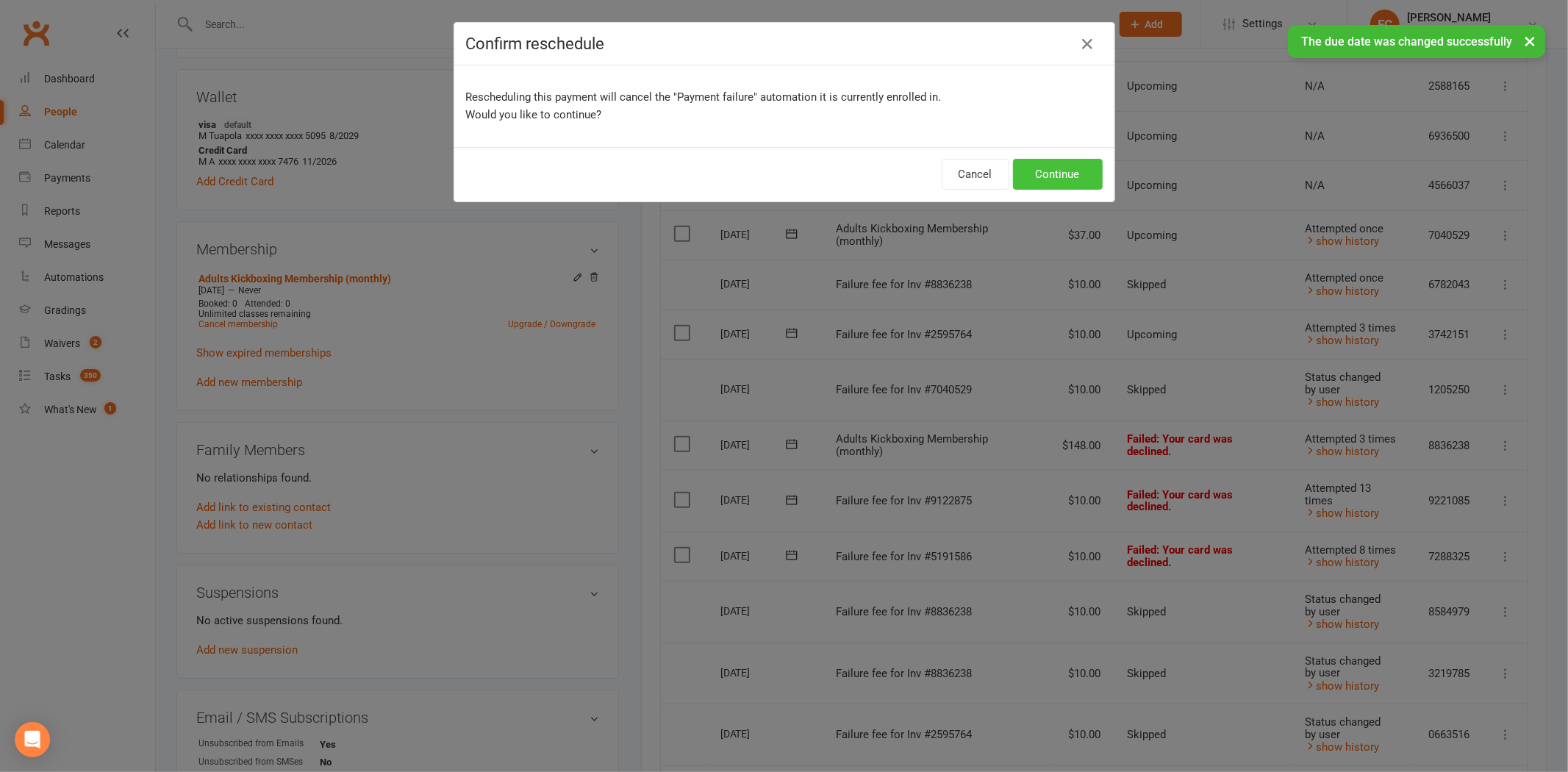
click at [1025, 173] on button "Continue" at bounding box center [1057, 174] width 90 height 30
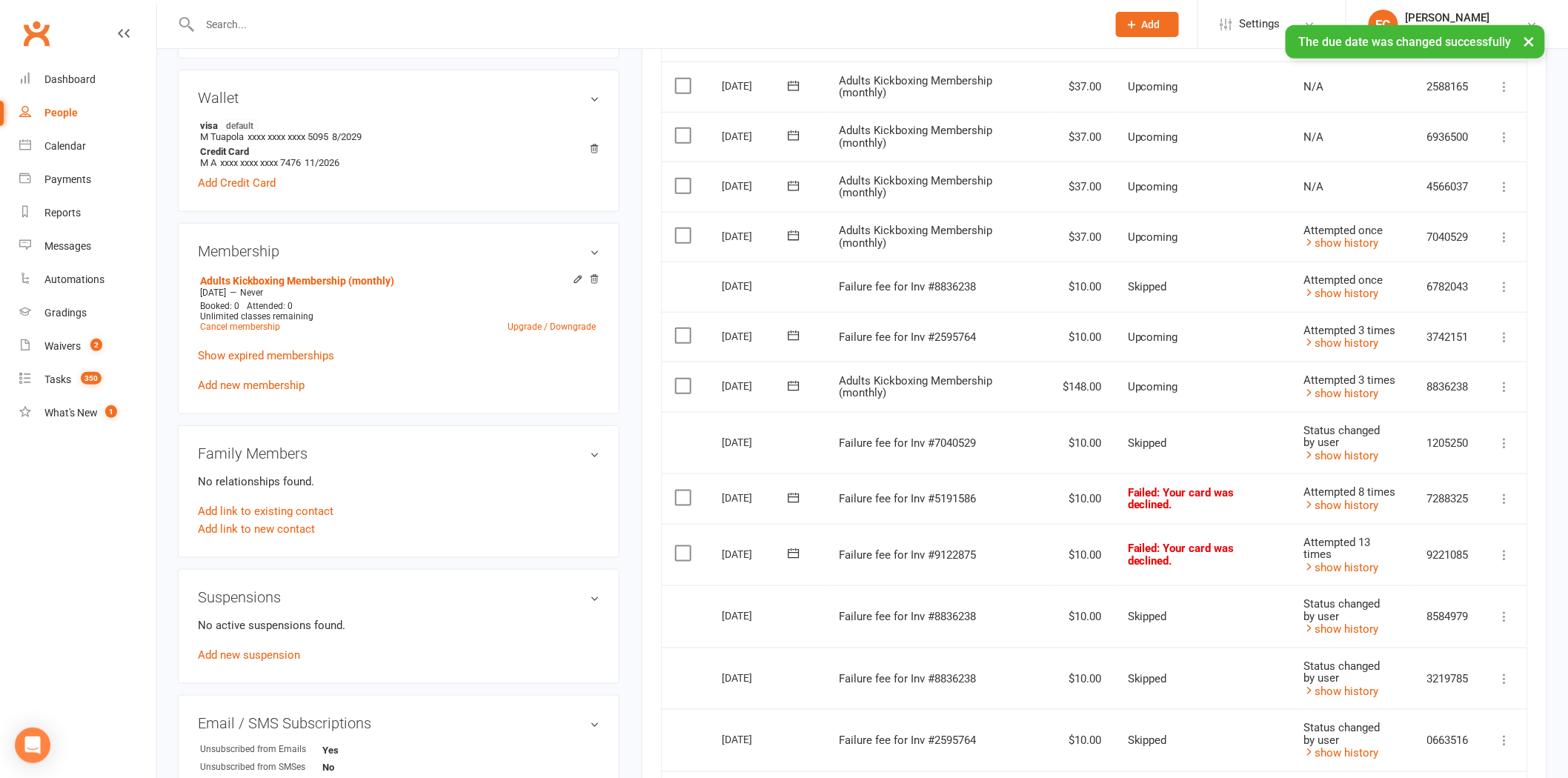
click at [796, 499] on icon at bounding box center [794, 498] width 14 height 14
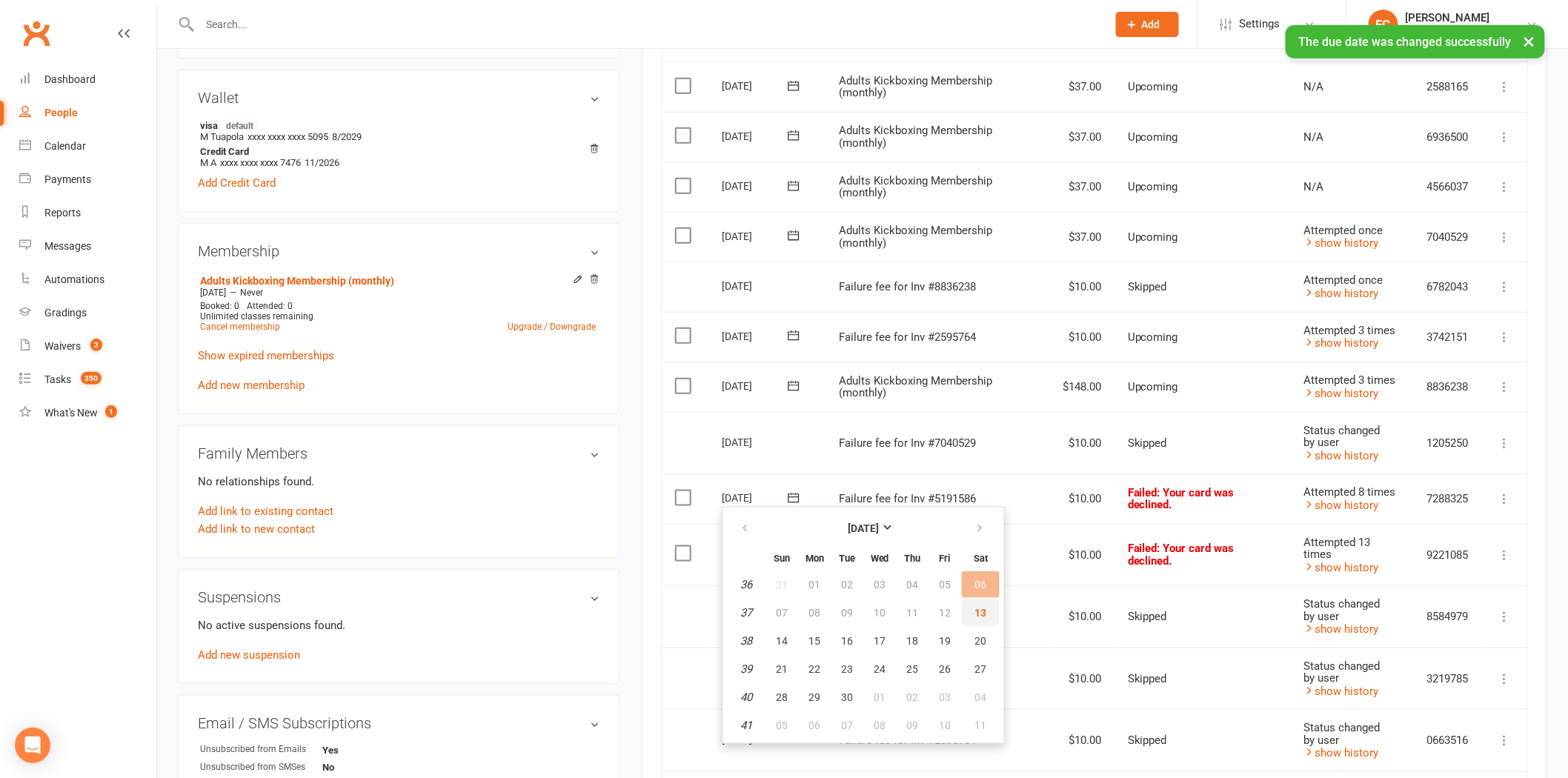
click at [966, 612] on button "13" at bounding box center [980, 613] width 37 height 27
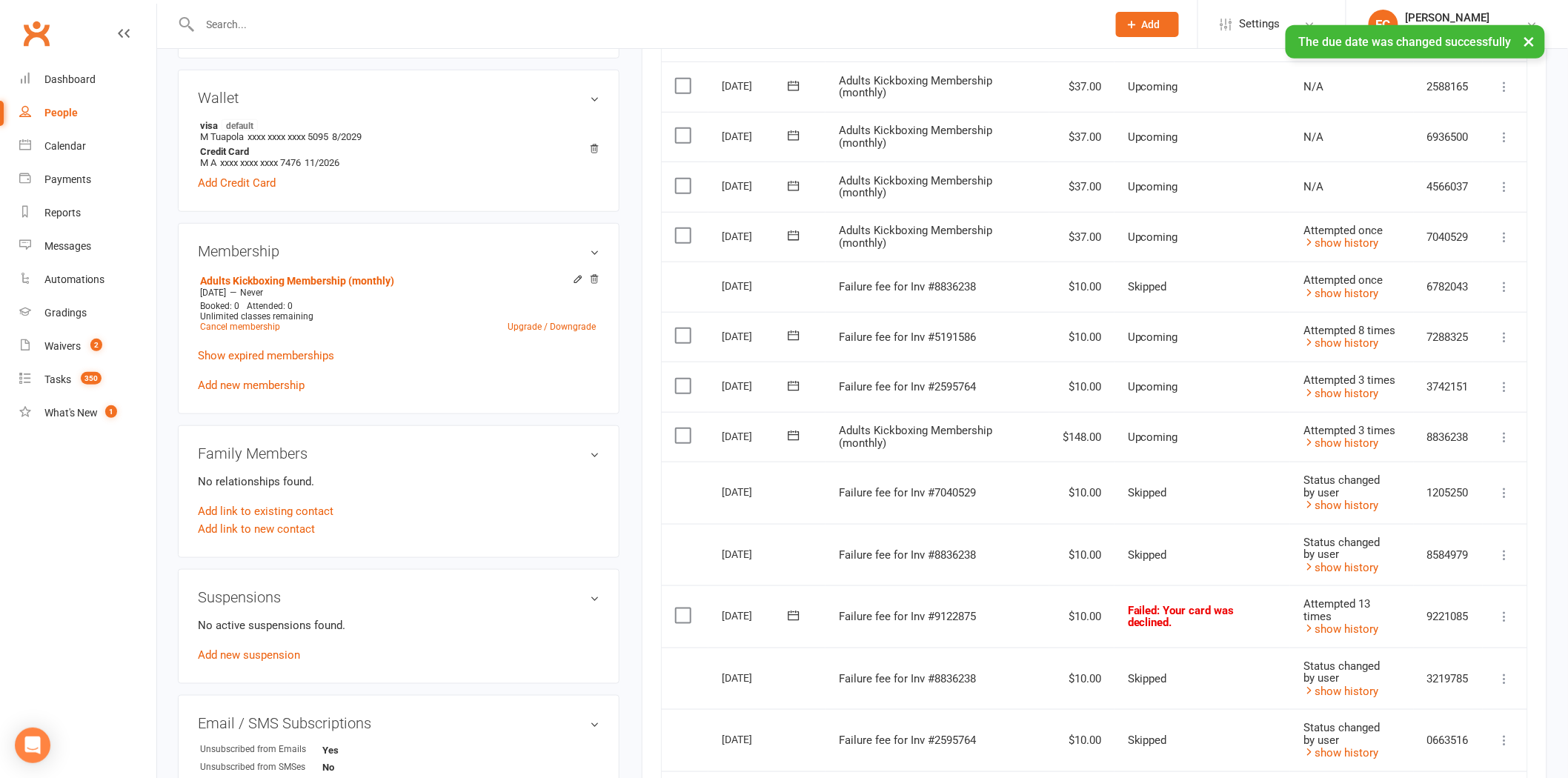
click at [795, 613] on icon at bounding box center [794, 615] width 14 height 14
click at [975, 724] on span "13" at bounding box center [981, 729] width 12 height 12
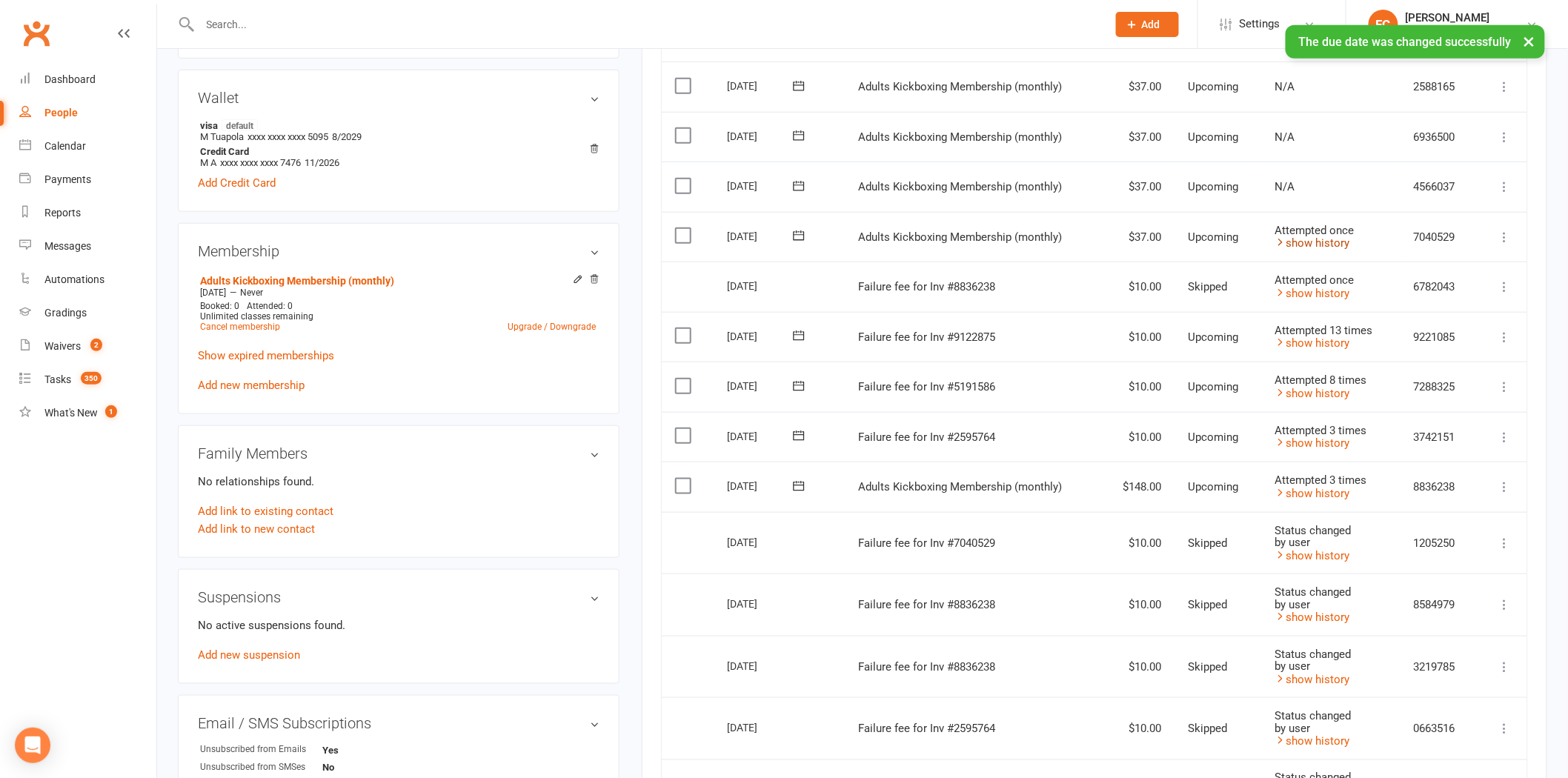
click at [1322, 241] on link "show history" at bounding box center [1312, 243] width 75 height 13
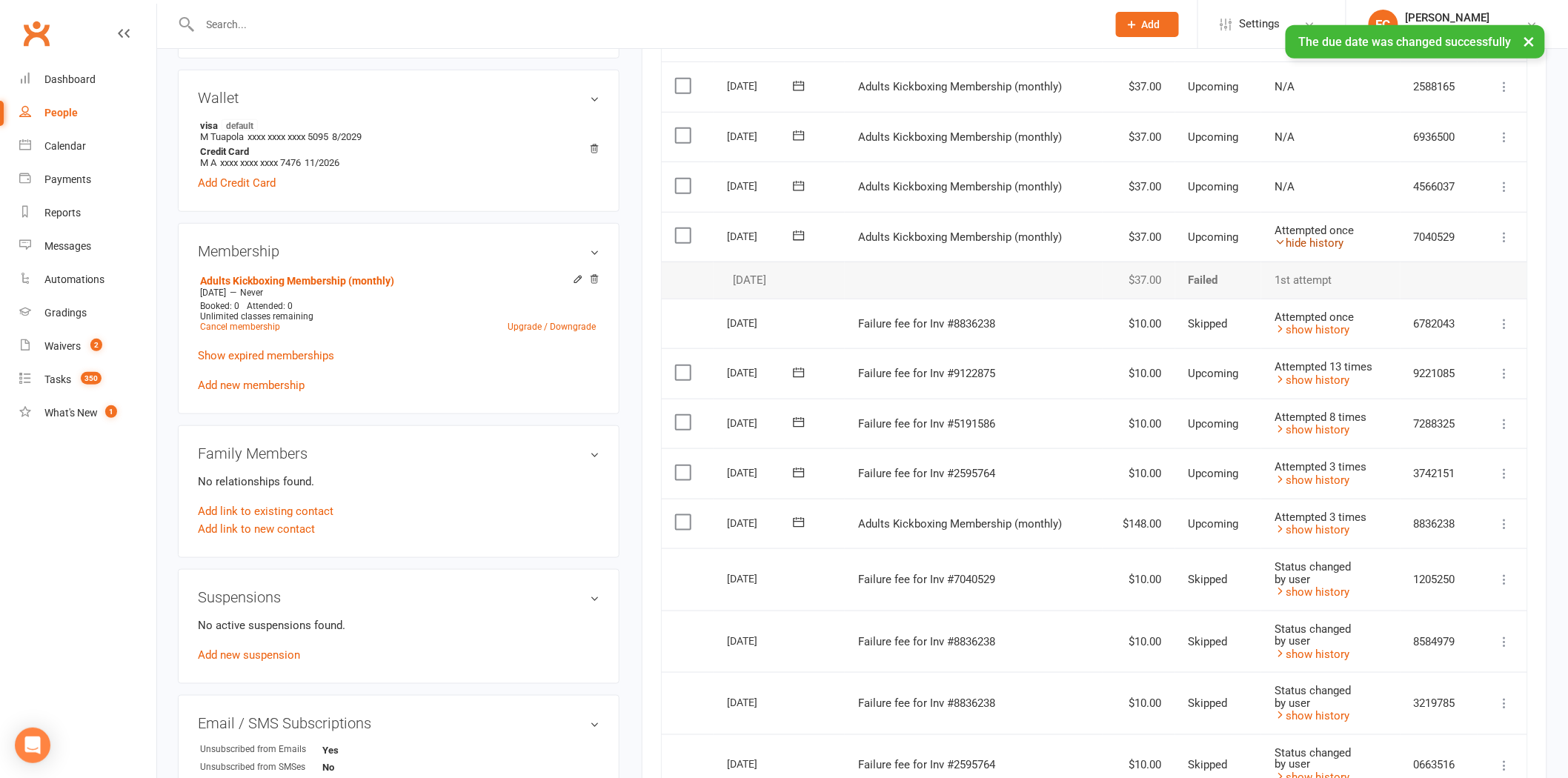
click at [1322, 241] on link "hide history" at bounding box center [1310, 243] width 69 height 13
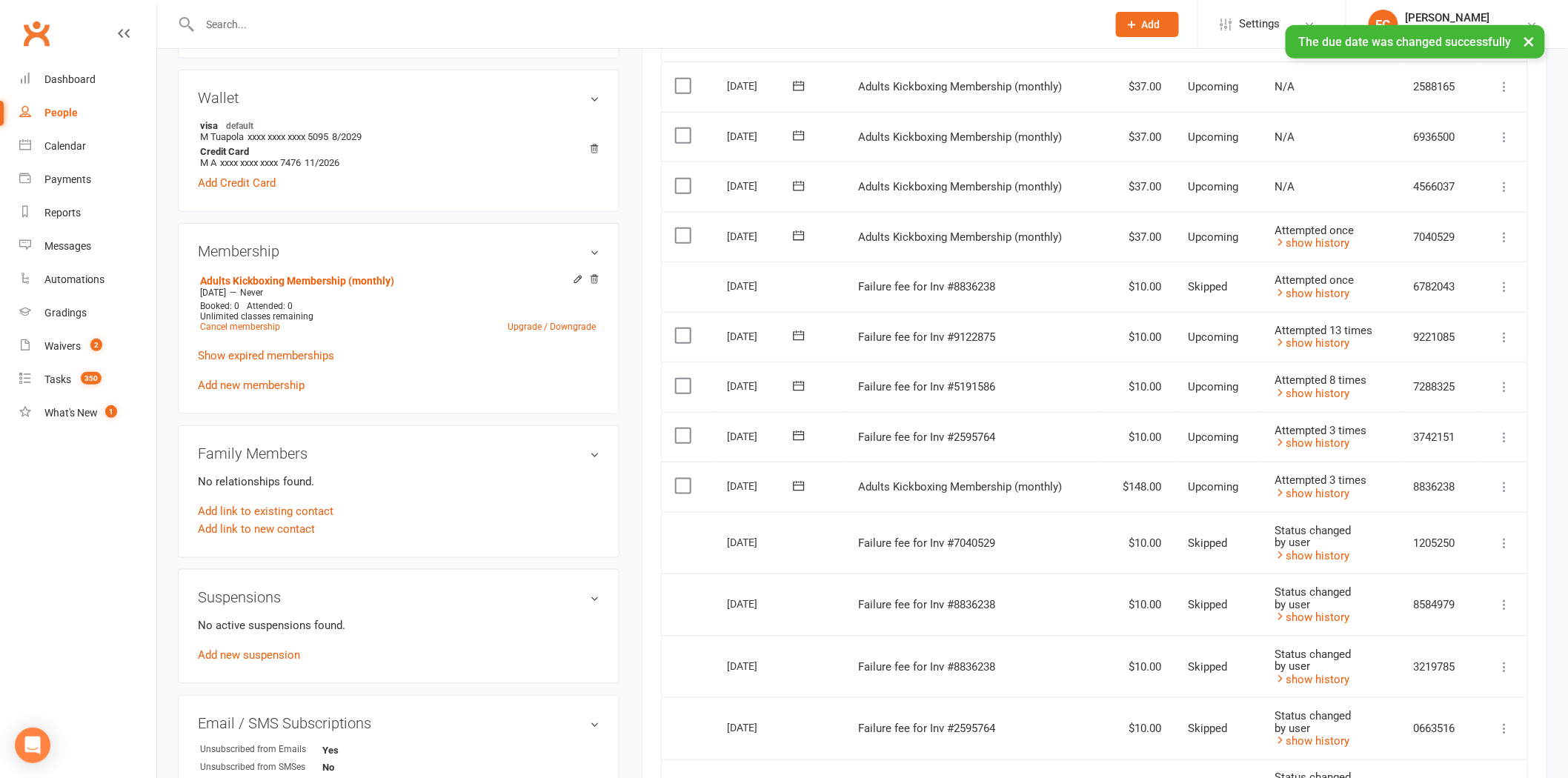
click at [795, 235] on icon at bounding box center [799, 235] width 12 height 10
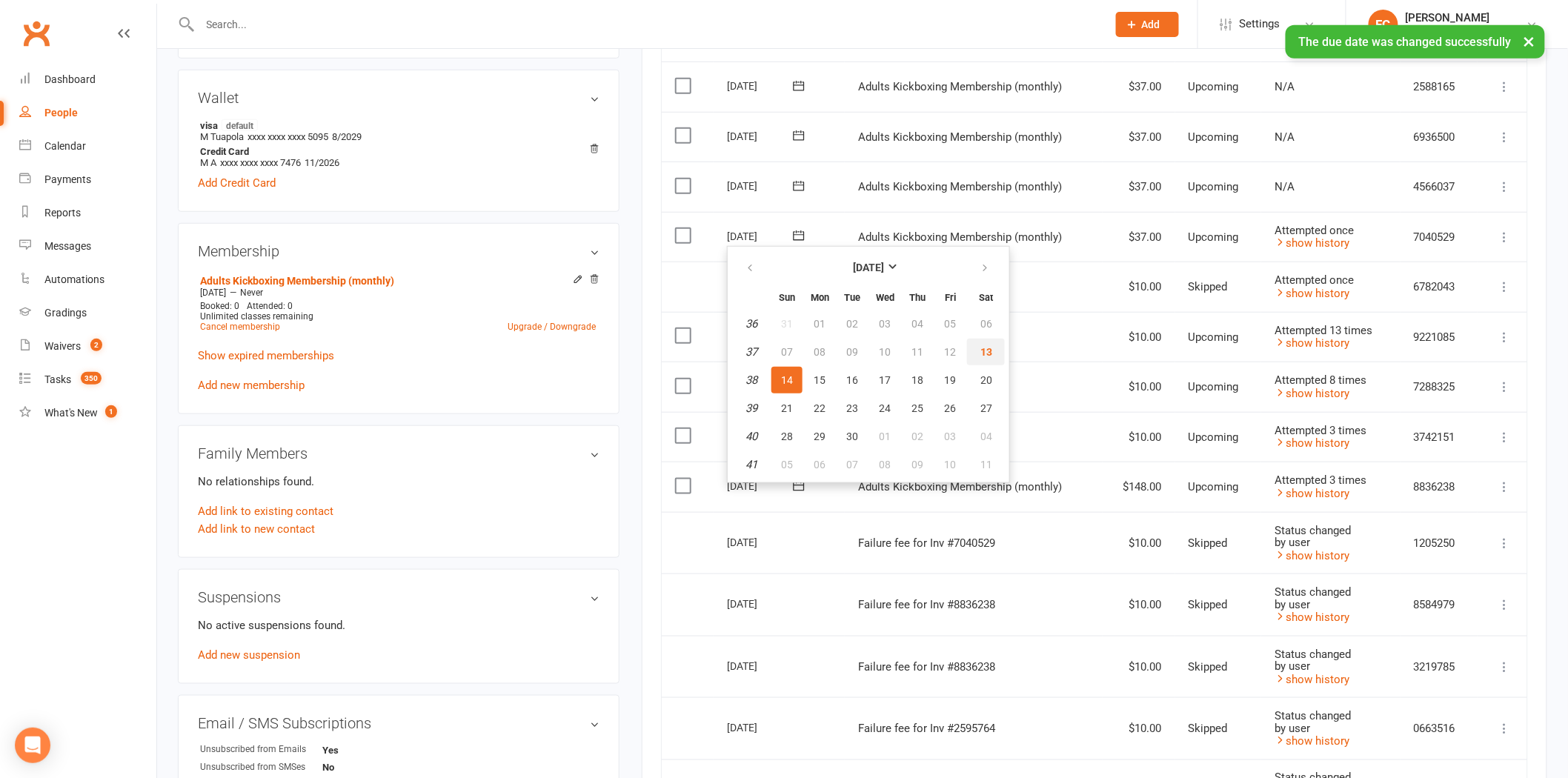
click at [971, 345] on button "13" at bounding box center [986, 353] width 37 height 27
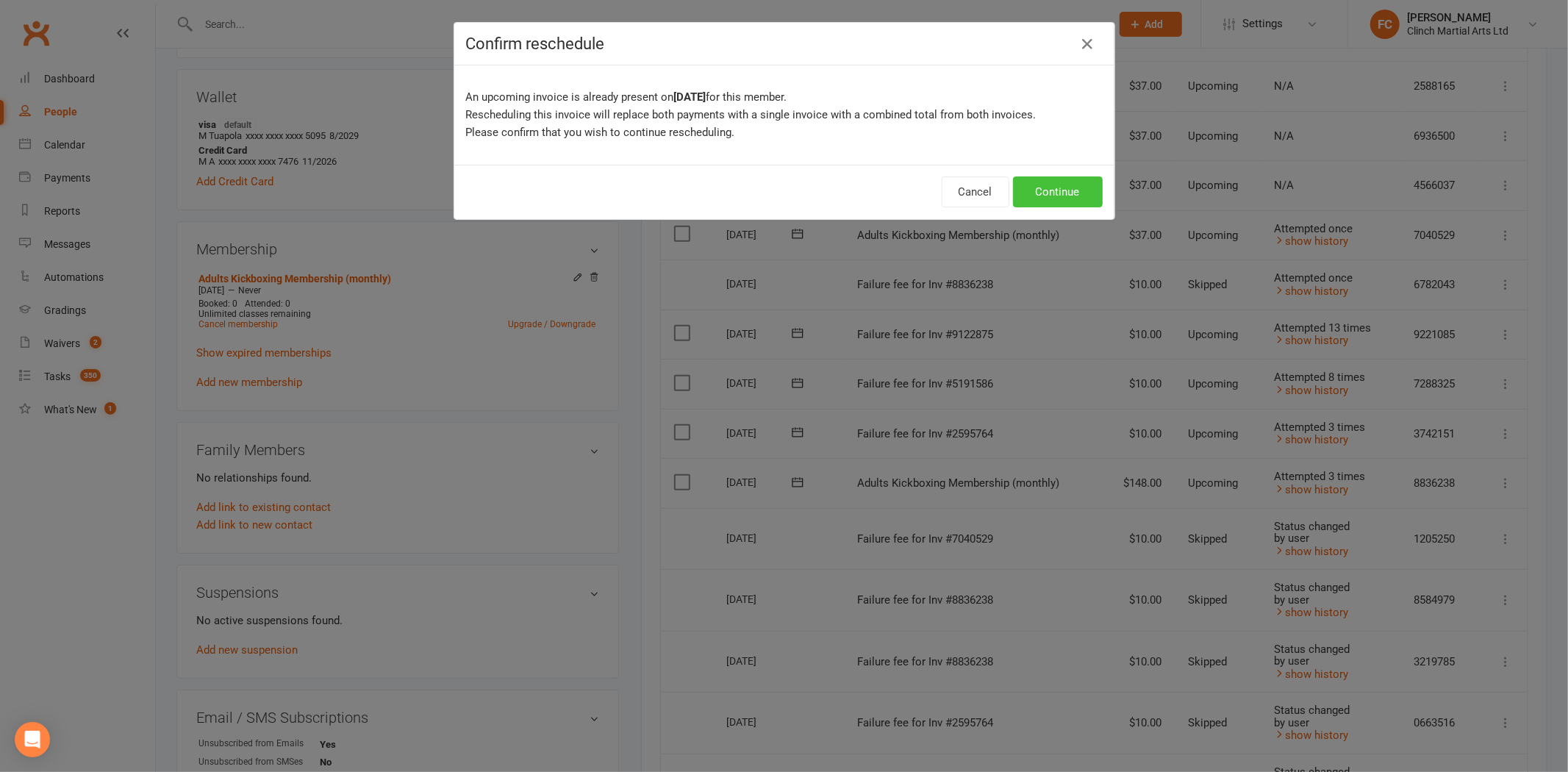
click at [1075, 177] on button "Continue" at bounding box center [1057, 192] width 90 height 30
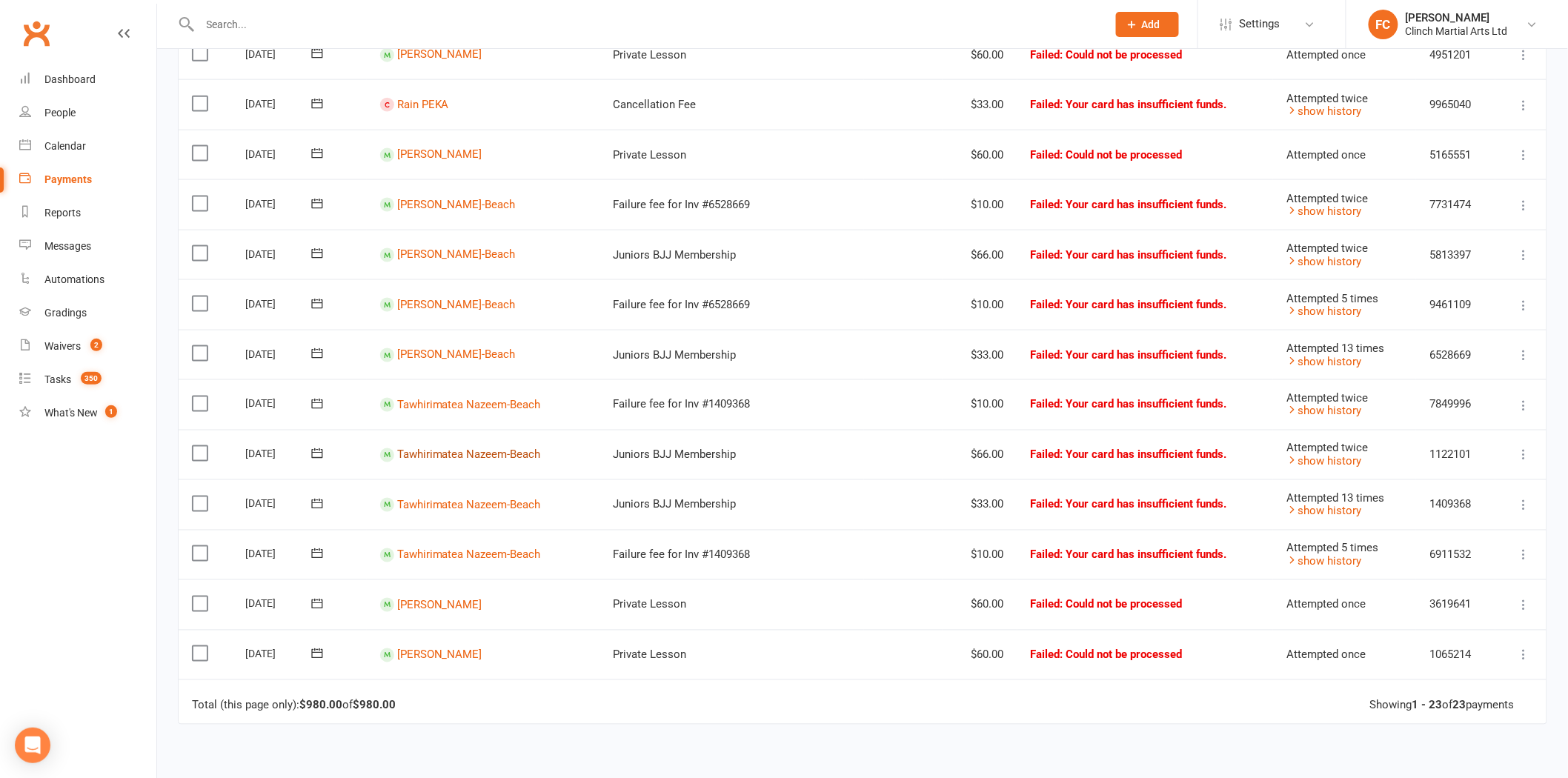
scroll to position [766, 0]
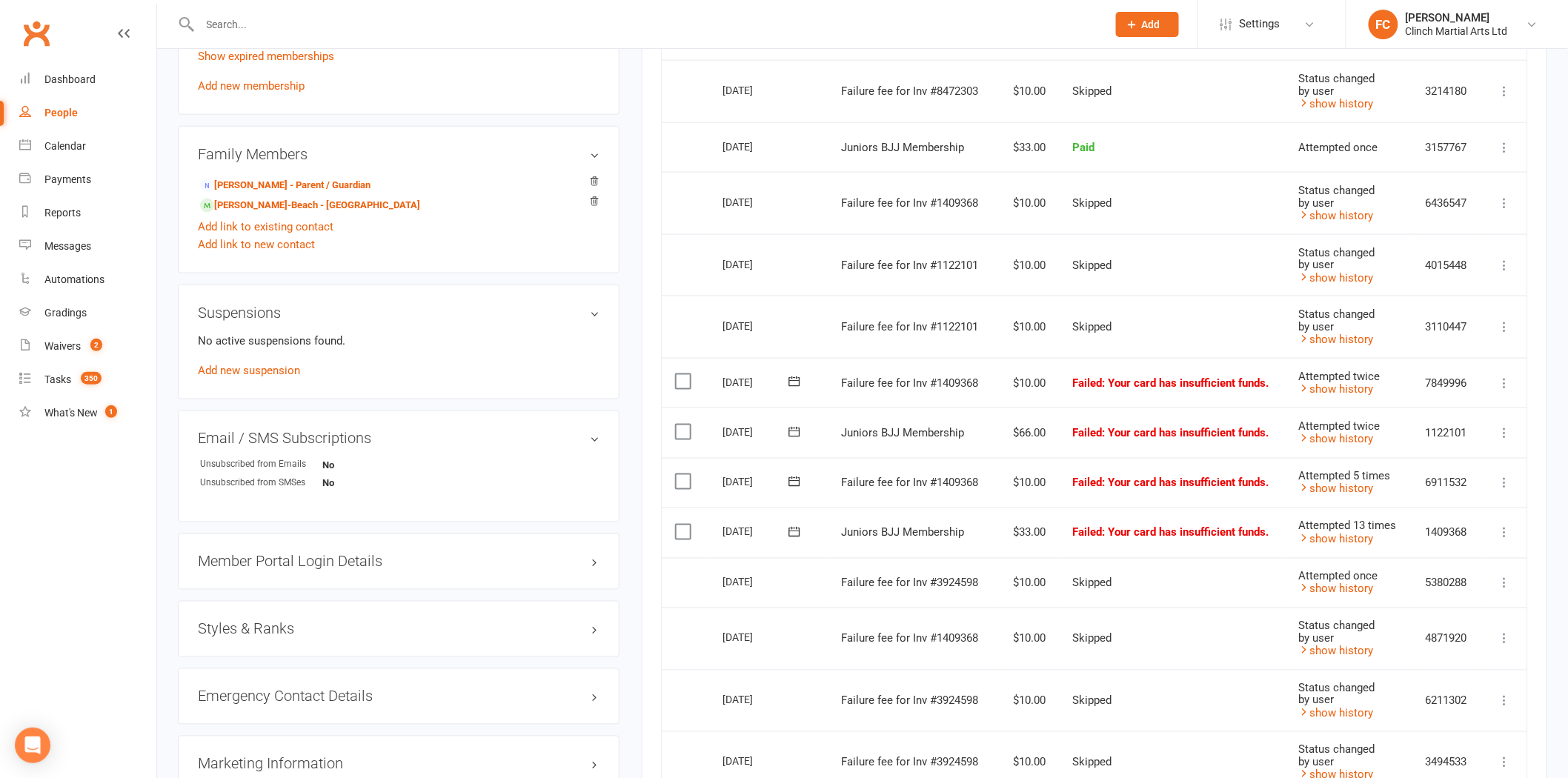
scroll to position [823, 0]
